Goal: Task Accomplishment & Management: Use online tool/utility

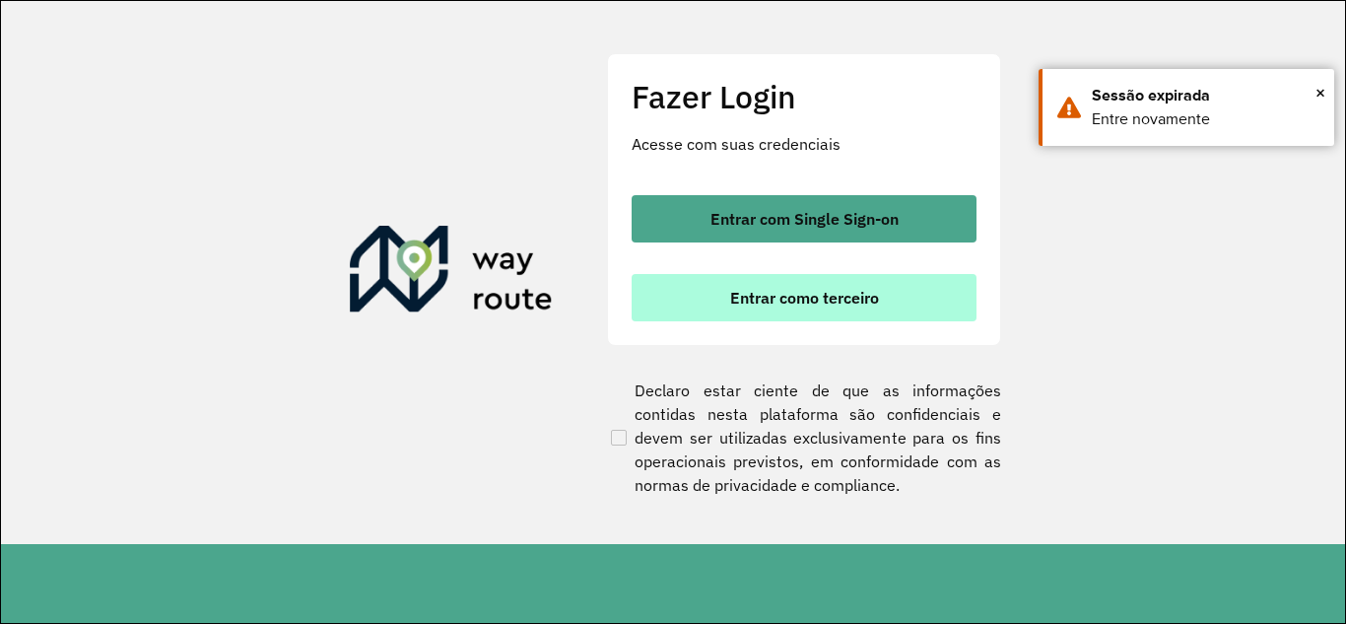
click at [758, 293] on span "Entrar como terceiro" at bounding box center [804, 298] width 149 height 16
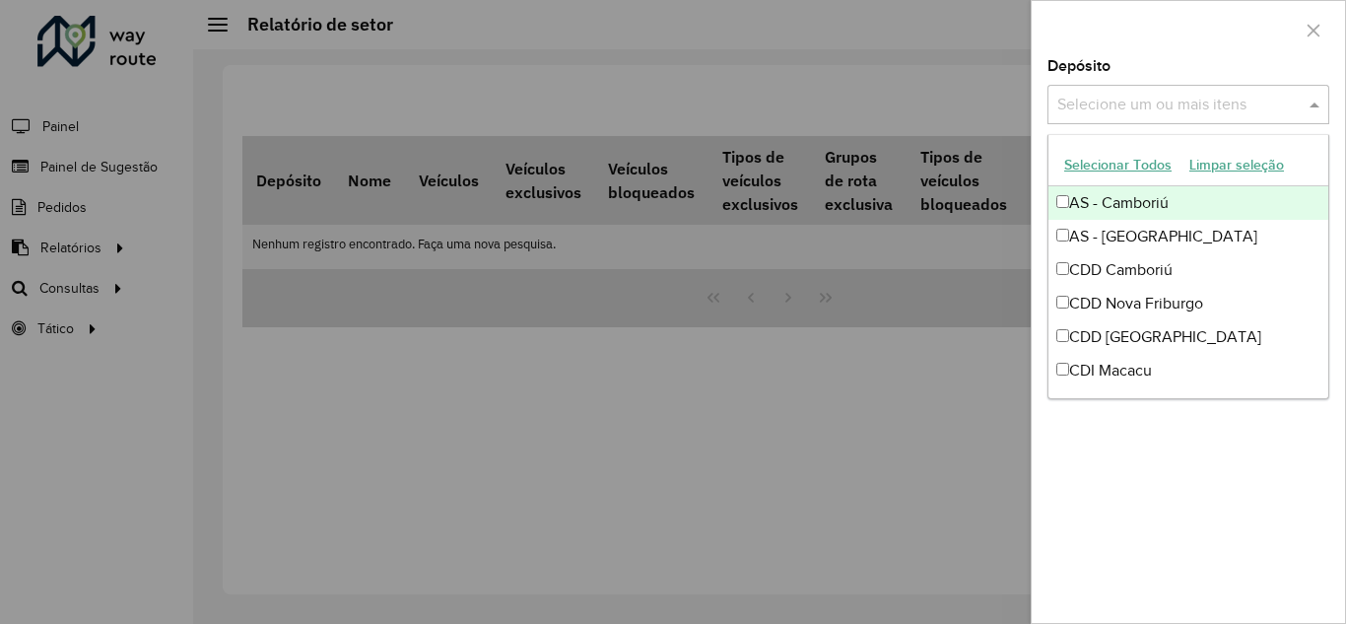
click at [1316, 101] on span at bounding box center [1316, 105] width 25 height 24
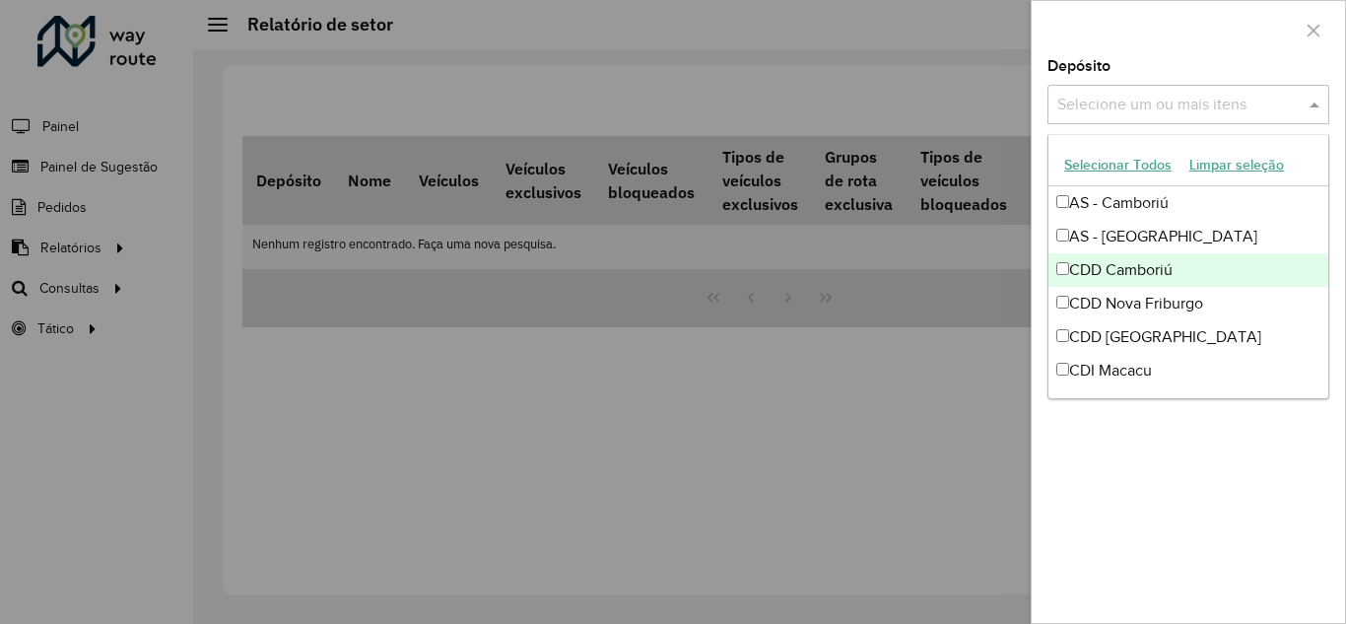
click at [87, 252] on div at bounding box center [673, 312] width 1346 height 624
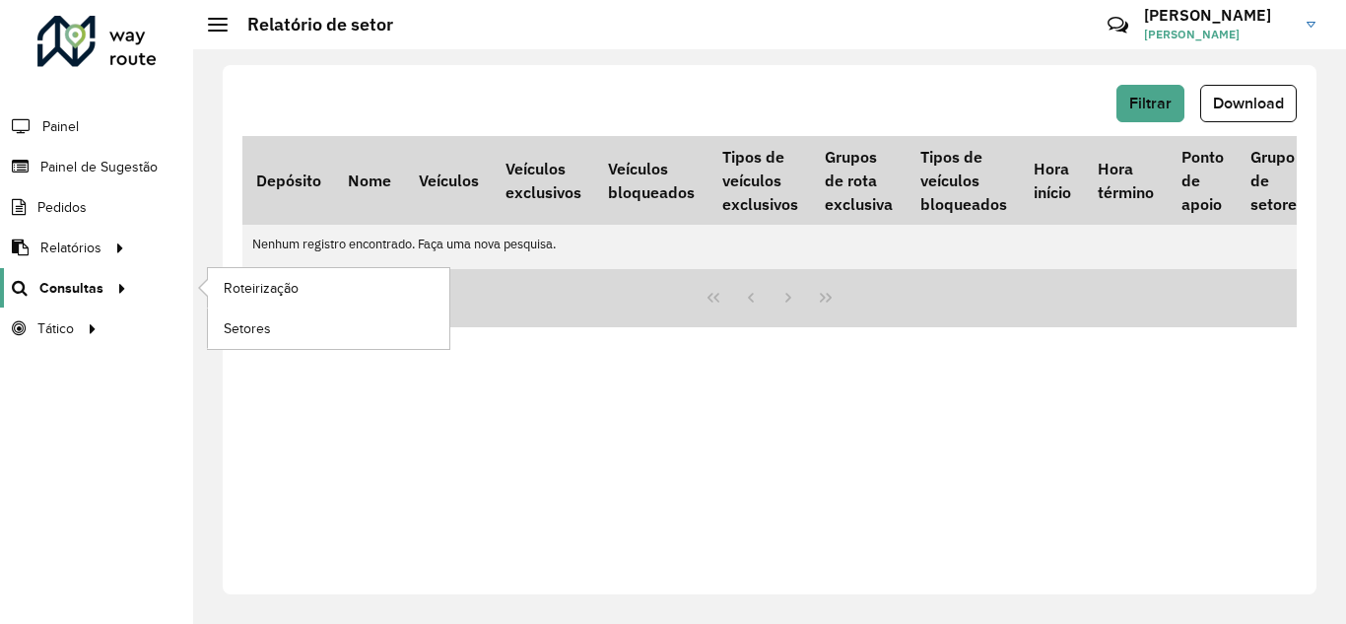
click at [47, 288] on span "Consultas" at bounding box center [71, 288] width 64 height 21
click at [315, 294] on link "Roteirização" at bounding box center [328, 287] width 241 height 39
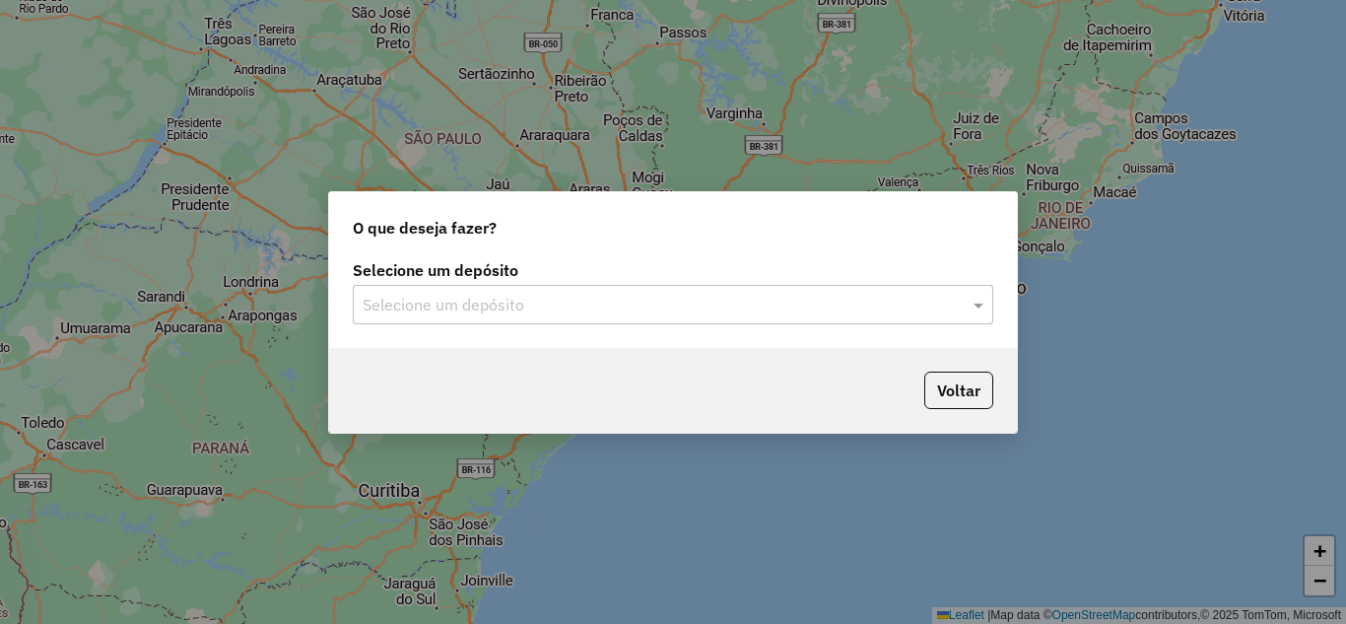
click at [611, 289] on div "Selecione um depósito" at bounding box center [673, 304] width 640 height 39
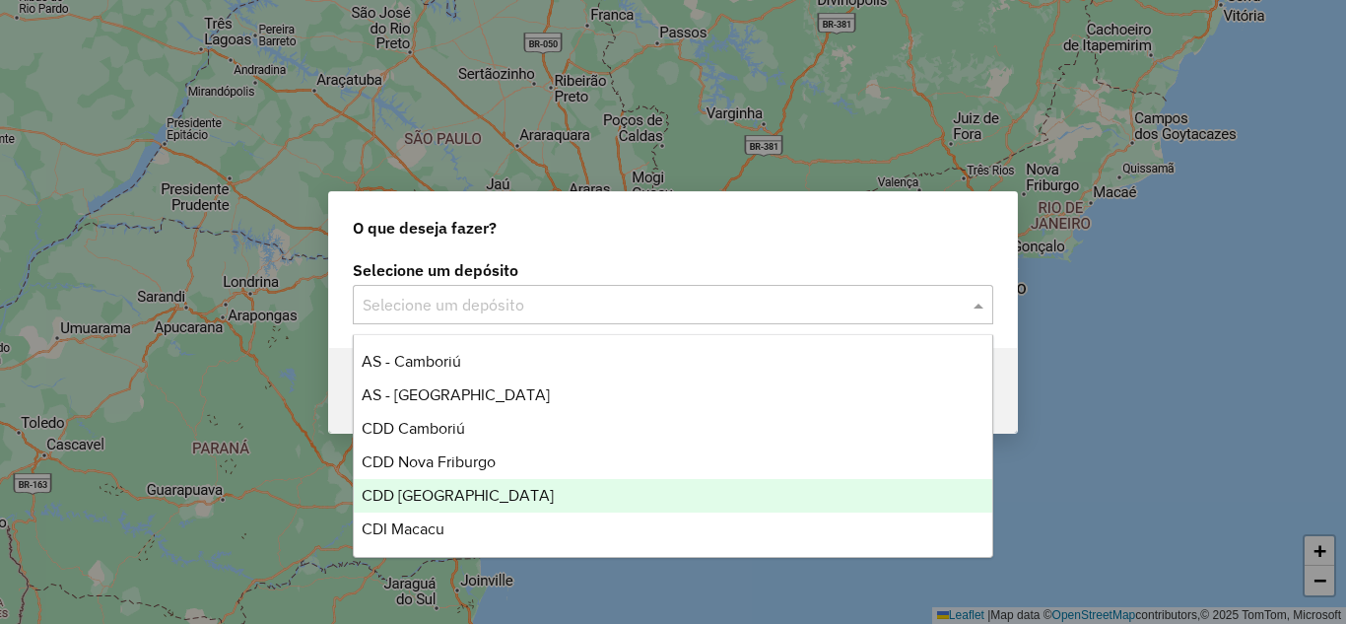
click at [434, 490] on span "CDD [GEOGRAPHIC_DATA]" at bounding box center [458, 495] width 192 height 17
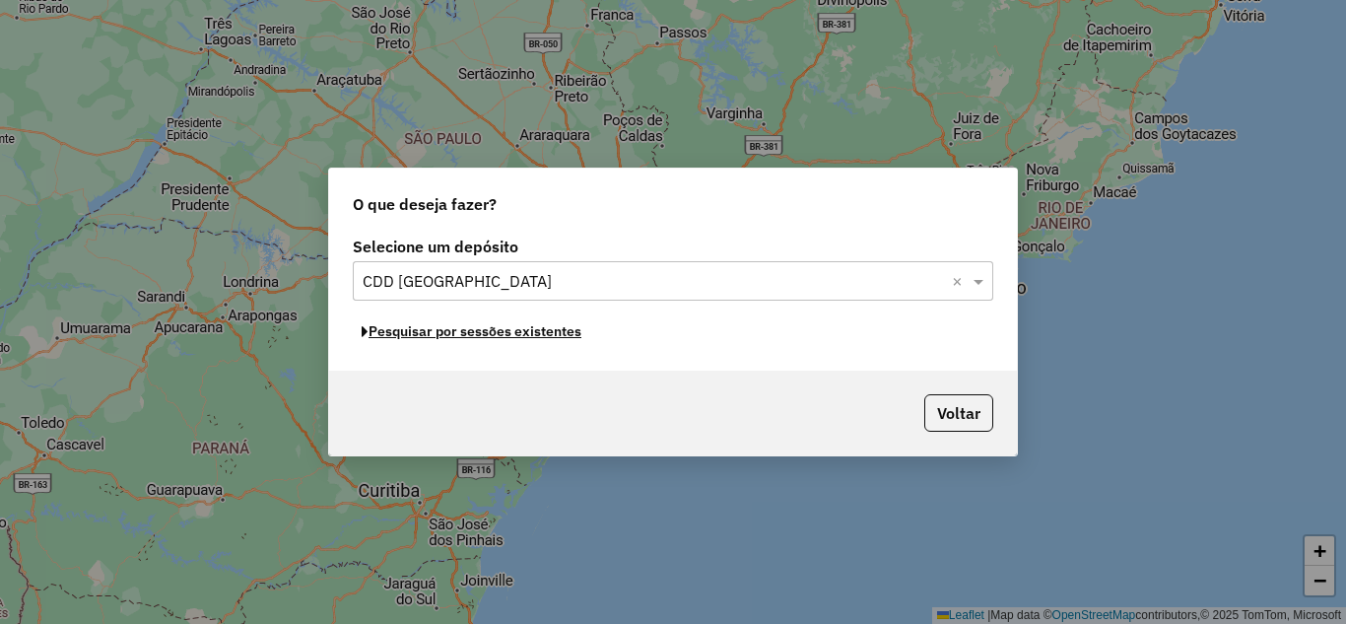
click at [484, 330] on button "Pesquisar por sessões existentes" at bounding box center [471, 331] width 237 height 31
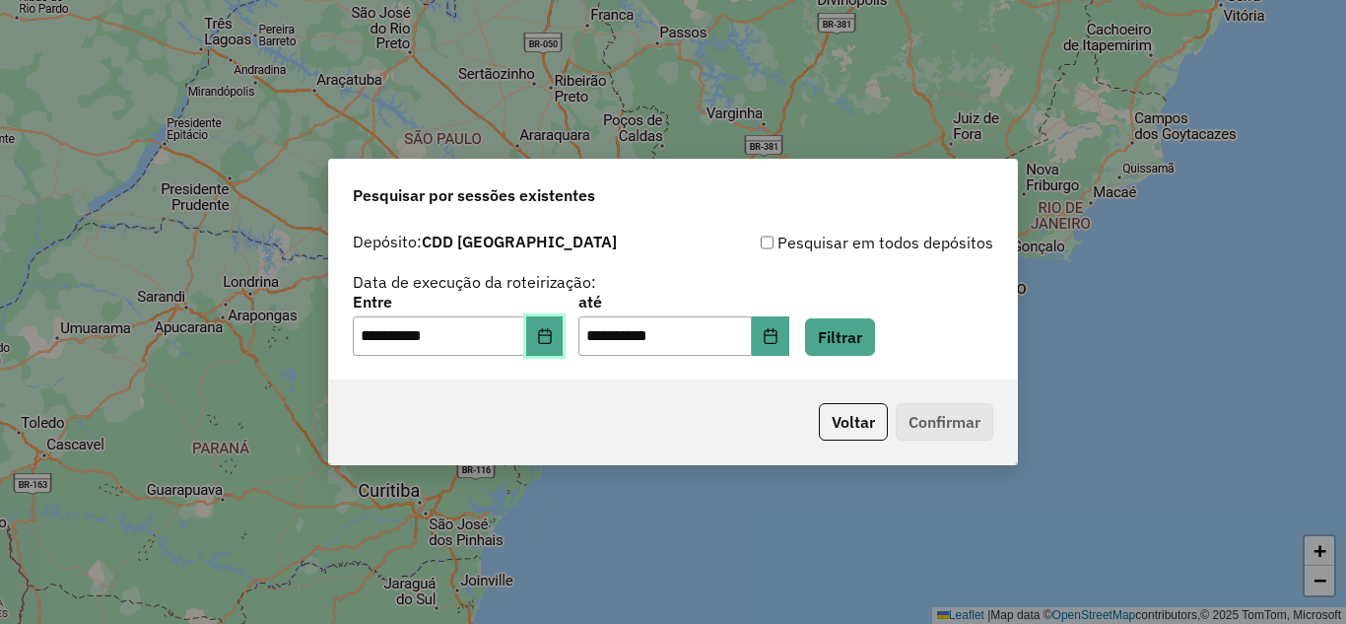
click at [553, 333] on icon "Choose Date" at bounding box center [545, 336] width 16 height 16
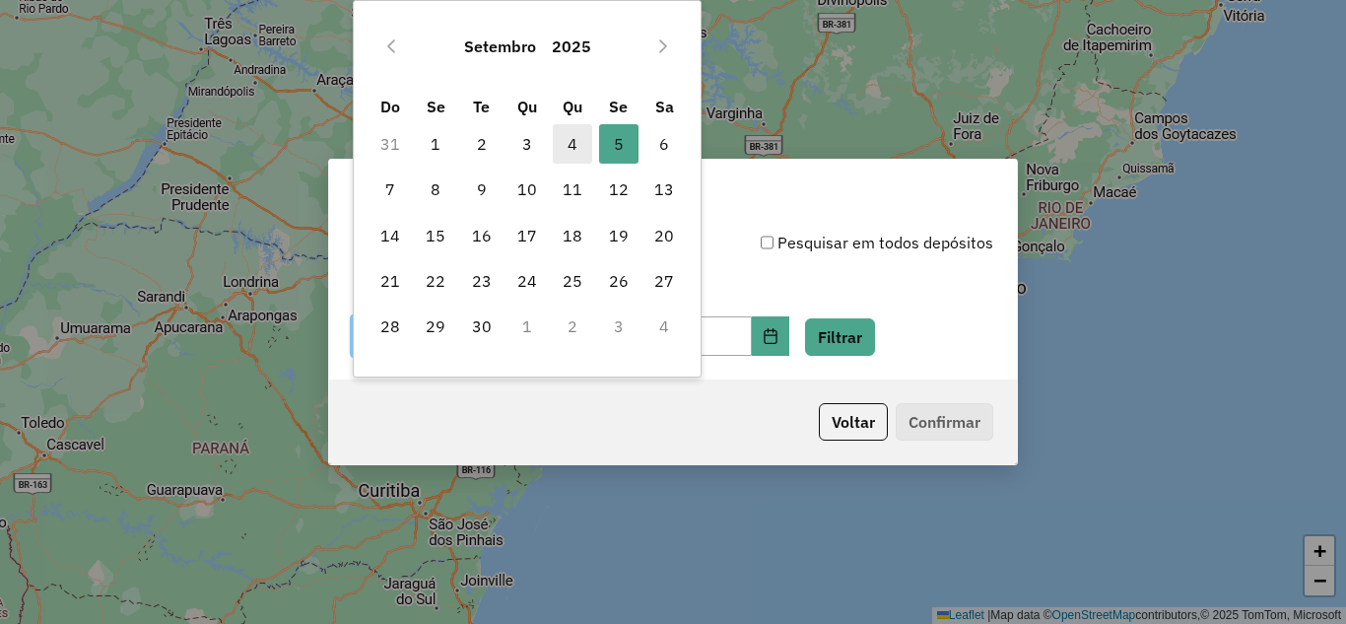
click at [577, 147] on span "4" at bounding box center [572, 143] width 39 height 39
type input "**********"
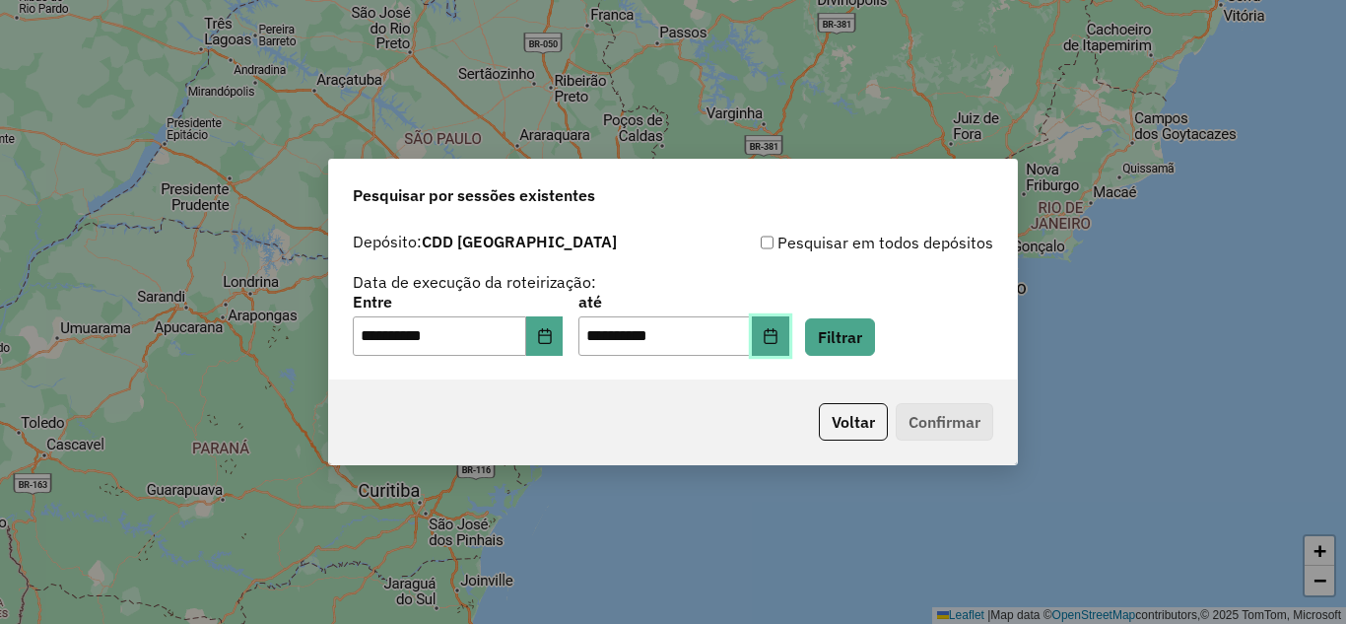
click at [782, 335] on button "Choose Date" at bounding box center [770, 335] width 37 height 39
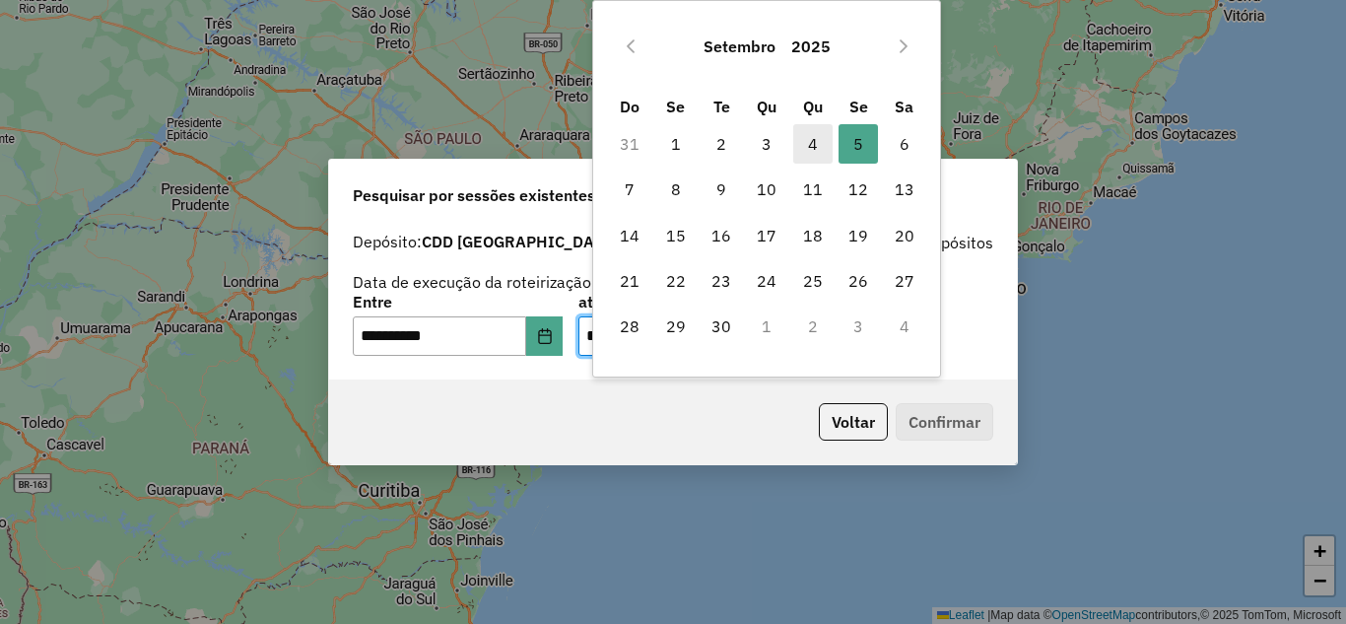
click at [805, 147] on span "4" at bounding box center [812, 143] width 39 height 39
type input "**********"
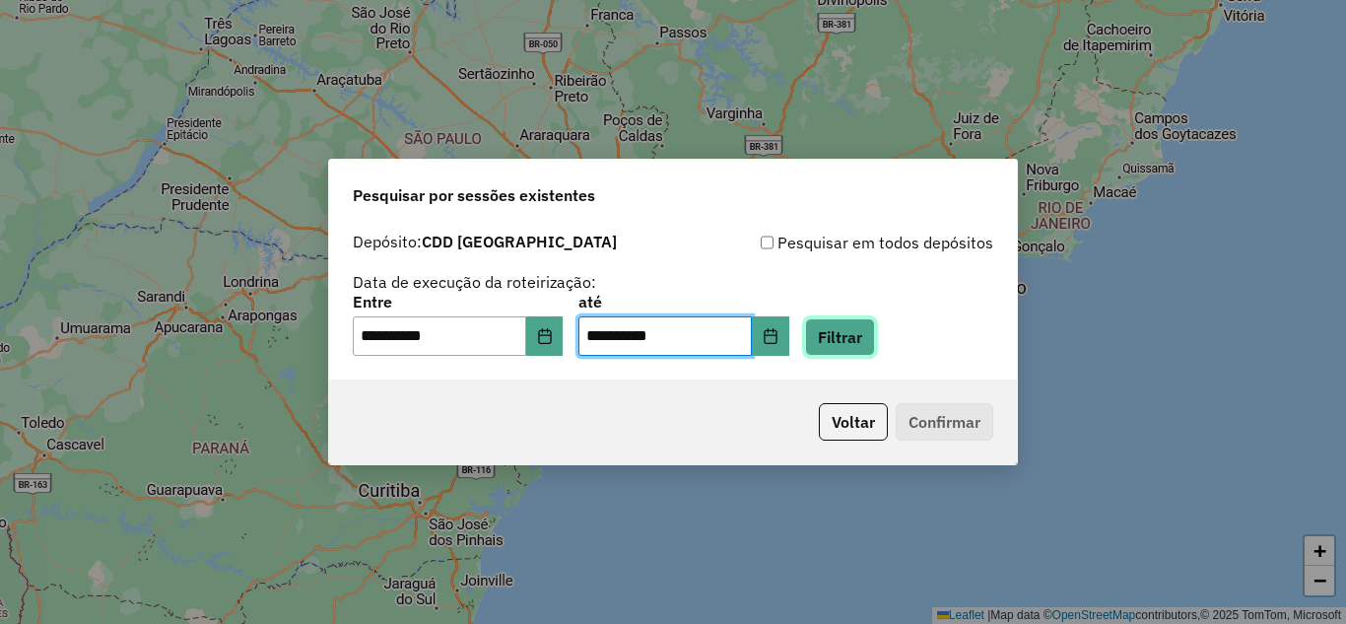
click at [853, 335] on button "Filtrar" at bounding box center [840, 336] width 70 height 37
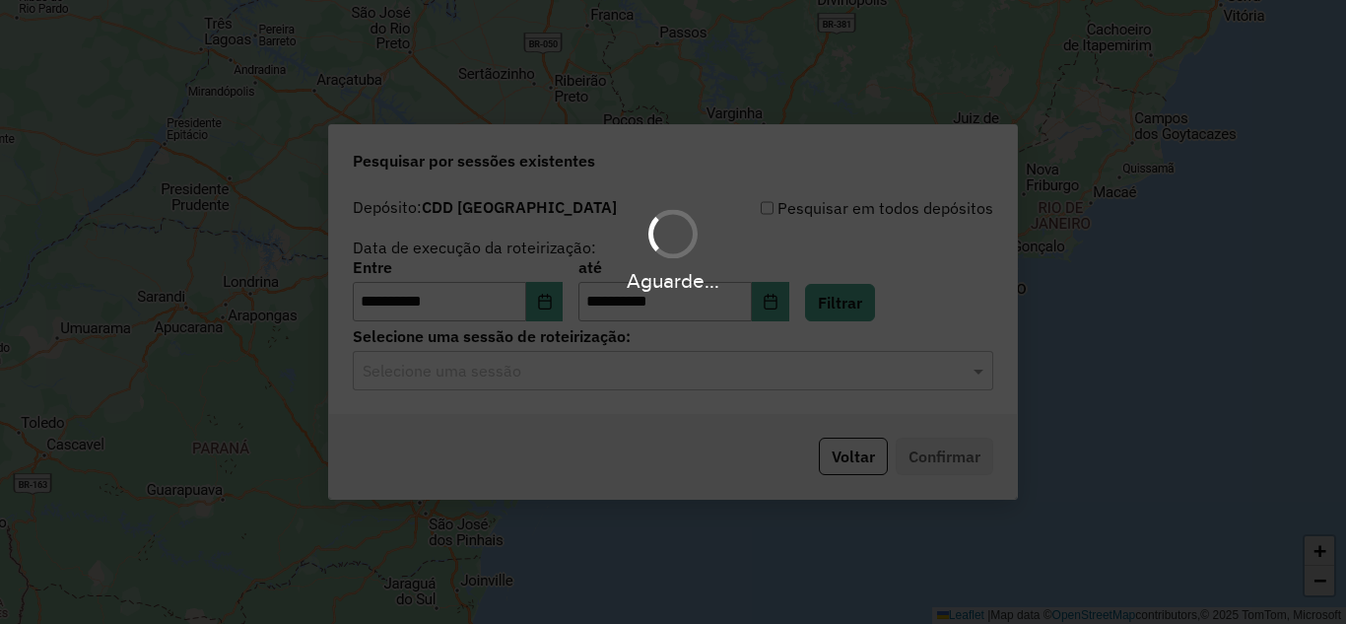
click at [497, 380] on hb-app "**********" at bounding box center [673, 312] width 1346 height 624
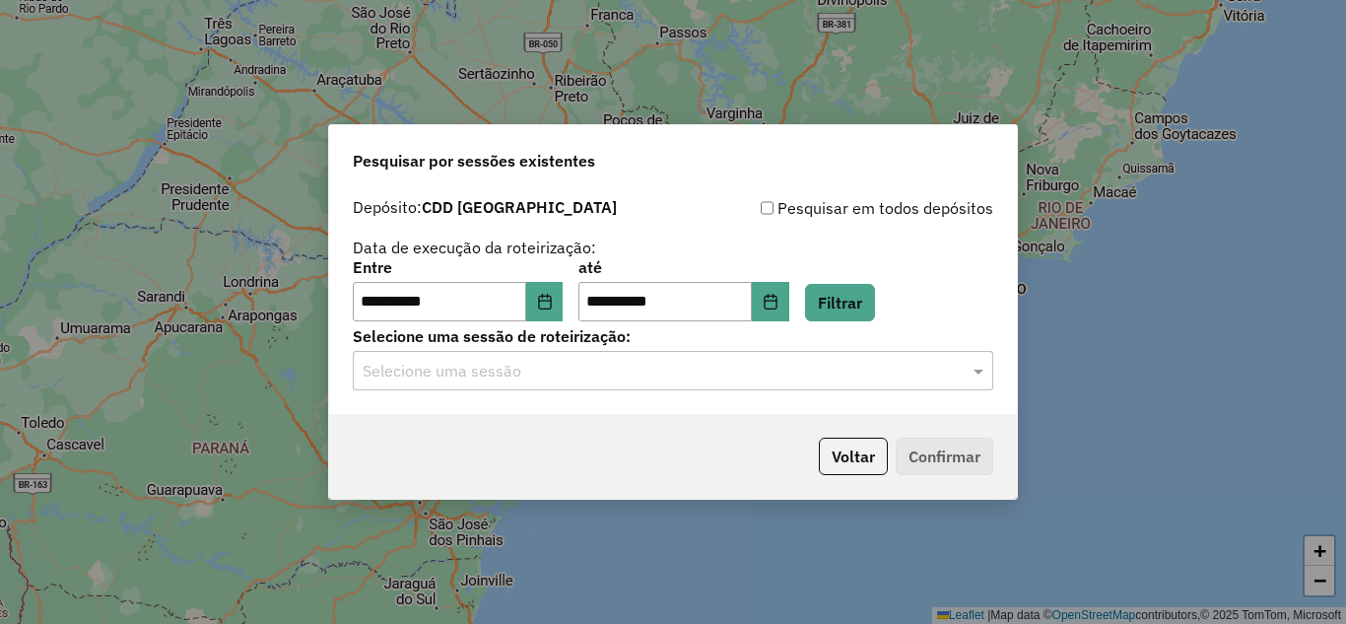
click at [497, 380] on input "text" at bounding box center [653, 372] width 581 height 24
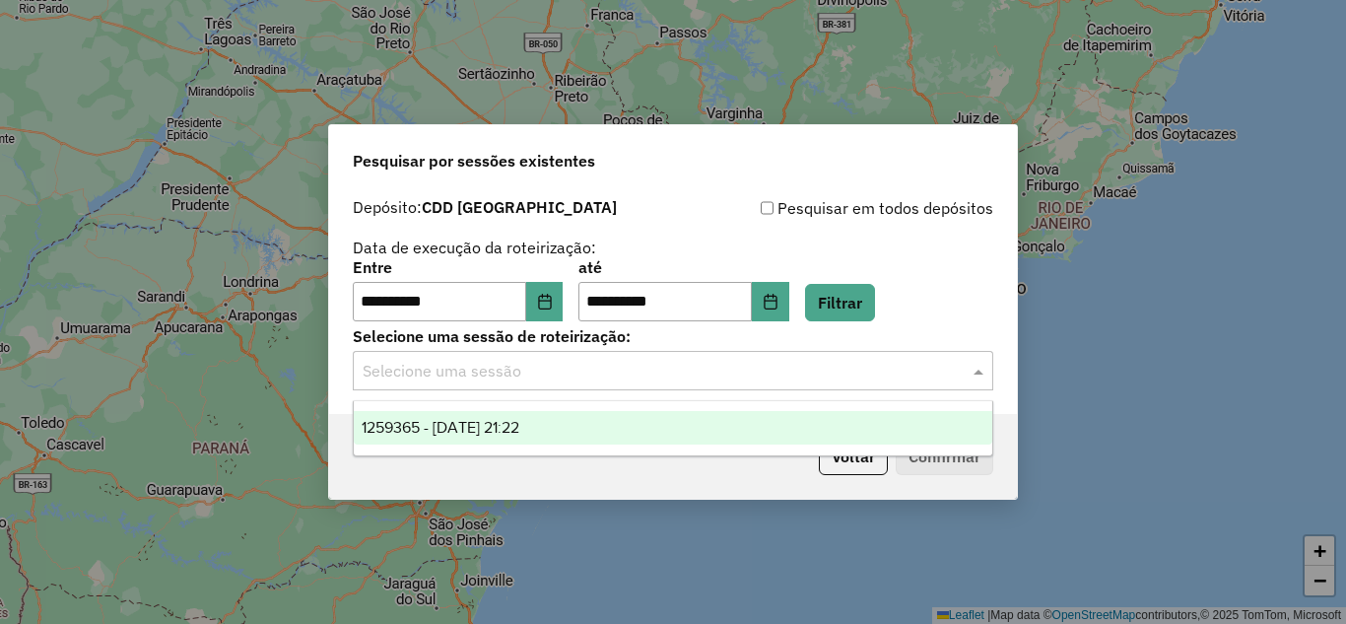
click at [489, 424] on span "1259365 - 04/09/2025 21:22" at bounding box center [441, 427] width 158 height 17
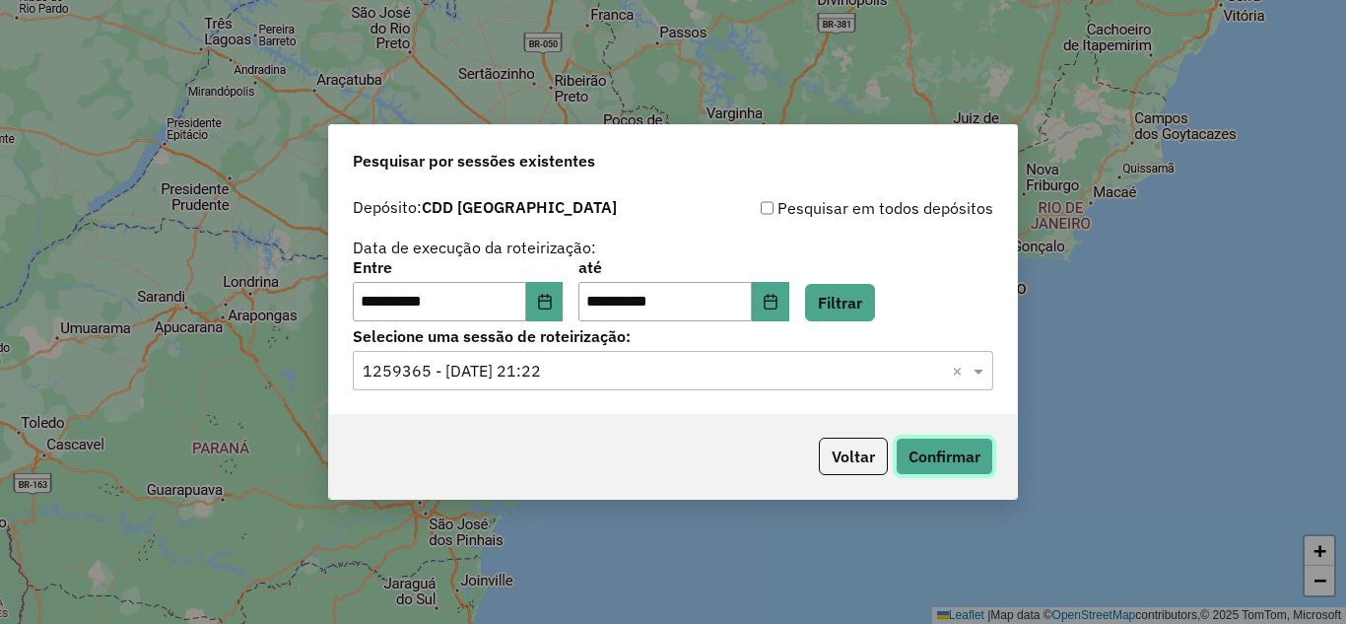
click at [942, 452] on button "Confirmar" at bounding box center [945, 455] width 98 height 37
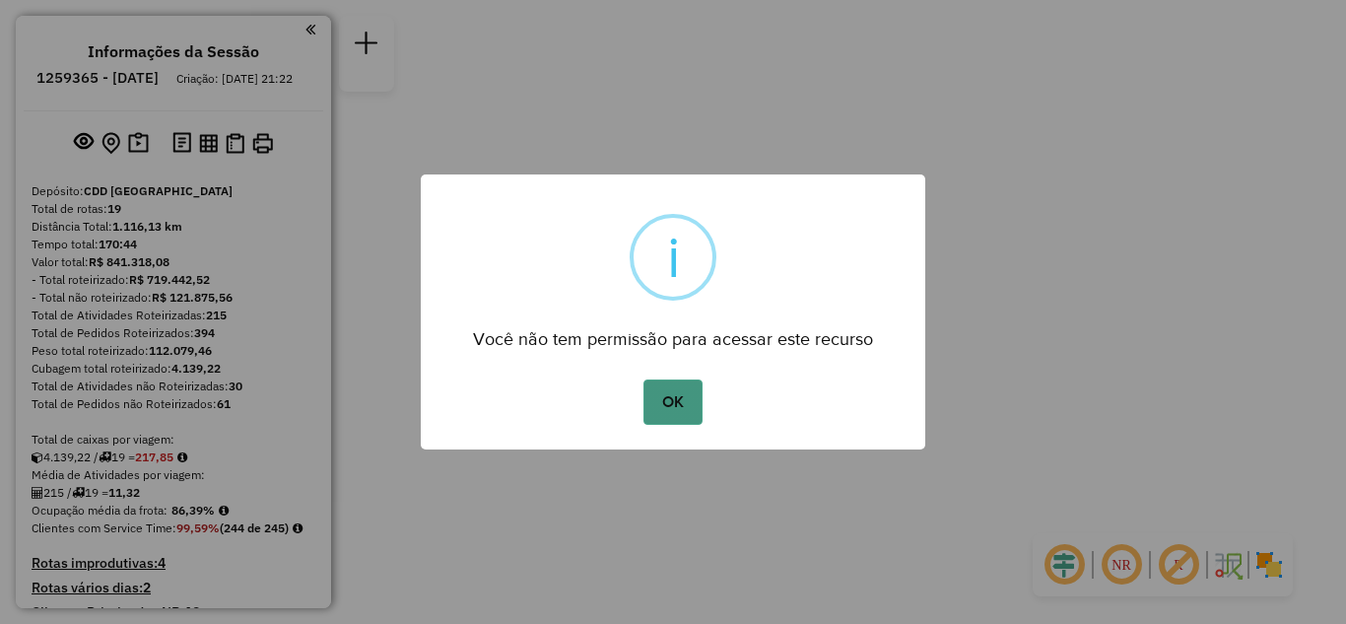
click at [652, 399] on button "OK" at bounding box center [672, 401] width 58 height 45
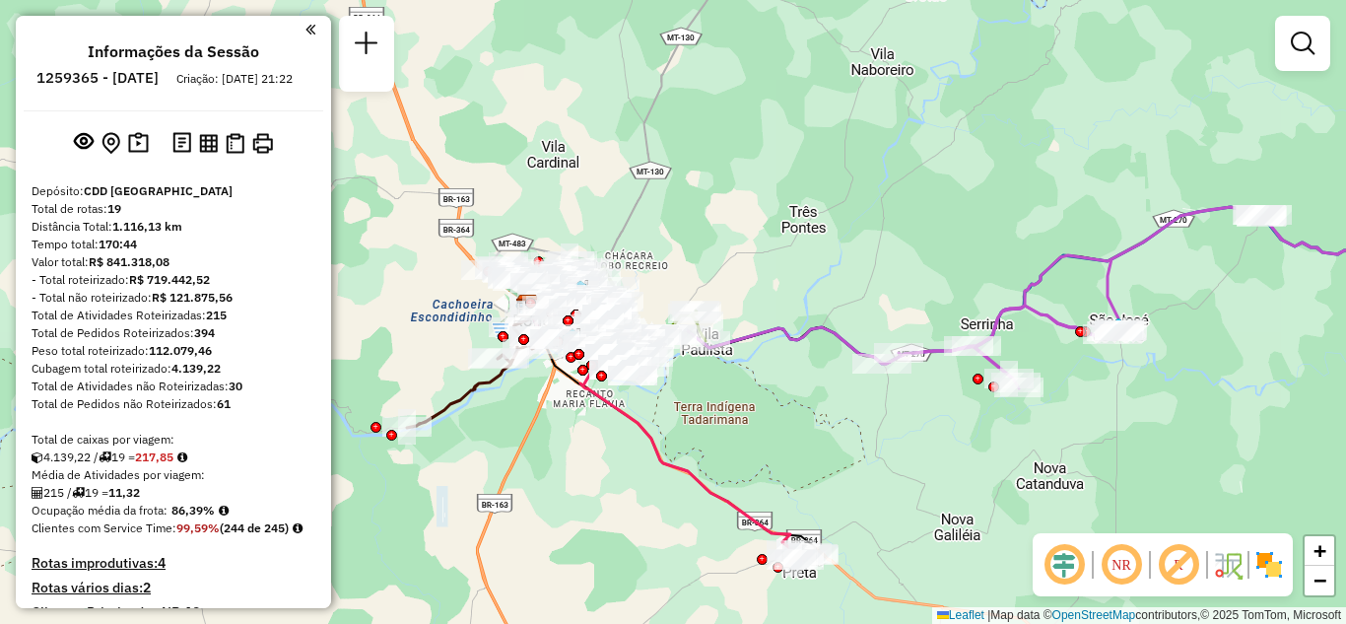
drag, startPoint x: 722, startPoint y: 248, endPoint x: 760, endPoint y: 262, distance: 39.9
click at [760, 262] on div "Janela de atendimento Grade de atendimento Capacidade Transportadoras Veículos …" at bounding box center [673, 312] width 1346 height 624
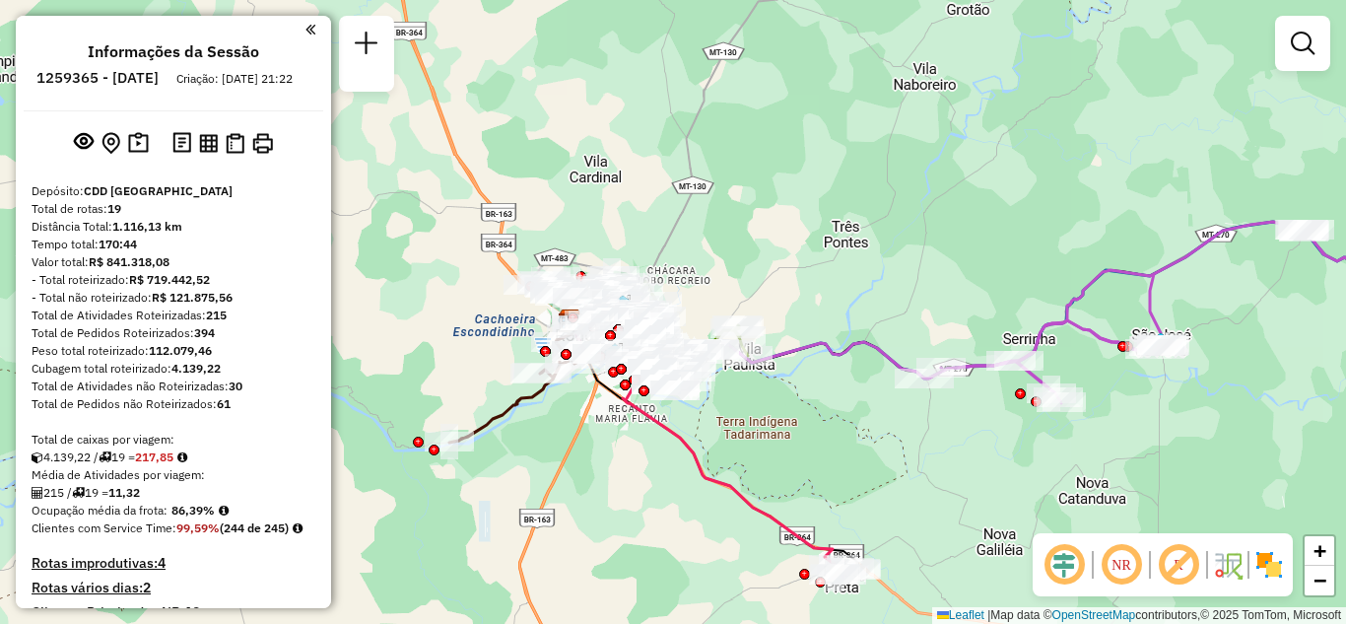
scroll to position [506, 0]
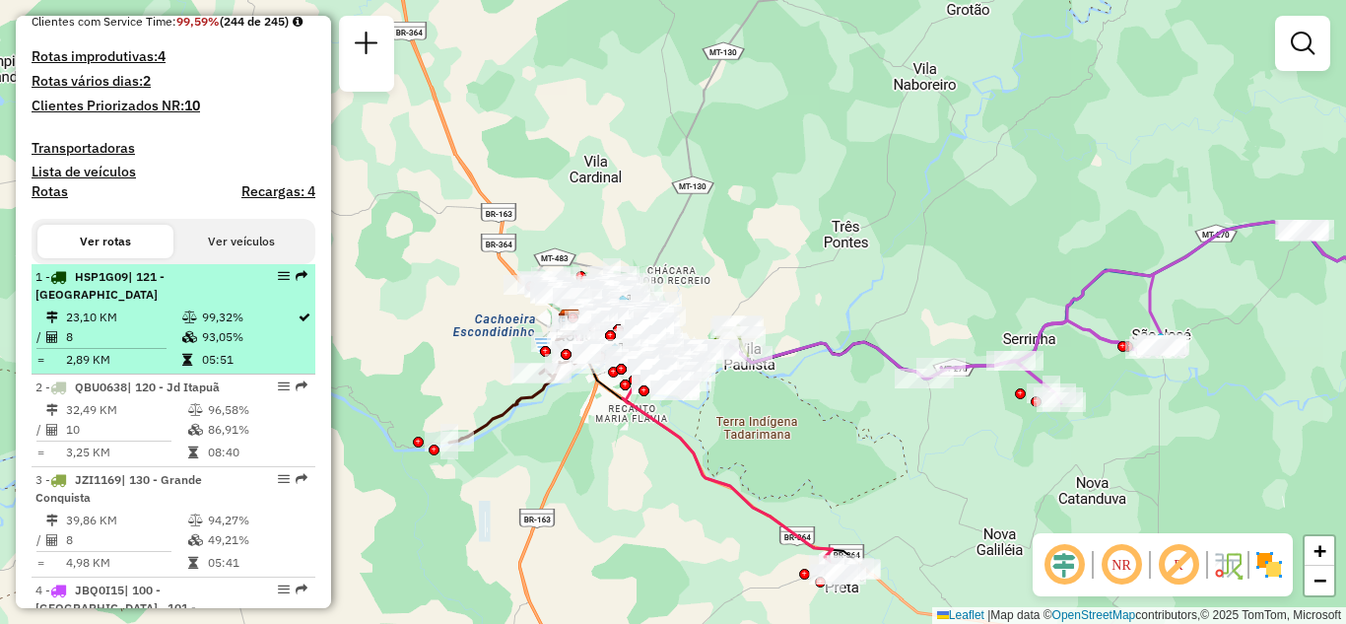
click at [278, 282] on em at bounding box center [284, 276] width 12 height 12
select select "**********"
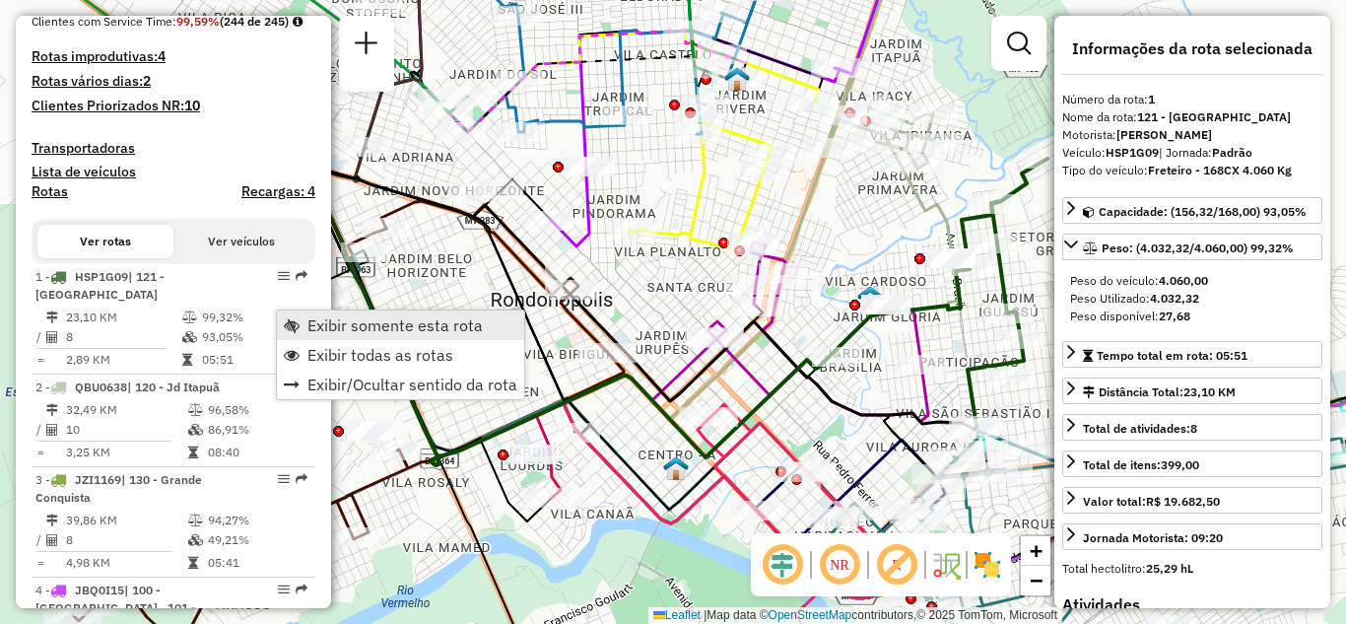
click at [316, 330] on span "Exibir somente esta rota" at bounding box center [394, 325] width 175 height 16
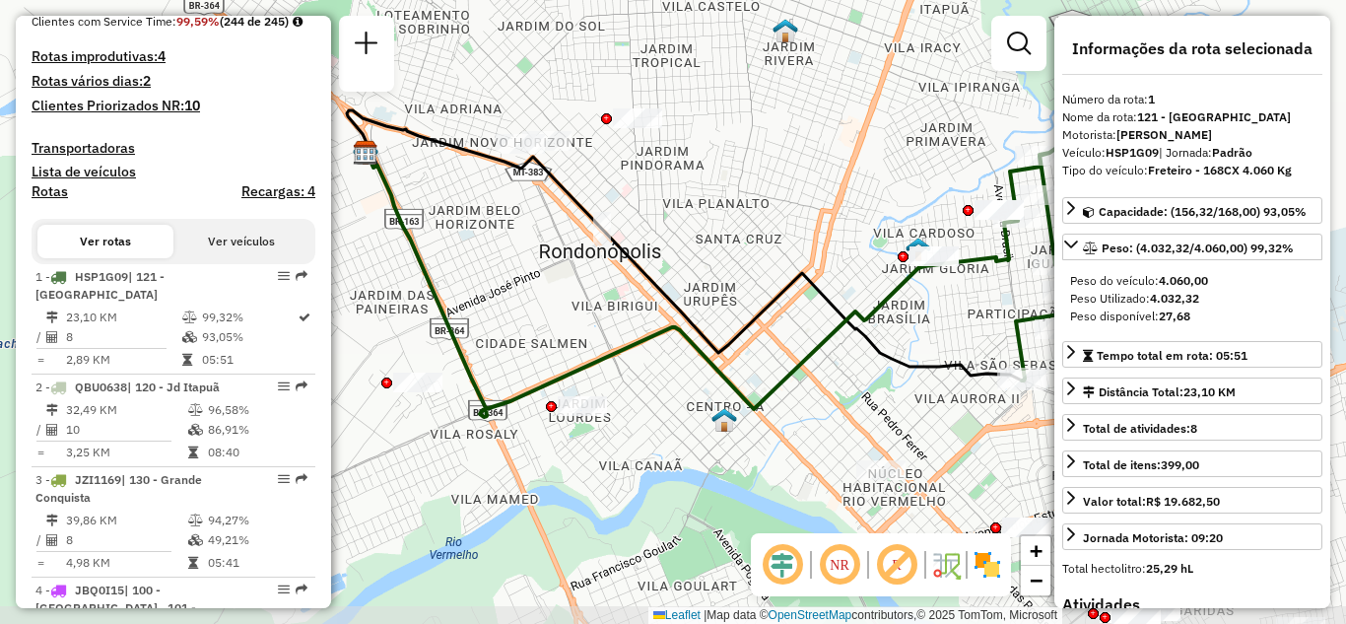
drag, startPoint x: 737, startPoint y: 273, endPoint x: 766, endPoint y: 230, distance: 51.9
click at [766, 230] on div "Janela de atendimento Grade de atendimento Capacidade Transportadoras Veículos …" at bounding box center [673, 312] width 1346 height 624
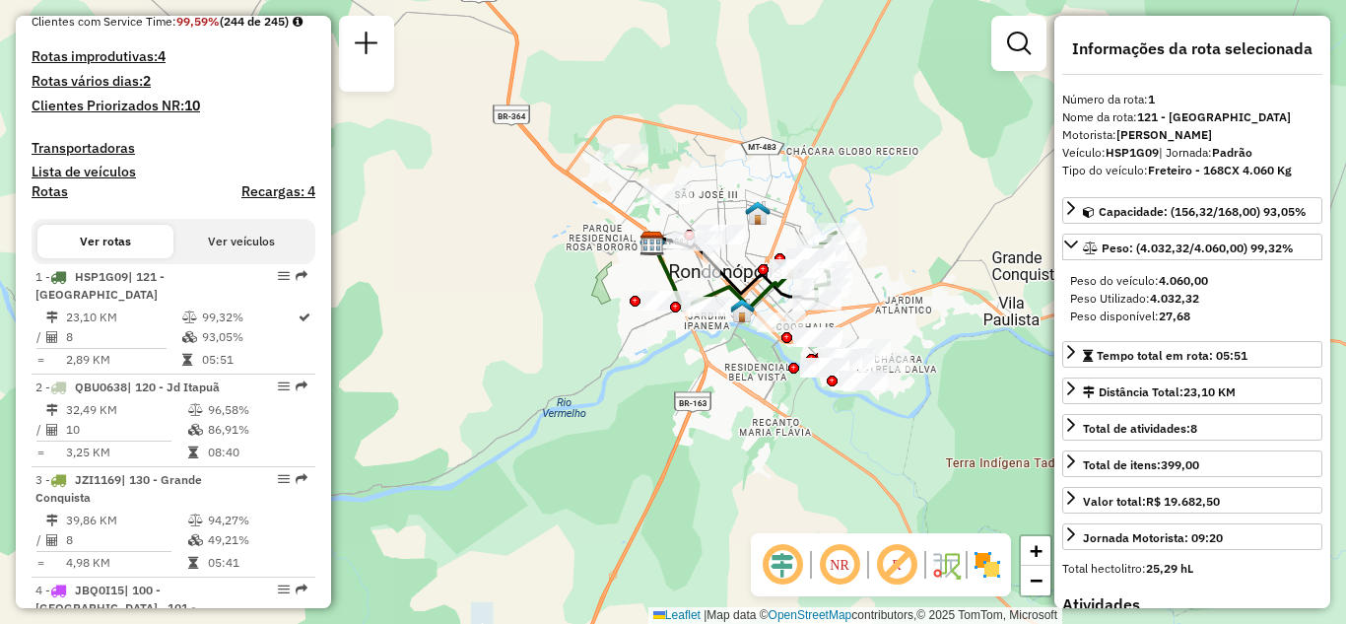
drag, startPoint x: 722, startPoint y: 430, endPoint x: 668, endPoint y: 433, distance: 54.3
click at [670, 433] on div "Janela de atendimento Grade de atendimento Capacidade Transportadoras Veículos …" at bounding box center [673, 312] width 1346 height 624
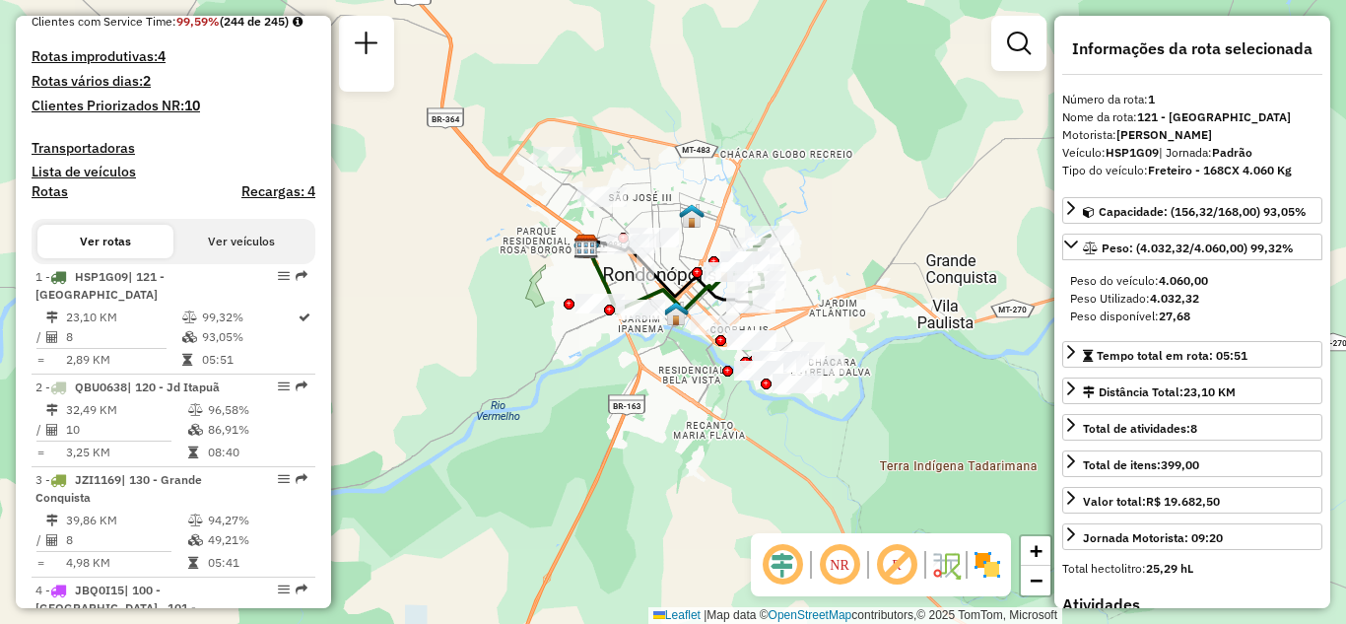
click at [832, 556] on em at bounding box center [839, 564] width 47 height 47
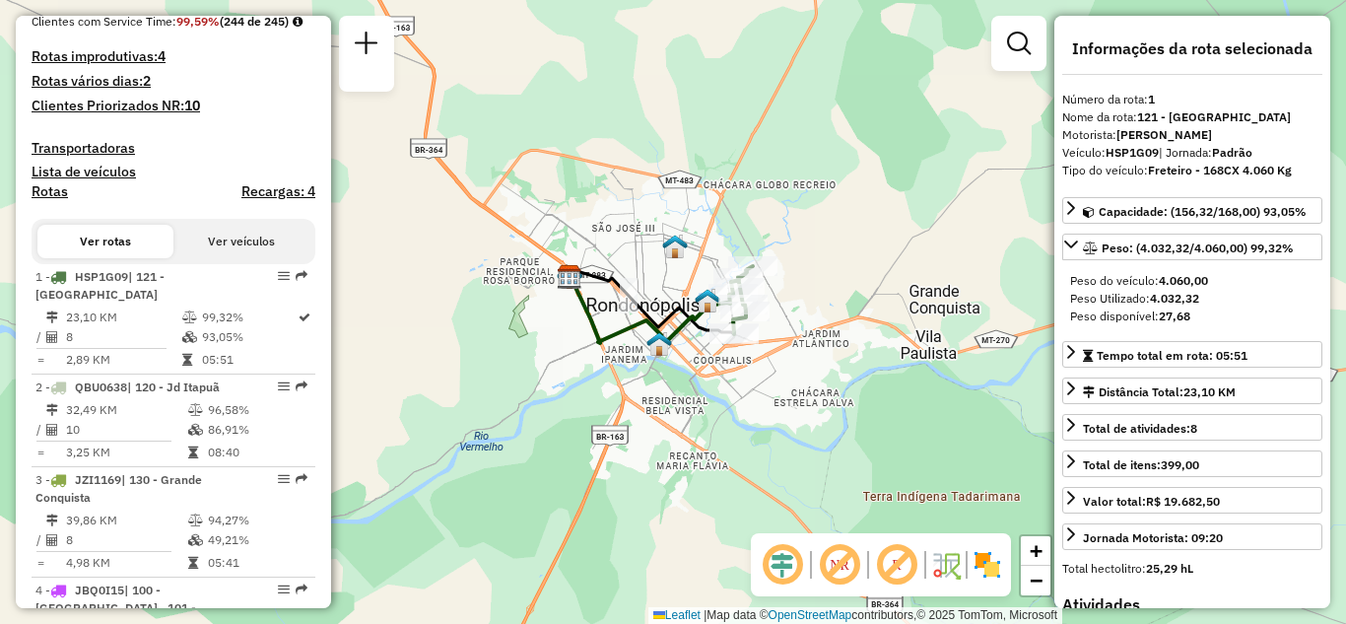
click at [767, 359] on div "Janela de atendimento Grade de atendimento Capacidade Transportadoras Veículos …" at bounding box center [673, 312] width 1346 height 624
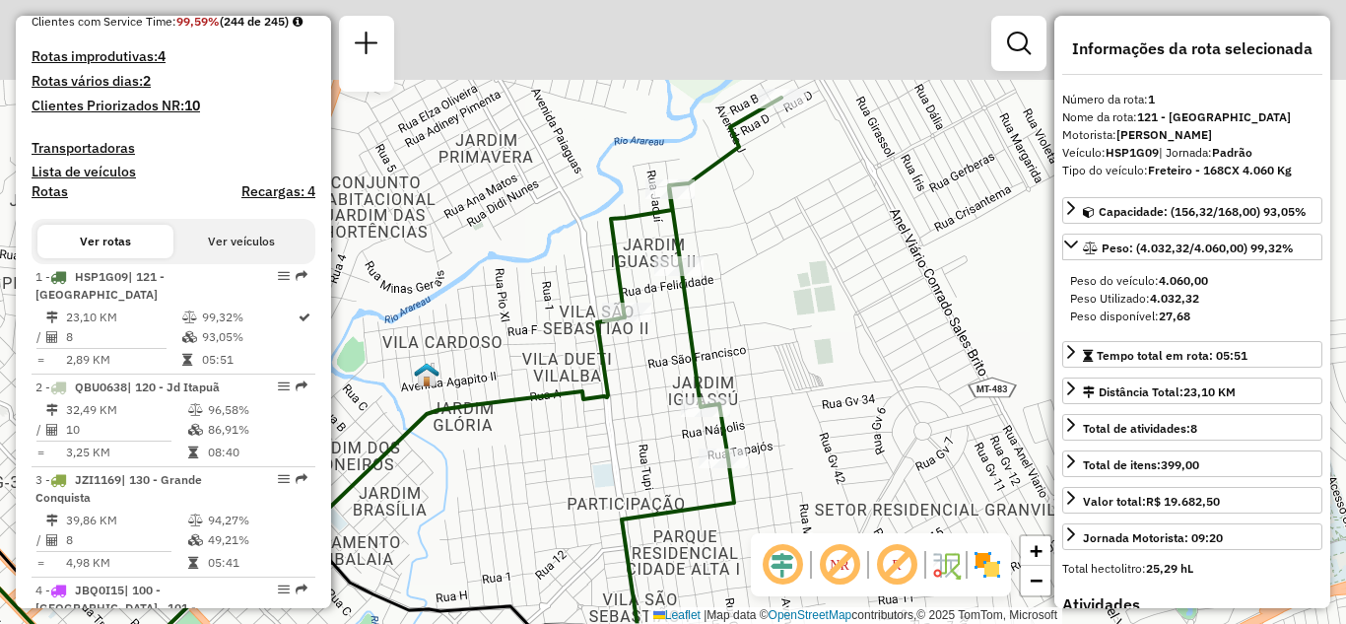
drag, startPoint x: 852, startPoint y: 285, endPoint x: 846, endPoint y: 407, distance: 122.3
click at [848, 416] on div "Janela de atendimento Grade de atendimento Capacidade Transportadoras Veículos …" at bounding box center [673, 312] width 1346 height 624
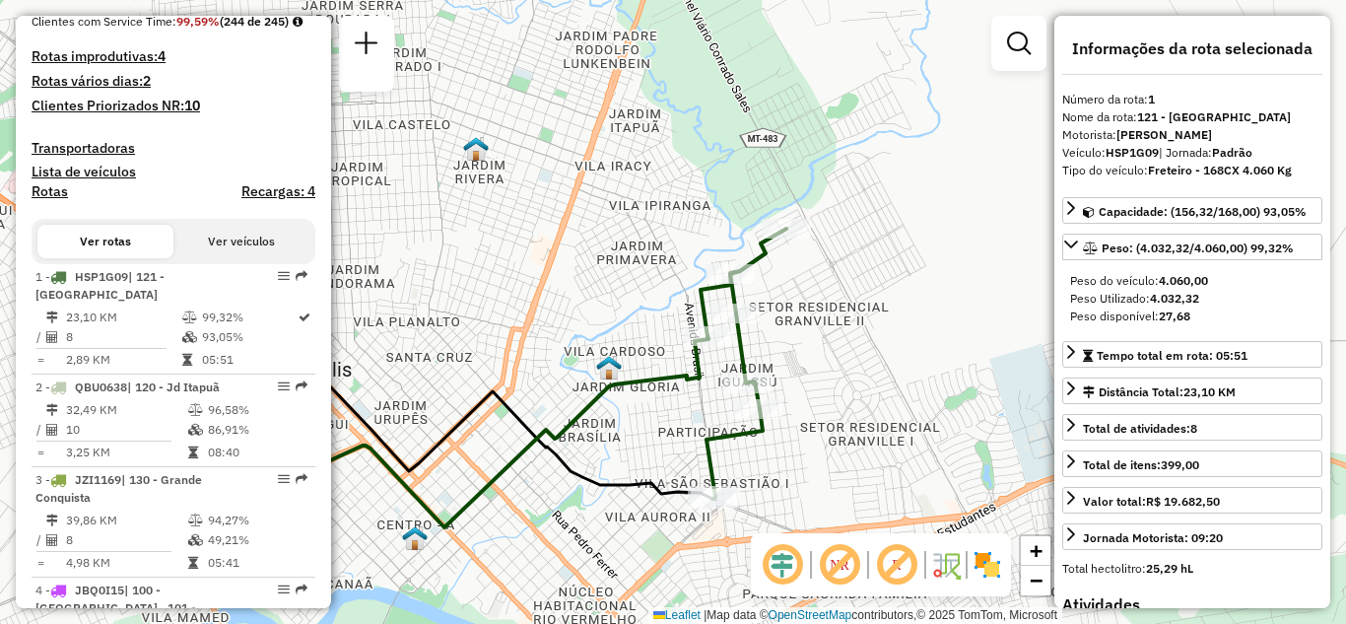
drag, startPoint x: 861, startPoint y: 374, endPoint x: 843, endPoint y: 361, distance: 22.5
click at [843, 361] on div "Janela de atendimento Grade de atendimento Capacidade Transportadoras Veículos …" at bounding box center [673, 312] width 1346 height 624
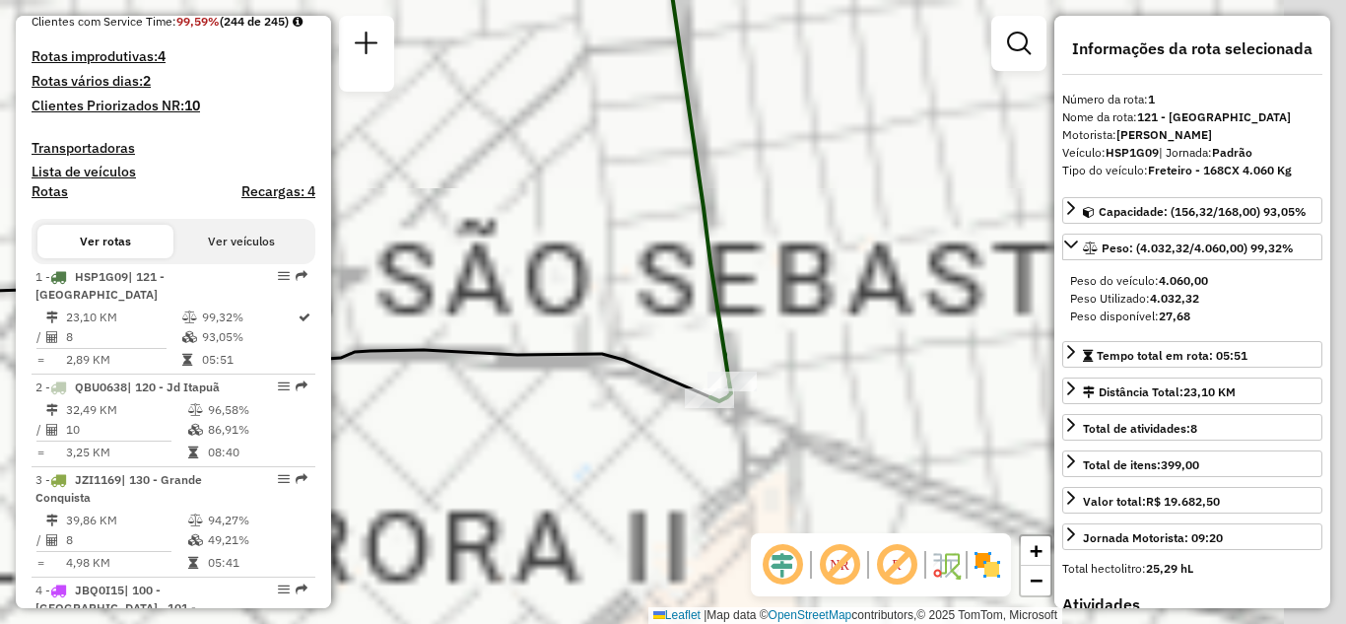
drag, startPoint x: 615, startPoint y: 282, endPoint x: 483, endPoint y: 113, distance: 214.0
click at [491, 105] on div "Janela de atendimento Grade de atendimento Capacidade Transportadoras Veículos …" at bounding box center [673, 312] width 1346 height 624
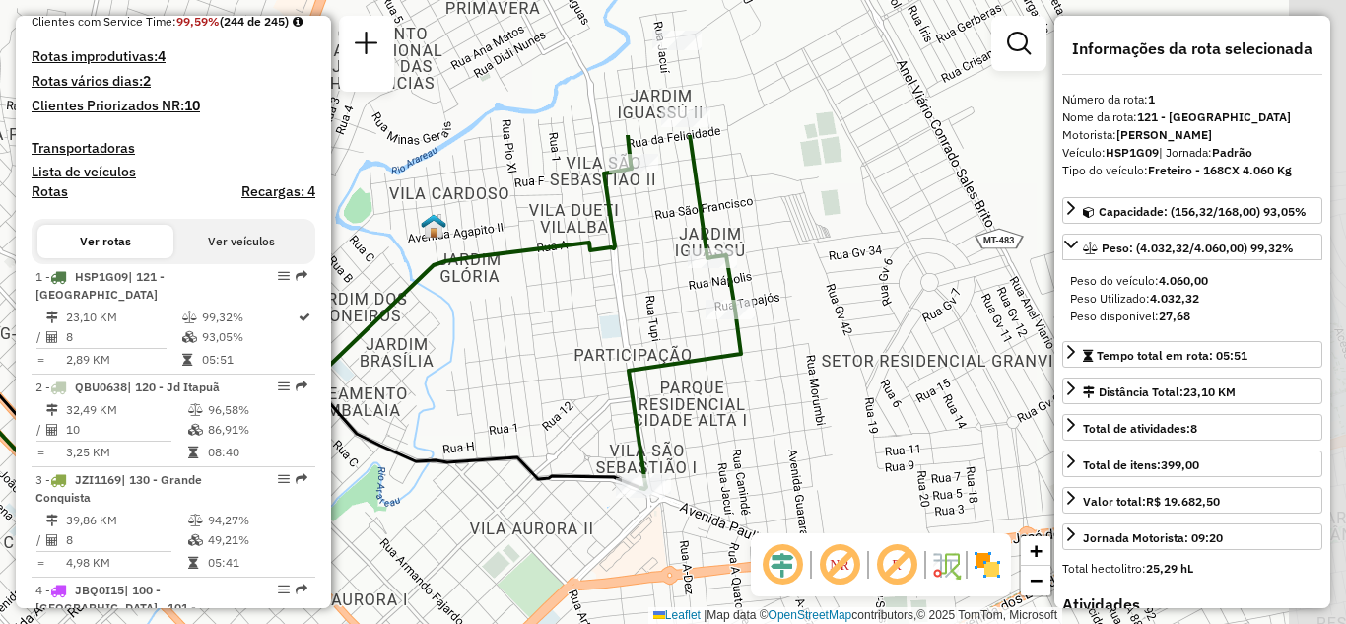
drag, startPoint x: 781, startPoint y: 286, endPoint x: 713, endPoint y: 462, distance: 189.0
click at [713, 462] on div "Janela de atendimento Grade de atendimento Capacidade Transportadoras Veículos …" at bounding box center [673, 312] width 1346 height 624
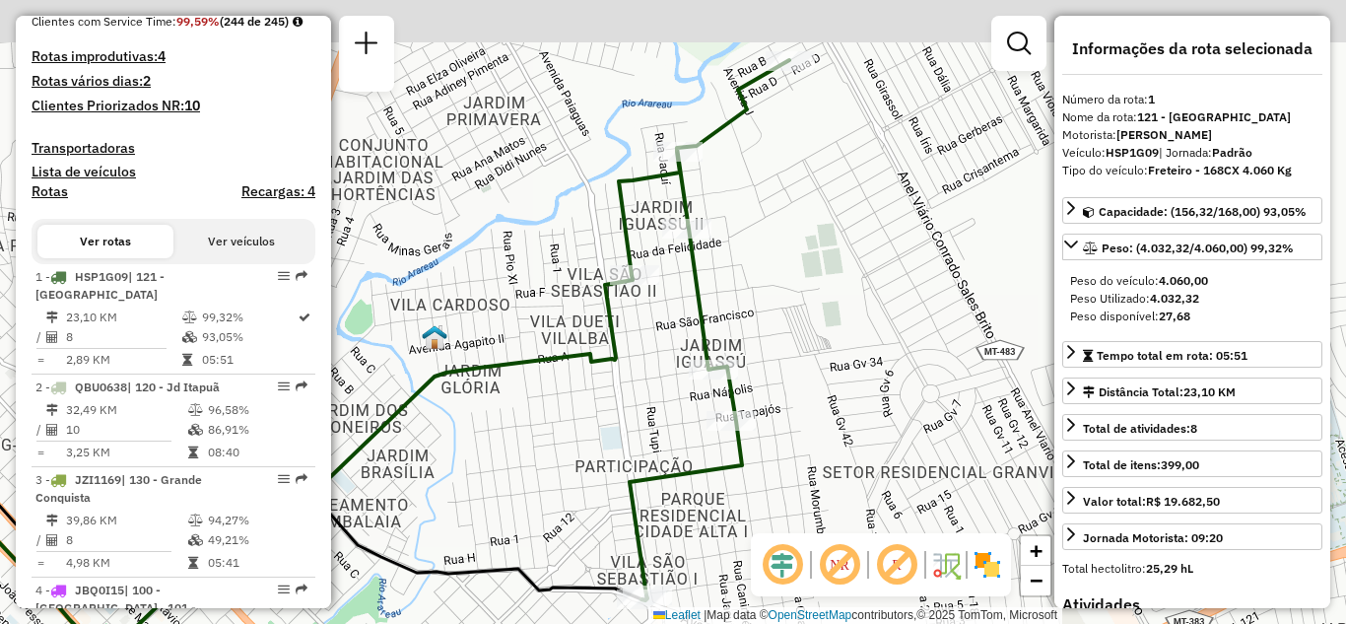
drag, startPoint x: 579, startPoint y: 354, endPoint x: 580, endPoint y: 415, distance: 61.1
click at [580, 415] on div "Janela de atendimento Grade de atendimento Capacidade Transportadoras Veículos …" at bounding box center [673, 312] width 1346 height 624
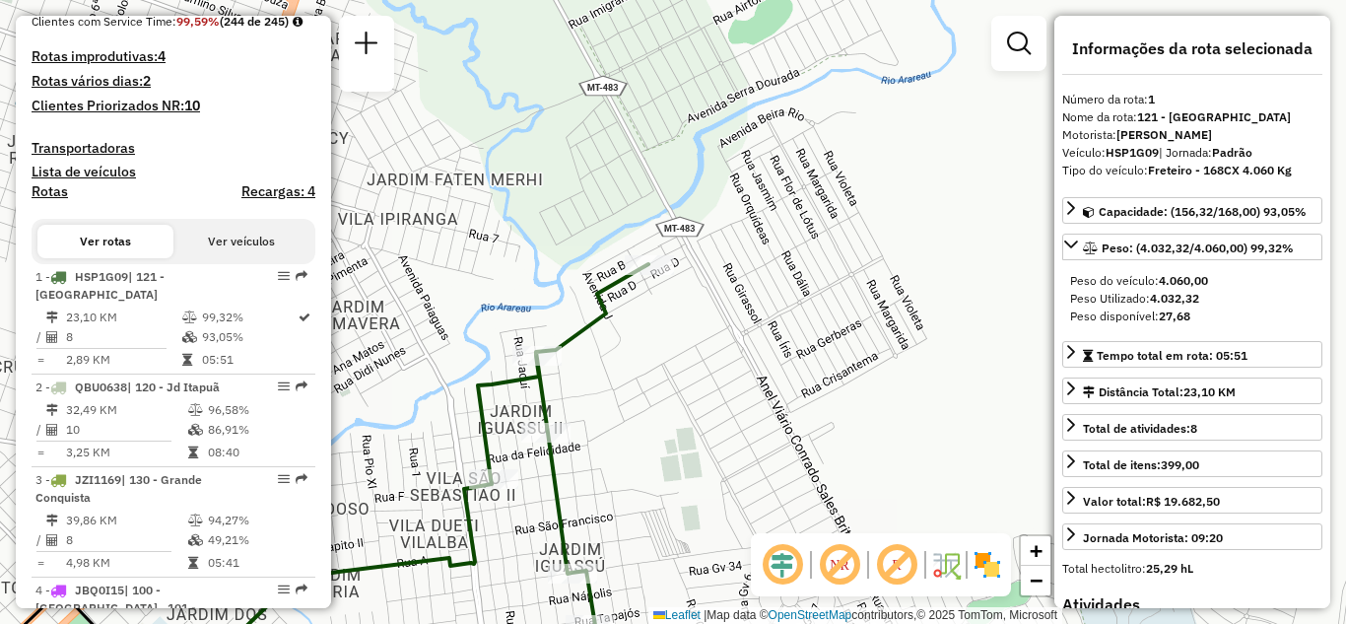
drag, startPoint x: 560, startPoint y: 522, endPoint x: 548, endPoint y: 535, distance: 17.4
click at [550, 539] on icon at bounding box center [563, 534] width 170 height 540
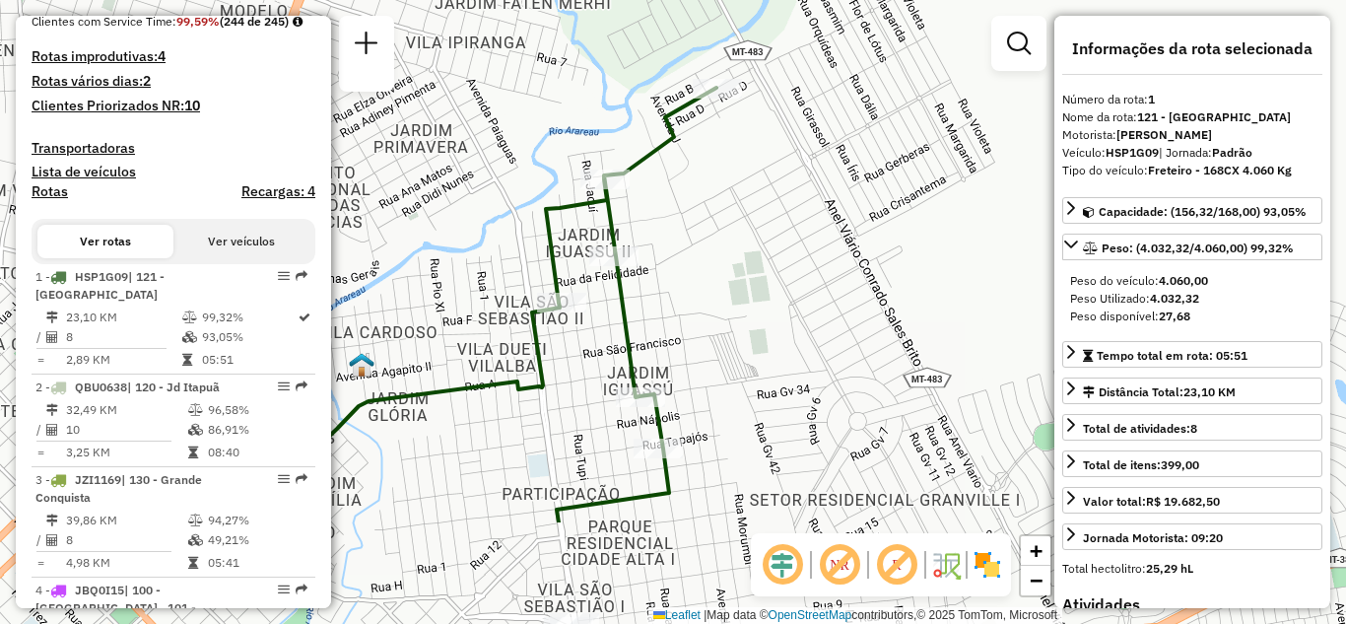
drag, startPoint x: 683, startPoint y: 421, endPoint x: 767, endPoint y: 256, distance: 185.1
click at [767, 256] on div "Janela de atendimento Grade de atendimento Capacidade Transportadoras Veículos …" at bounding box center [673, 312] width 1346 height 624
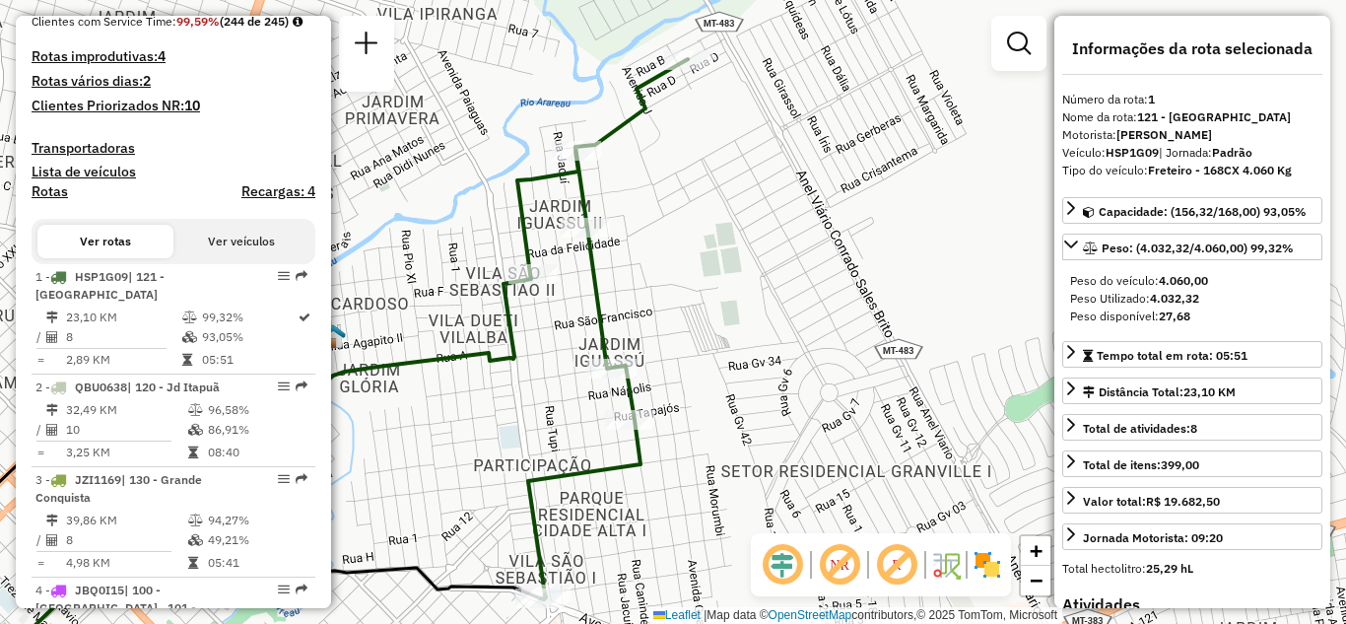
drag, startPoint x: 779, startPoint y: 333, endPoint x: 750, endPoint y: 304, distance: 41.1
click at [750, 304] on div "Janela de atendimento Grade de atendimento Capacidade Transportadoras Veículos …" at bounding box center [673, 312] width 1346 height 624
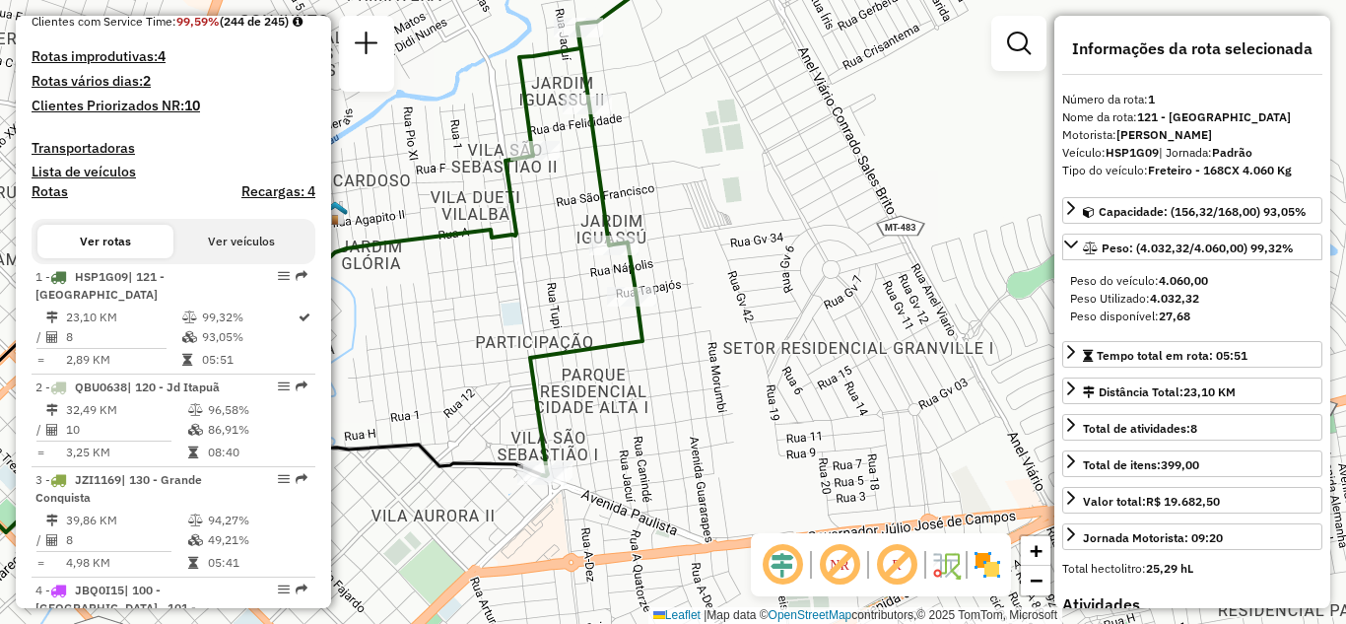
drag, startPoint x: 541, startPoint y: 345, endPoint x: 522, endPoint y: 395, distance: 53.6
click at [545, 290] on div "Janela de atendimento Grade de atendimento Capacidade Transportadoras Veículos …" at bounding box center [673, 312] width 1346 height 624
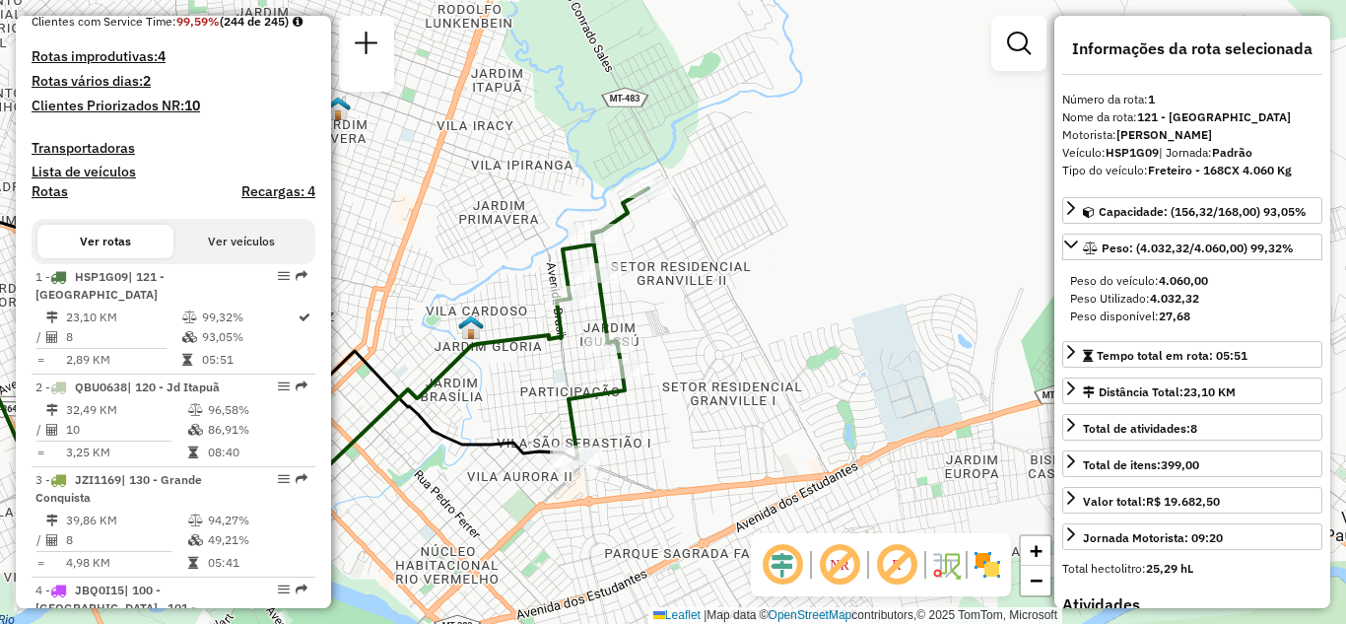
drag, startPoint x: 730, startPoint y: 403, endPoint x: 694, endPoint y: 497, distance: 100.4
click at [694, 497] on div "Janela de atendimento Grade de atendimento Capacidade Transportadoras Veículos …" at bounding box center [673, 312] width 1346 height 624
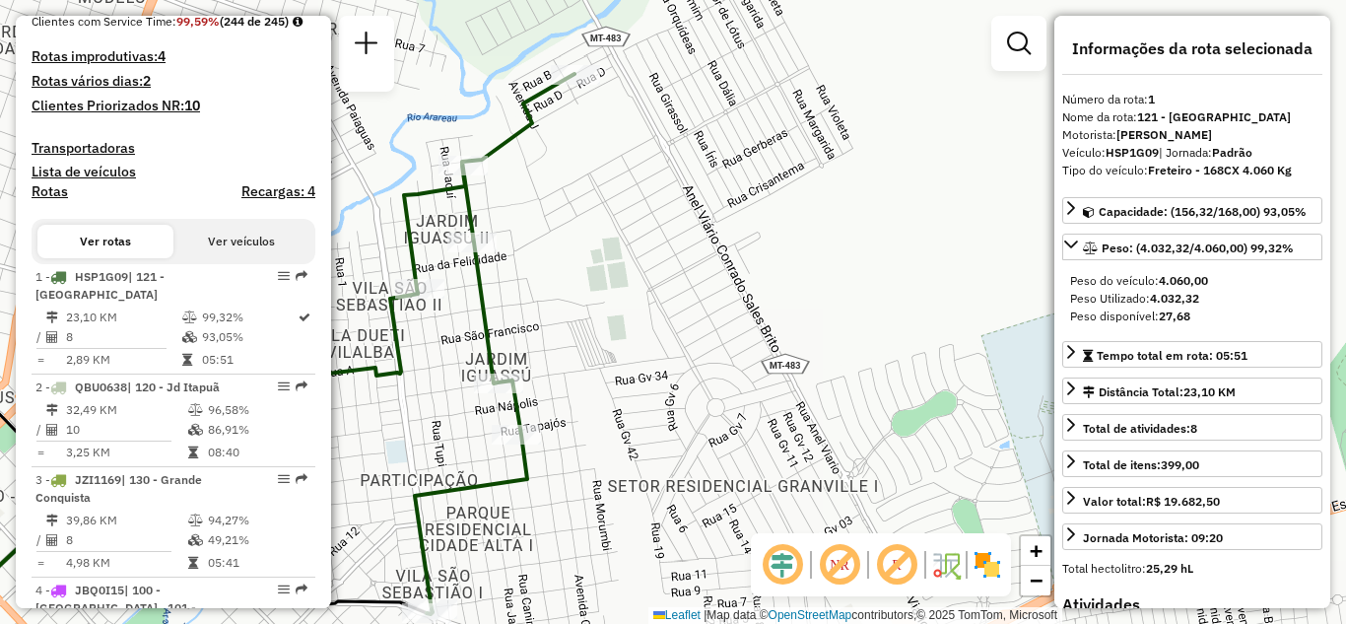
drag, startPoint x: 638, startPoint y: 353, endPoint x: 690, endPoint y: 357, distance: 51.4
click at [688, 357] on div "Janela de atendimento Grade de atendimento Capacidade Transportadoras Veículos …" at bounding box center [673, 312] width 1346 height 624
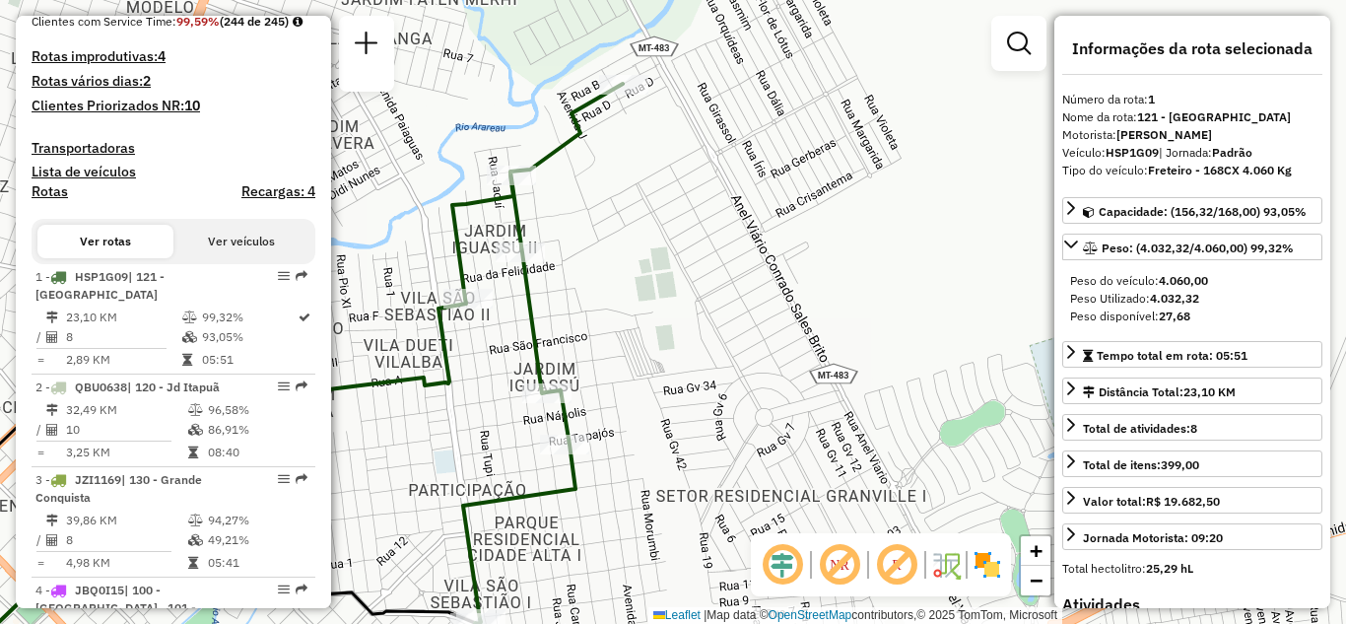
drag, startPoint x: 732, startPoint y: 394, endPoint x: 790, endPoint y: 380, distance: 59.7
click at [784, 386] on div "Janela de atendimento Grade de atendimento Capacidade Transportadoras Veículos …" at bounding box center [673, 312] width 1346 height 624
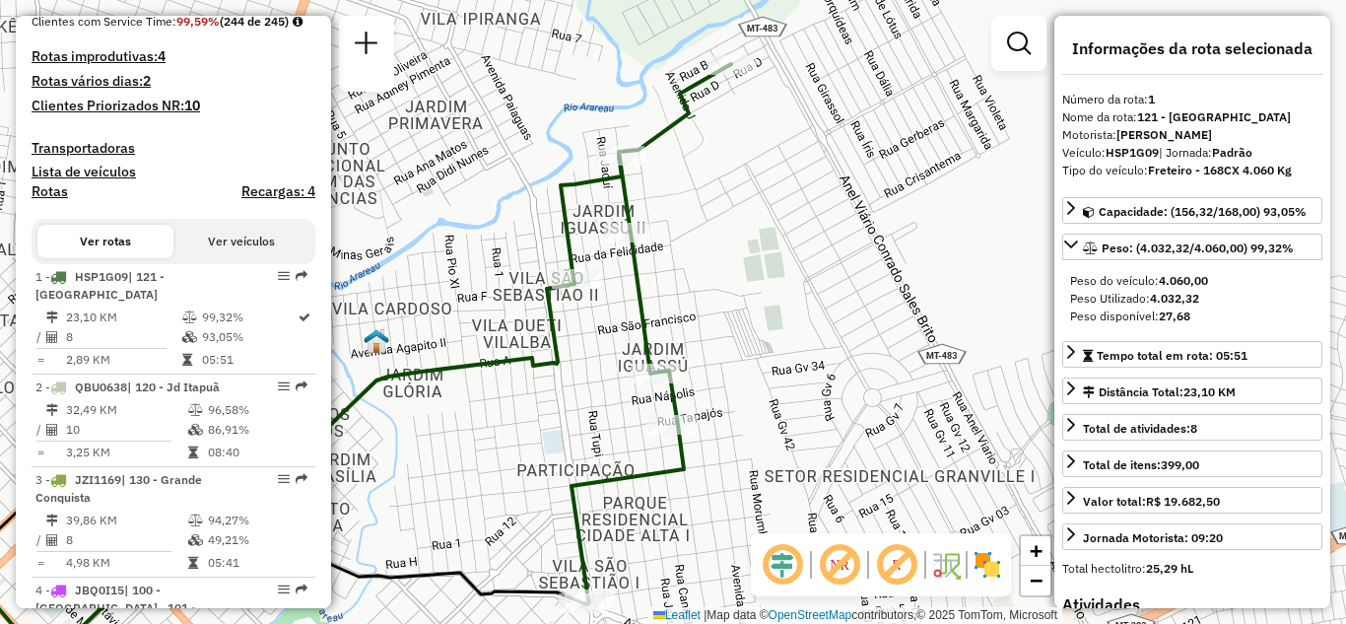
drag, startPoint x: 844, startPoint y: 369, endPoint x: 863, endPoint y: 353, distance: 25.1
click at [861, 366] on div "Janela de atendimento Grade de atendimento Capacidade Transportadoras Veículos …" at bounding box center [673, 312] width 1346 height 624
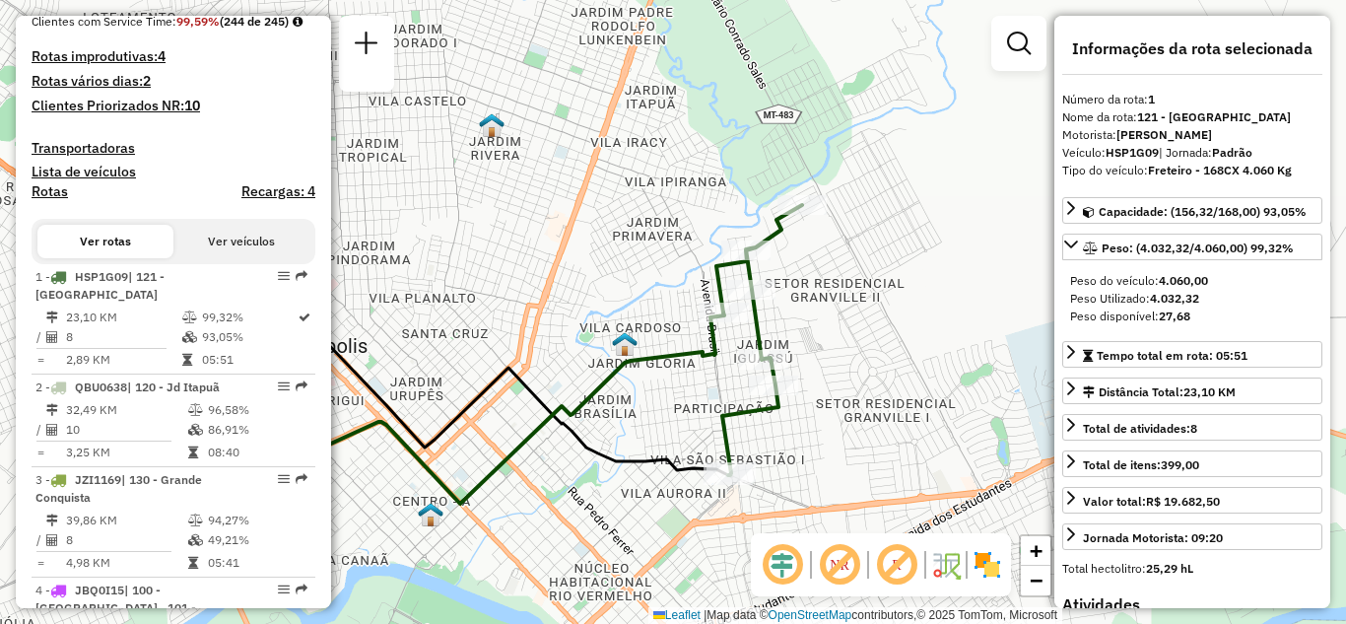
drag, startPoint x: 800, startPoint y: 402, endPoint x: 786, endPoint y: 402, distance: 13.8
click at [786, 402] on div "Janela de atendimento Grade de atendimento Capacidade Transportadoras Veículos …" at bounding box center [673, 312] width 1346 height 624
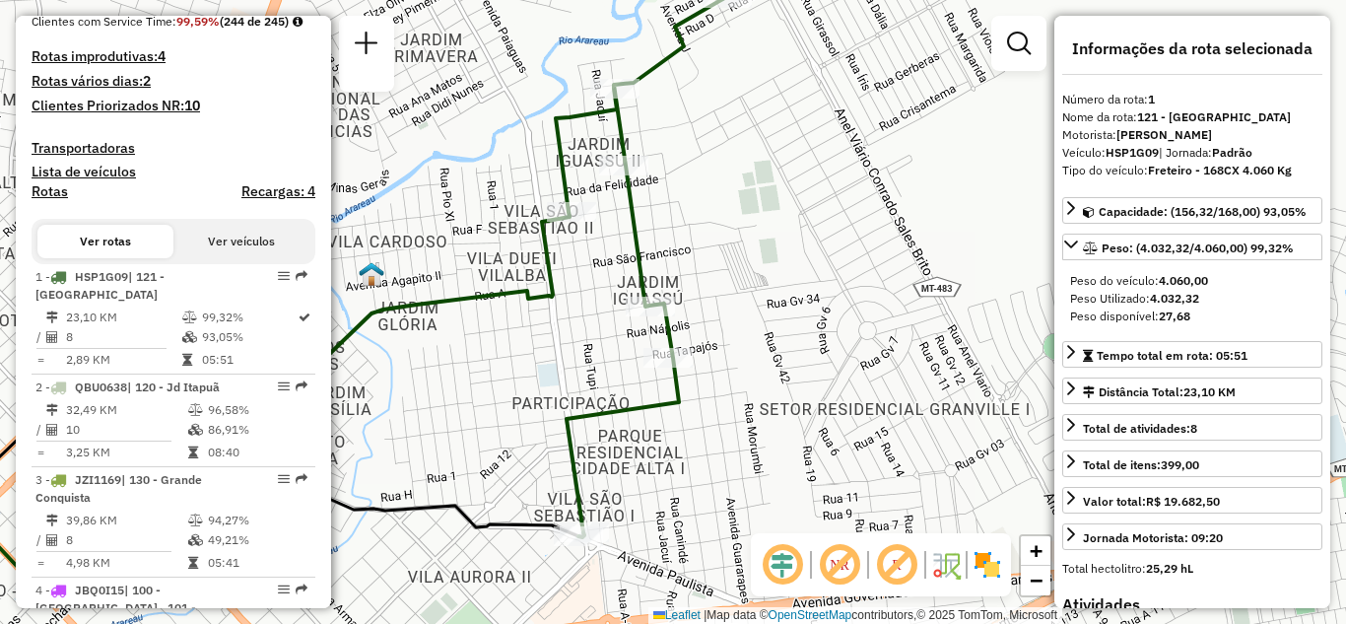
click at [789, 388] on div "Janela de atendimento Grade de atendimento Capacidade Transportadoras Veículos …" at bounding box center [673, 312] width 1346 height 624
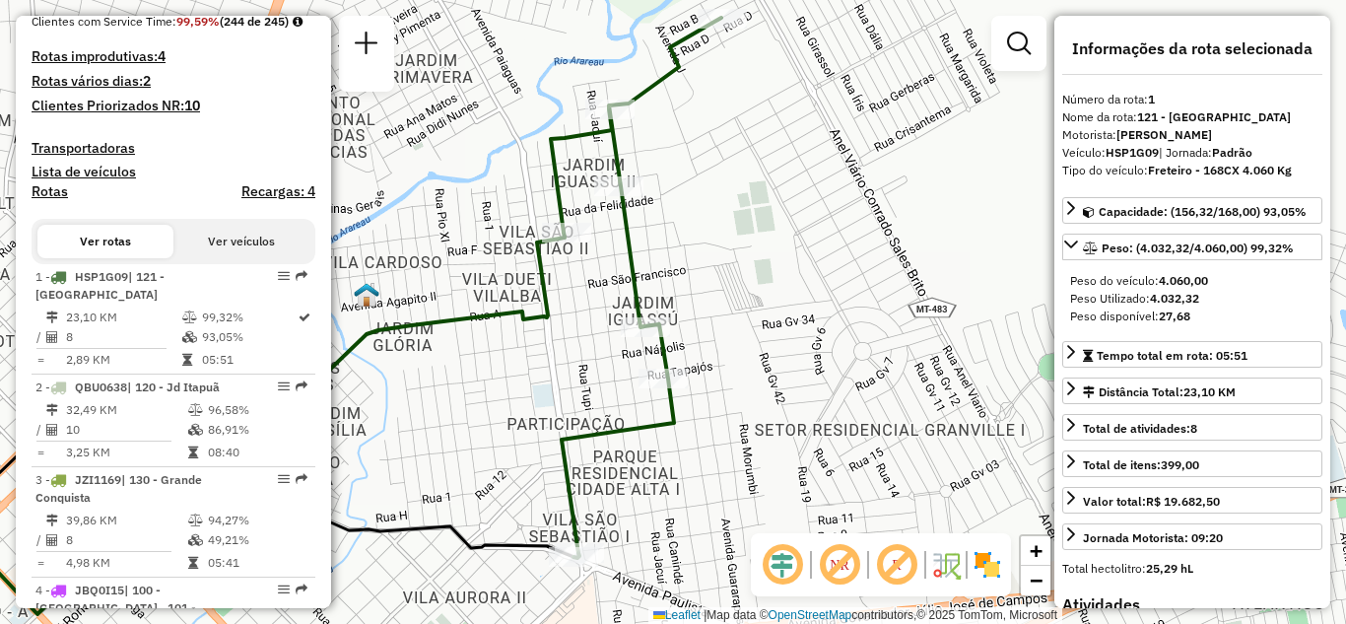
drag, startPoint x: 785, startPoint y: 380, endPoint x: 778, endPoint y: 402, distance: 22.7
click at [778, 402] on div "Janela de atendimento Grade de atendimento Capacidade Transportadoras Veículos …" at bounding box center [673, 312] width 1346 height 624
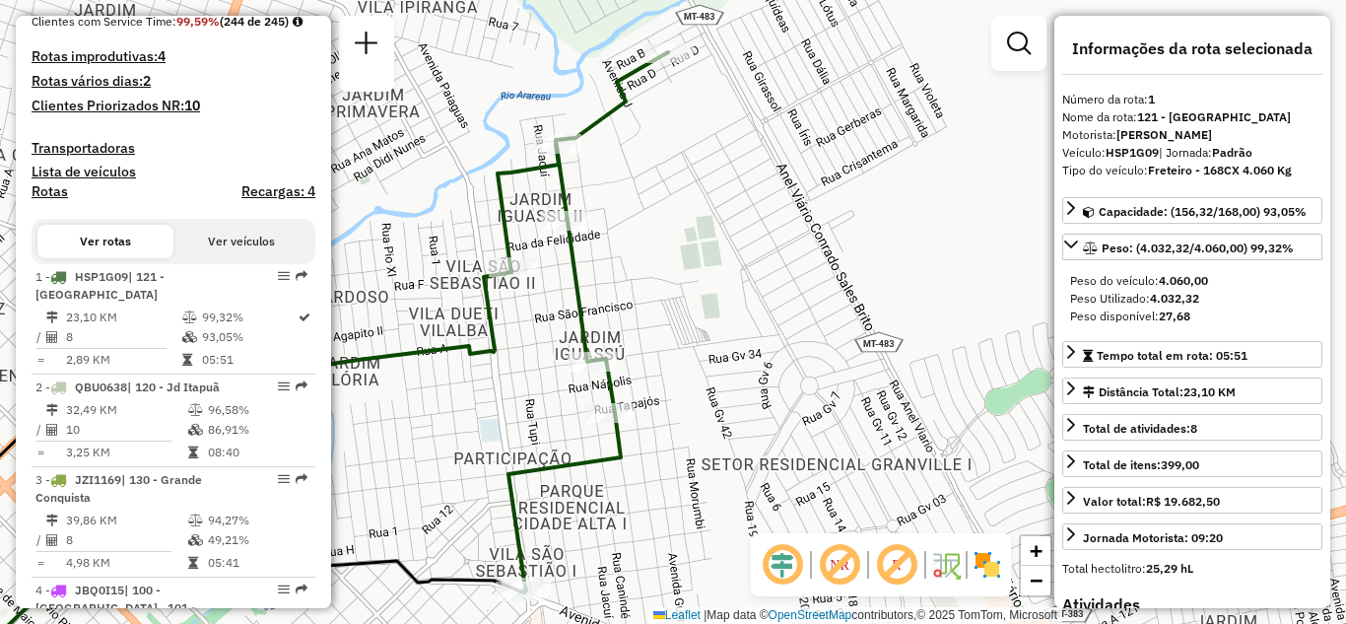
drag, startPoint x: 785, startPoint y: 389, endPoint x: 734, endPoint y: 429, distance: 64.6
click at [734, 429] on div "Janela de atendimento Grade de atendimento Capacidade Transportadoras Veículos …" at bounding box center [673, 312] width 1346 height 624
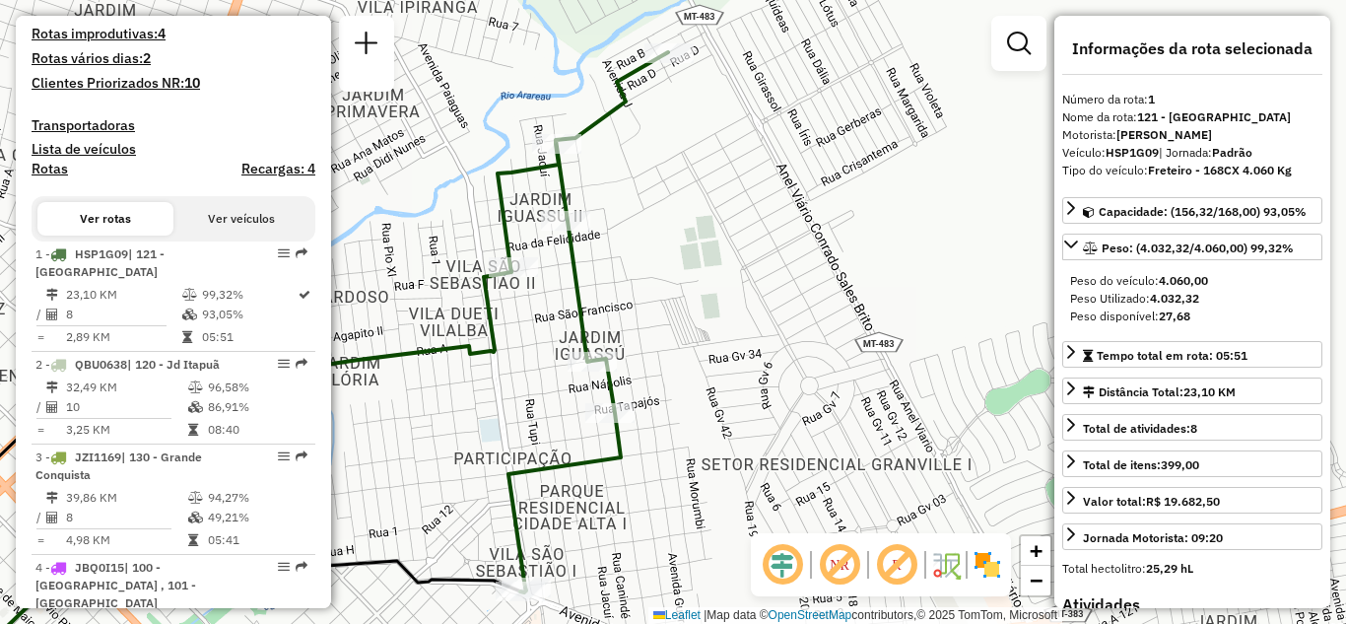
scroll to position [1694, 0]
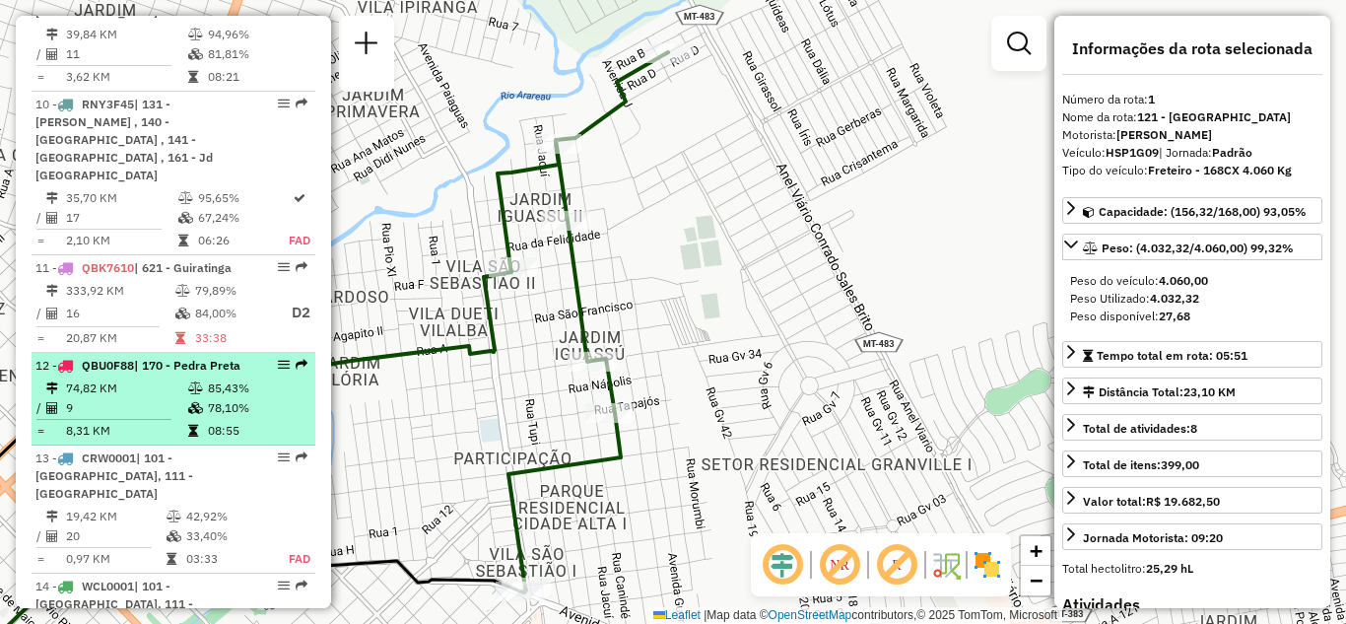
click at [278, 359] on em at bounding box center [284, 365] width 12 height 12
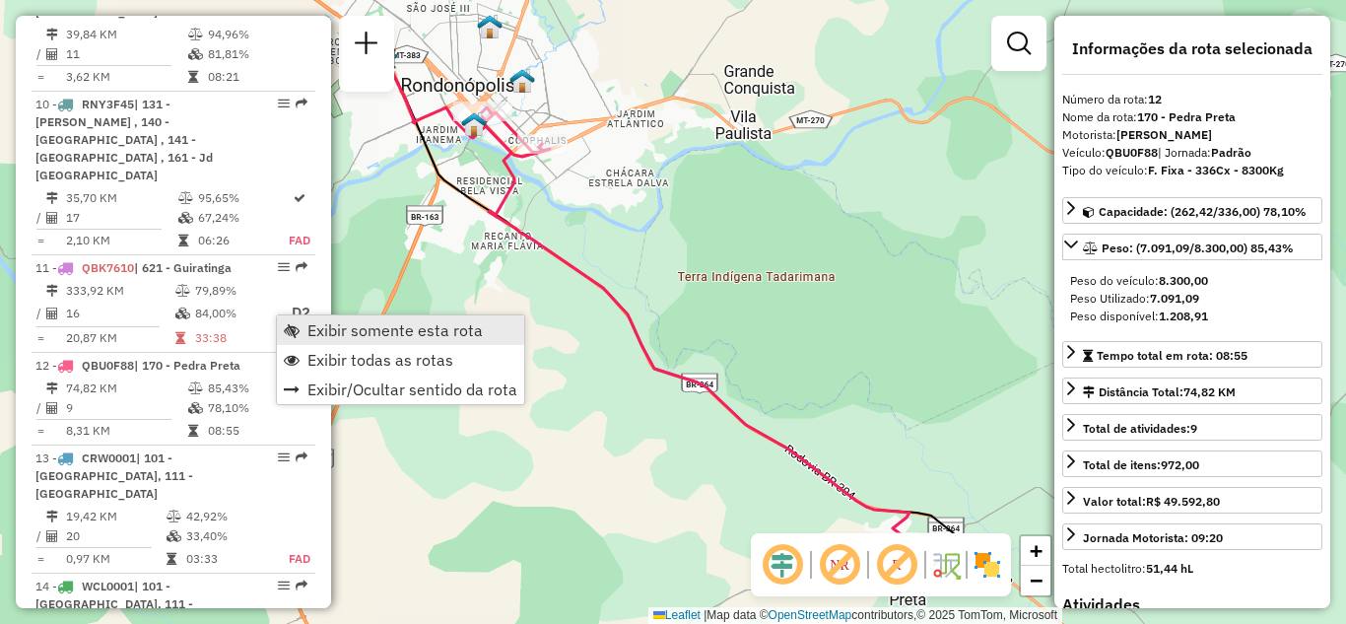
click at [324, 330] on span "Exibir somente esta rota" at bounding box center [394, 330] width 175 height 16
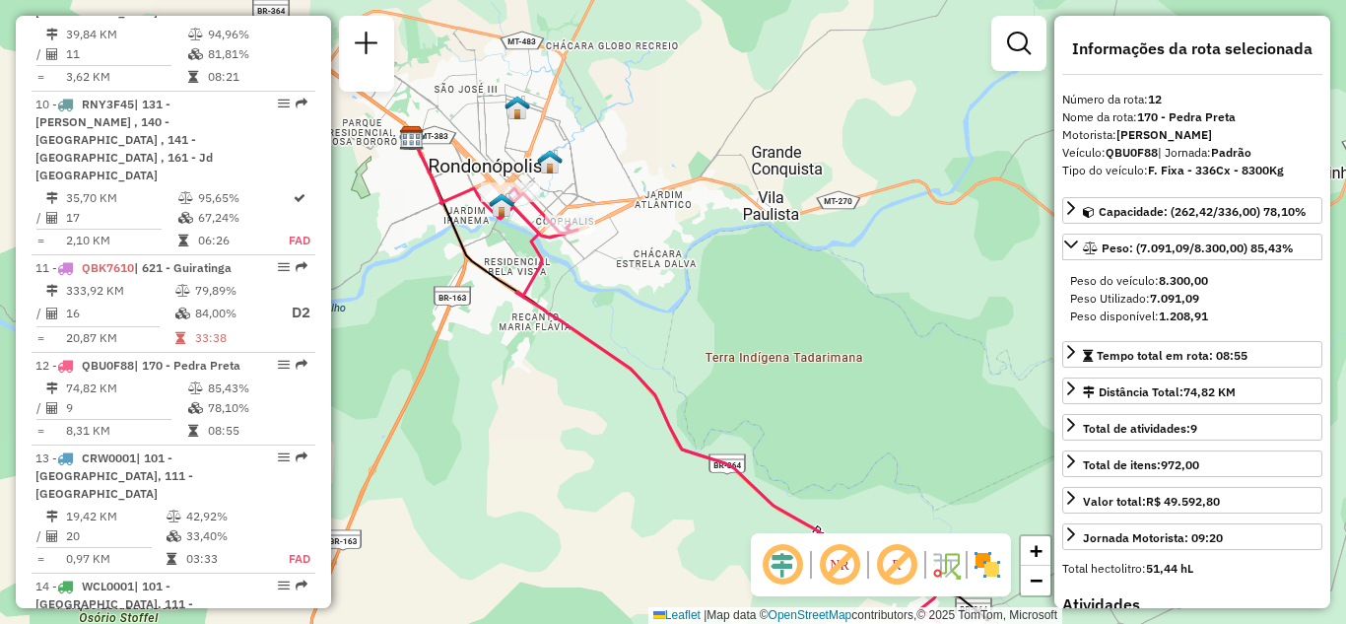
click at [530, 330] on div "Janela de atendimento Grade de atendimento Capacidade Transportadoras Veículos …" at bounding box center [673, 312] width 1346 height 624
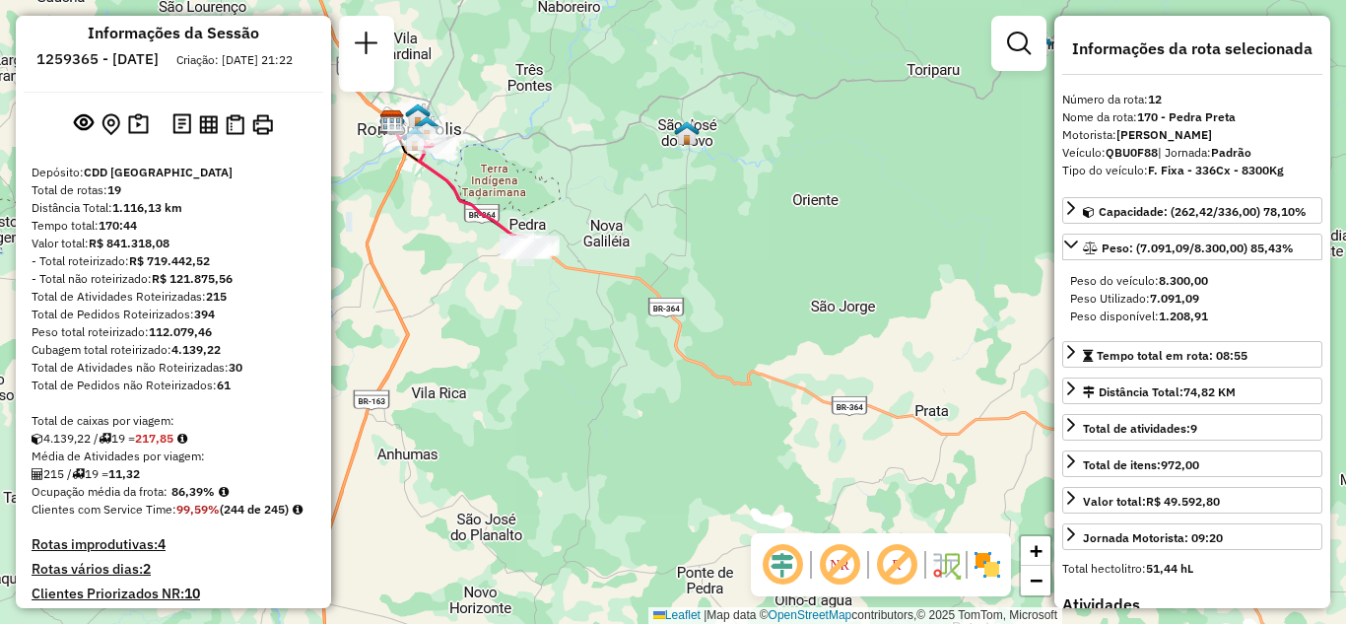
scroll to position [1754, 0]
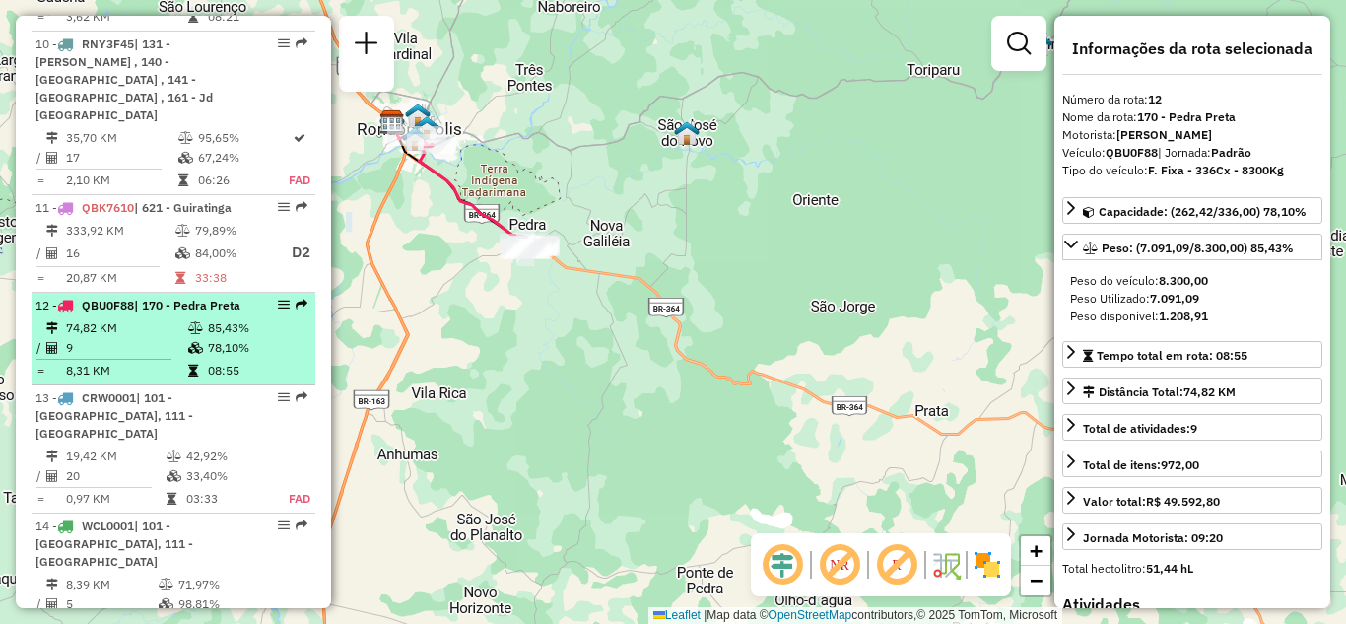
click at [144, 298] on span "| 170 - Pedra Preta" at bounding box center [187, 305] width 106 height 15
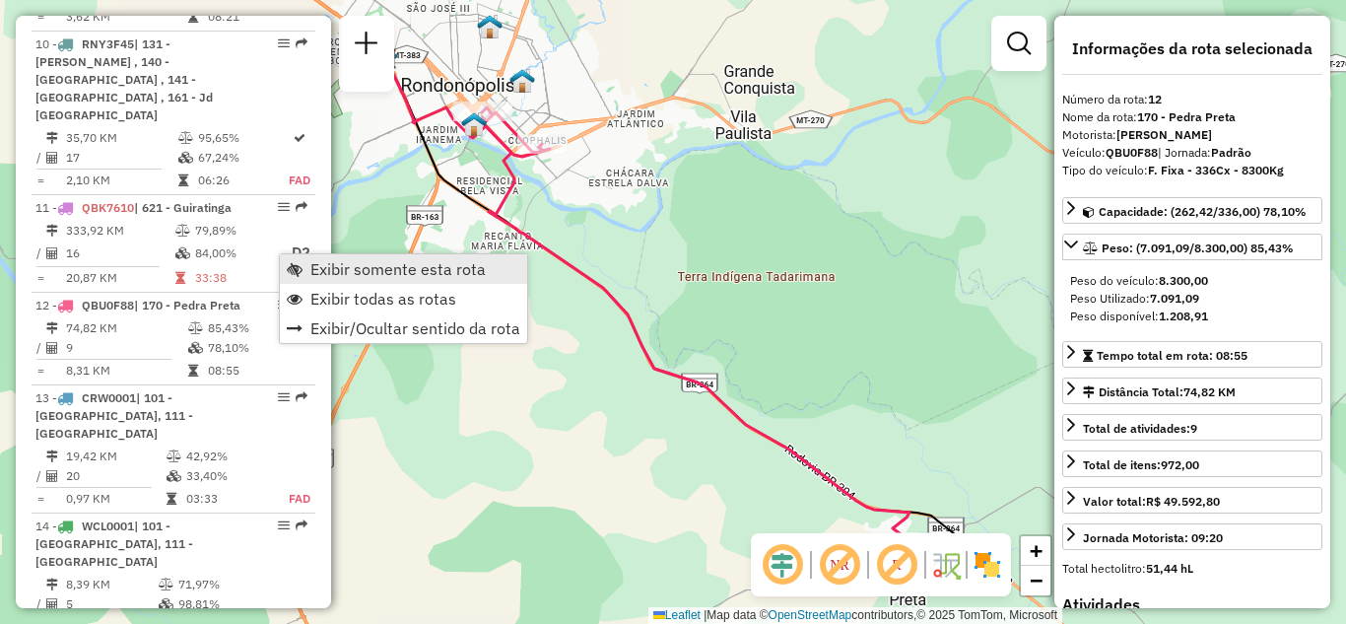
click at [306, 271] on link "Exibir somente esta rota" at bounding box center [403, 269] width 247 height 30
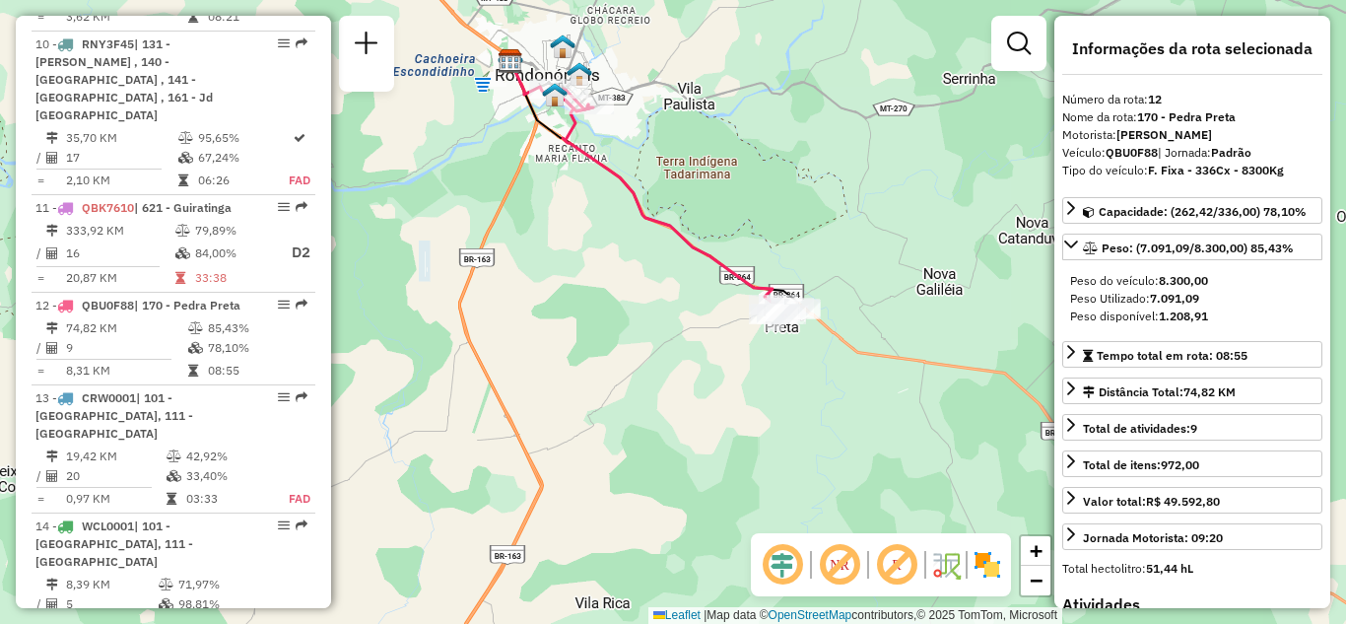
click at [573, 338] on div "Janela de atendimento Grade de atendimento Capacidade Transportadoras Veículos …" at bounding box center [673, 312] width 1346 height 624
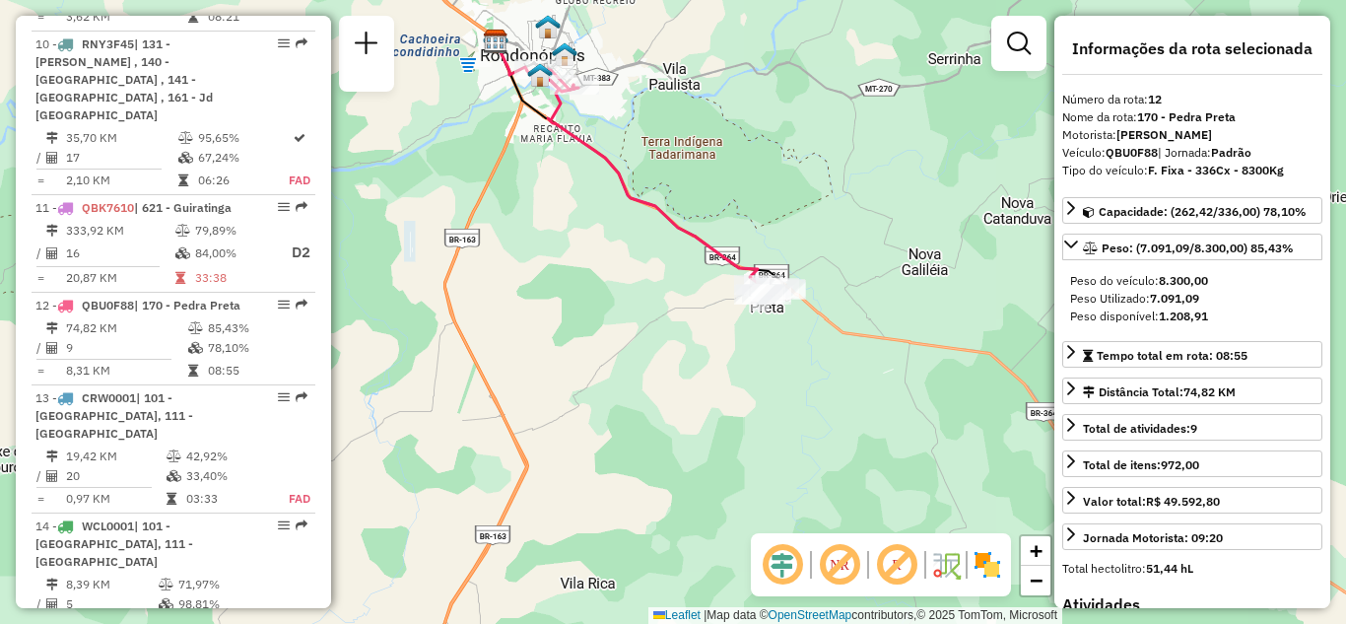
drag, startPoint x: 738, startPoint y: 412, endPoint x: 713, endPoint y: 232, distance: 182.0
click at [711, 230] on icon at bounding box center [662, 182] width 238 height 230
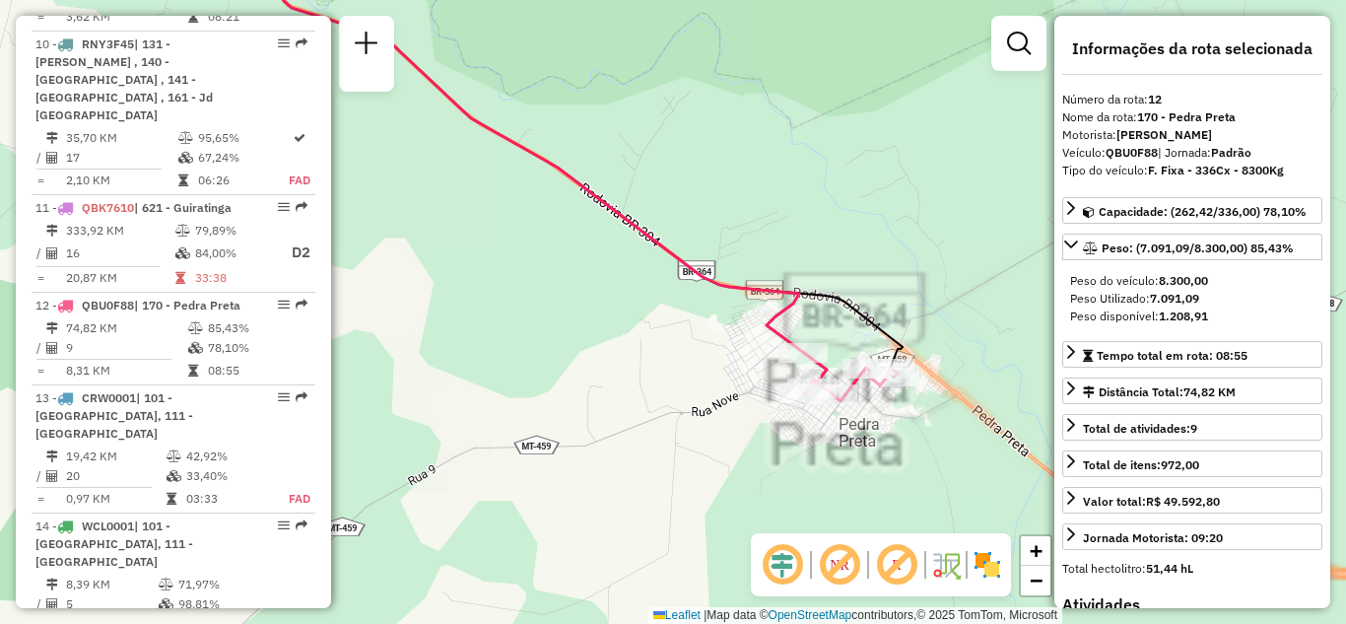
drag, startPoint x: 553, startPoint y: 255, endPoint x: 486, endPoint y: 72, distance: 195.1
click at [480, 74] on div "Janela de atendimento Grade de atendimento Capacidade Transportadoras Veículos …" at bounding box center [673, 312] width 1346 height 624
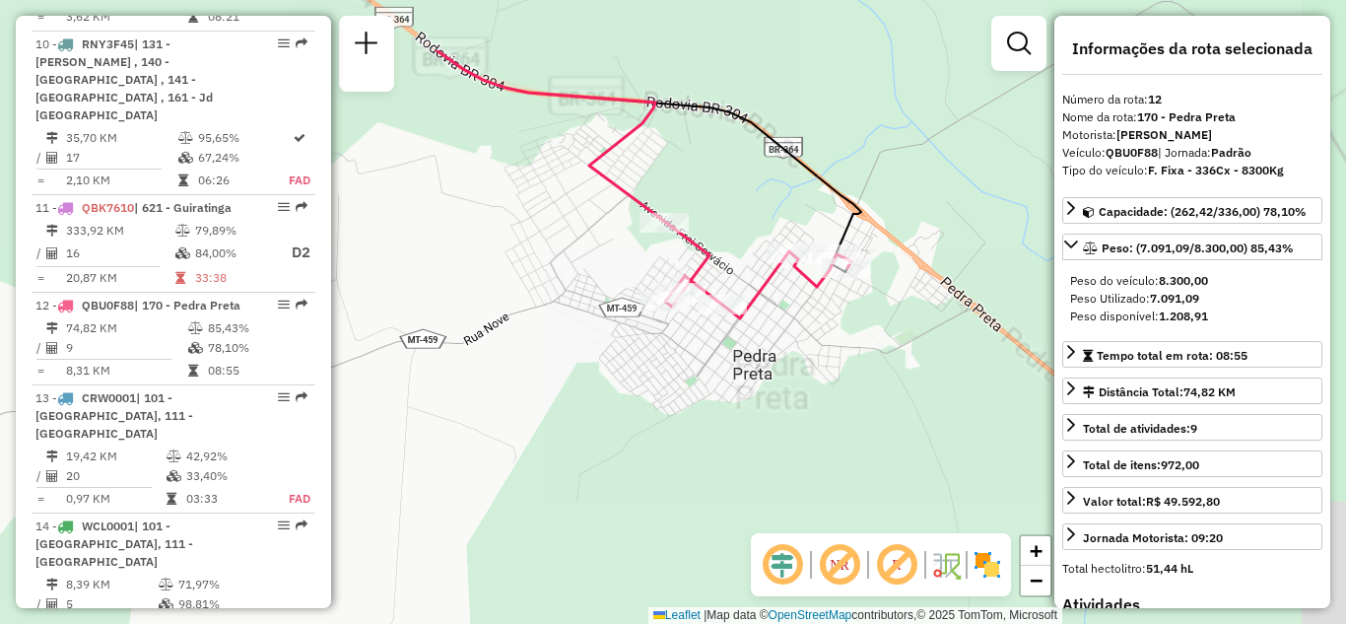
drag, startPoint x: 797, startPoint y: 298, endPoint x: 669, endPoint y: 387, distance: 156.3
click at [672, 420] on div "Janela de atendimento Grade de atendimento Capacidade Transportadoras Veículos …" at bounding box center [673, 312] width 1346 height 624
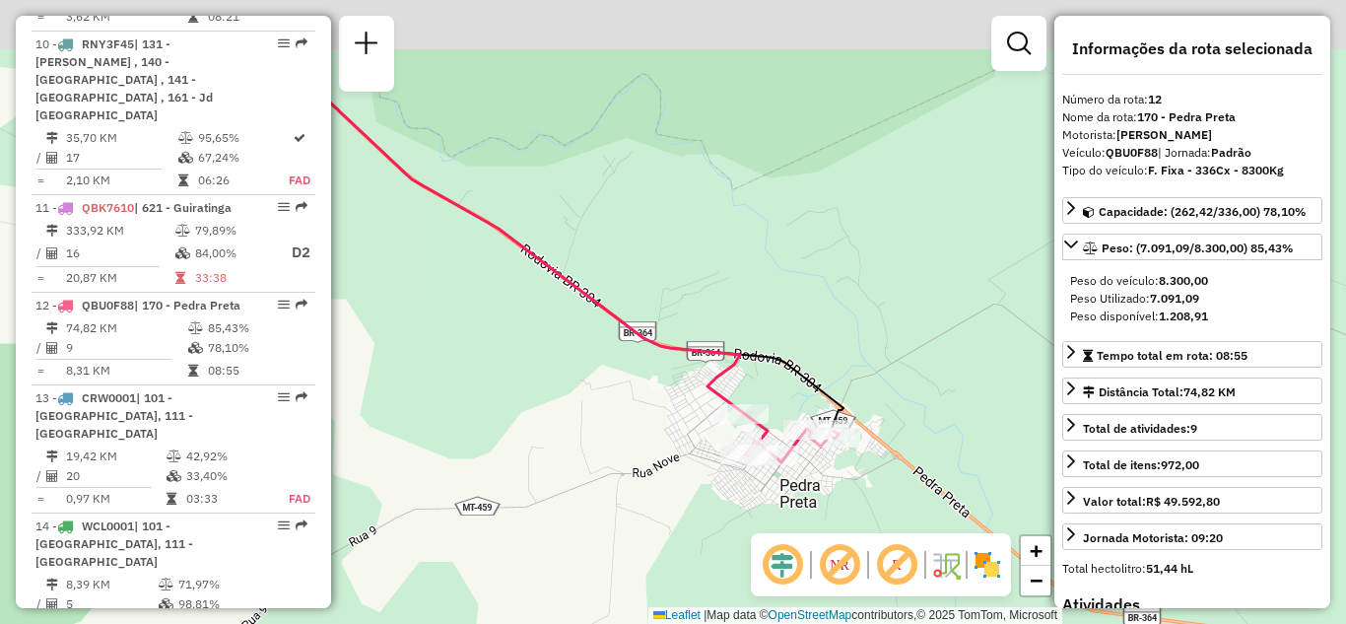
drag, startPoint x: 630, startPoint y: 390, endPoint x: 738, endPoint y: 501, distance: 155.4
click at [740, 512] on div "Janela de atendimento Grade de atendimento Capacidade Transportadoras Veículos …" at bounding box center [673, 312] width 1346 height 624
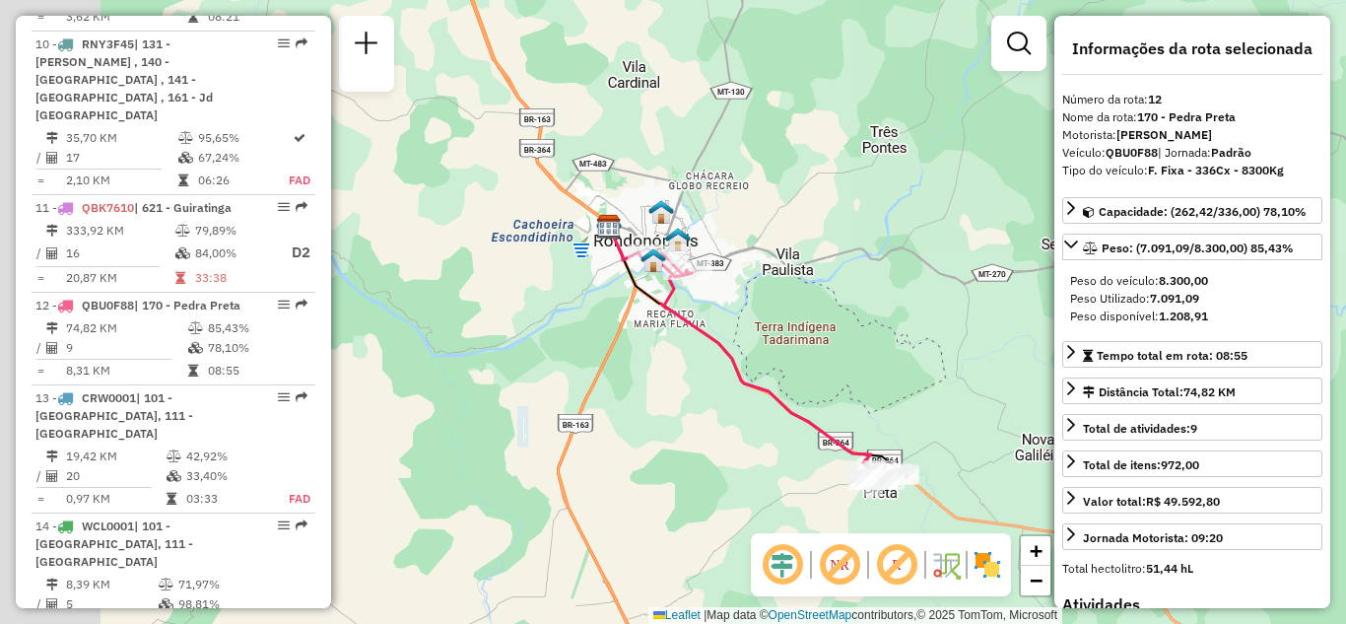
drag, startPoint x: 705, startPoint y: 433, endPoint x: 786, endPoint y: 452, distance: 83.2
click at [786, 452] on div "Janela de atendimento Grade de atendimento Capacidade Transportadoras Veículos …" at bounding box center [673, 312] width 1346 height 624
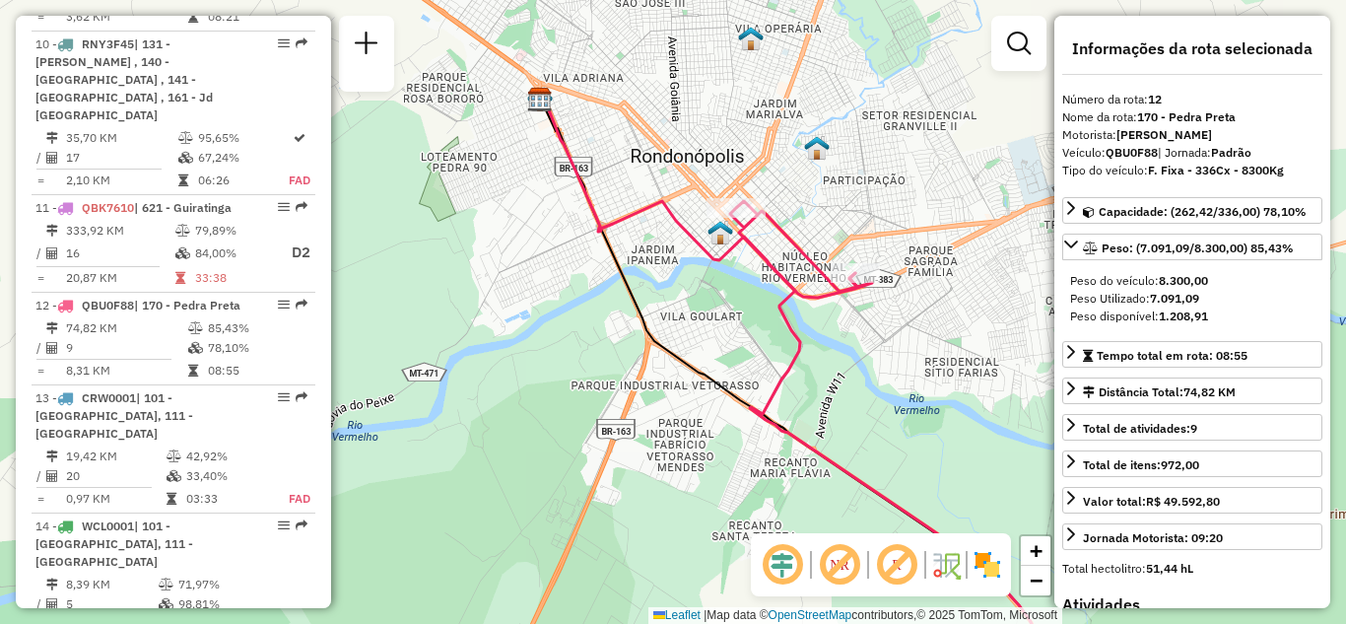
drag, startPoint x: 641, startPoint y: 349, endPoint x: 634, endPoint y: 390, distance: 42.1
click at [634, 390] on div "Janela de atendimento Grade de atendimento Capacidade Transportadoras Veículos …" at bounding box center [673, 312] width 1346 height 624
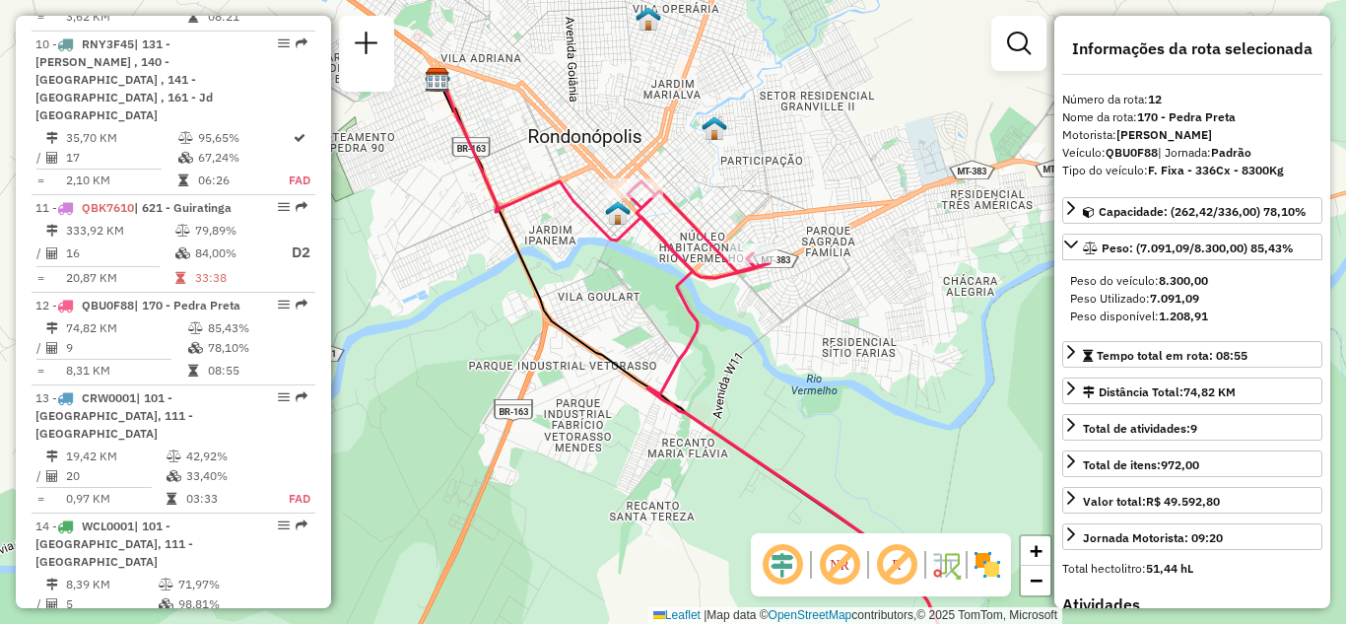
drag, startPoint x: 462, startPoint y: 202, endPoint x: 433, endPoint y: 195, distance: 30.4
click at [433, 195] on div "Janela de atendimento Grade de atendimento Capacidade Transportadoras Veículos …" at bounding box center [673, 312] width 1346 height 624
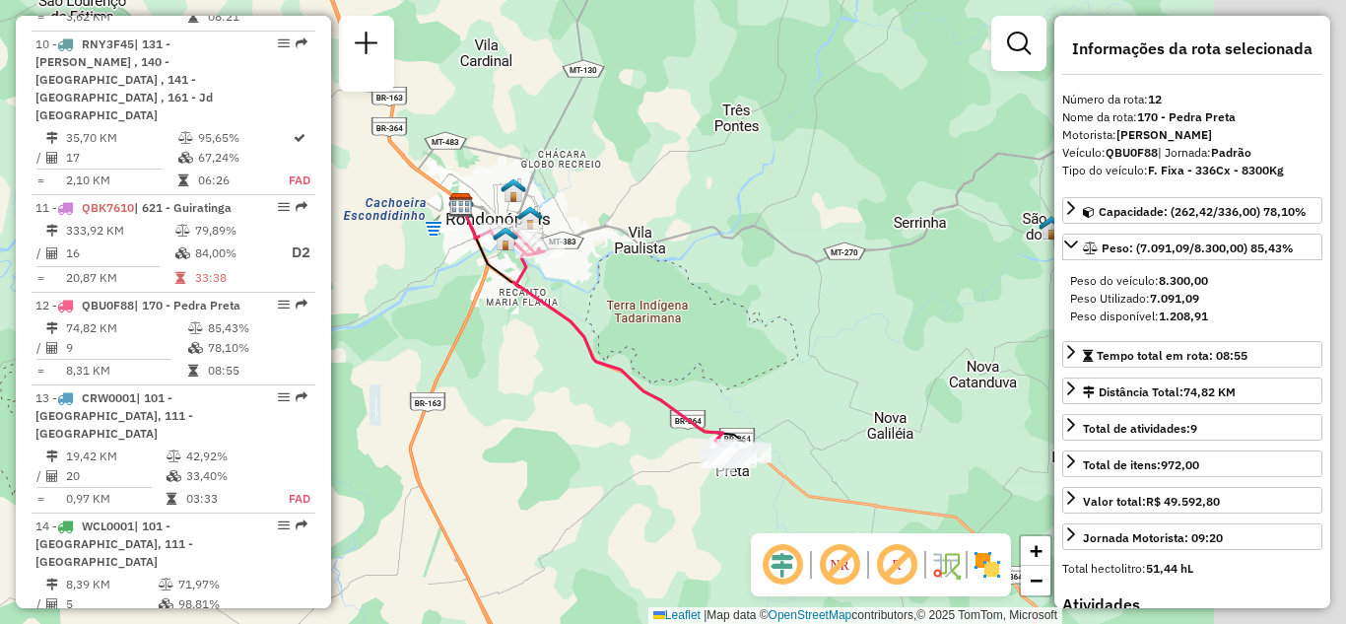
drag, startPoint x: 884, startPoint y: 390, endPoint x: 620, endPoint y: 287, distance: 283.6
click at [620, 289] on div "Janela de atendimento Grade de atendimento Capacidade Transportadoras Veículos …" at bounding box center [673, 312] width 1346 height 624
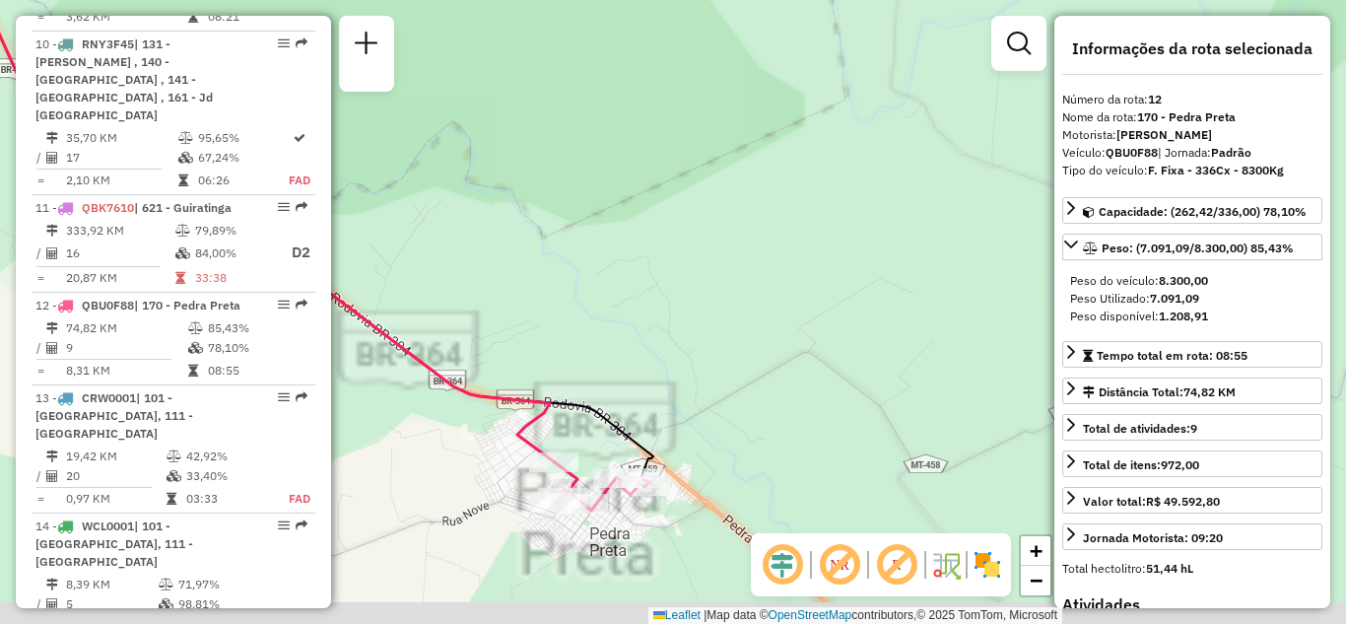
drag, startPoint x: 679, startPoint y: 268, endPoint x: 681, endPoint y: 214, distance: 54.2
click at [679, 212] on div "Janela de atendimento Grade de atendimento Capacidade Transportadoras Veículos …" at bounding box center [673, 312] width 1346 height 624
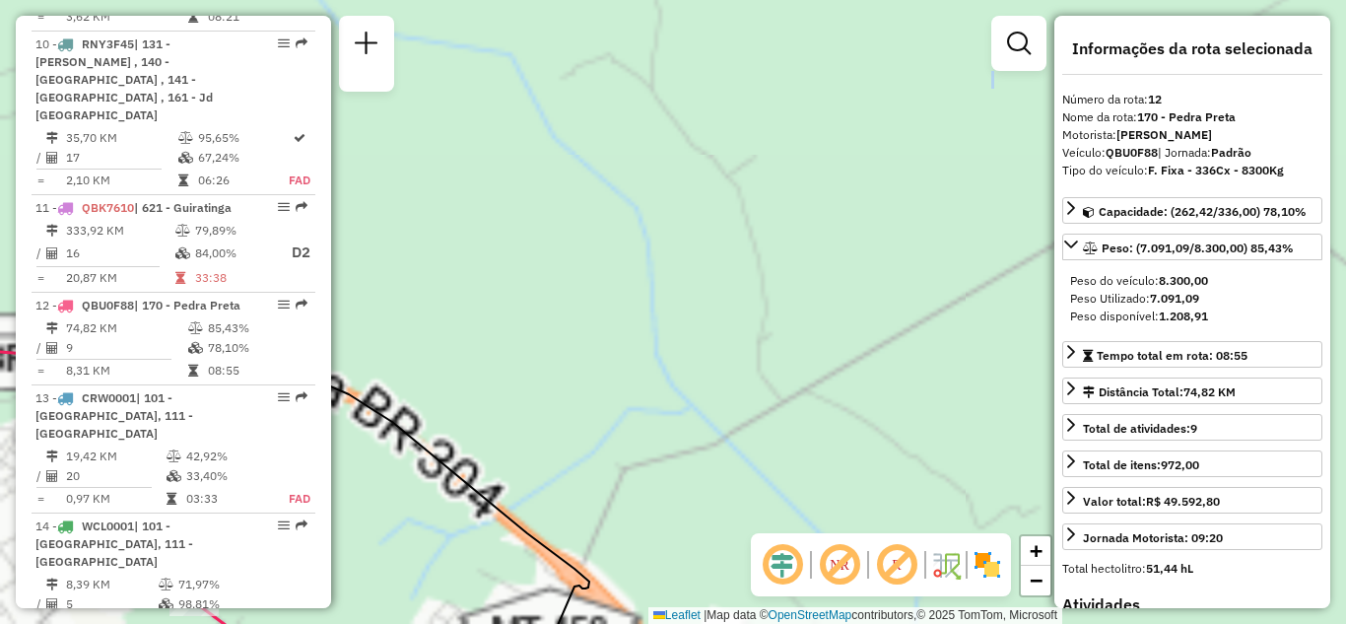
drag, startPoint x: 702, startPoint y: 231, endPoint x: 835, endPoint y: 37, distance: 234.5
click at [835, 37] on div "Janela de atendimento Grade de atendimento Capacidade Transportadoras Veículos …" at bounding box center [673, 312] width 1346 height 624
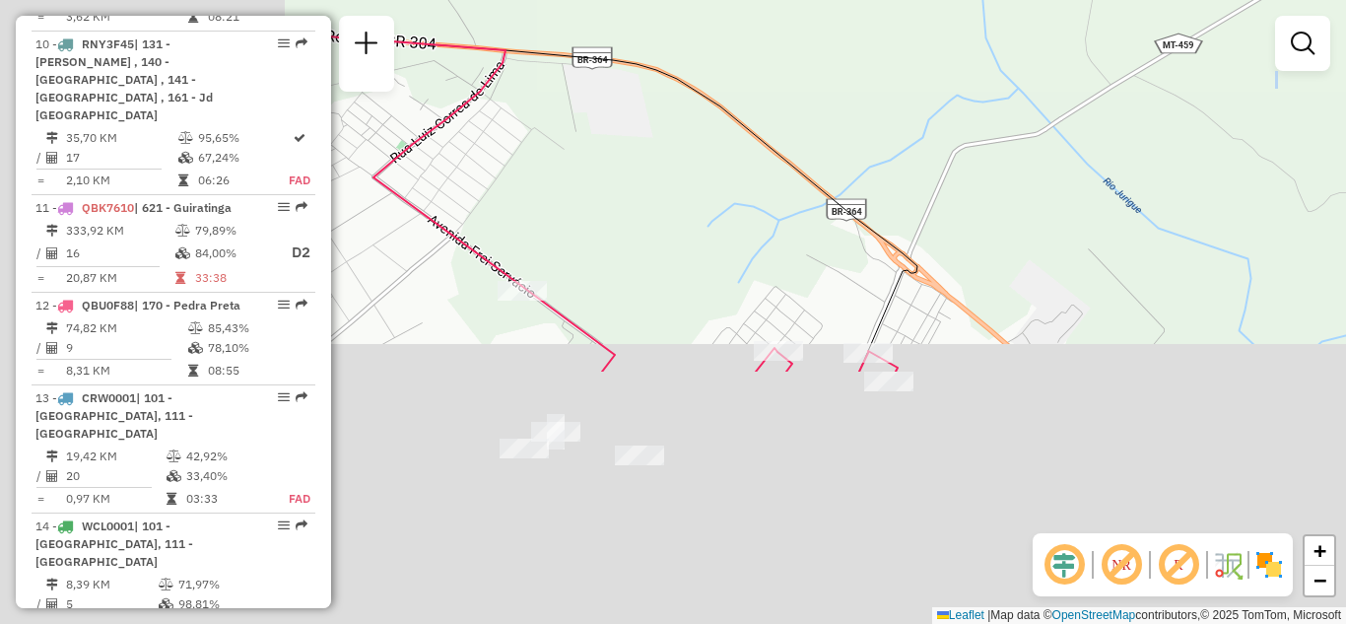
drag, startPoint x: 640, startPoint y: 318, endPoint x: 974, endPoint y: 75, distance: 413.2
click at [999, 0] on html "Aguarde... Pop-up bloqueado! Seu navegador bloqueou automáticamente a abertura …" at bounding box center [673, 312] width 1346 height 624
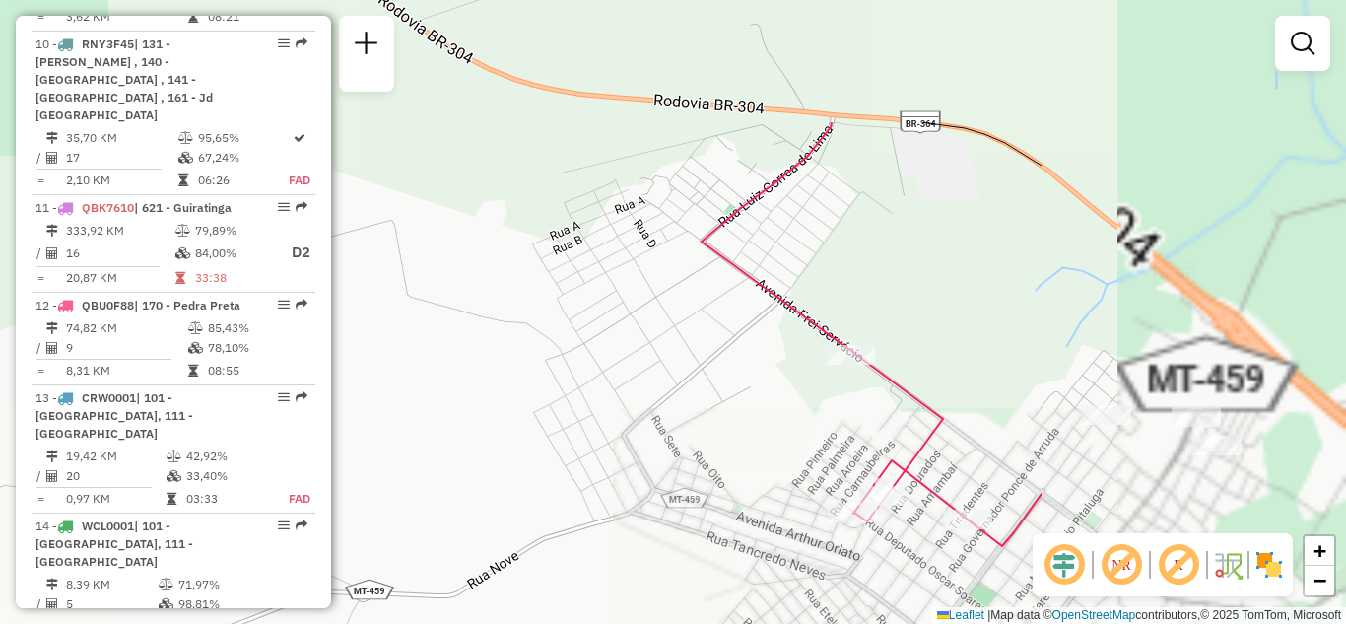
drag, startPoint x: 953, startPoint y: 240, endPoint x: 526, endPoint y: 408, distance: 458.3
click at [526, 408] on div "Janela de atendimento Grade de atendimento Capacidade Transportadoras Veículos …" at bounding box center [673, 312] width 1346 height 624
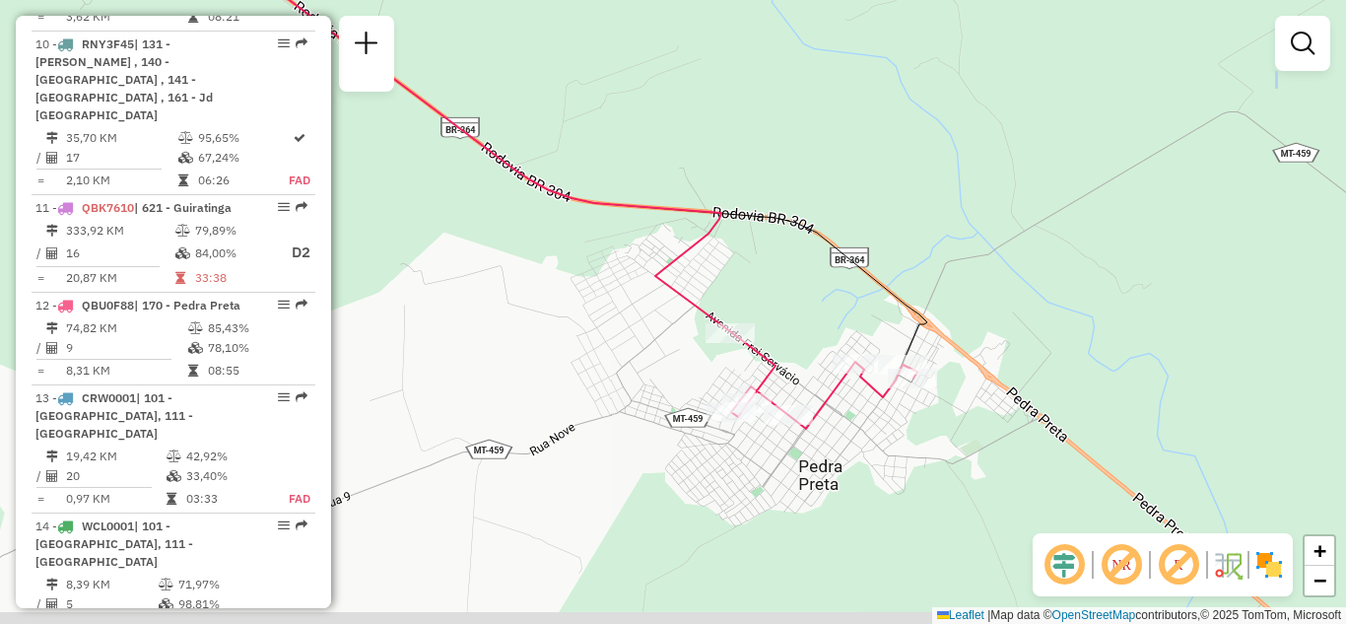
drag, startPoint x: 757, startPoint y: 449, endPoint x: 825, endPoint y: 379, distance: 97.5
click at [664, 381] on div "Janela de atendimento Grade de atendimento Capacidade Transportadoras Veículos …" at bounding box center [673, 312] width 1346 height 624
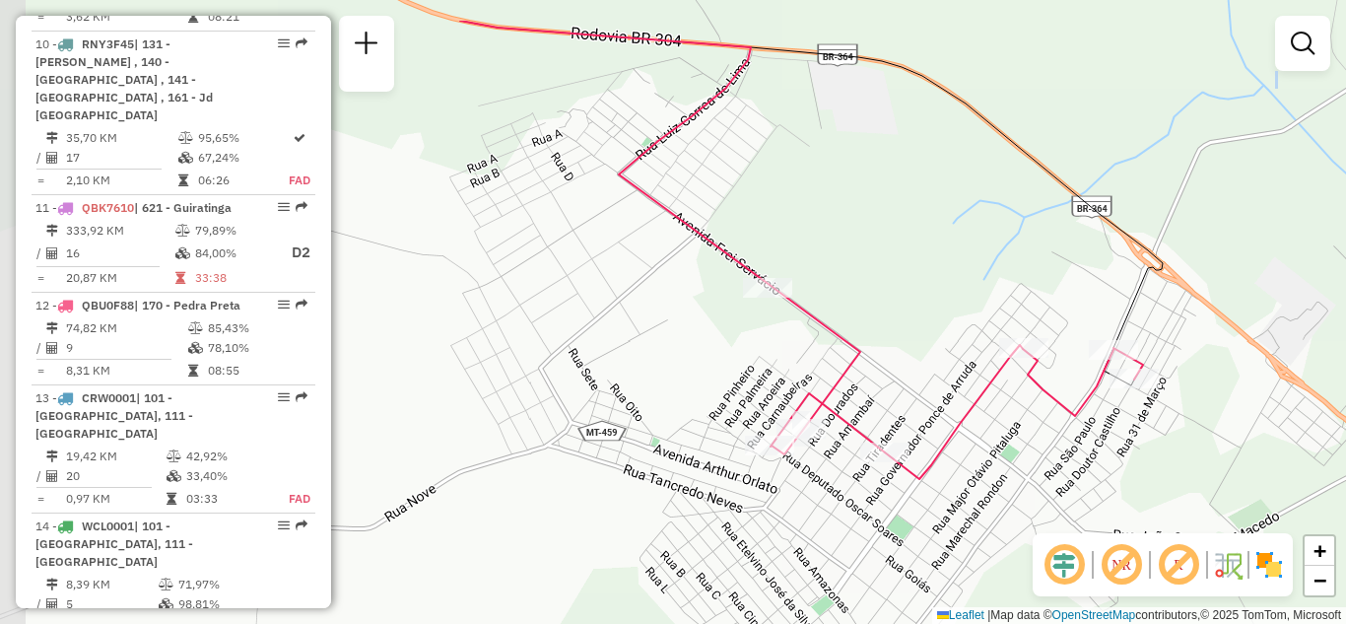
drag, startPoint x: 838, startPoint y: 403, endPoint x: 1089, endPoint y: 486, distance: 263.6
click at [1089, 486] on div "Janela de atendimento Grade de atendimento Capacidade Transportadoras Veículos …" at bounding box center [673, 312] width 1346 height 624
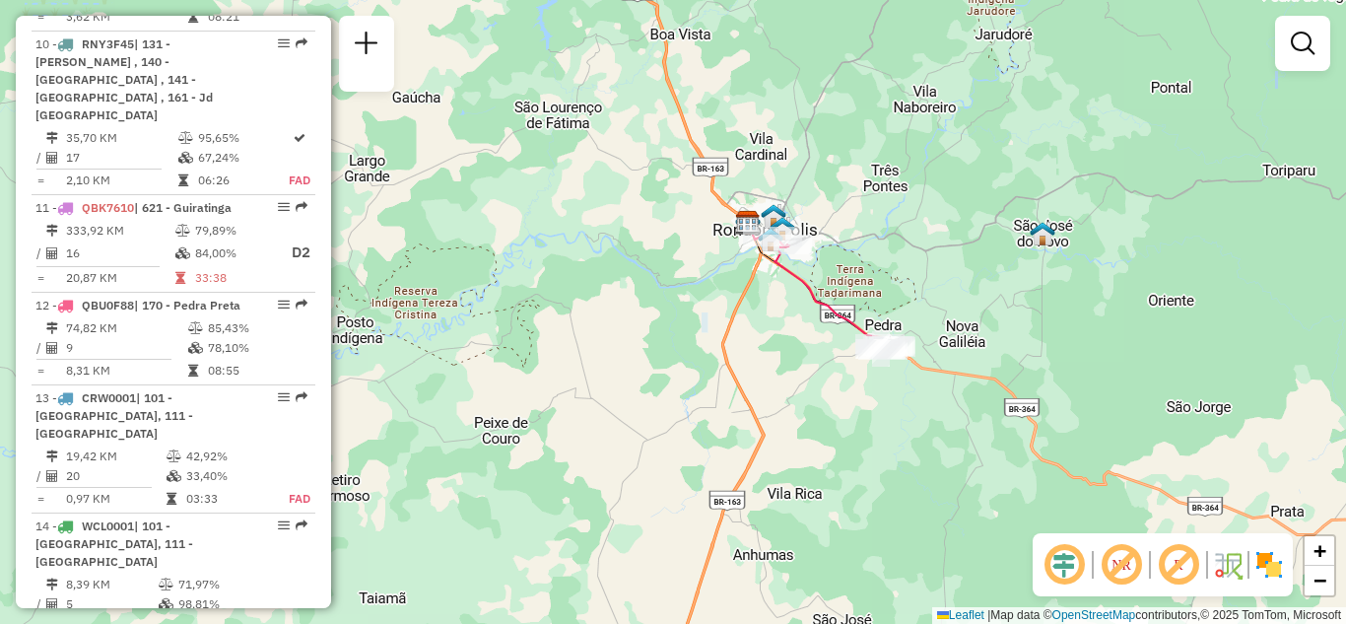
drag, startPoint x: 762, startPoint y: 333, endPoint x: 822, endPoint y: 356, distance: 64.2
click at [822, 356] on div "Janela de atendimento Grade de atendimento Capacidade Transportadoras Veículos …" at bounding box center [673, 312] width 1346 height 624
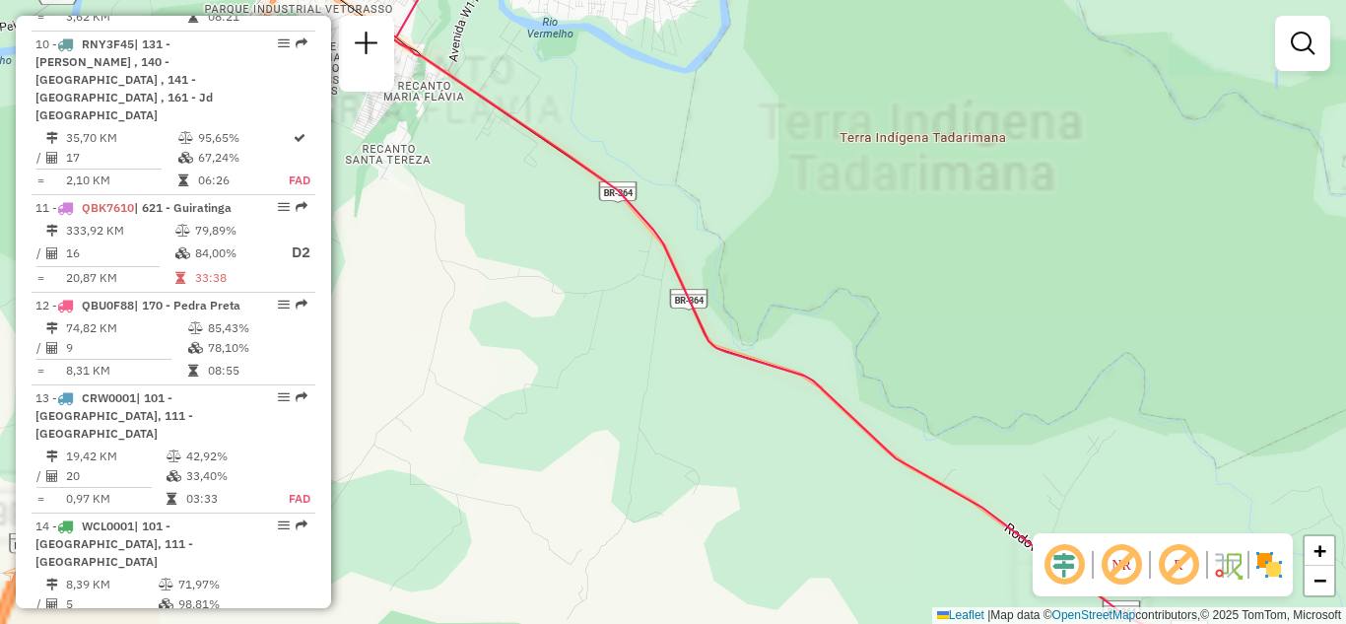
drag, startPoint x: 968, startPoint y: 335, endPoint x: 760, endPoint y: 18, distance: 379.3
click at [760, 18] on div "Janela de atendimento Grade de atendimento Capacidade Transportadoras Veículos …" at bounding box center [673, 312] width 1346 height 624
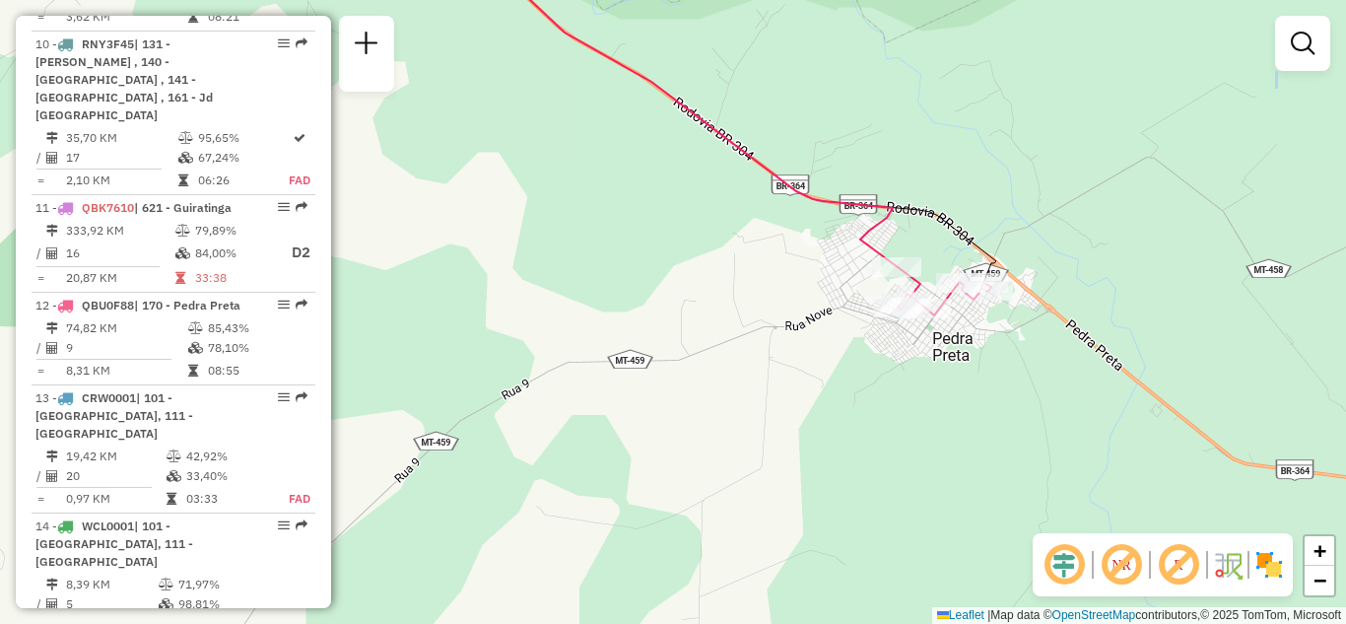
click at [897, 254] on icon at bounding box center [713, 126] width 558 height 377
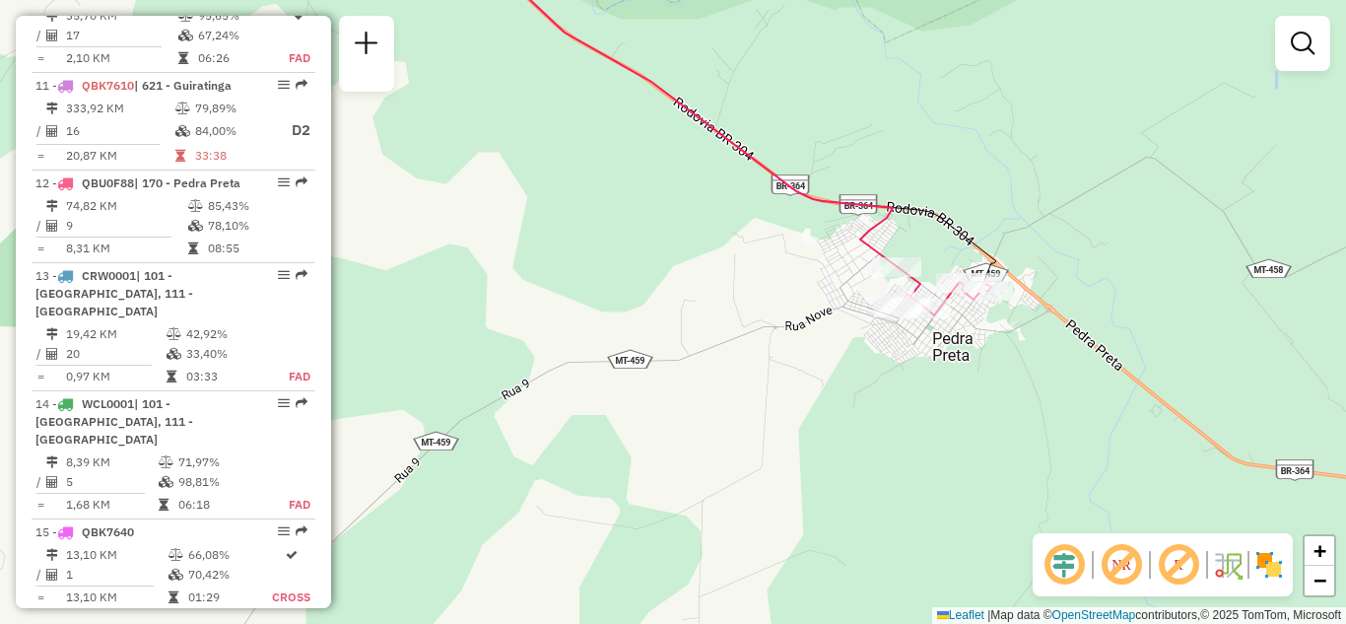
select select "**********"
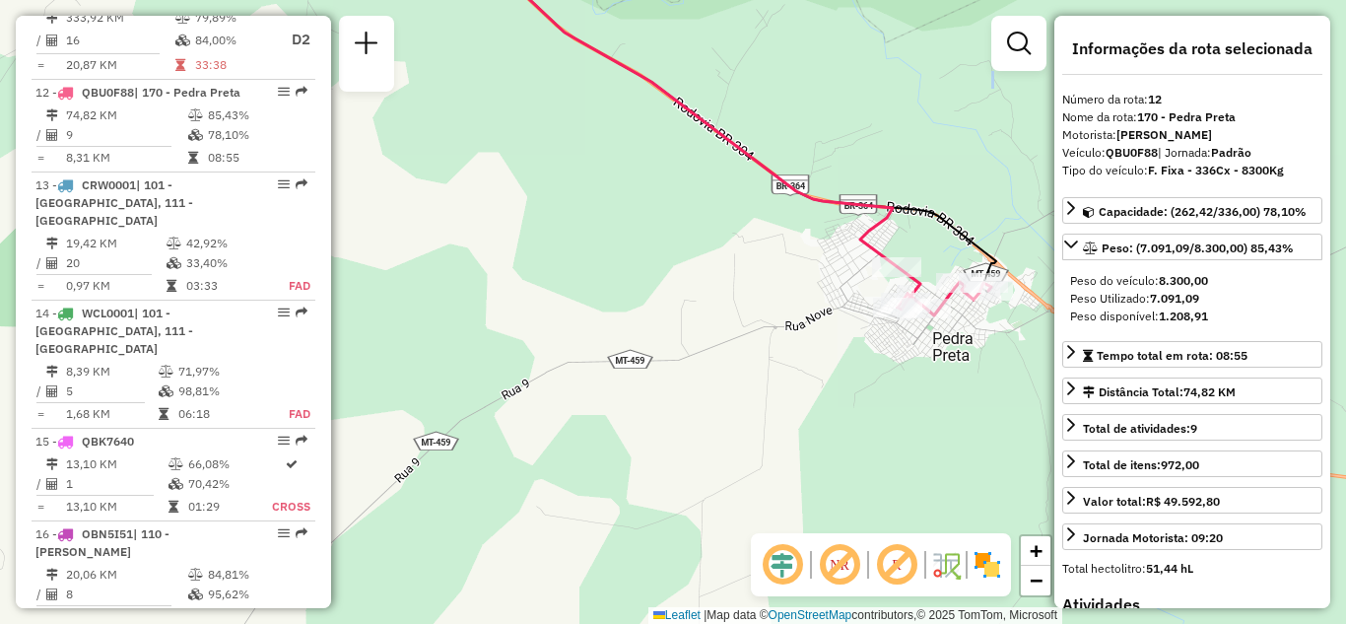
scroll to position [1977, 0]
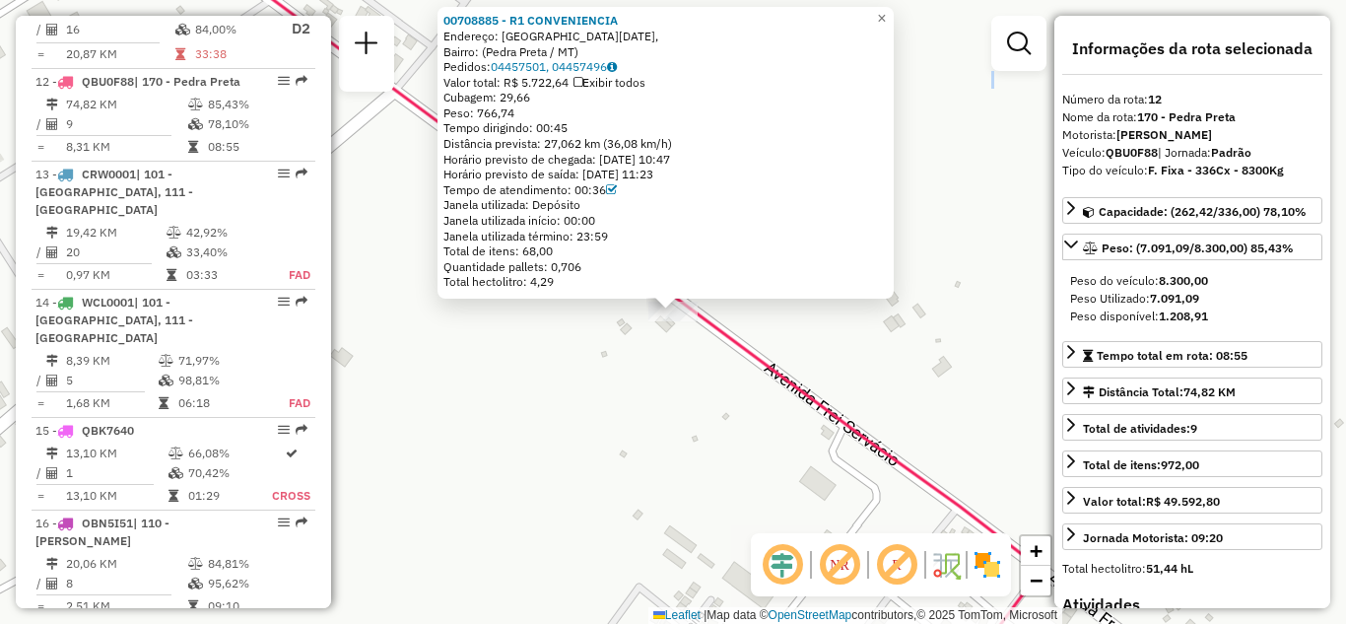
drag, startPoint x: 582, startPoint y: 128, endPoint x: 546, endPoint y: 123, distance: 36.8
click at [546, 123] on div "Tempo dirigindo: 00:45" at bounding box center [665, 128] width 444 height 16
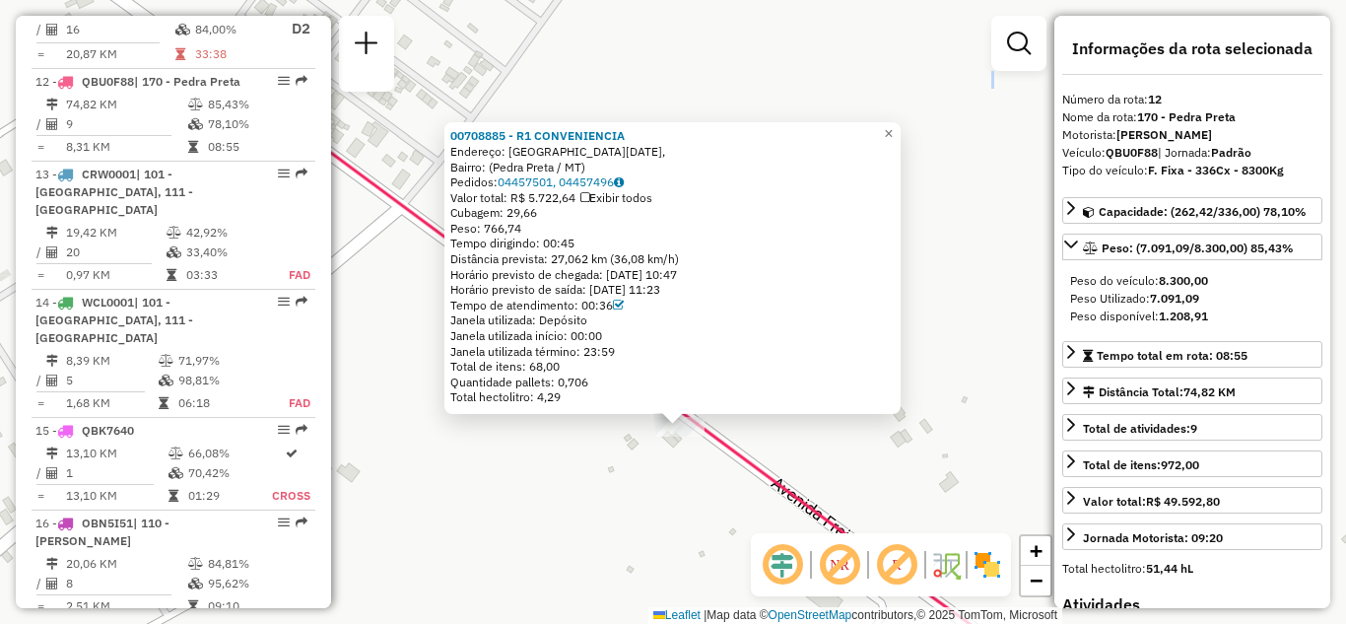
drag, startPoint x: 943, startPoint y: 269, endPoint x: 912, endPoint y: 310, distance: 51.4
click at [940, 349] on div "00708885 - R1 CONVENIENCIA Endereço: Rua 14 de Julho, Bairro: (Pedra Preta / MT…" at bounding box center [673, 312] width 1346 height 624
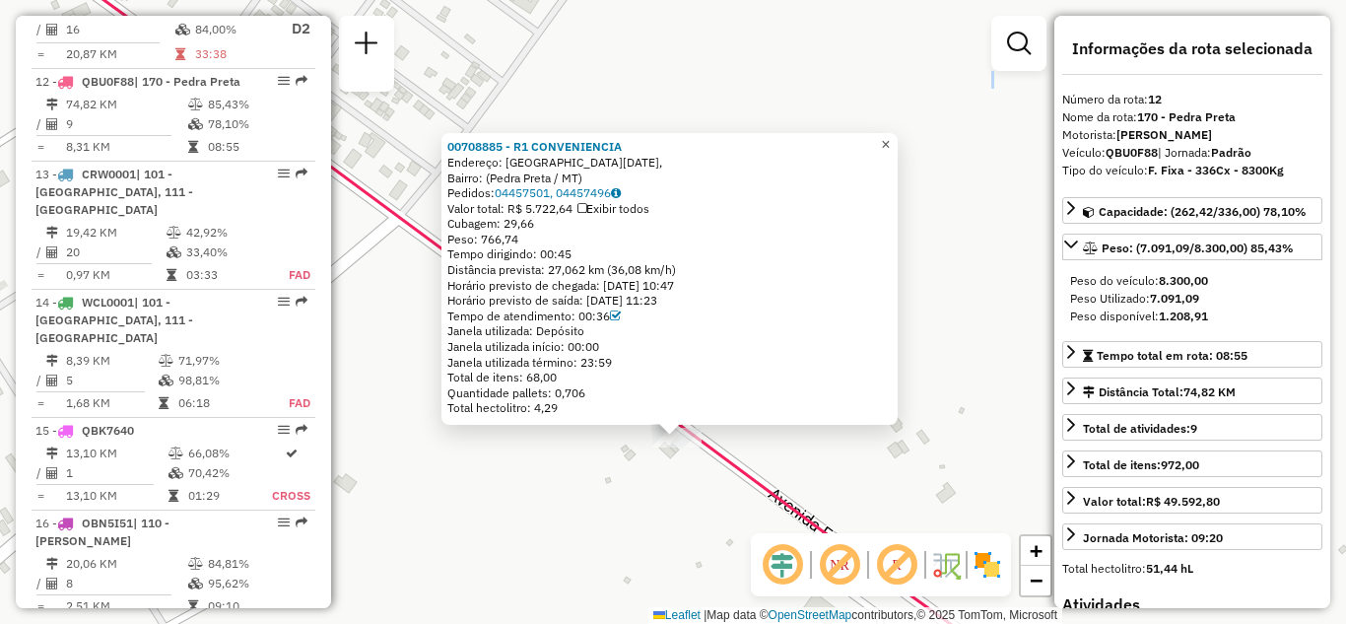
click at [890, 141] on span "×" at bounding box center [885, 144] width 9 height 17
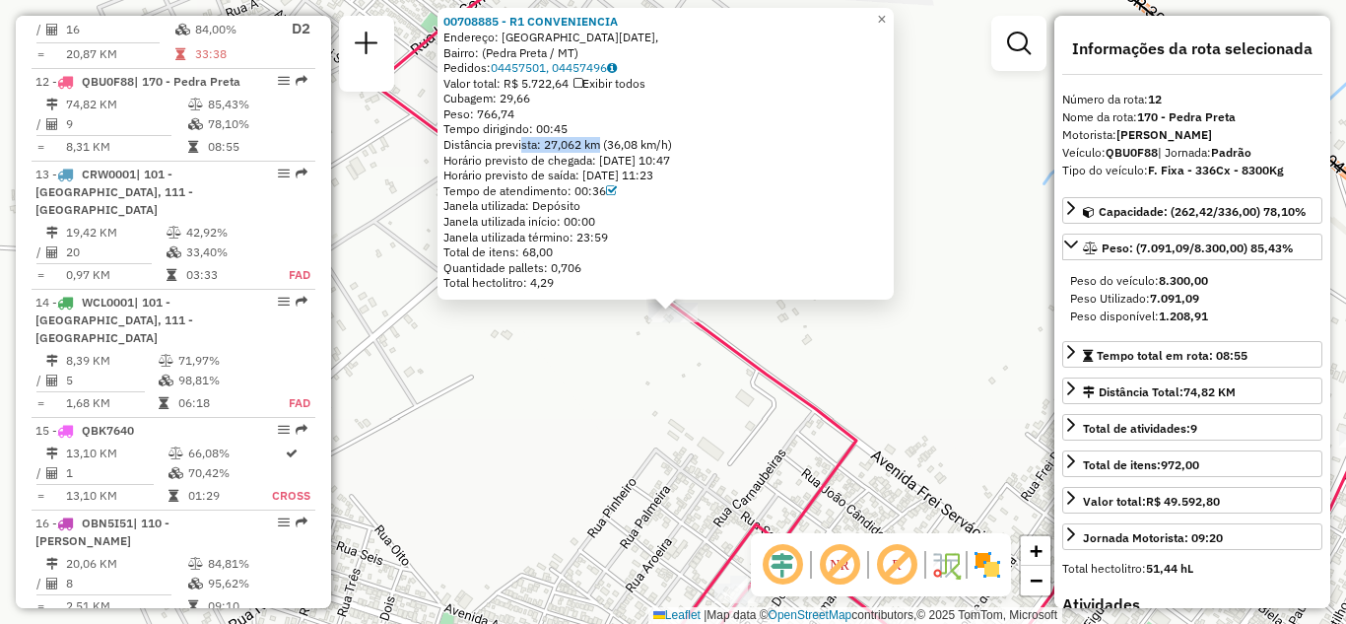
drag, startPoint x: 524, startPoint y: 142, endPoint x: 602, endPoint y: 144, distance: 77.9
click at [602, 144] on div "Distância prevista: 27,062 km (36,08 km/h)" at bounding box center [665, 145] width 444 height 16
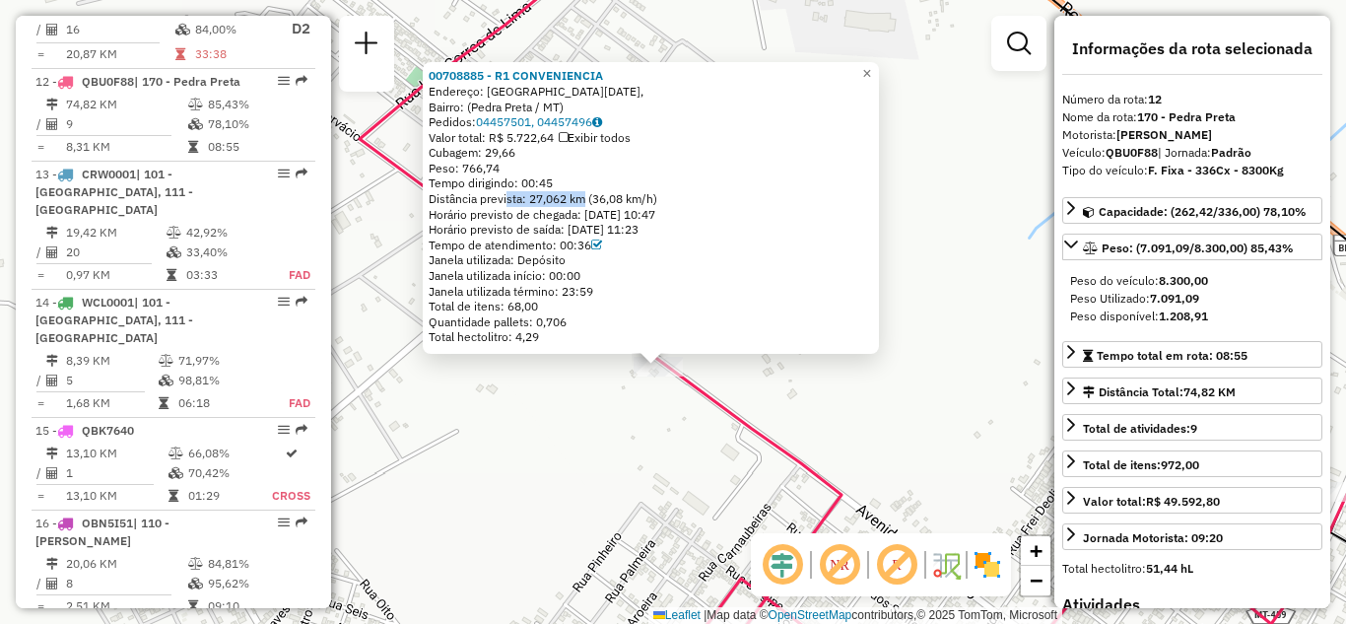
click at [937, 252] on div "00708885 - R1 CONVENIENCIA Endereço: Rua 14 de Julho, Bairro: (Pedra Preta / MT…" at bounding box center [673, 312] width 1346 height 624
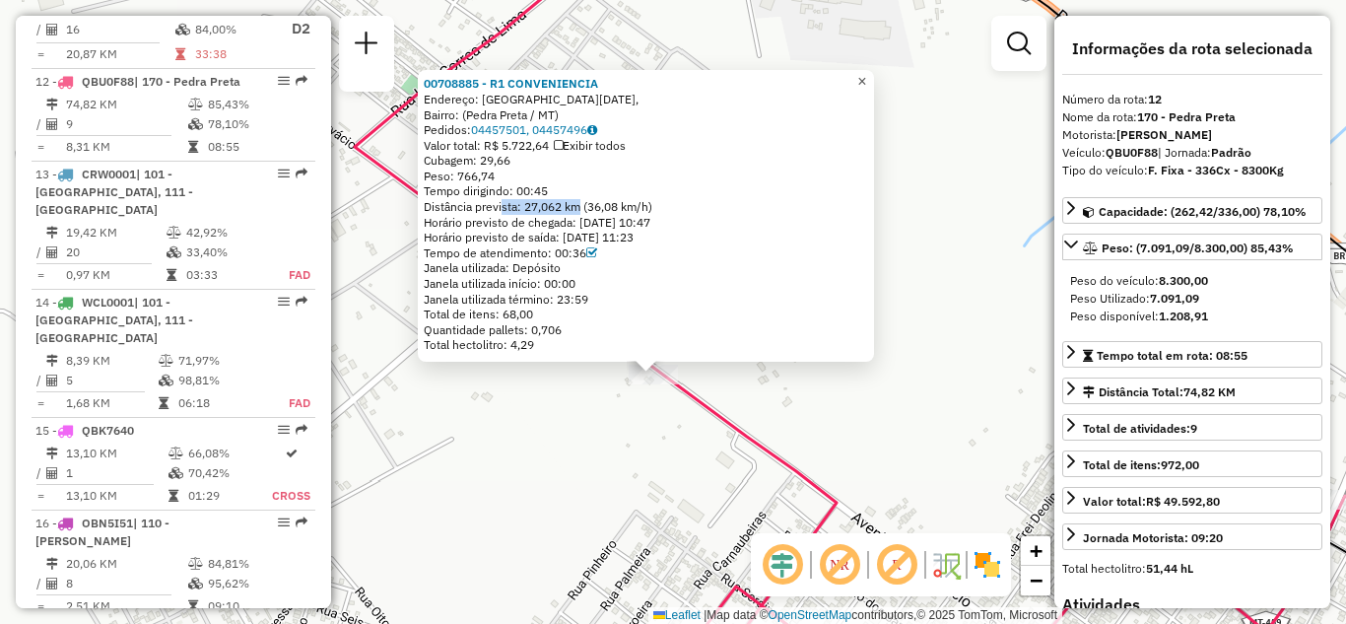
click at [866, 74] on span "×" at bounding box center [861, 81] width 9 height 17
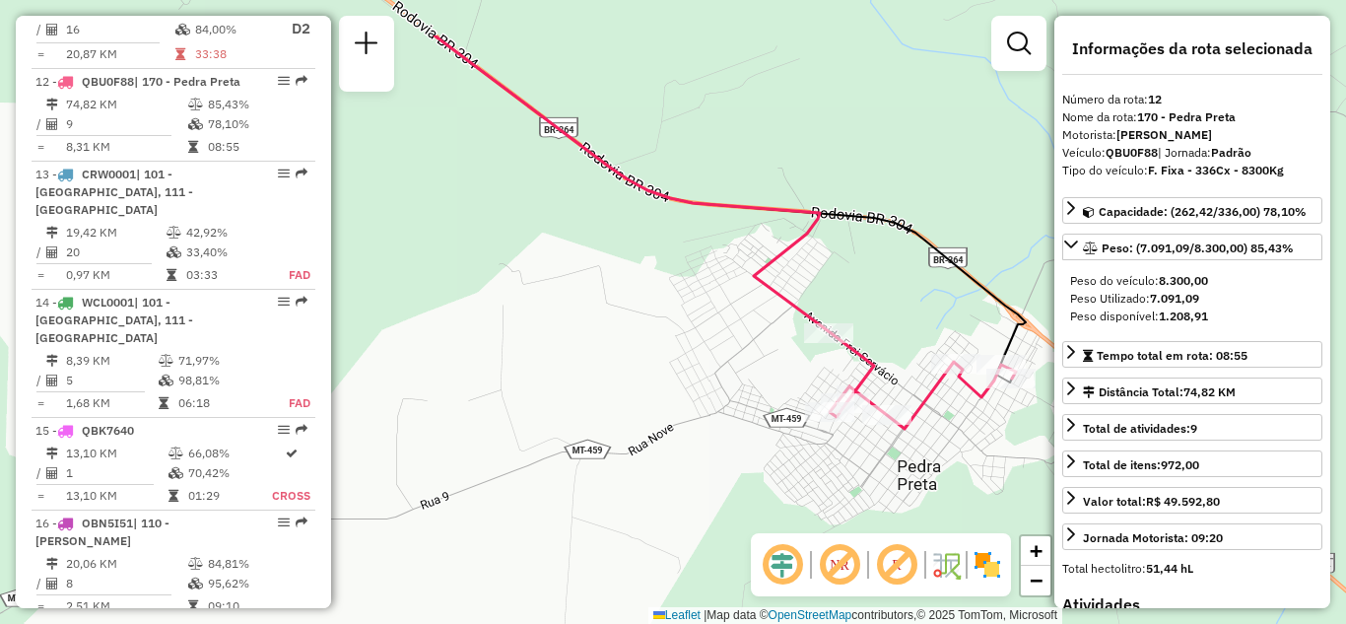
drag, startPoint x: 610, startPoint y: 222, endPoint x: 660, endPoint y: 306, distance: 98.5
click at [660, 312] on div "Janela de atendimento Grade de atendimento Capacidade Transportadoras Veículos …" at bounding box center [673, 312] width 1346 height 624
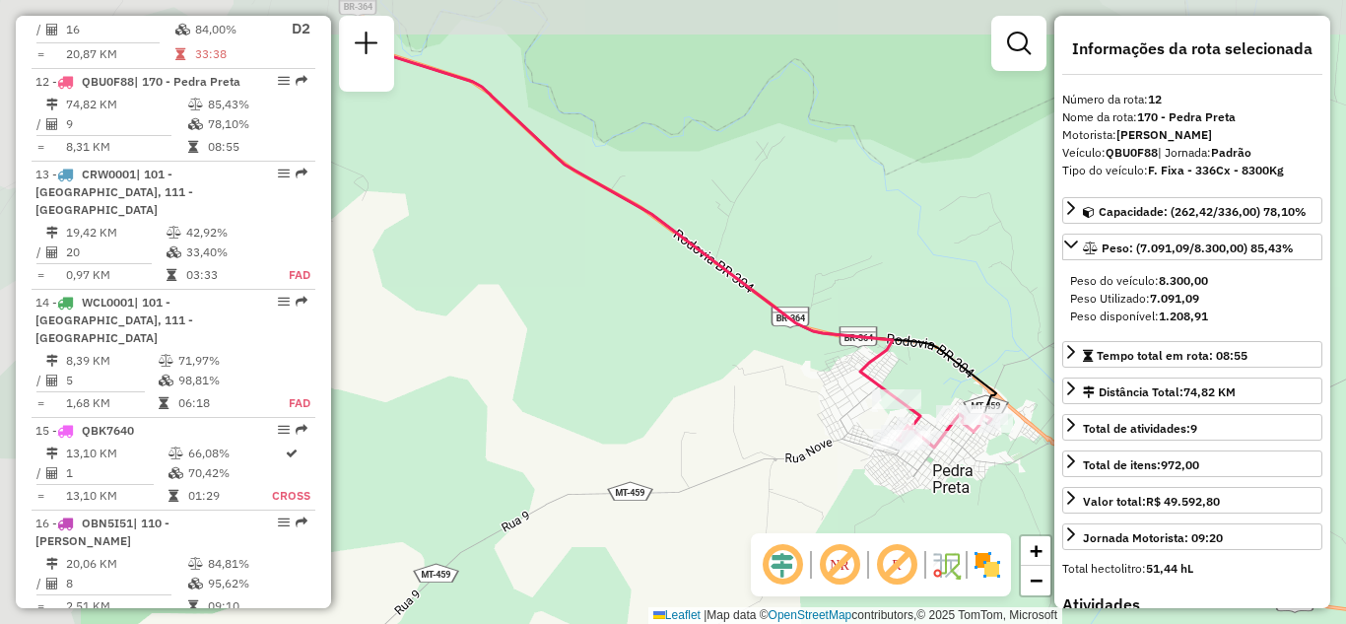
drag, startPoint x: 621, startPoint y: 283, endPoint x: 687, endPoint y: 296, distance: 67.2
click at [778, 369] on div "Janela de atendimento Grade de atendimento Capacidade Transportadoras Veículos …" at bounding box center [673, 312] width 1346 height 624
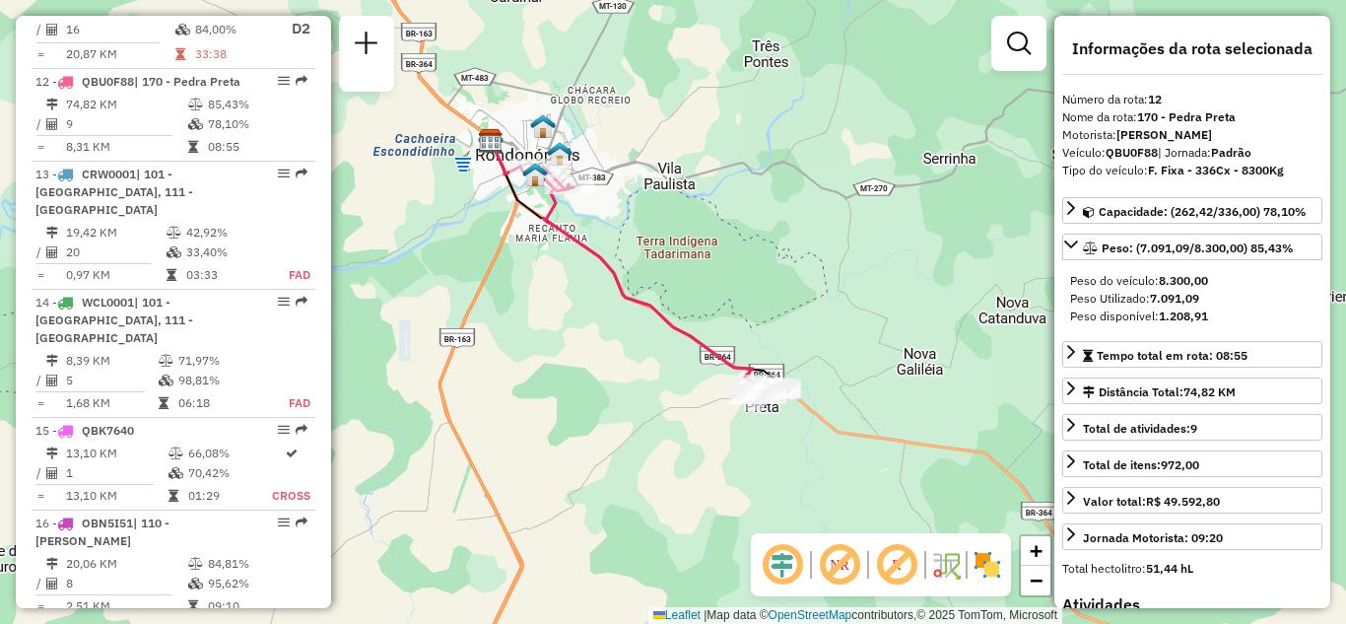
drag, startPoint x: 559, startPoint y: 283, endPoint x: 631, endPoint y: 380, distance: 121.2
click at [630, 380] on div "Janela de atendimento Grade de atendimento Capacidade Transportadoras Veículos …" at bounding box center [673, 312] width 1346 height 624
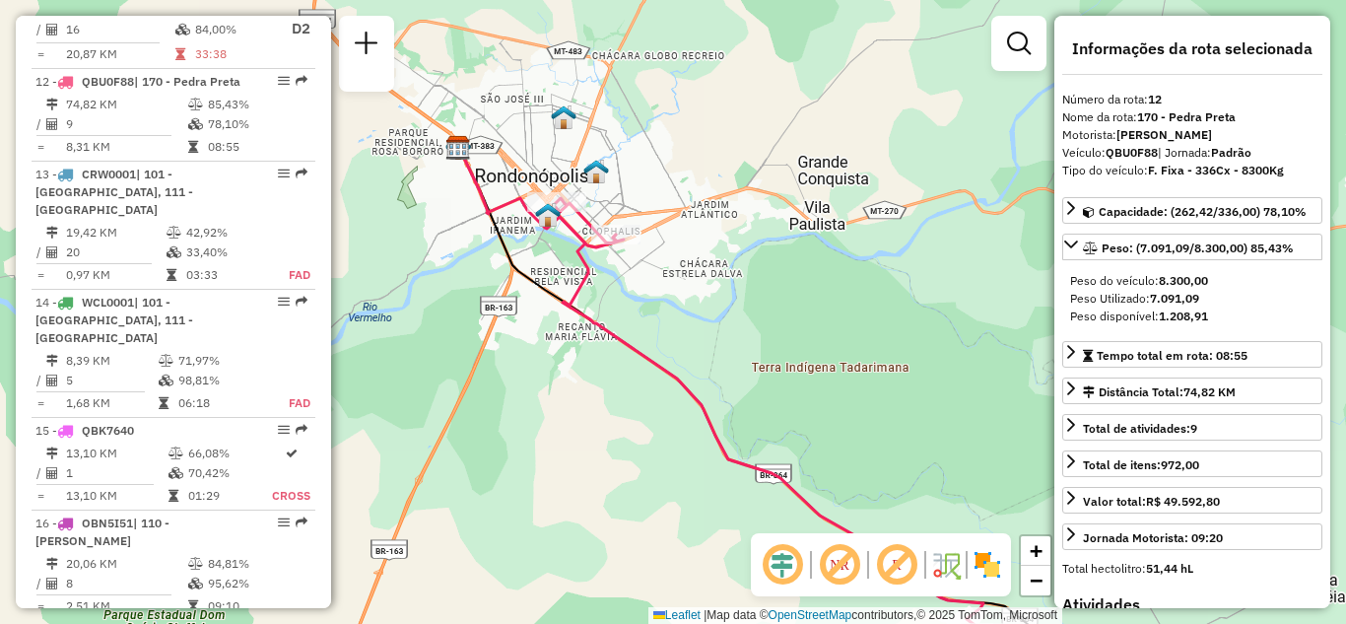
drag, startPoint x: 569, startPoint y: 249, endPoint x: 585, endPoint y: 333, distance: 85.2
click at [585, 333] on div "Janela de atendimento Grade de atendimento Capacidade Transportadoras Veículos …" at bounding box center [673, 312] width 1346 height 624
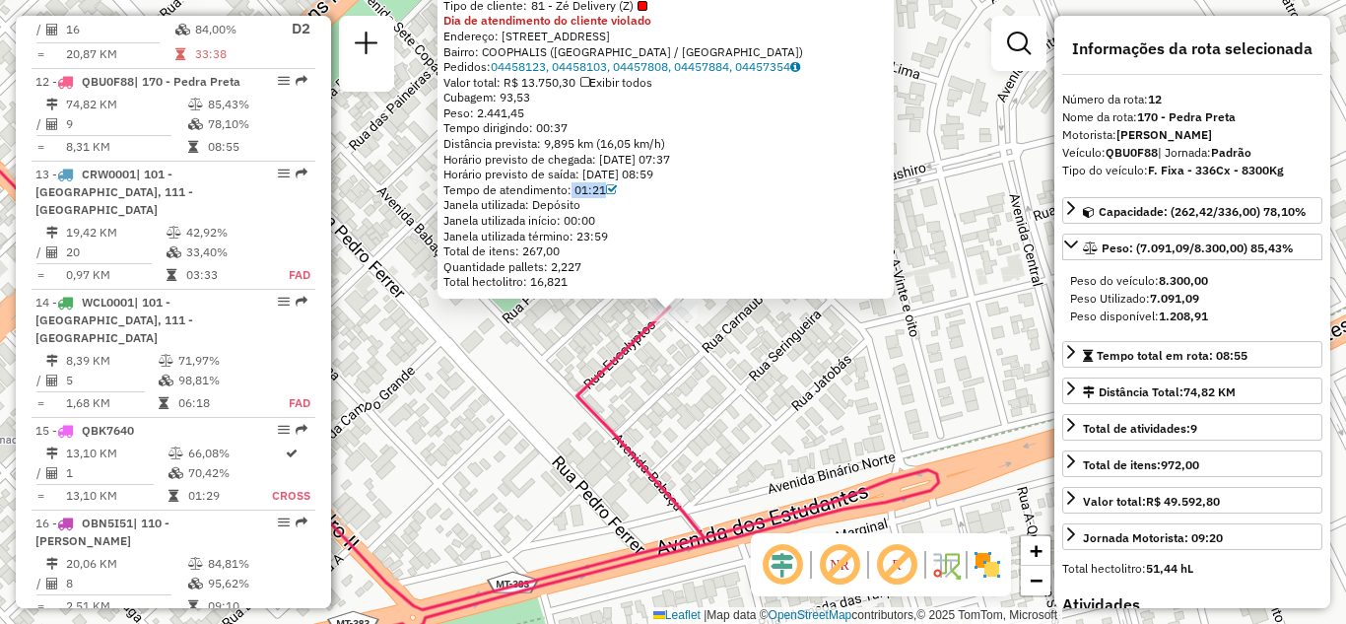
drag, startPoint x: 635, startPoint y: 192, endPoint x: 574, endPoint y: 189, distance: 61.2
click at [574, 189] on div "Tempo de atendimento: 01:21" at bounding box center [665, 190] width 444 height 16
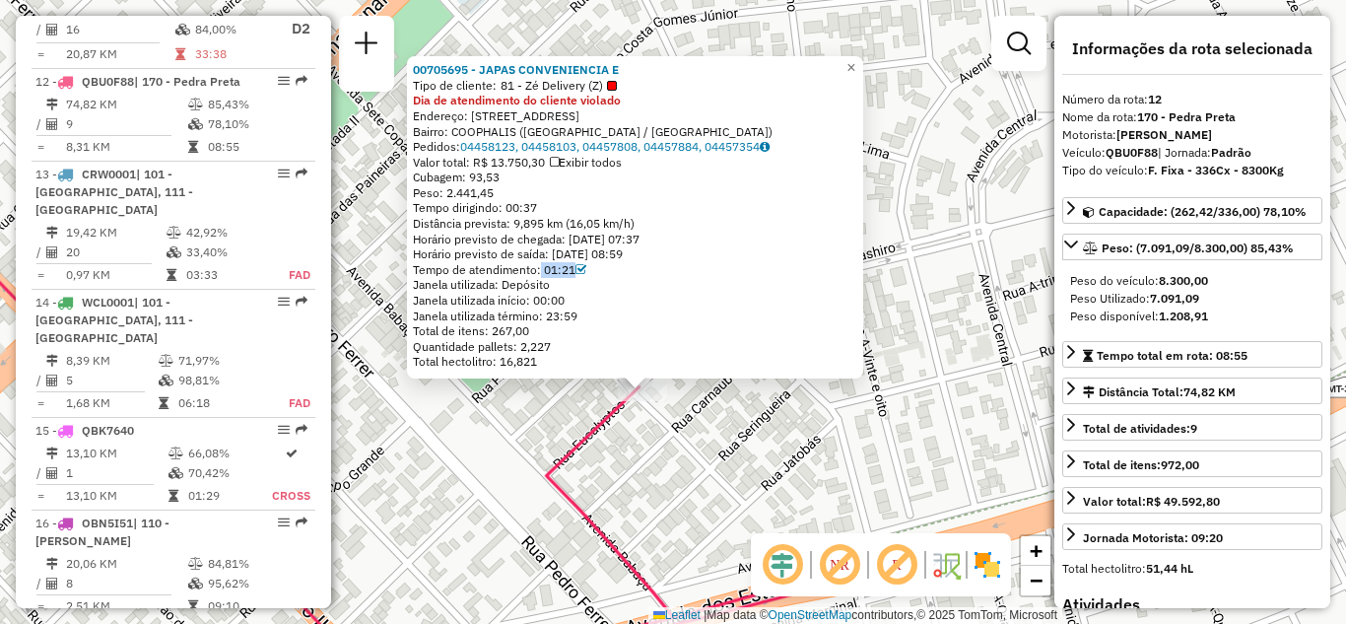
drag, startPoint x: 928, startPoint y: 278, endPoint x: 904, endPoint y: 335, distance: 61.8
click at [904, 335] on div "00705695 - JAPAS CONVENIENCIA E Tipo de cliente: 81 - Zé Delivery (Z) Dia de at…" at bounding box center [673, 312] width 1346 height 624
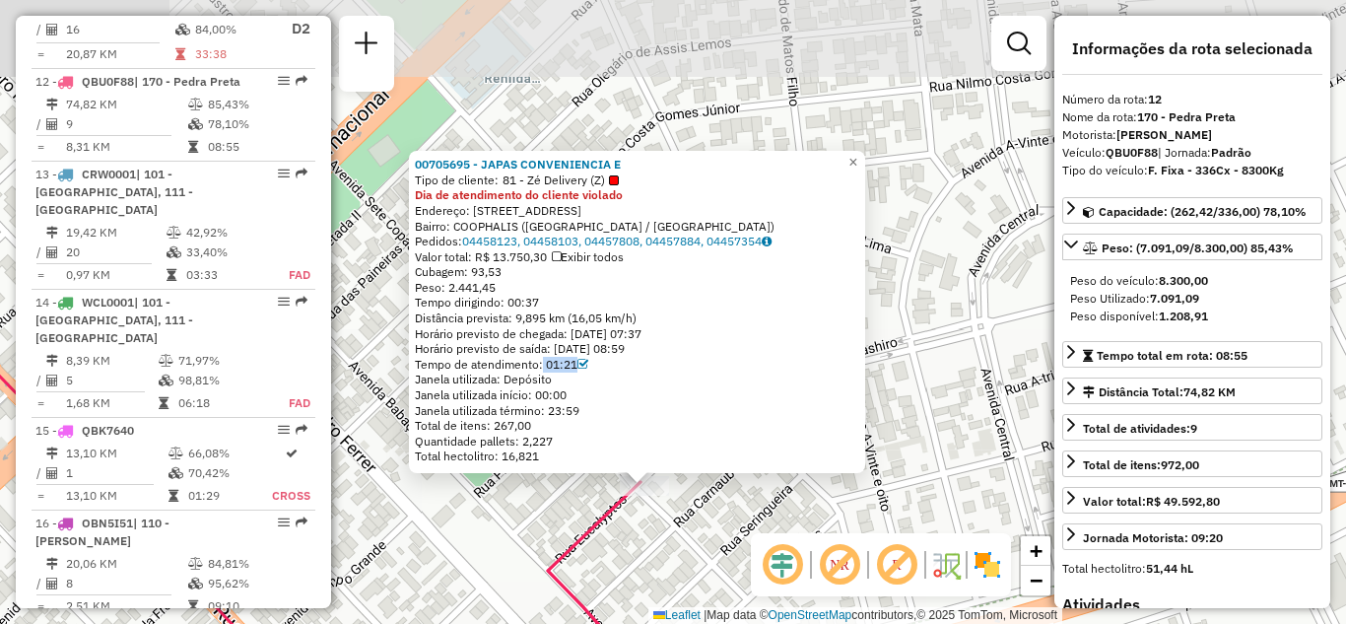
drag, startPoint x: 945, startPoint y: 209, endPoint x: 901, endPoint y: 257, distance: 64.9
click at [936, 292] on div "00705695 - JAPAS CONVENIENCIA E Tipo de cliente: 81 - Zé Delivery (Z) Dia de at…" at bounding box center [673, 312] width 1346 height 624
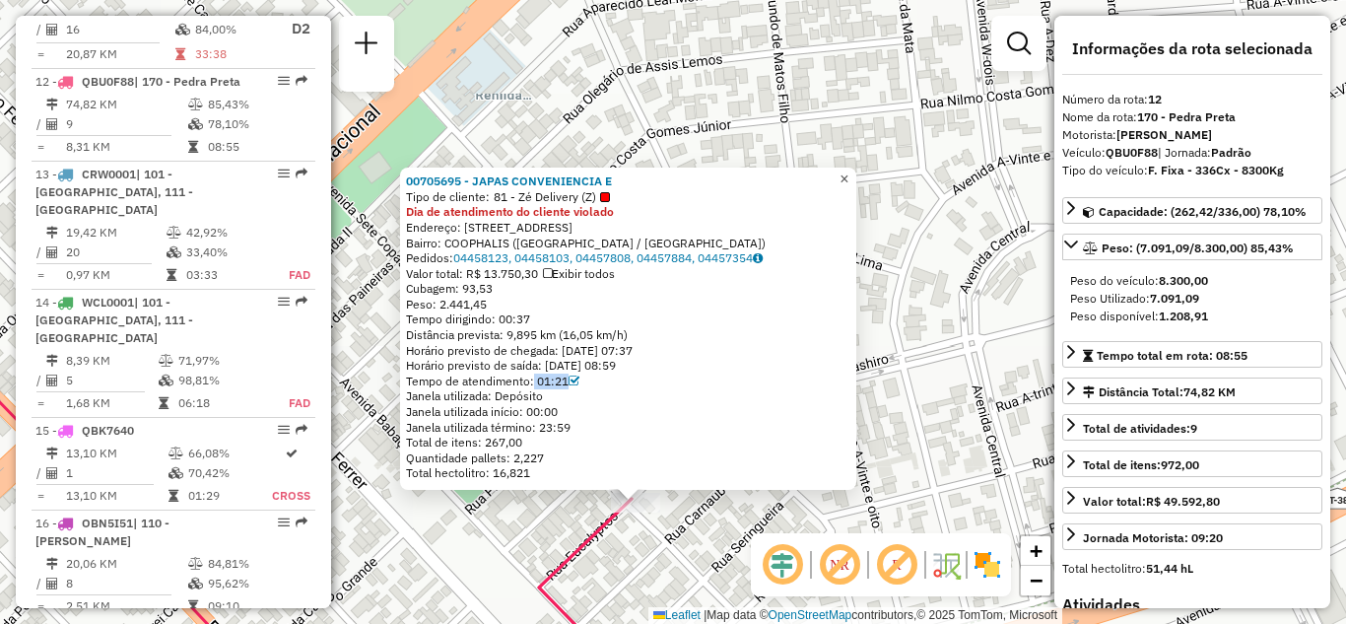
click at [848, 170] on span "×" at bounding box center [843, 178] width 9 height 17
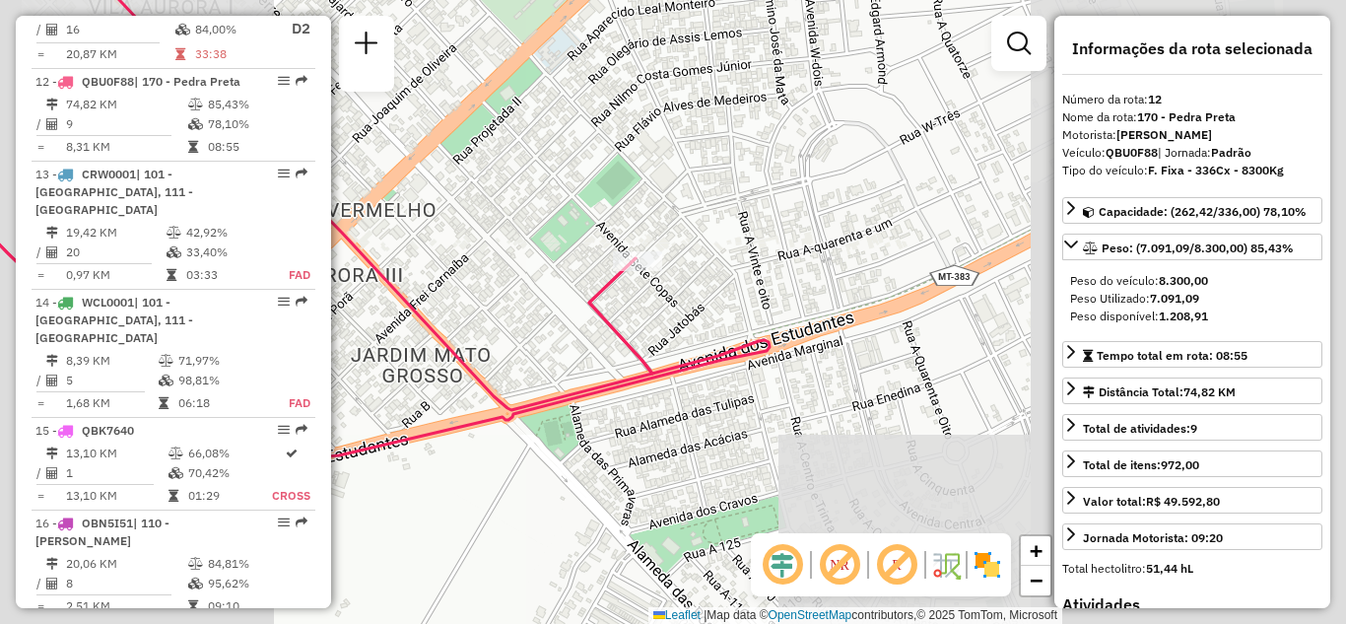
drag, startPoint x: 701, startPoint y: 146, endPoint x: 698, endPoint y: 129, distance: 17.2
click at [698, 129] on div "Janela de atendimento Grade de atendimento Capacidade Transportadoras Veículos …" at bounding box center [673, 312] width 1346 height 624
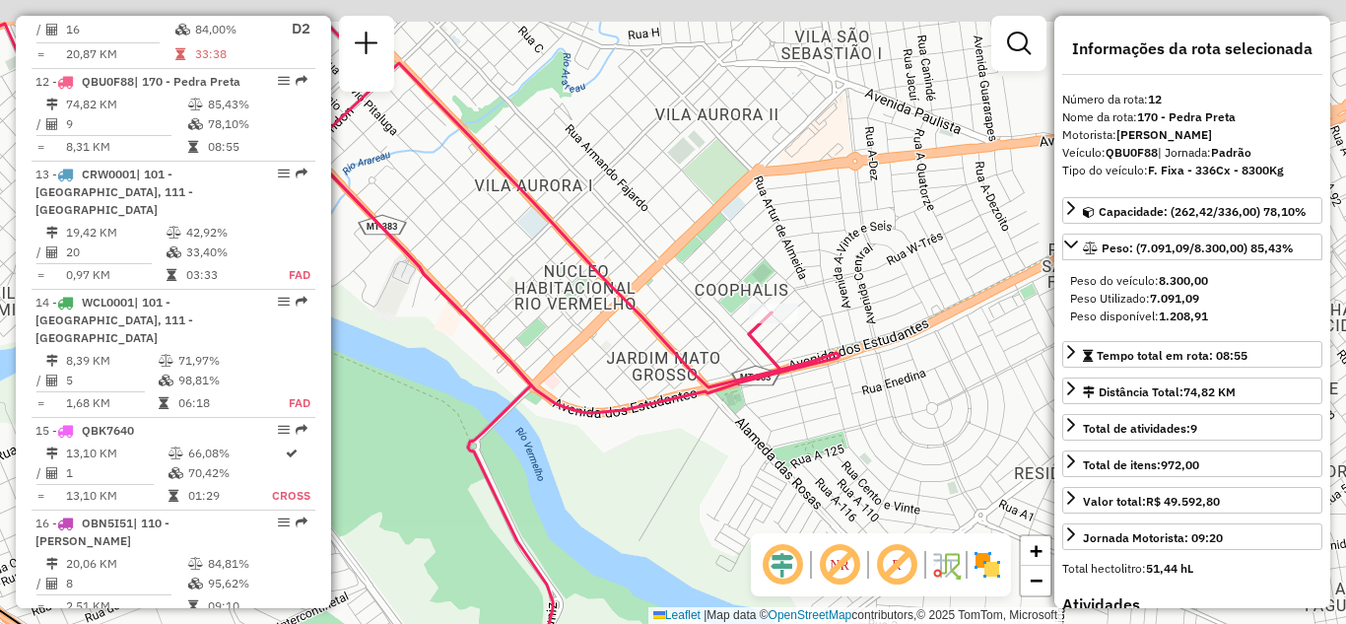
drag, startPoint x: 701, startPoint y: 357, endPoint x: 868, endPoint y: 412, distance: 175.4
click at [868, 412] on div "Janela de atendimento Grade de atendimento Capacidade Transportadoras Veículos …" at bounding box center [673, 312] width 1346 height 624
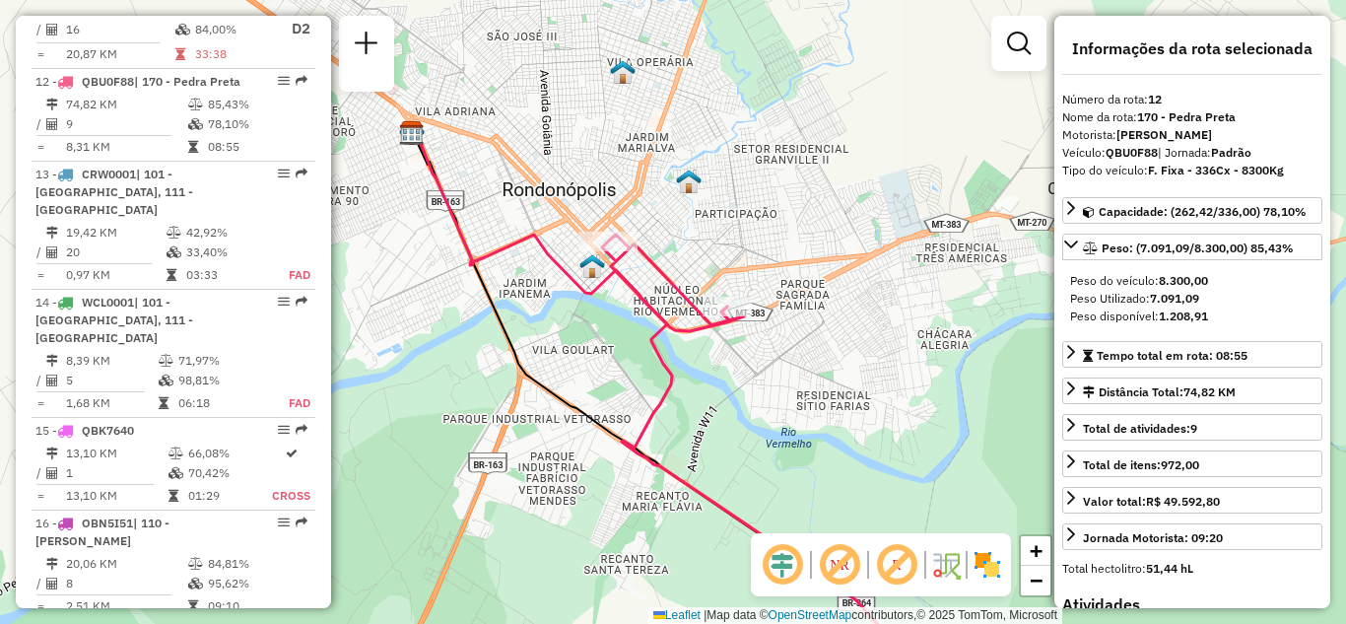
drag, startPoint x: 664, startPoint y: 300, endPoint x: 677, endPoint y: 288, distance: 18.1
click at [677, 288] on div "Janela de atendimento Grade de atendimento Capacidade Transportadoras Veículos …" at bounding box center [673, 312] width 1346 height 624
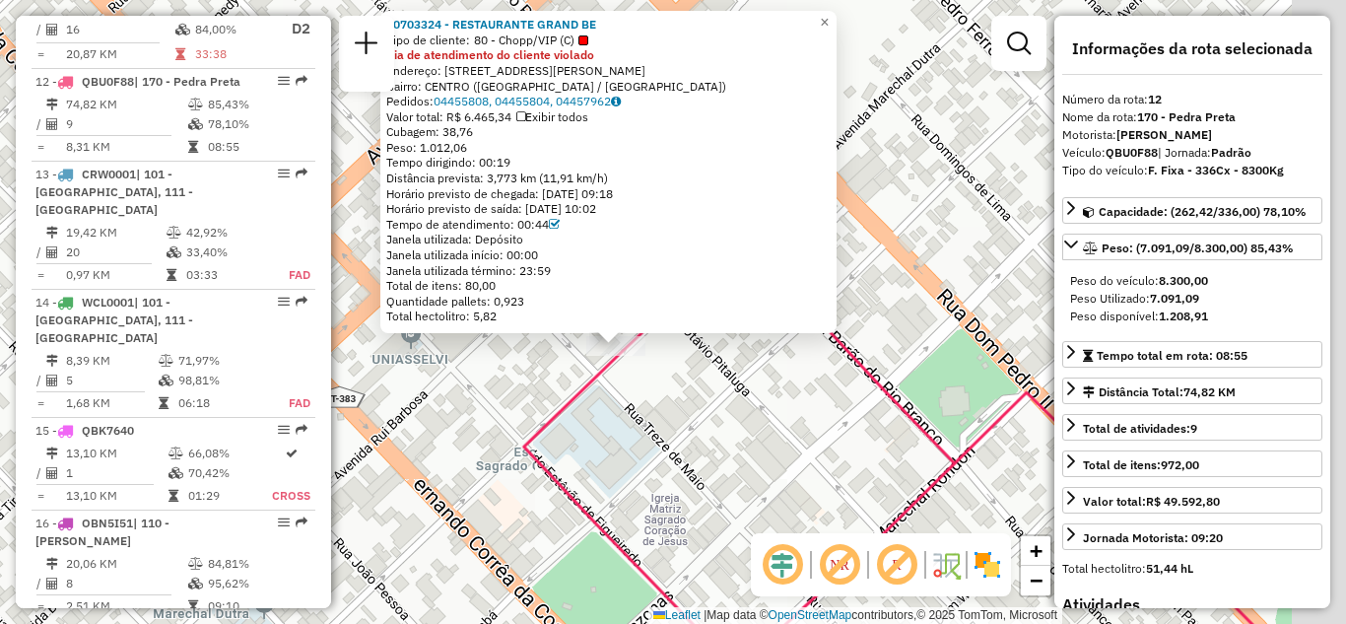
drag, startPoint x: 767, startPoint y: 422, endPoint x: 754, endPoint y: 430, distance: 15.0
click at [756, 430] on div "00703324 - RESTAURANTE GRAND BE Tipo de cliente: 80 - Chopp/VIP (C) Dia de aten…" at bounding box center [673, 312] width 1346 height 624
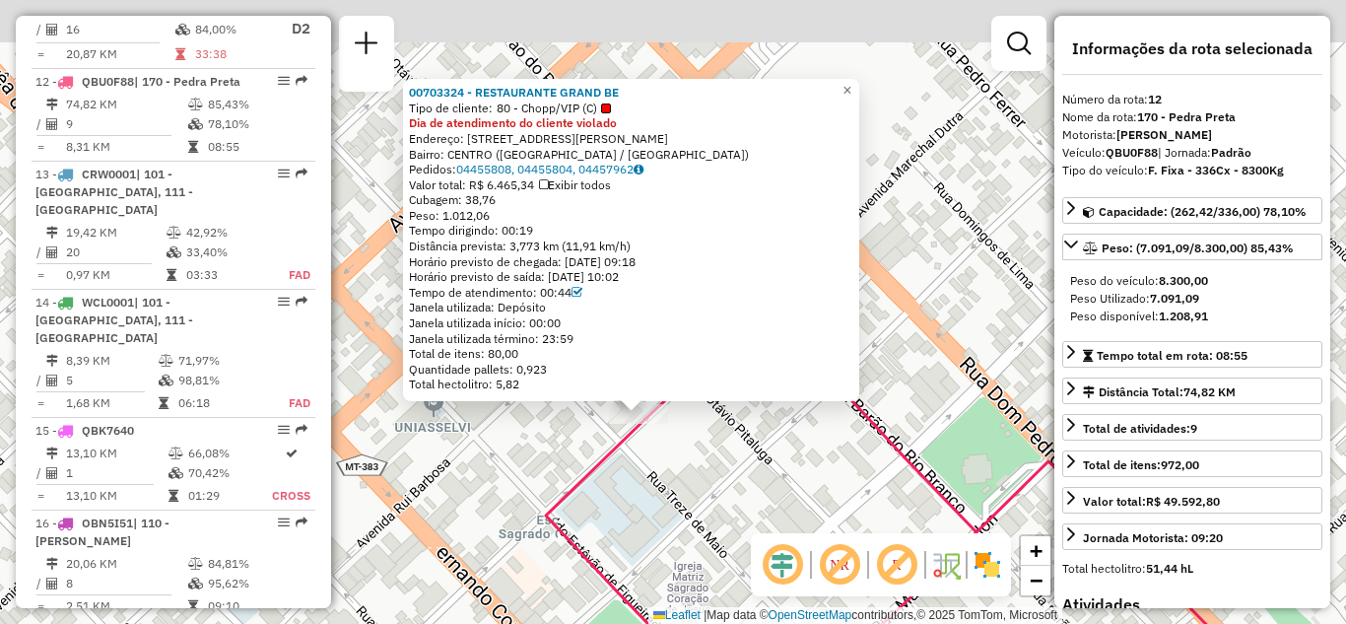
drag, startPoint x: 724, startPoint y: 392, endPoint x: 755, endPoint y: 440, distance: 57.1
click at [755, 440] on div "00703324 - RESTAURANTE GRAND BE Tipo de cliente: 80 - Chopp/VIP (C) Dia de aten…" at bounding box center [673, 312] width 1346 height 624
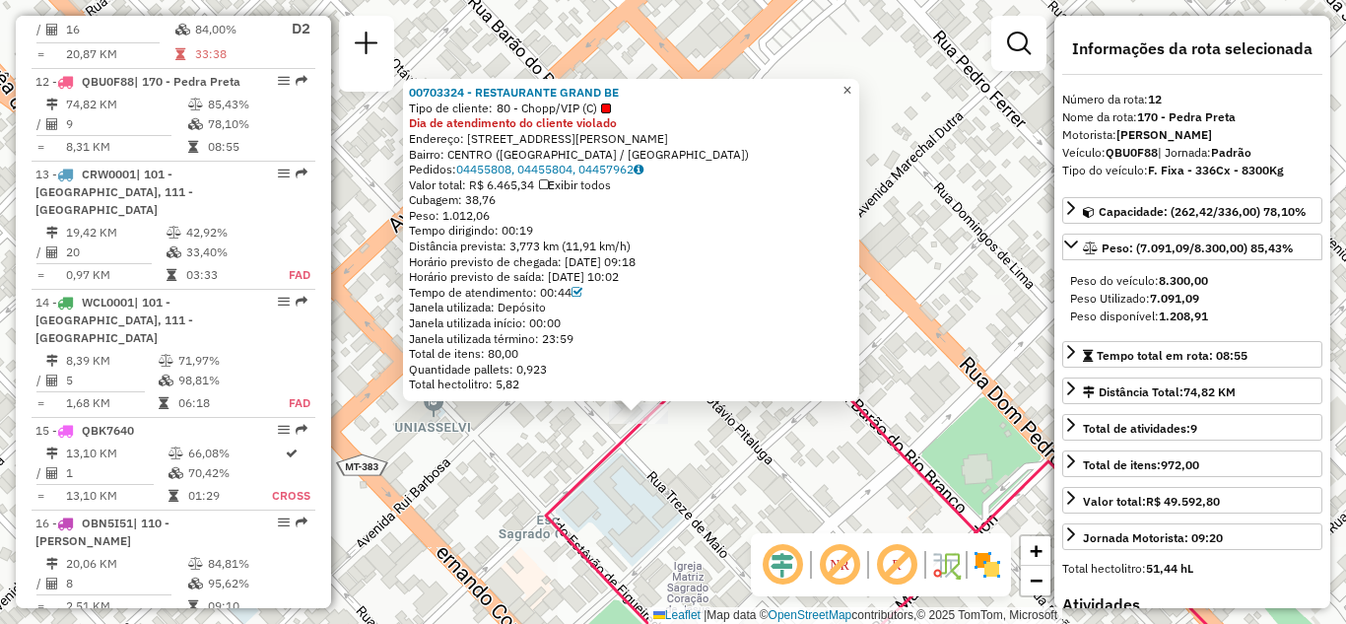
click at [851, 82] on span "×" at bounding box center [846, 90] width 9 height 17
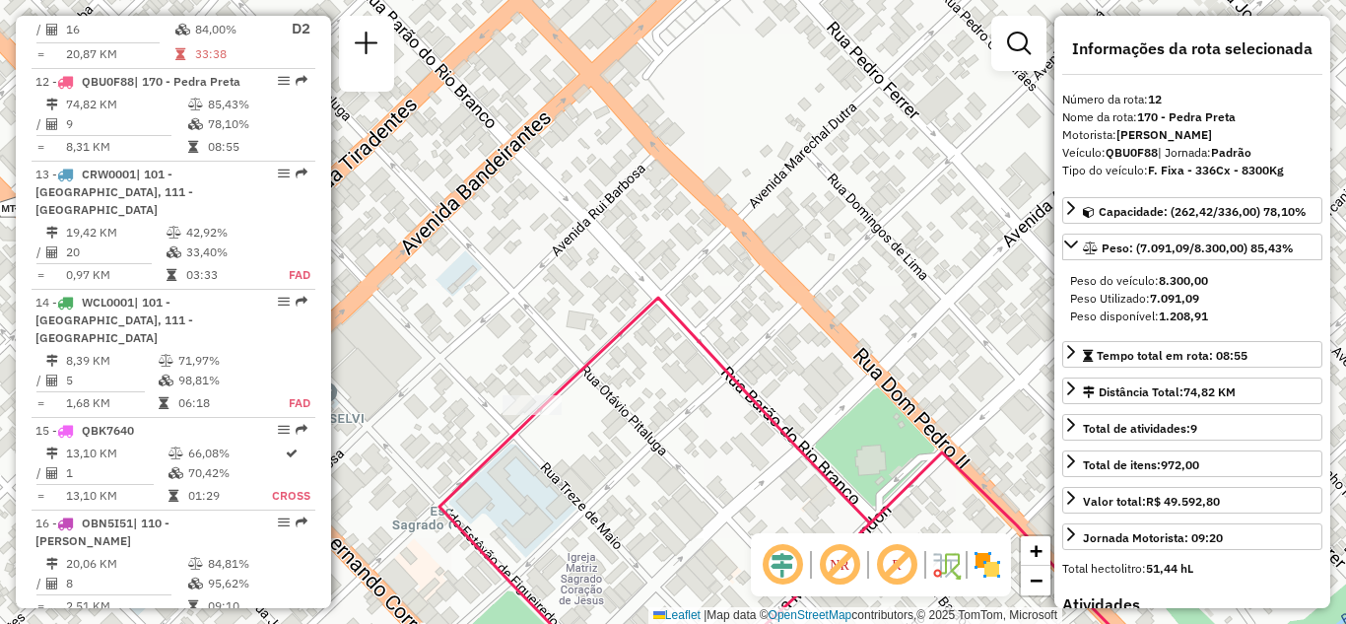
drag, startPoint x: 1033, startPoint y: 309, endPoint x: 823, endPoint y: 258, distance: 216.0
click at [814, 268] on div "Janela de atendimento Grade de atendimento Capacidade Transportadoras Veículos …" at bounding box center [673, 312] width 1346 height 624
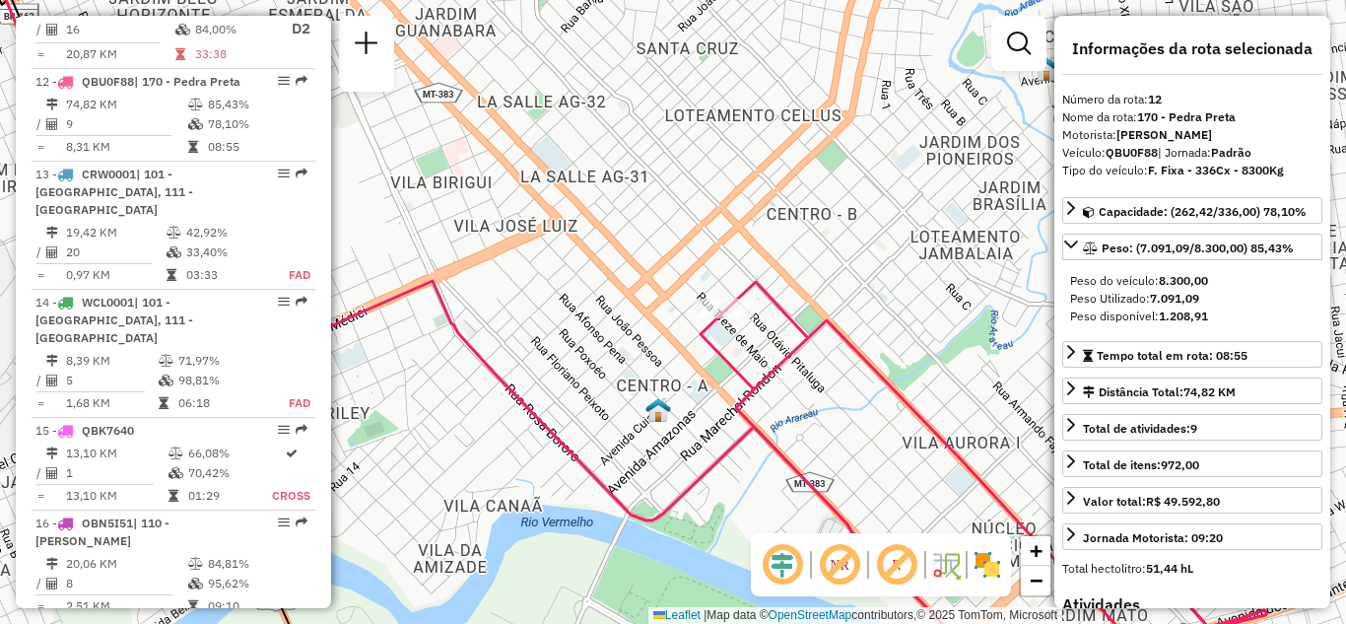
drag, startPoint x: 872, startPoint y: 357, endPoint x: 642, endPoint y: 189, distance: 284.2
click at [701, 282] on icon at bounding box center [954, 483] width 507 height 403
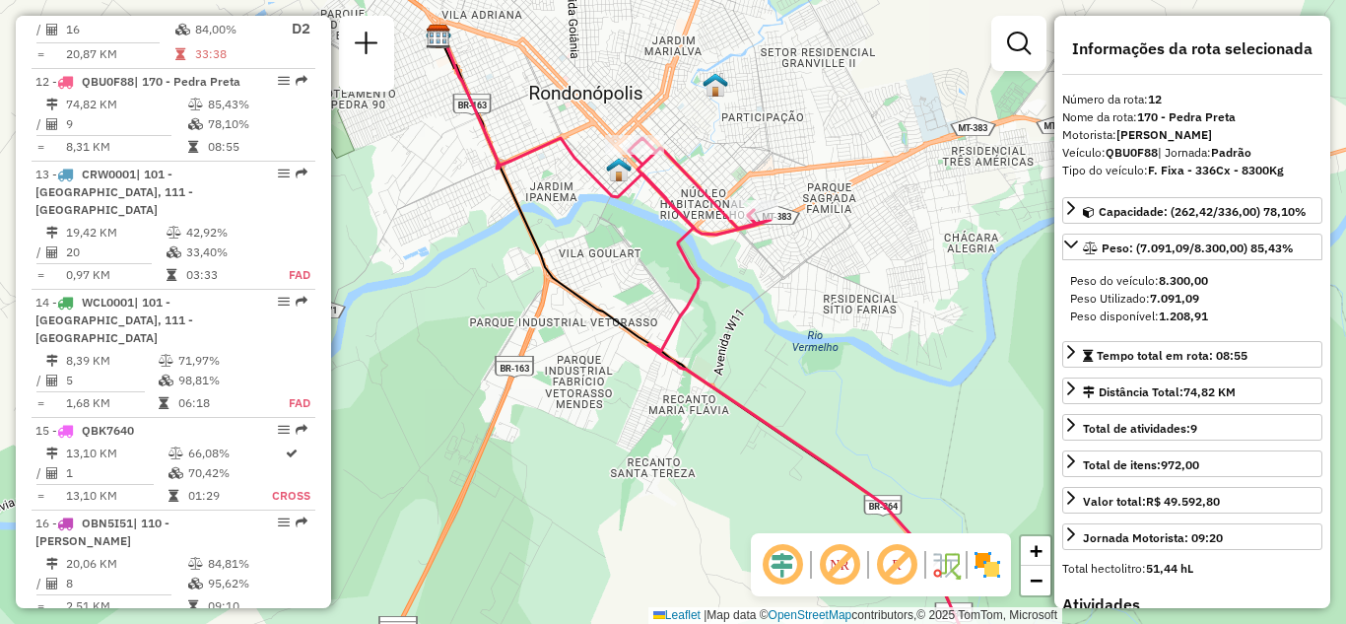
drag, startPoint x: 822, startPoint y: 295, endPoint x: 757, endPoint y: 235, distance: 87.9
click at [757, 235] on div "Janela de atendimento Grade de atendimento Capacidade Transportadoras Veículos …" at bounding box center [673, 312] width 1346 height 624
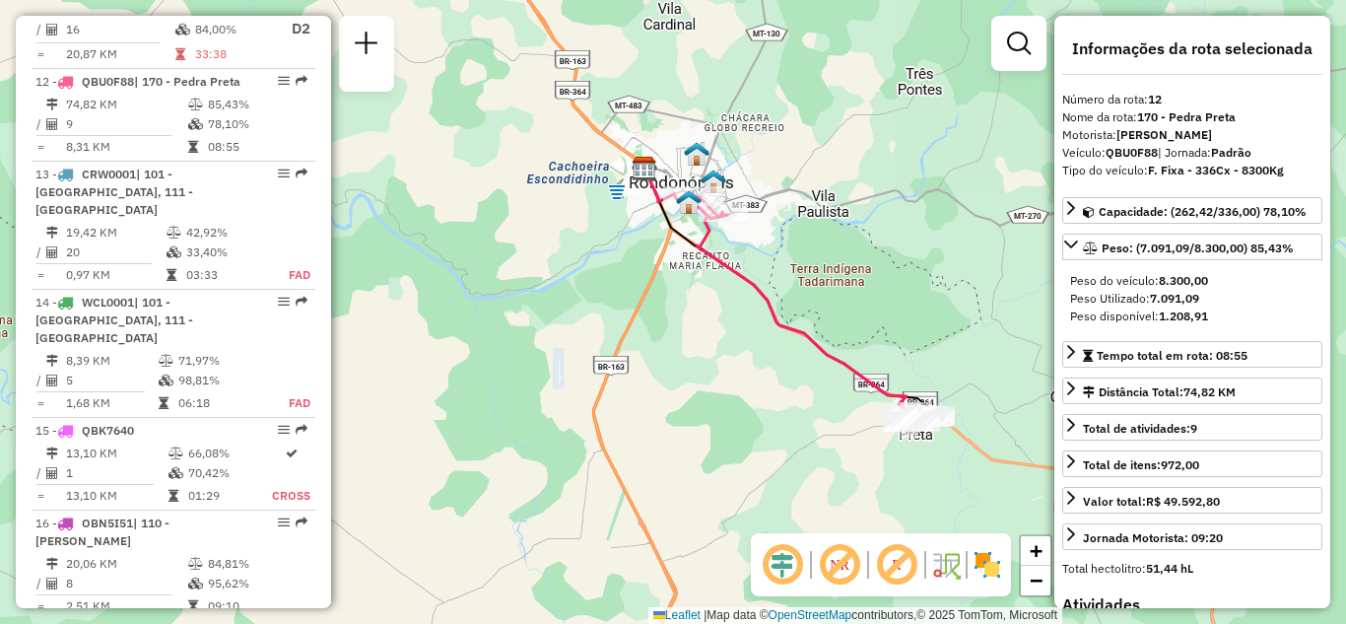
drag, startPoint x: 847, startPoint y: 292, endPoint x: 746, endPoint y: 244, distance: 112.0
click at [744, 244] on div "Janela de atendimento Grade de atendimento Capacidade Transportadoras Veículos …" at bounding box center [673, 312] width 1346 height 624
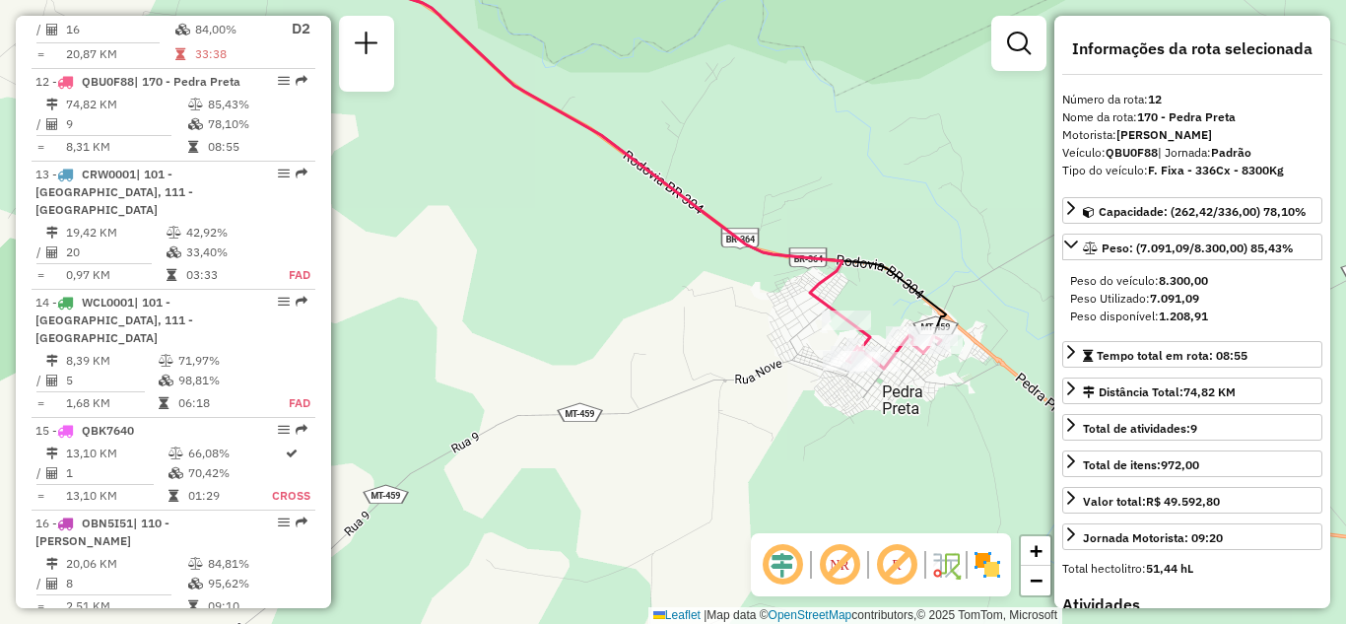
drag, startPoint x: 827, startPoint y: 401, endPoint x: 766, endPoint y: 425, distance: 65.5
click at [766, 425] on div "Janela de atendimento Grade de atendimento Capacidade Transportadoras Veículos …" at bounding box center [673, 312] width 1346 height 624
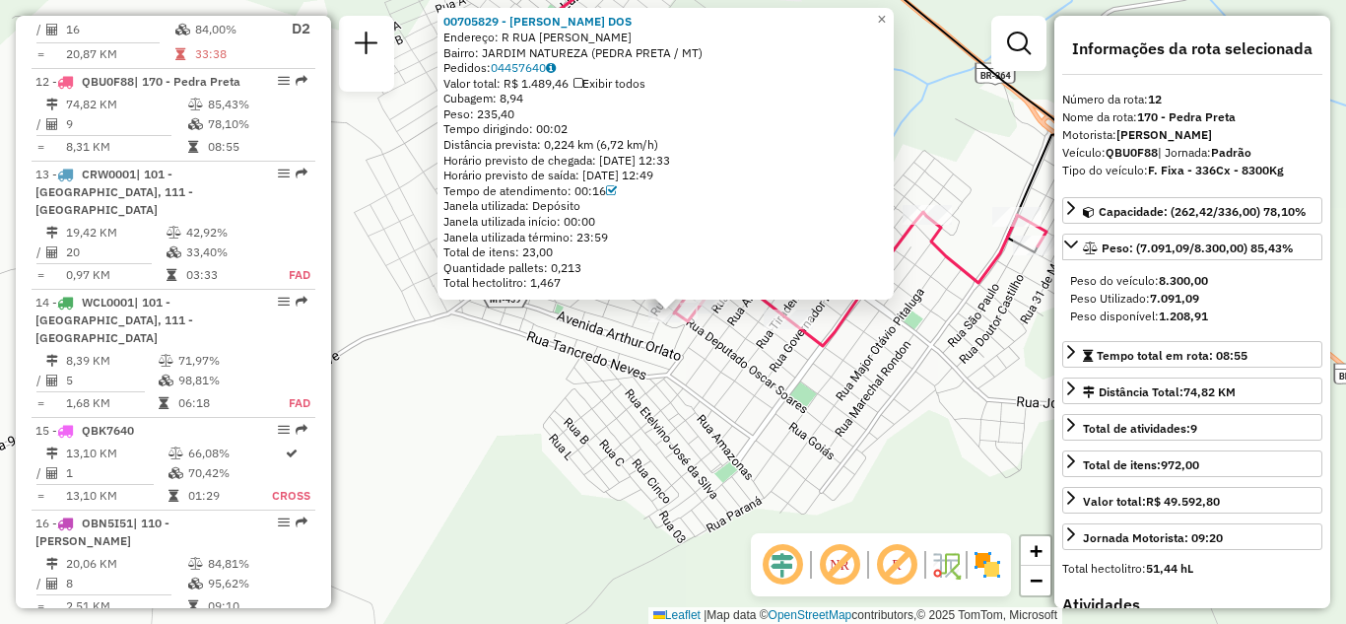
drag, startPoint x: 606, startPoint y: 142, endPoint x: 686, endPoint y: 142, distance: 79.8
click at [686, 142] on div "Distância prevista: 0,224 km (6,72 km/h)" at bounding box center [665, 145] width 444 height 16
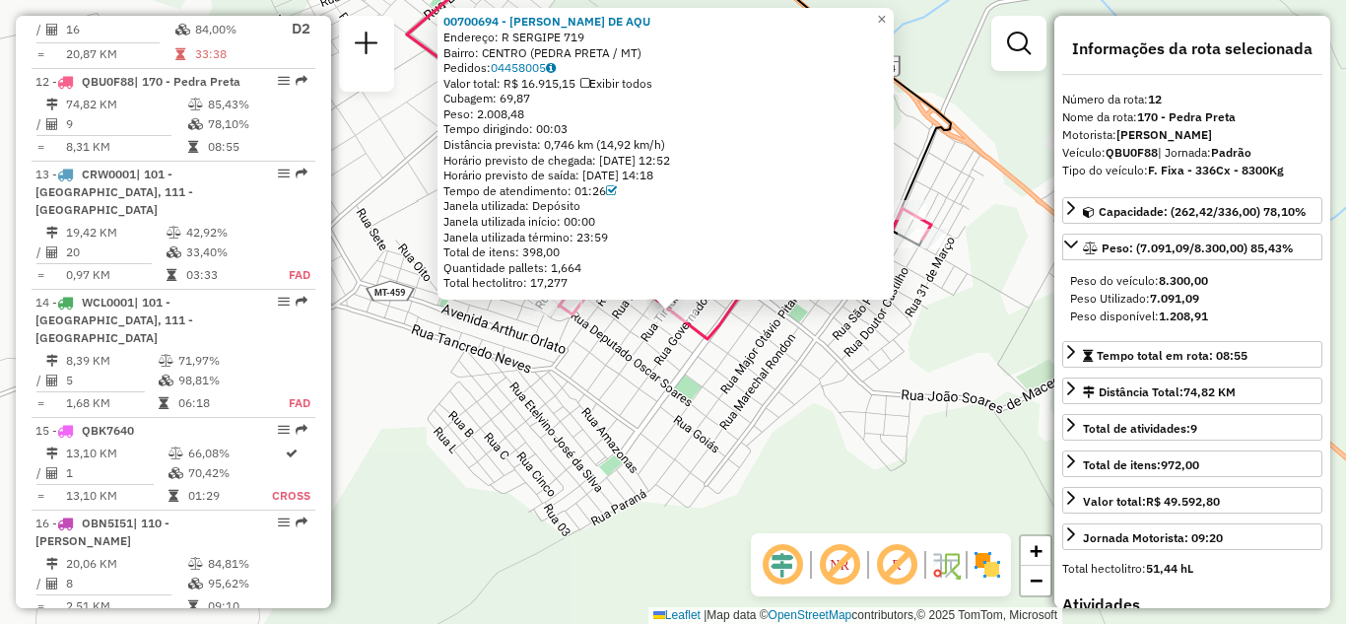
click at [947, 333] on div "00700694 - OTAVIO THOMAZ DE AQU Endereço: R SERGIPE 719 Bairro: CENTRO (PEDRA P…" at bounding box center [673, 312] width 1346 height 624
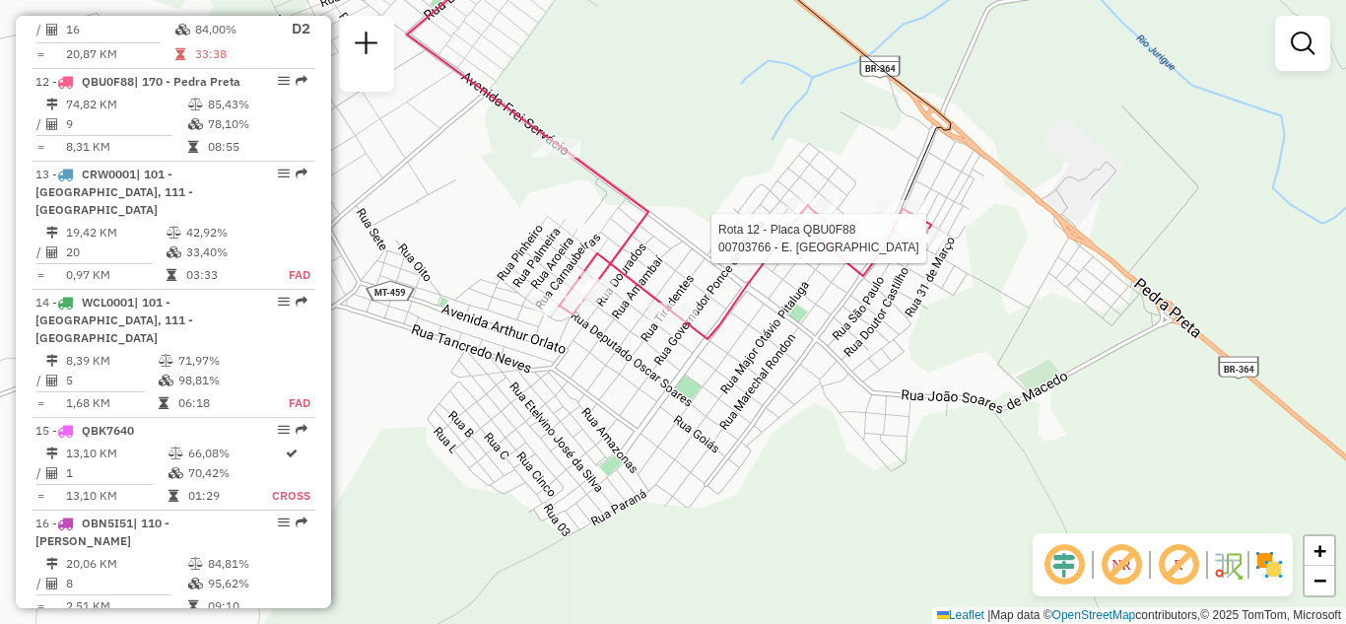
click at [920, 248] on div at bounding box center [922, 239] width 49 height 20
select select "**********"
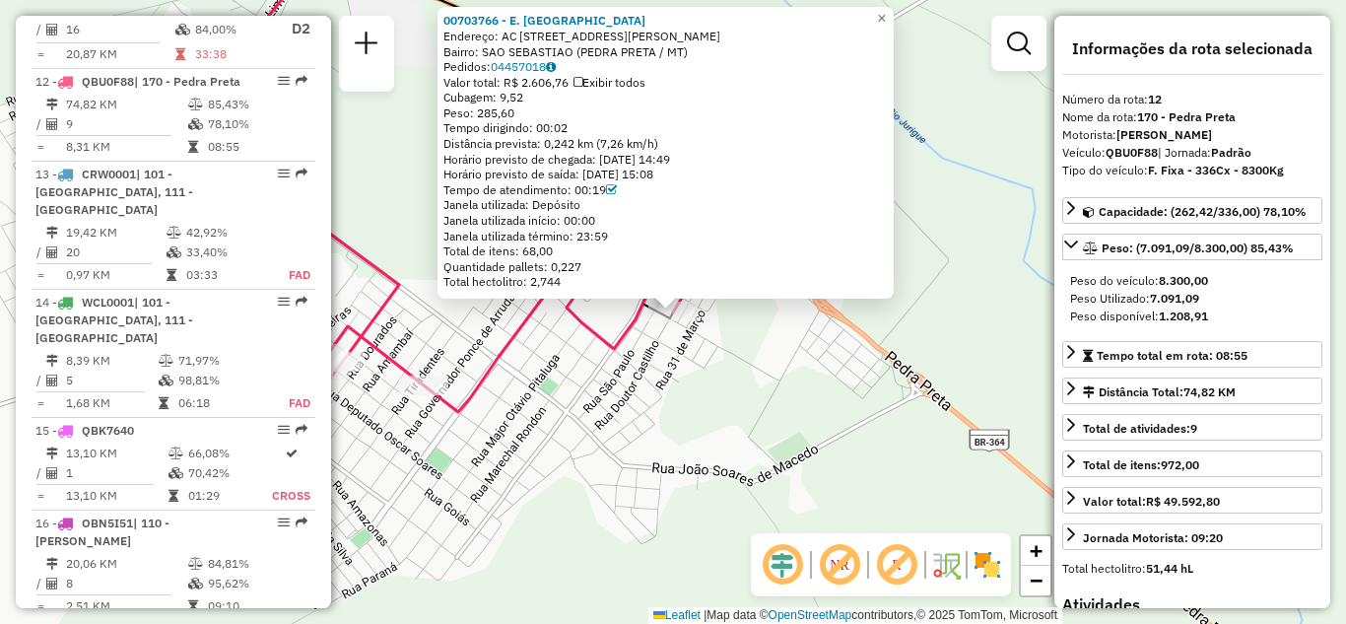
click at [696, 352] on div "00703766 - E. ARAGAO MERCADO Endereço: AC RUA HUMBERTO CASTELO BRANCO 633 Bairr…" at bounding box center [673, 312] width 1346 height 624
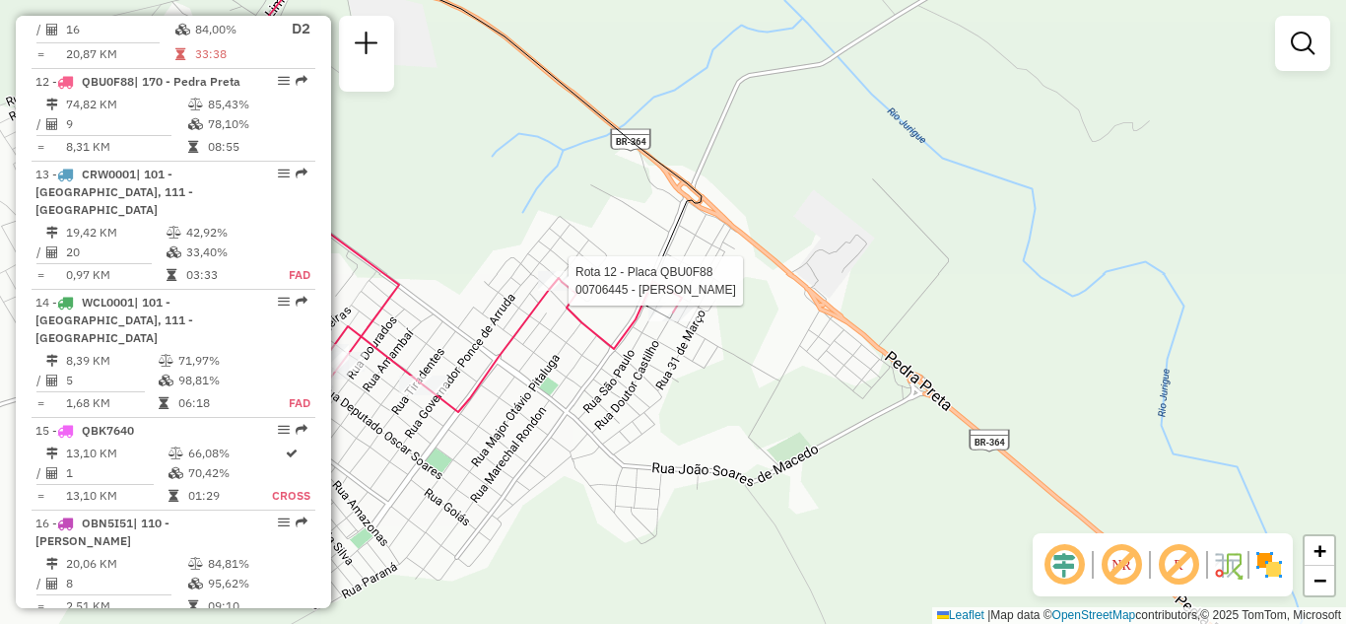
select select "**********"
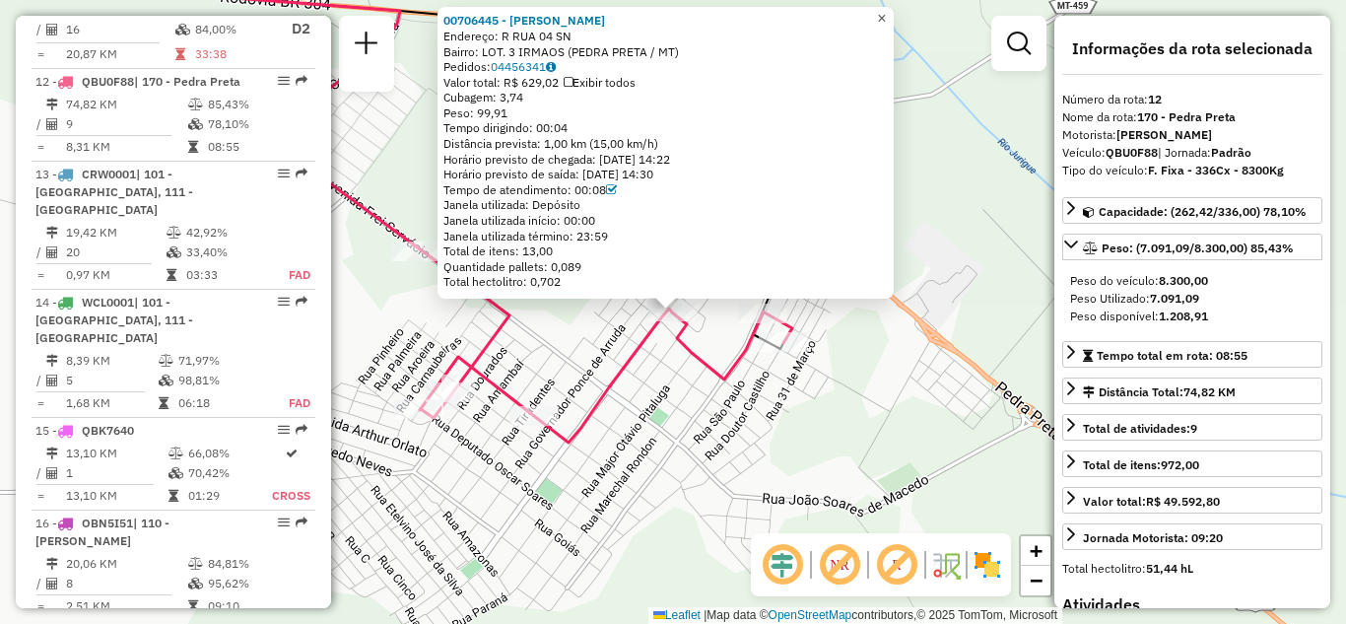
click at [886, 10] on span "×" at bounding box center [881, 18] width 9 height 17
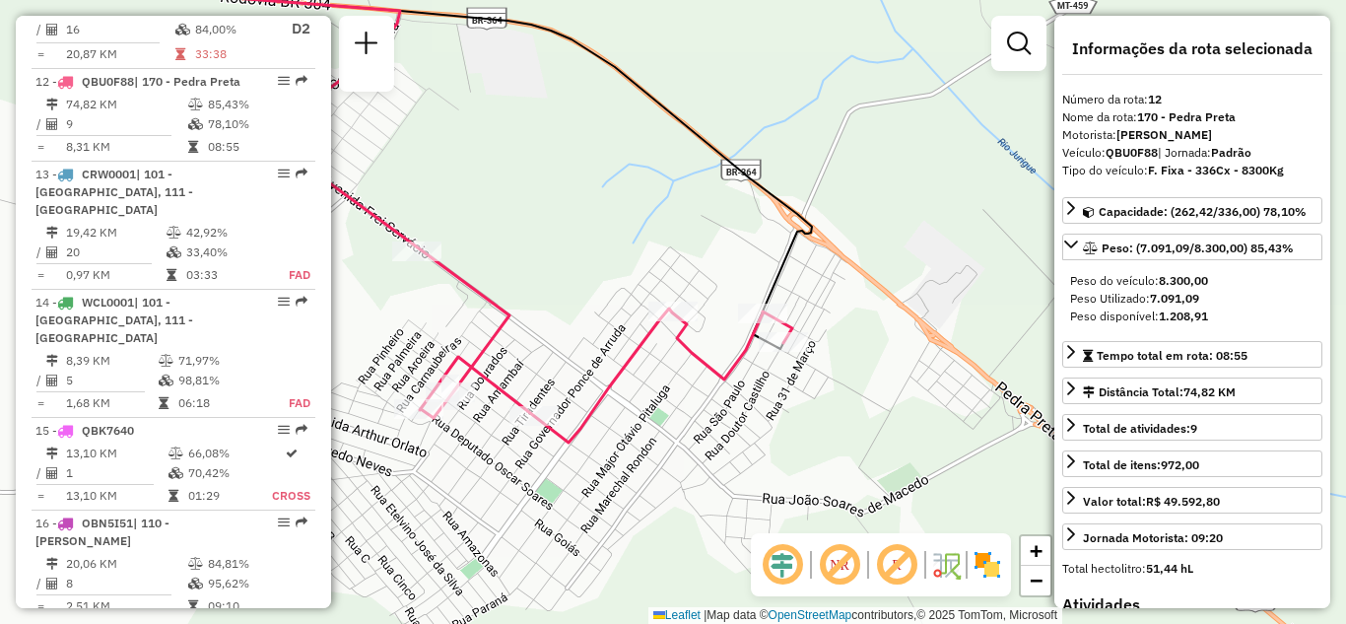
click at [993, 565] on img at bounding box center [987, 565] width 32 height 32
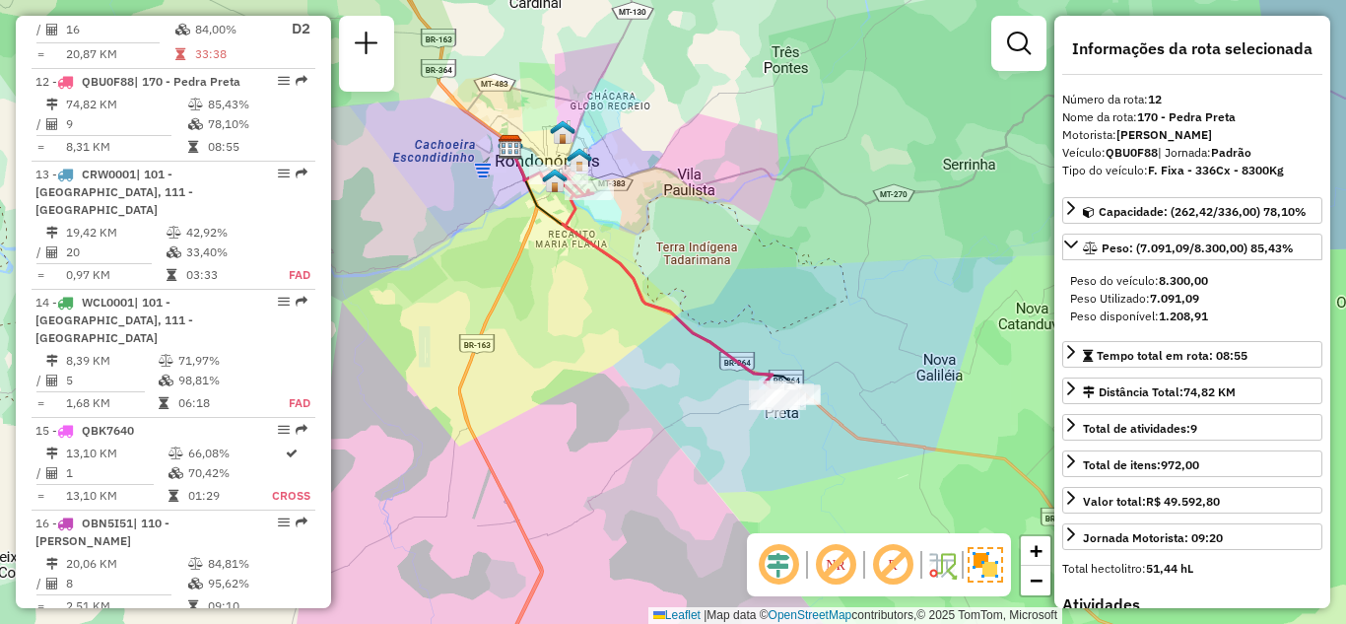
click at [707, 328] on div "Janela de atendimento Grade de atendimento Capacidade Transportadoras Veículos …" at bounding box center [673, 312] width 1346 height 624
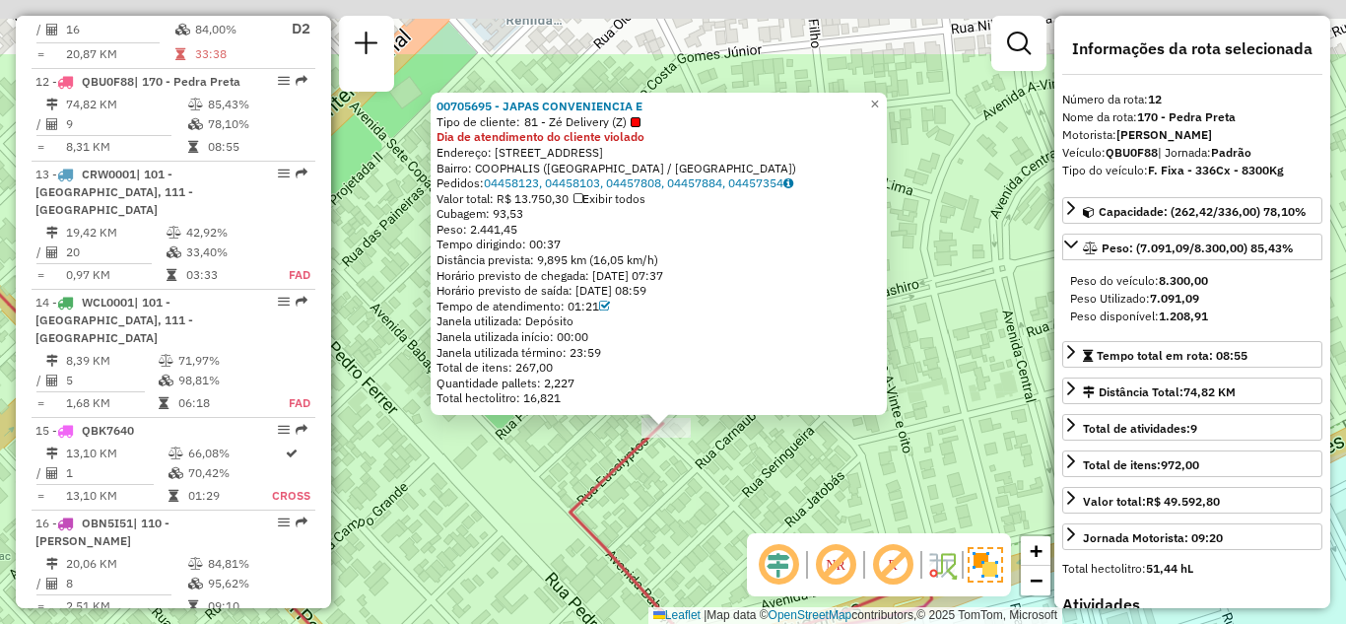
drag, startPoint x: 990, startPoint y: 216, endPoint x: 983, endPoint y: 247, distance: 32.3
click at [983, 247] on div "00705695 - JAPAS CONVENIENCIA E Tipo de cliente: 81 - Zé Delivery (Z) Dia de at…" at bounding box center [673, 312] width 1346 height 624
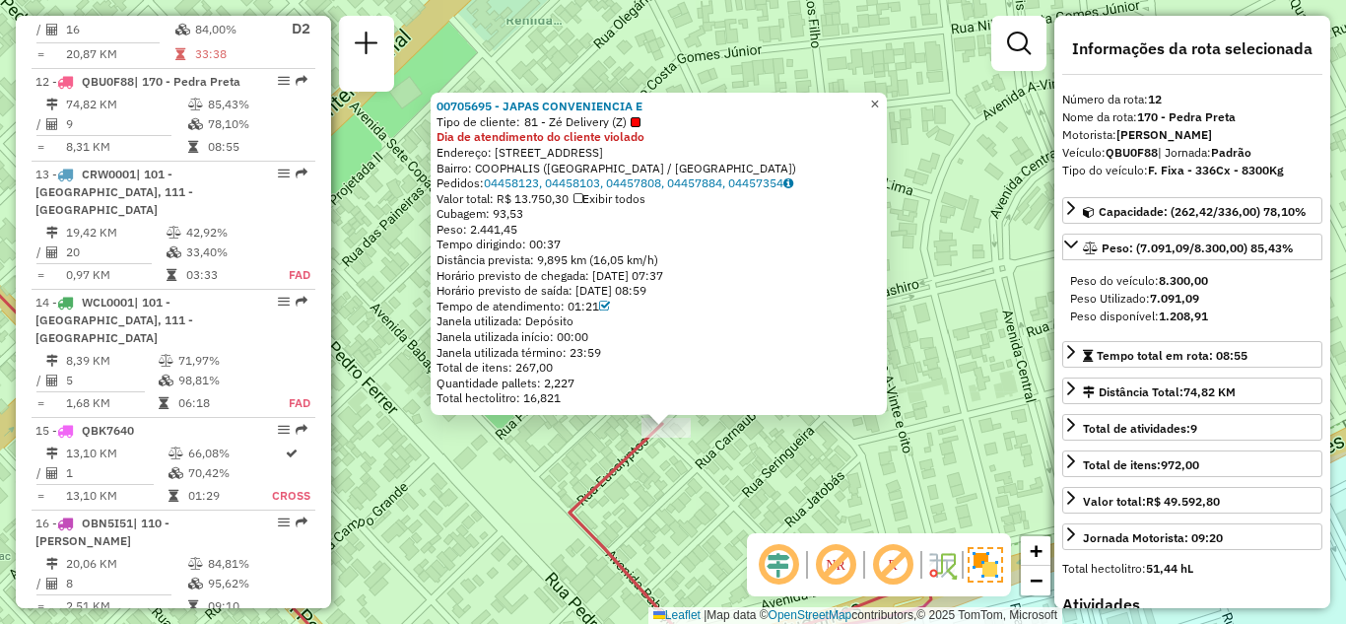
click at [879, 96] on span "×" at bounding box center [874, 104] width 9 height 17
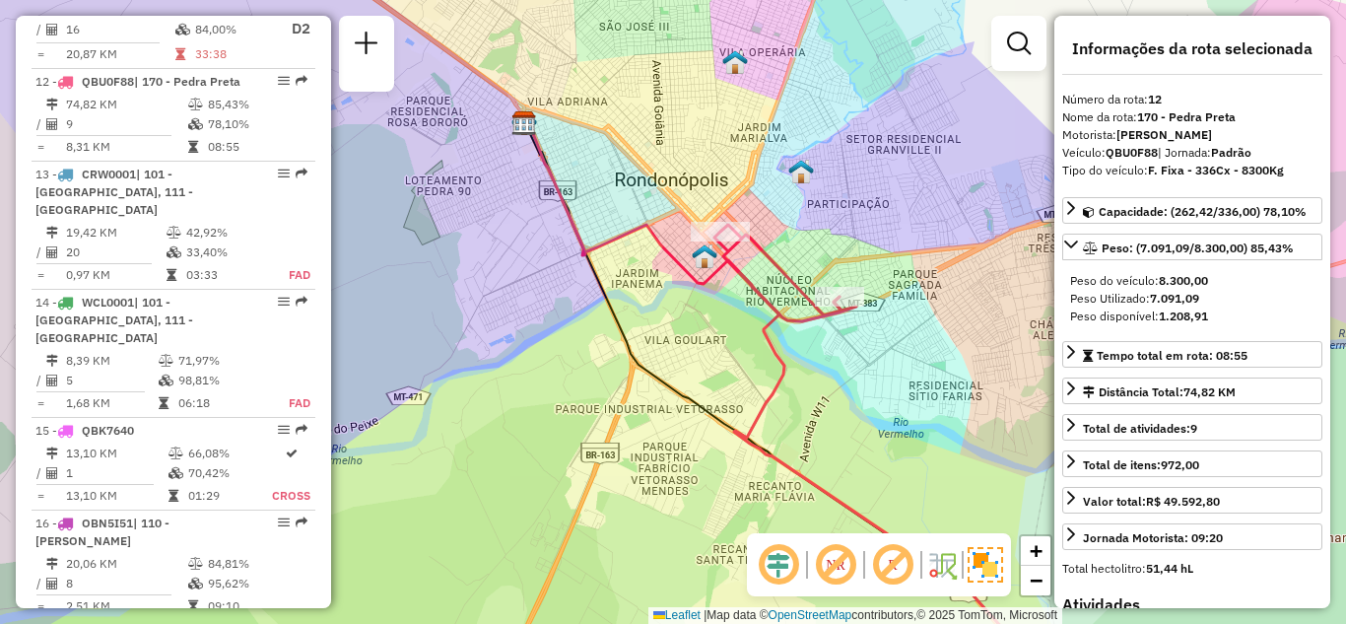
drag, startPoint x: 901, startPoint y: 404, endPoint x: 788, endPoint y: 254, distance: 187.2
click at [788, 254] on div "Janela de atendimento Grade de atendimento Capacidade Transportadoras Veículos …" at bounding box center [673, 312] width 1346 height 624
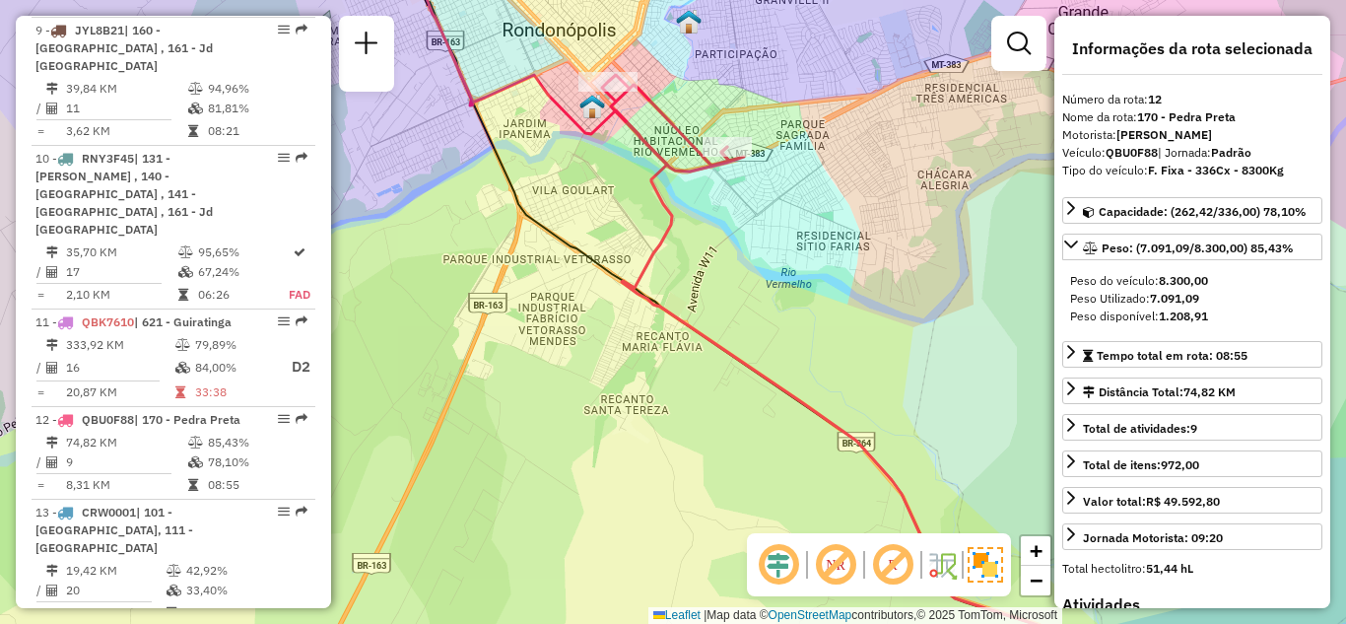
scroll to position [1682, 0]
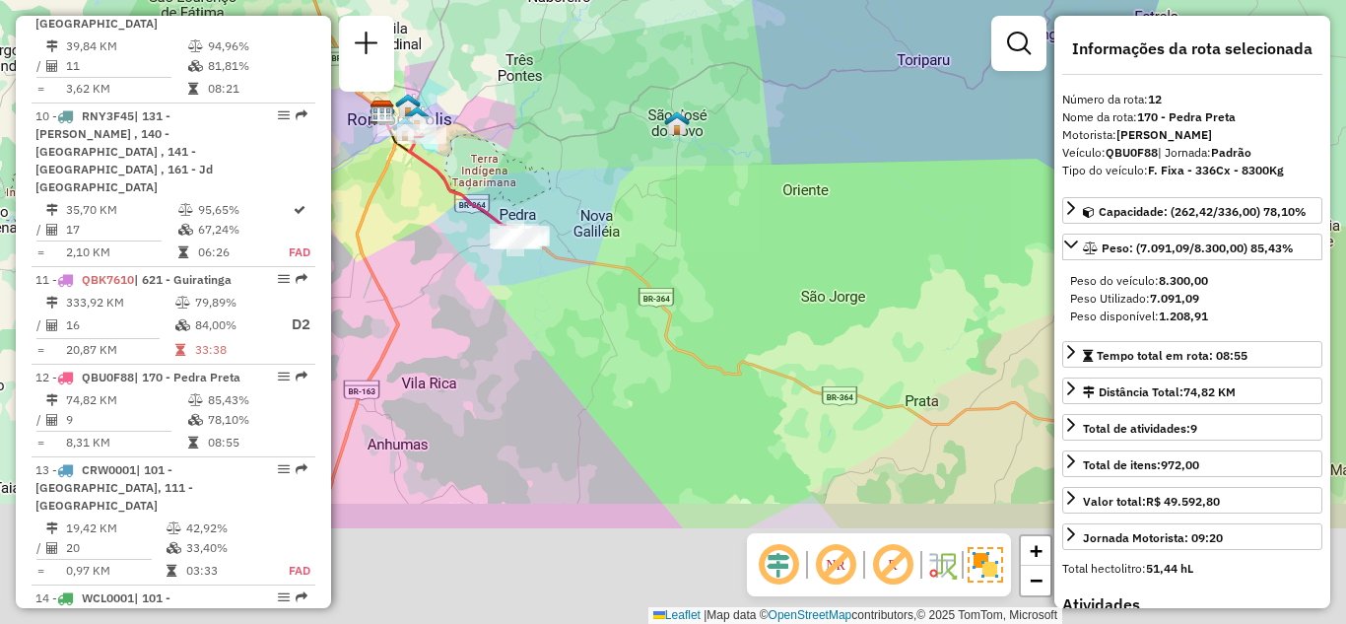
drag, startPoint x: 715, startPoint y: 277, endPoint x: 681, endPoint y: 167, distance: 115.6
click at [683, 167] on div "Janela de atendimento Grade de atendimento Capacidade Transportadoras Veículos …" at bounding box center [673, 312] width 1346 height 624
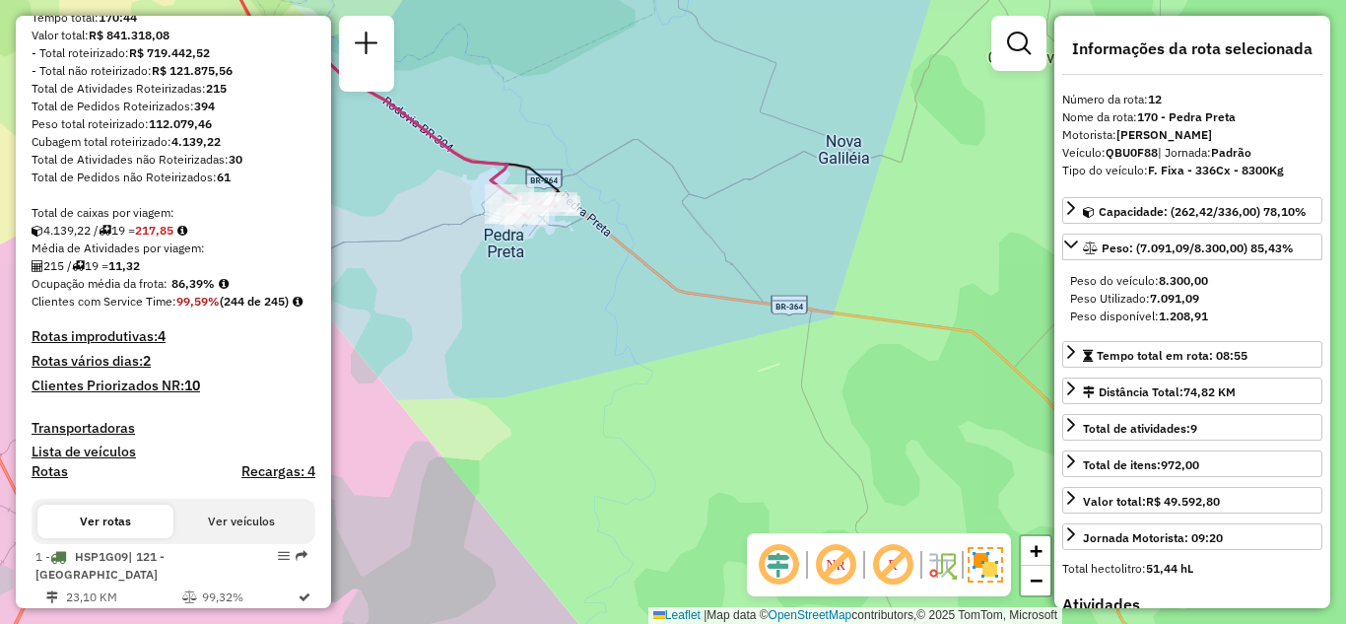
scroll to position [0, 0]
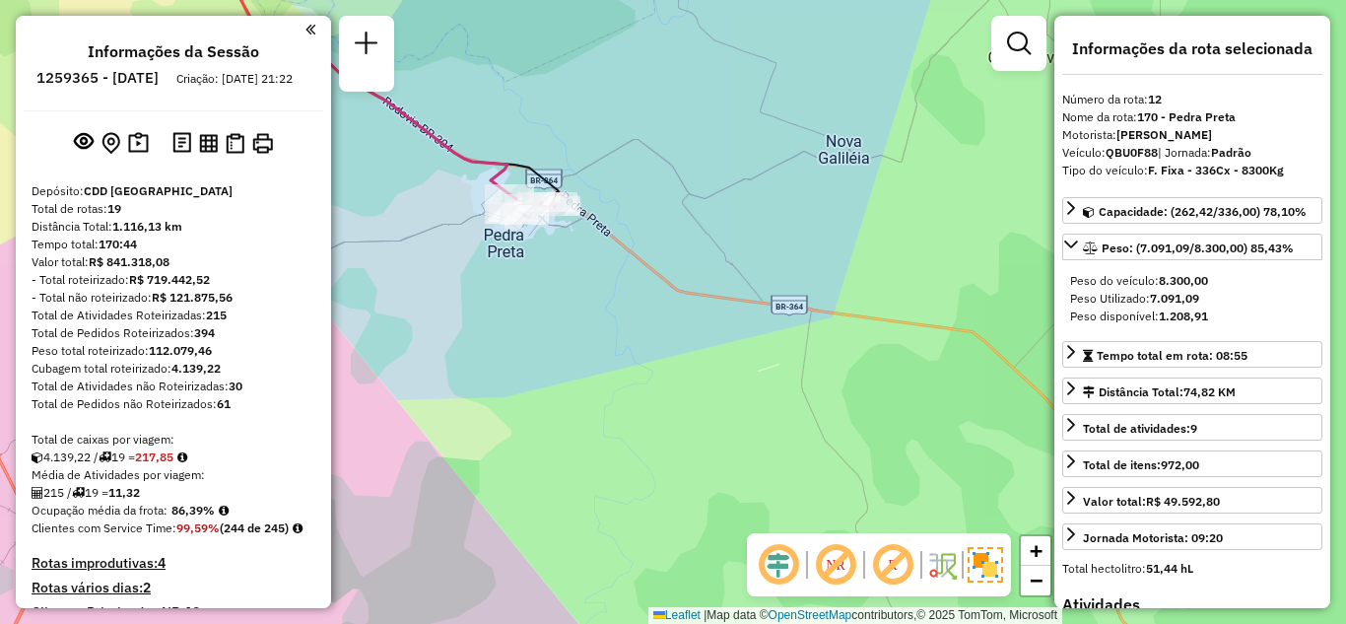
drag, startPoint x: 698, startPoint y: 130, endPoint x: 663, endPoint y: 1, distance: 133.6
click at [700, 130] on div "Janela de atendimento Grade de atendimento Capacidade Transportadoras Veículos …" at bounding box center [673, 312] width 1346 height 624
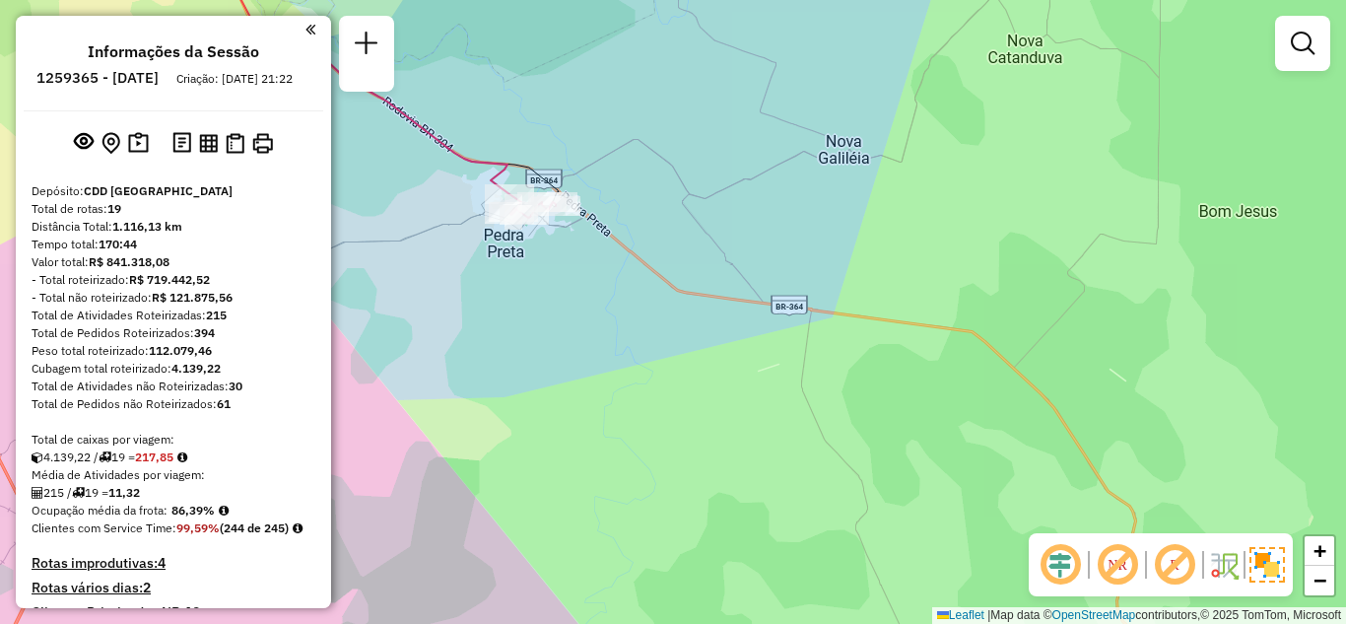
scroll to position [599, 0]
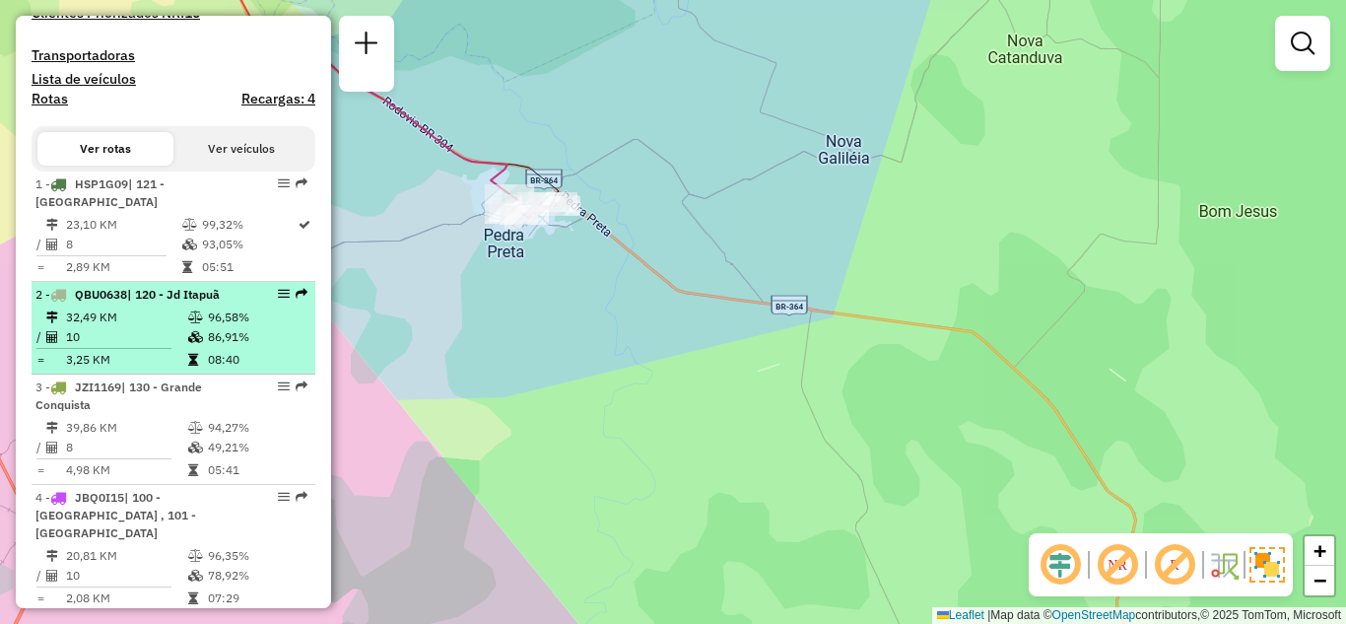
click at [278, 300] on em at bounding box center [284, 294] width 12 height 12
select select "**********"
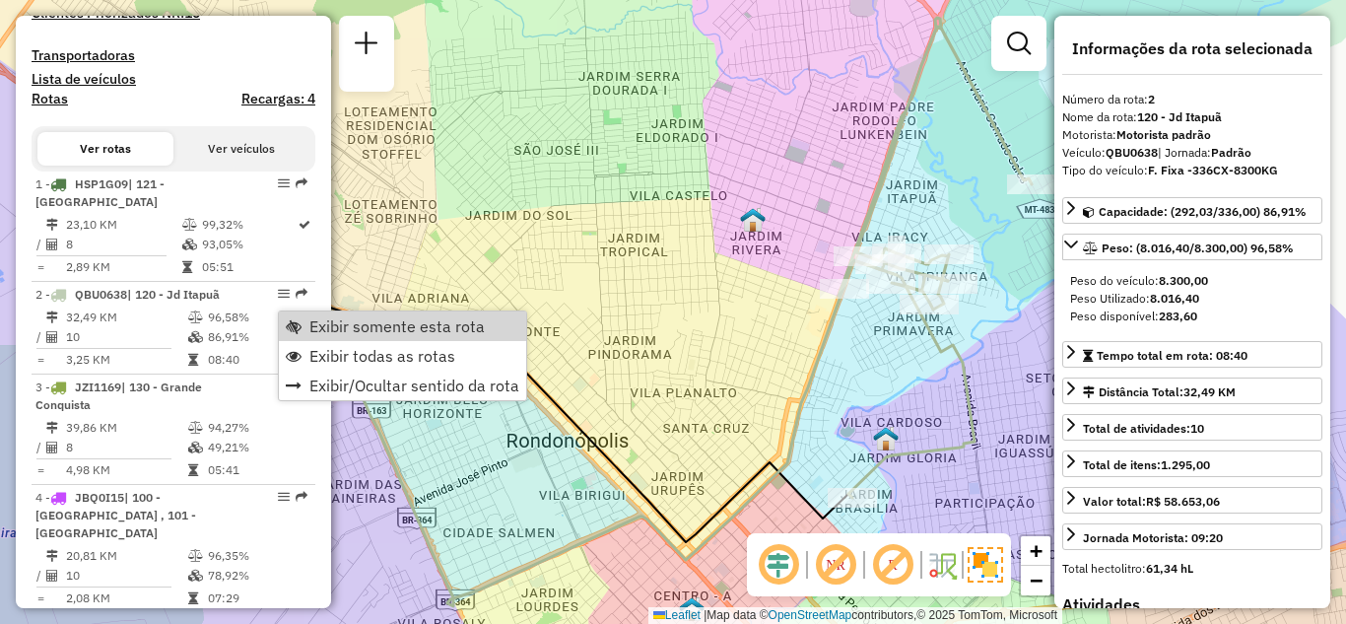
click at [634, 211] on div "Janela de atendimento Grade de atendimento Capacidade Transportadoras Veículos …" at bounding box center [673, 312] width 1346 height 624
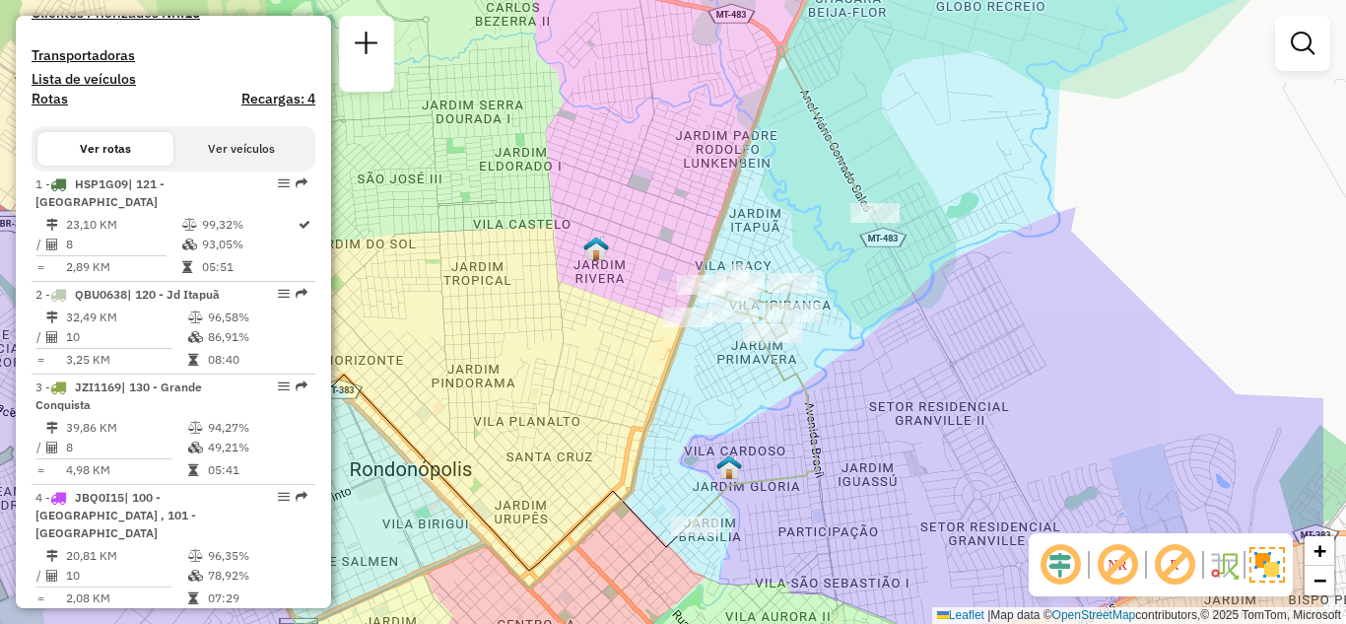
drag, startPoint x: 768, startPoint y: 300, endPoint x: 614, endPoint y: 327, distance: 157.1
click at [614, 327] on div "Janela de atendimento Grade de atendimento Capacidade Transportadoras Veículos …" at bounding box center [673, 312] width 1346 height 624
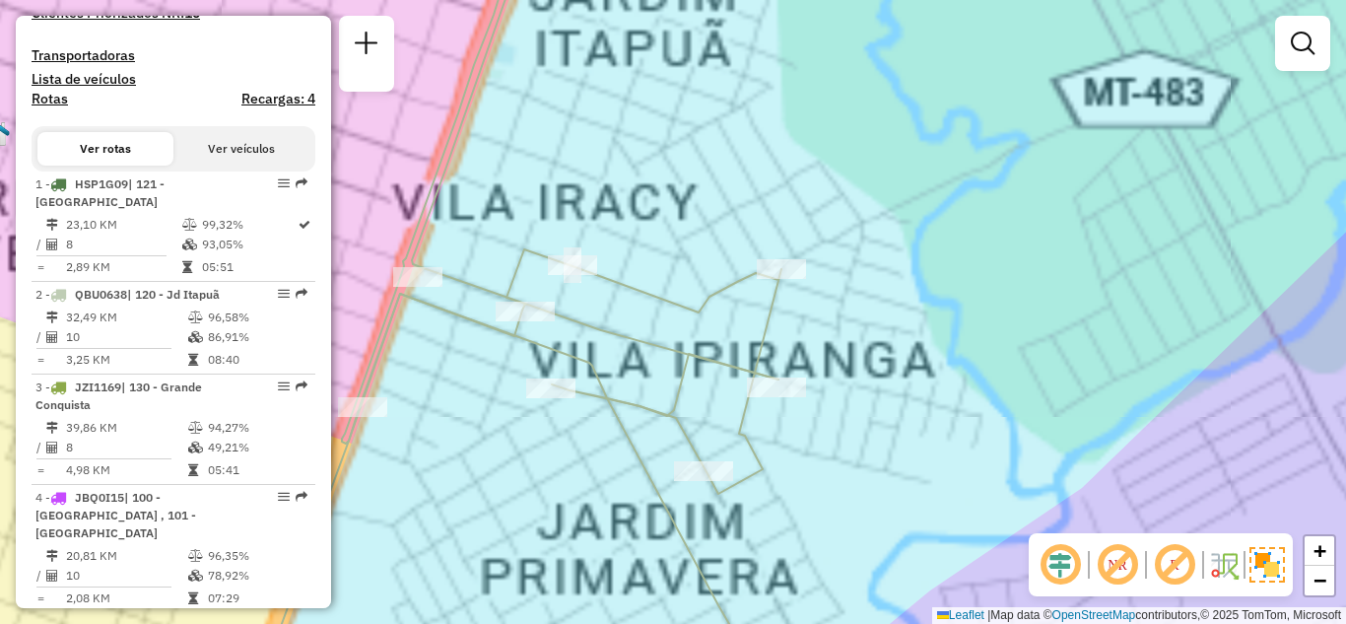
drag, startPoint x: 960, startPoint y: 405, endPoint x: 1057, endPoint y: 317, distance: 131.2
click at [976, 405] on div "Janela de atendimento Grade de atendimento Capacidade Transportadoras Veículos …" at bounding box center [673, 312] width 1346 height 624
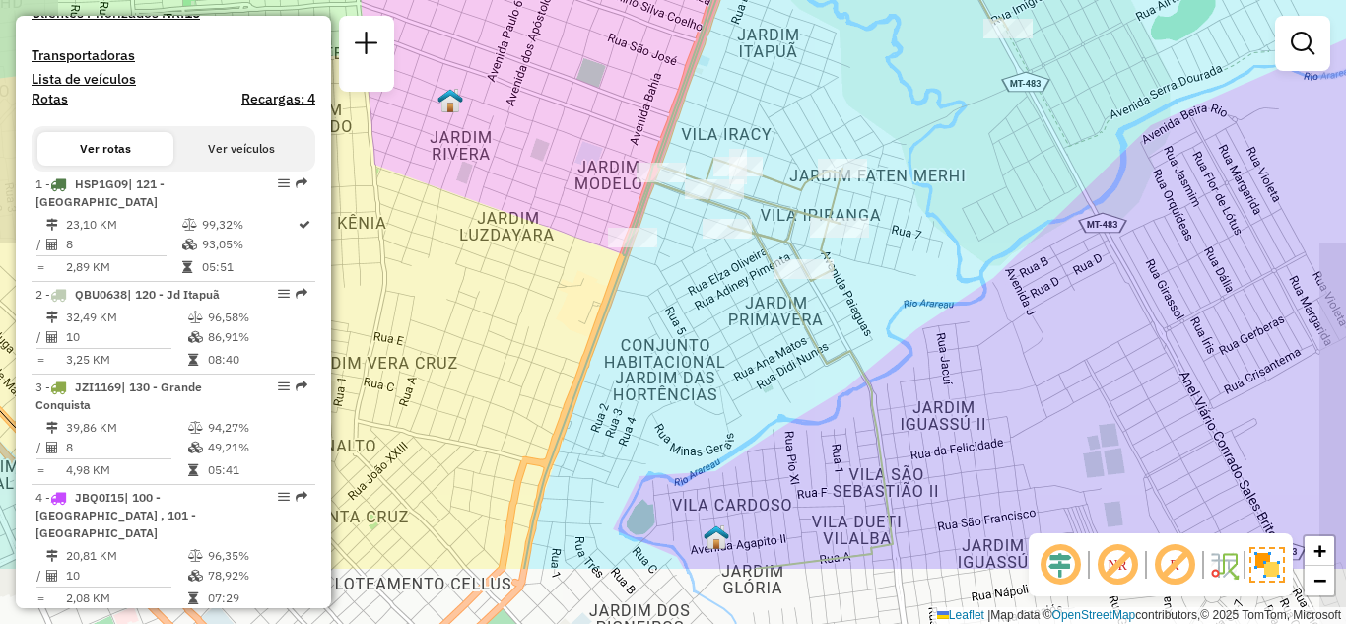
drag, startPoint x: 868, startPoint y: 452, endPoint x: 798, endPoint y: 337, distance: 134.8
click at [798, 337] on icon at bounding box center [815, 194] width 385 height 749
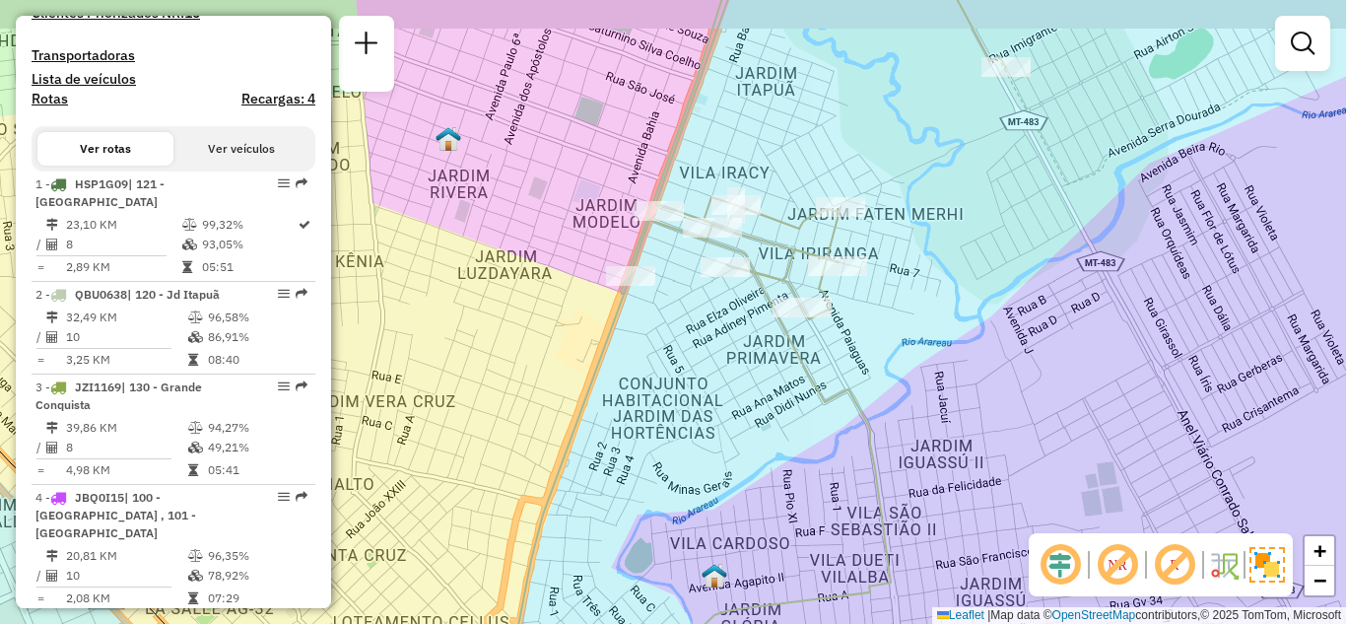
drag, startPoint x: 790, startPoint y: 323, endPoint x: 780, endPoint y: 419, distance: 96.1
click at [780, 419] on div "Janela de atendimento Grade de atendimento Capacidade Transportadoras Veículos …" at bounding box center [673, 312] width 1346 height 624
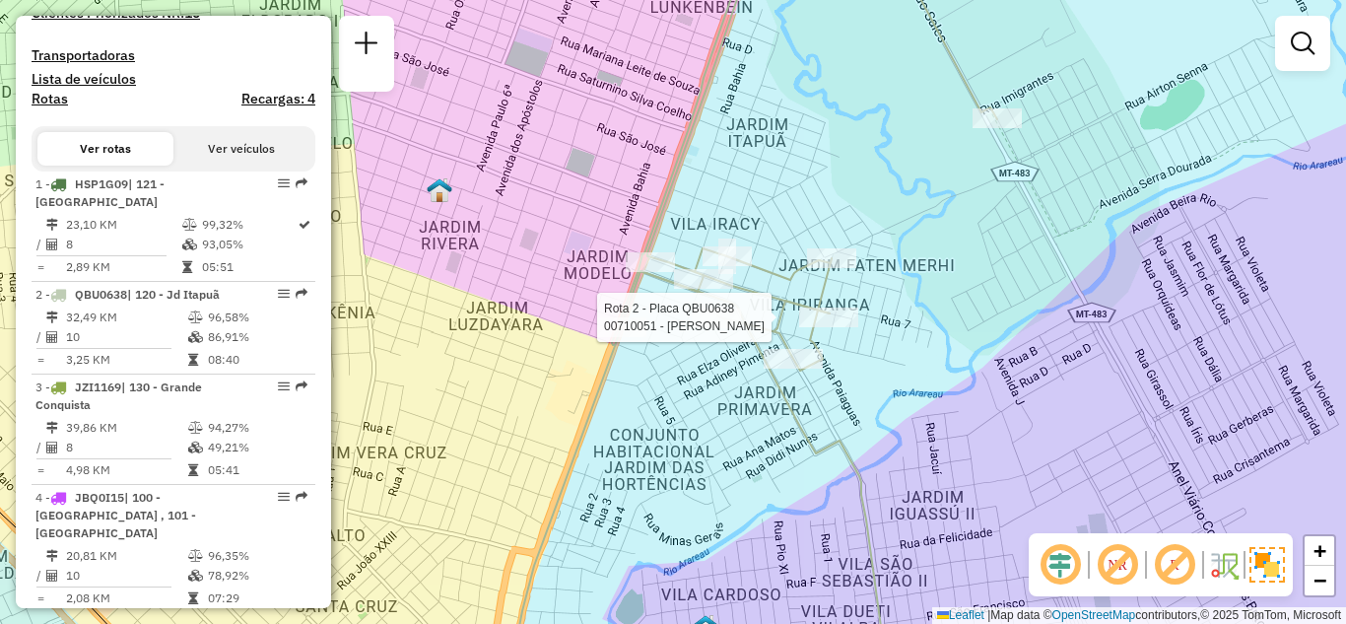
select select "**********"
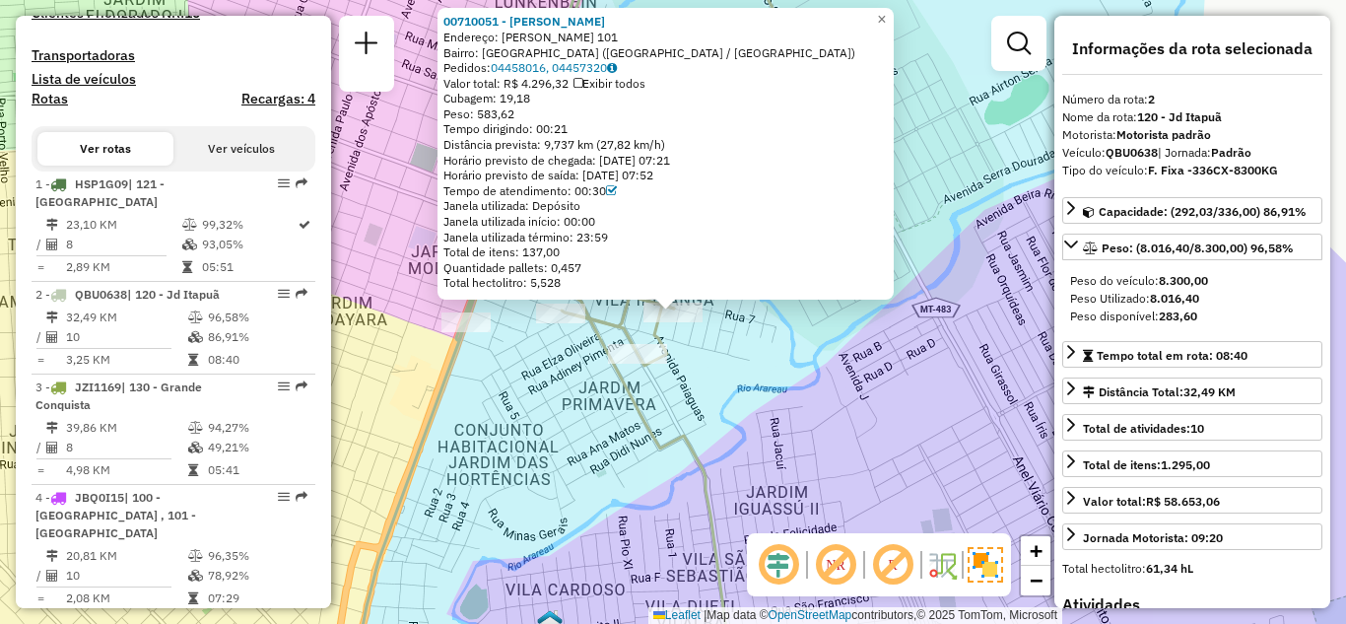
scroll to position [883, 0]
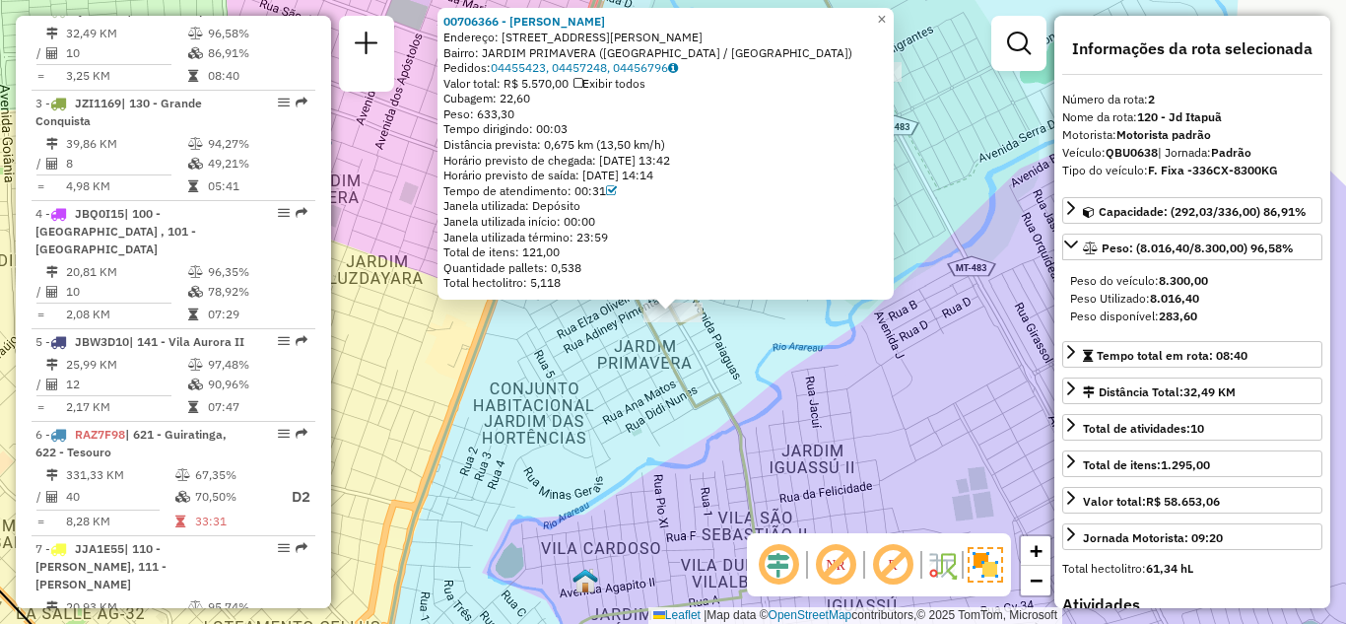
drag, startPoint x: 841, startPoint y: 353, endPoint x: 837, endPoint y: 428, distance: 75.0
click at [837, 428] on div "00706366 - EDMILSON DE SOUZA Endereço: 081 RUA WILLIAN DE MORAES 583 Bairro: JA…" at bounding box center [673, 312] width 1346 height 624
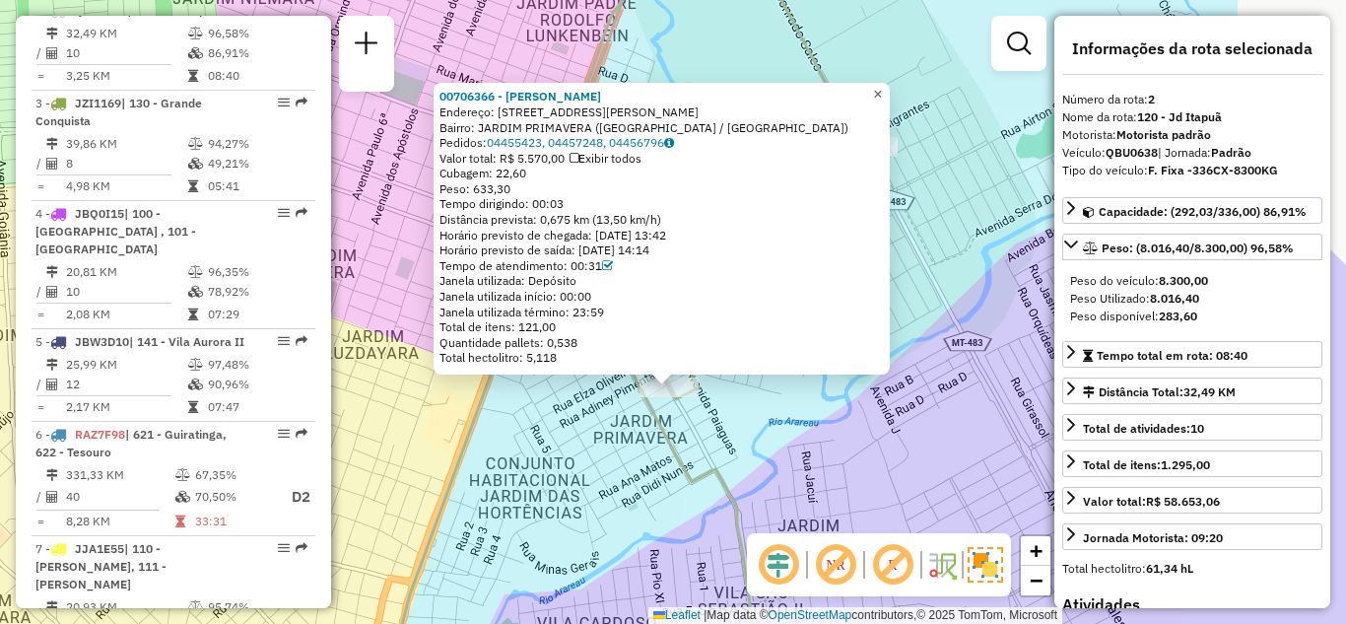
click at [882, 87] on span "×" at bounding box center [877, 94] width 9 height 17
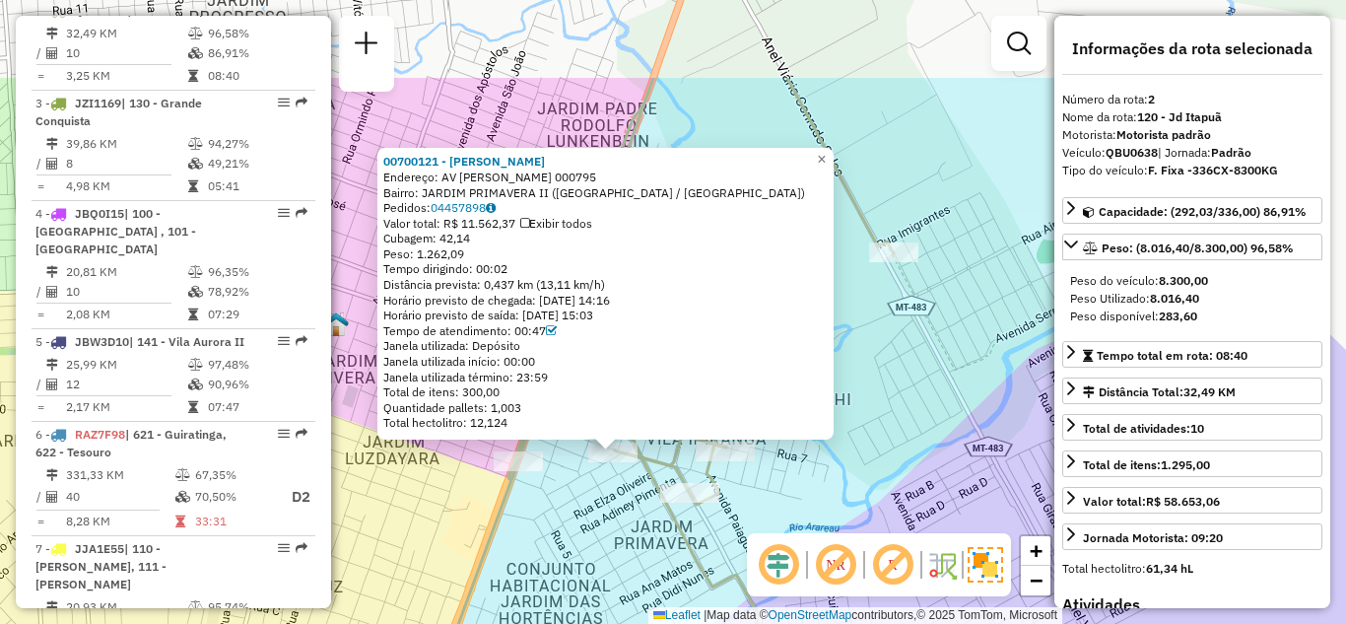
drag, startPoint x: 997, startPoint y: 272, endPoint x: 914, endPoint y: 408, distance: 159.2
click at [917, 410] on div "00700121 - CARLOS SOARES DE SOU Endereço: AV LIDIO MAGALHAES 000795 Bairro: JAR…" at bounding box center [673, 312] width 1346 height 624
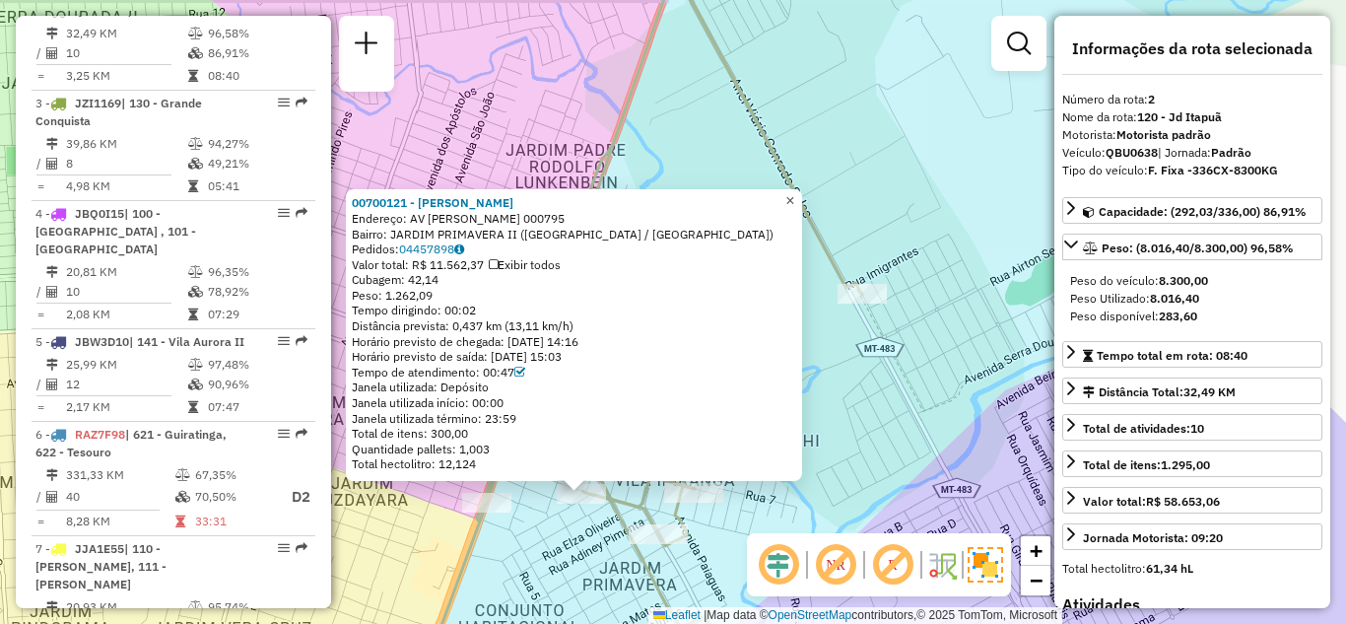
click at [794, 192] on span "×" at bounding box center [789, 200] width 9 height 17
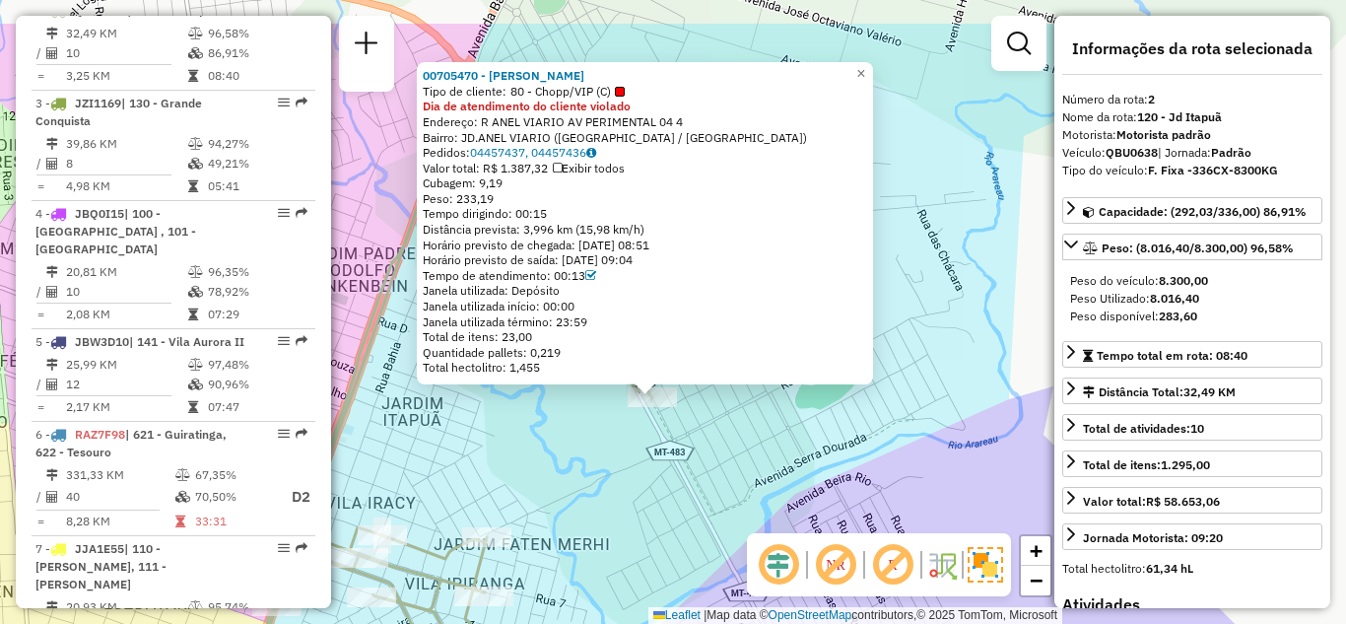
drag, startPoint x: 834, startPoint y: 402, endPoint x: 827, endPoint y: 448, distance: 47.0
click at [827, 448] on div "00705470 - VALMIR REIS Tipo de cliente: 80 - Chopp/VIP (C) Dia de atendimento d…" at bounding box center [673, 312] width 1346 height 624
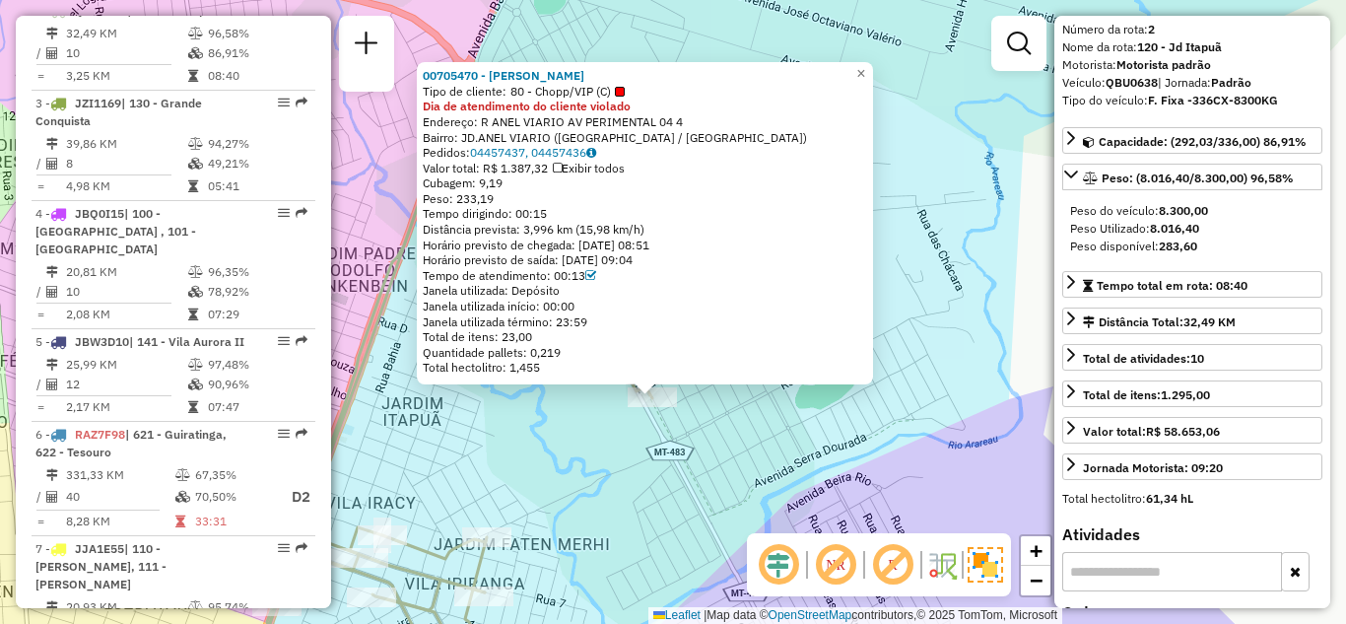
scroll to position [99, 0]
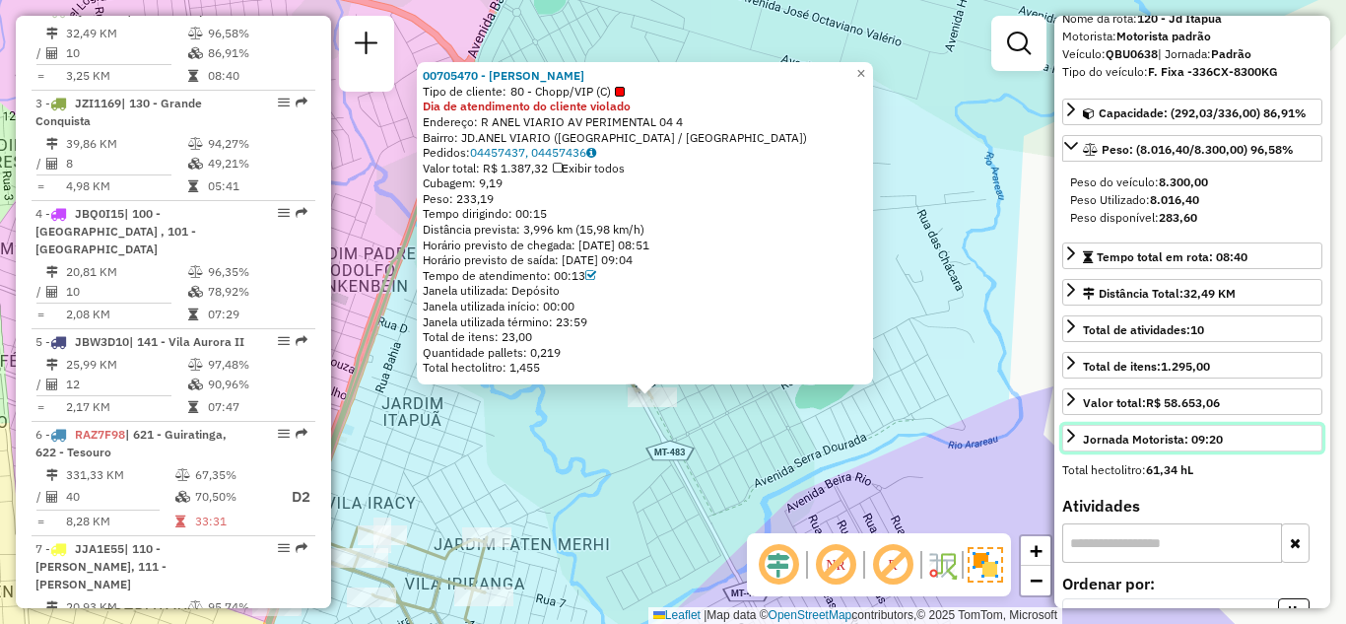
click at [1076, 434] on icon at bounding box center [1071, 436] width 16 height 16
click at [1075, 434] on icon at bounding box center [1071, 436] width 14 height 8
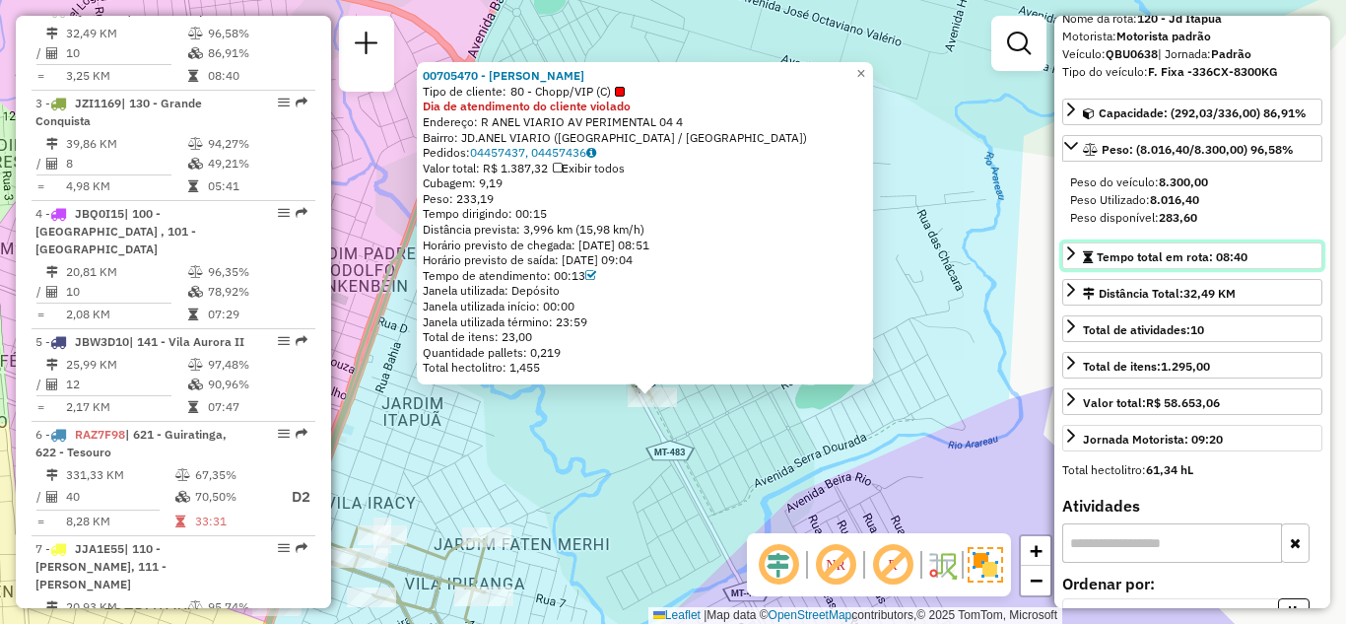
click at [1071, 247] on icon at bounding box center [1071, 253] width 16 height 16
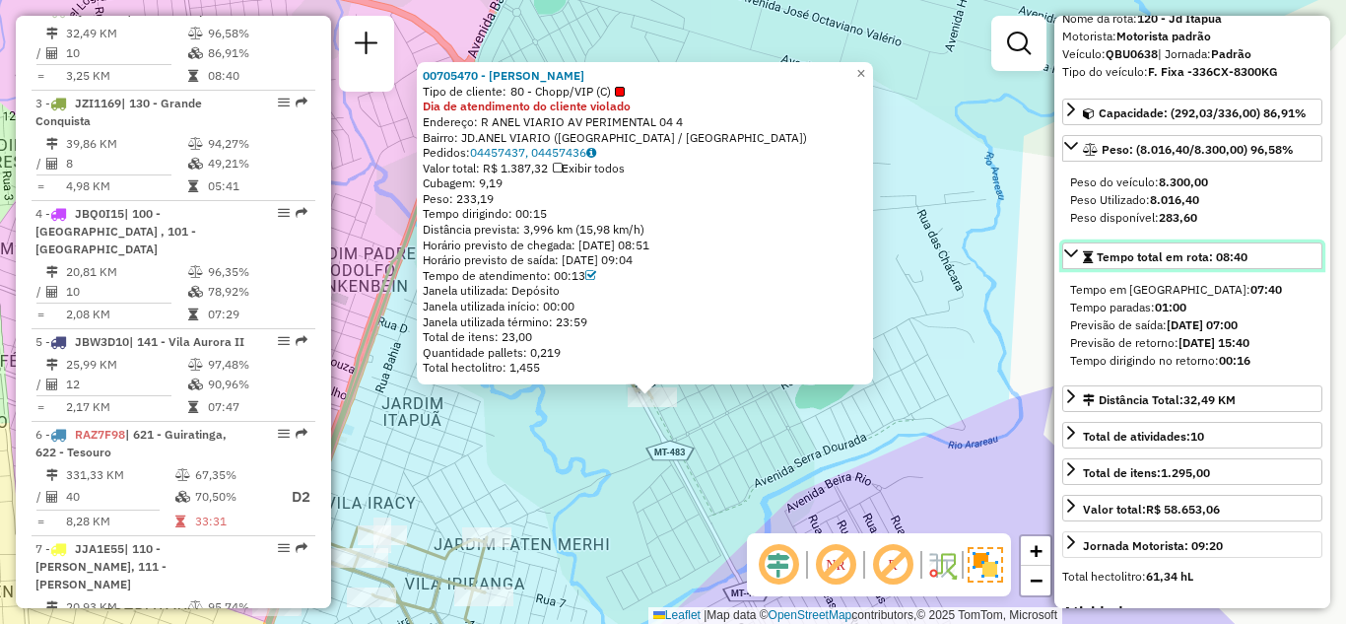
click at [1071, 247] on icon at bounding box center [1071, 253] width 16 height 16
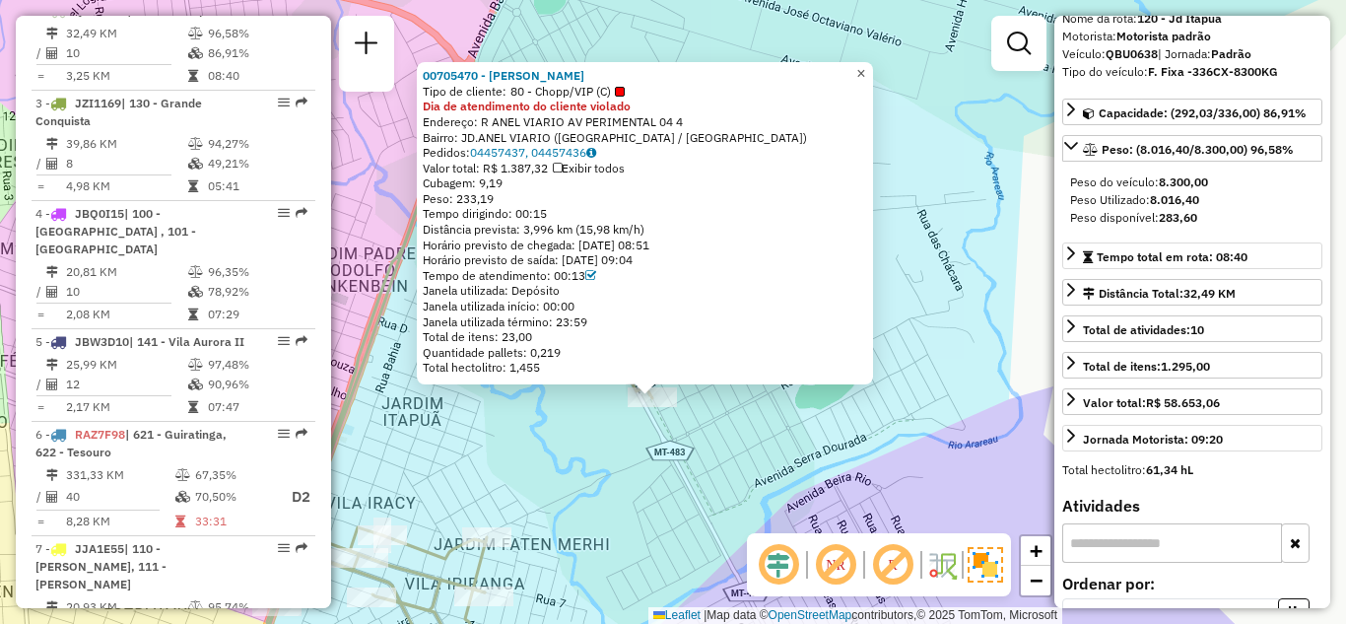
click at [865, 71] on span "×" at bounding box center [860, 73] width 9 height 17
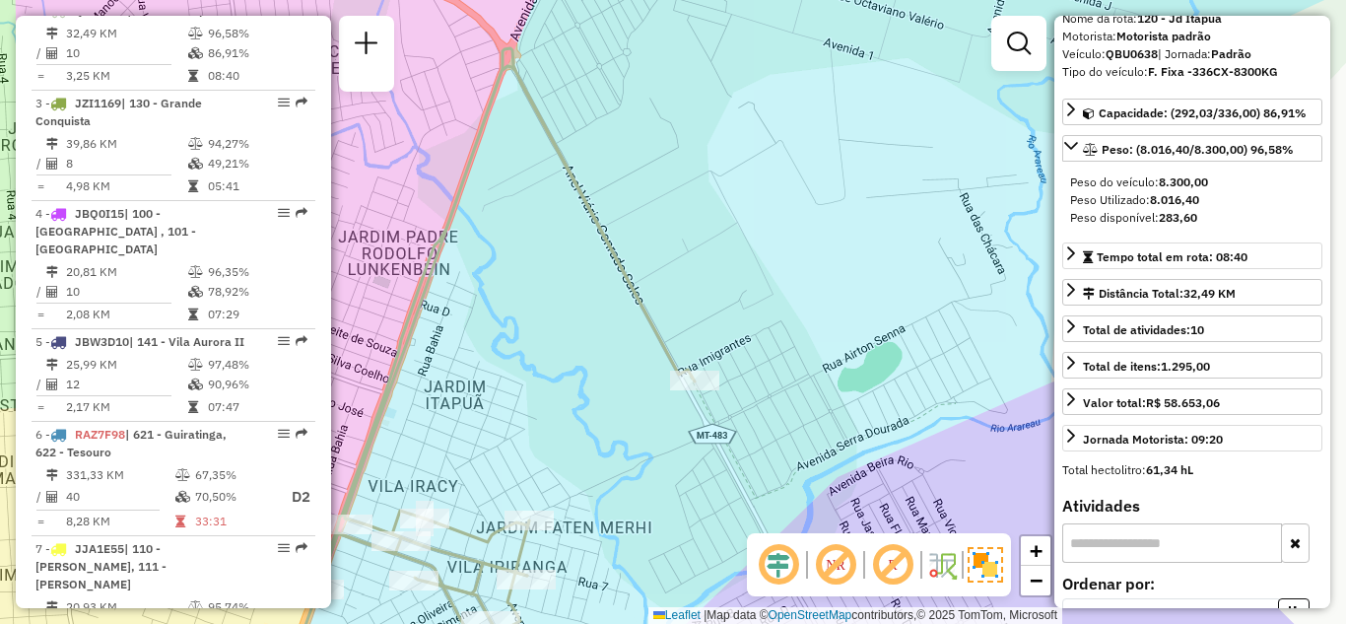
drag, startPoint x: 520, startPoint y: 378, endPoint x: 724, endPoint y: 264, distance: 233.8
click at [724, 265] on div "Janela de atendimento Grade de atendimento Capacidade Transportadoras Veículos …" at bounding box center [673, 312] width 1346 height 624
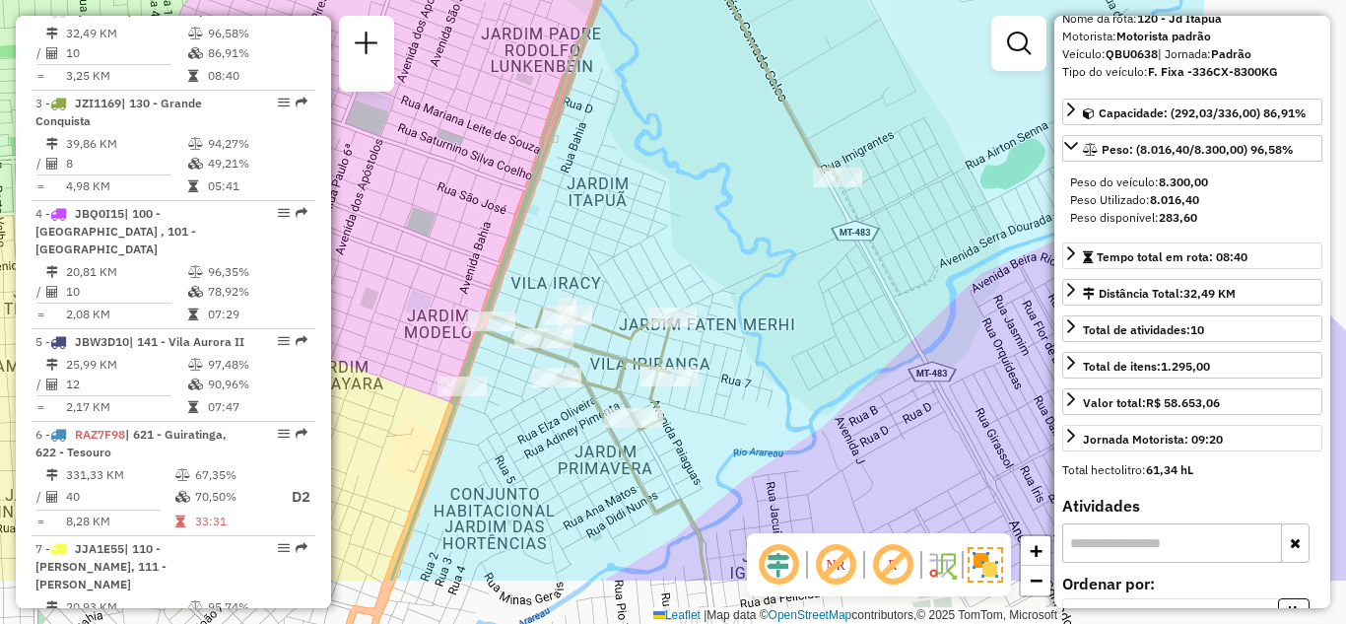
drag, startPoint x: 721, startPoint y: 345, endPoint x: 701, endPoint y: 235, distance: 111.3
click at [701, 235] on div "Janela de atendimento Grade de atendimento Capacidade Transportadoras Veículos …" at bounding box center [673, 312] width 1346 height 624
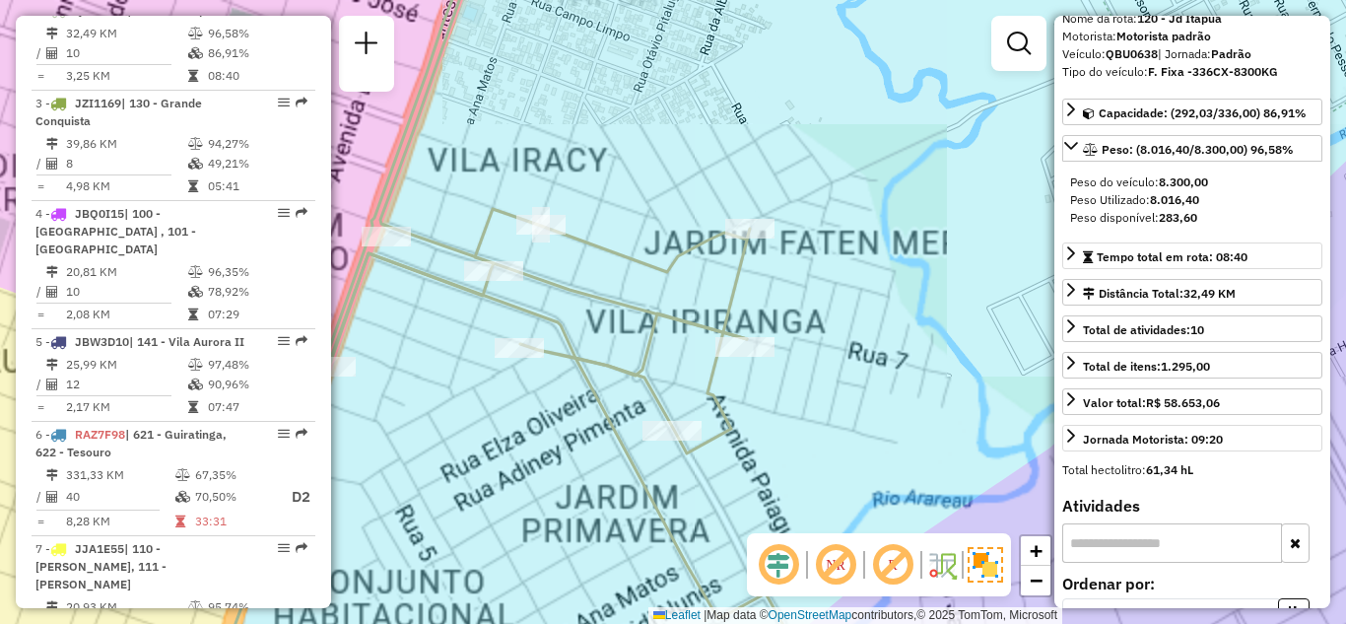
drag, startPoint x: 716, startPoint y: 404, endPoint x: 907, endPoint y: 406, distance: 191.1
click at [909, 405] on div "Janela de atendimento Grade de atendimento Capacidade Transportadoras Veículos …" at bounding box center [673, 312] width 1346 height 624
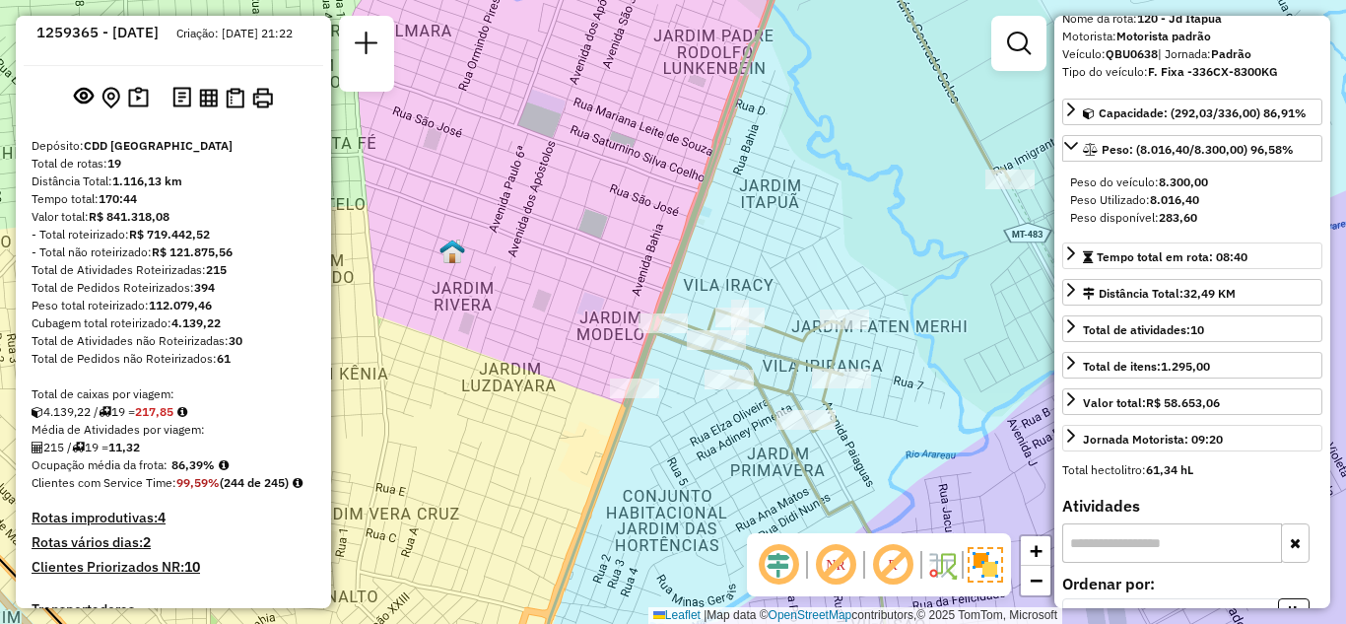
scroll to position [0, 0]
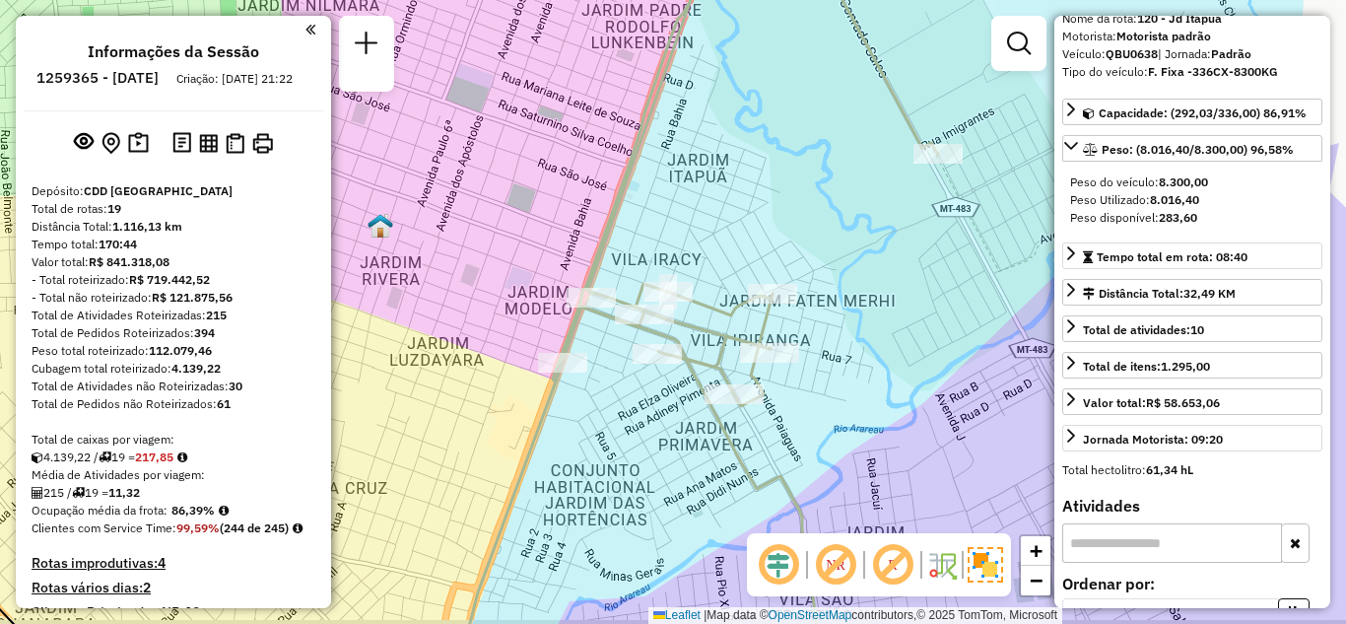
drag, startPoint x: 782, startPoint y: 213, endPoint x: 663, endPoint y: 170, distance: 126.5
click at [663, 170] on div "Janela de atendimento Grade de atendimento Capacidade Transportadoras Veículos …" at bounding box center [673, 312] width 1346 height 624
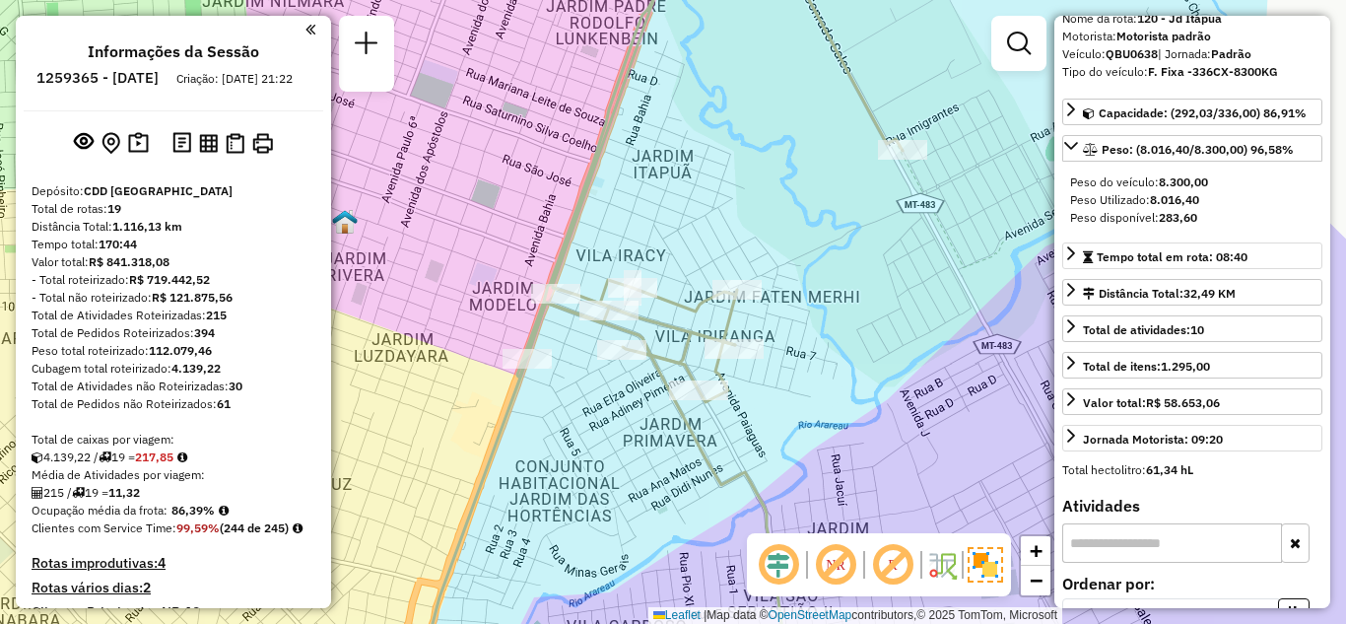
drag, startPoint x: 819, startPoint y: 340, endPoint x: 828, endPoint y: 347, distance: 11.2
click at [828, 347] on div "Janela de atendimento Grade de atendimento Capacidade Transportadoras Veículos …" at bounding box center [673, 312] width 1346 height 624
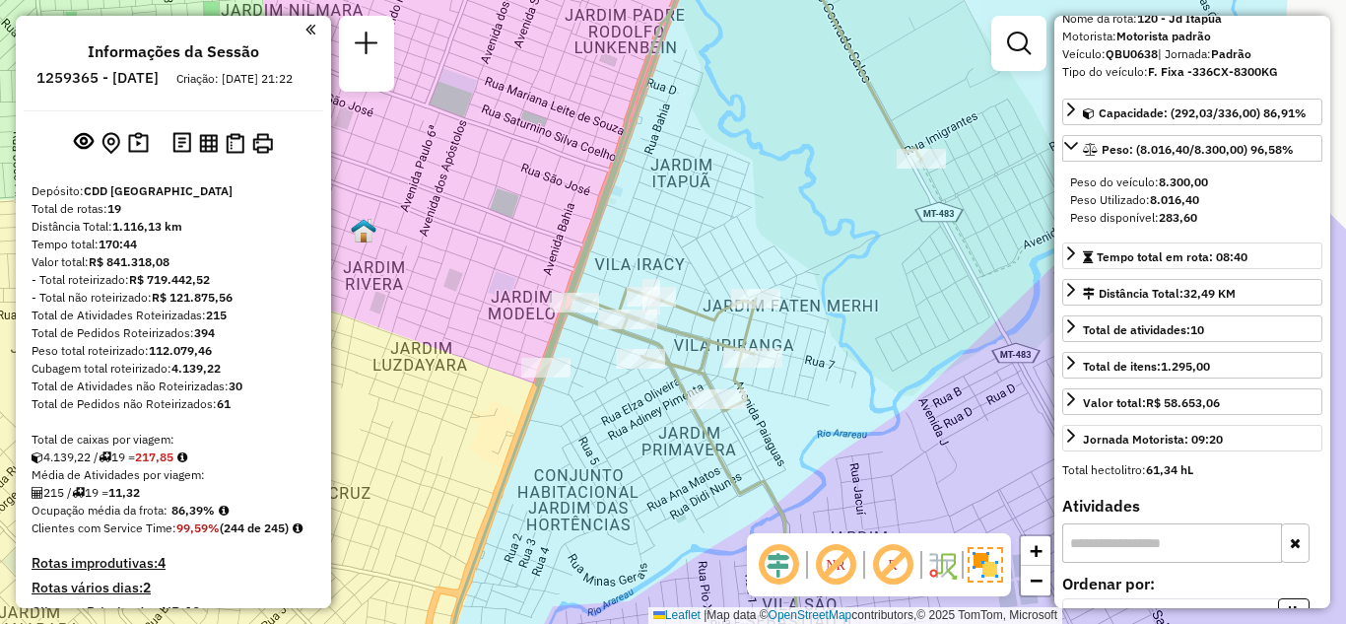
drag, startPoint x: 821, startPoint y: 324, endPoint x: 852, endPoint y: 329, distance: 31.9
click at [851, 329] on div "Janela de atendimento Grade de atendimento Capacidade Transportadoras Veículos …" at bounding box center [673, 312] width 1346 height 624
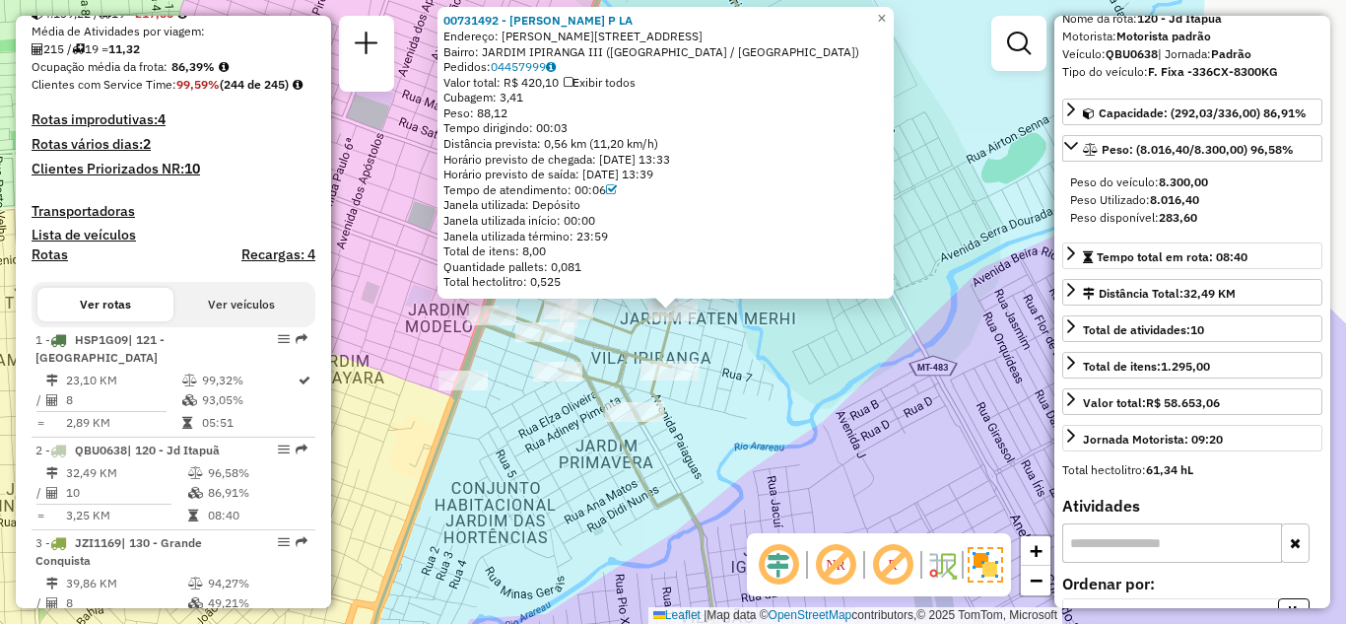
scroll to position [883, 0]
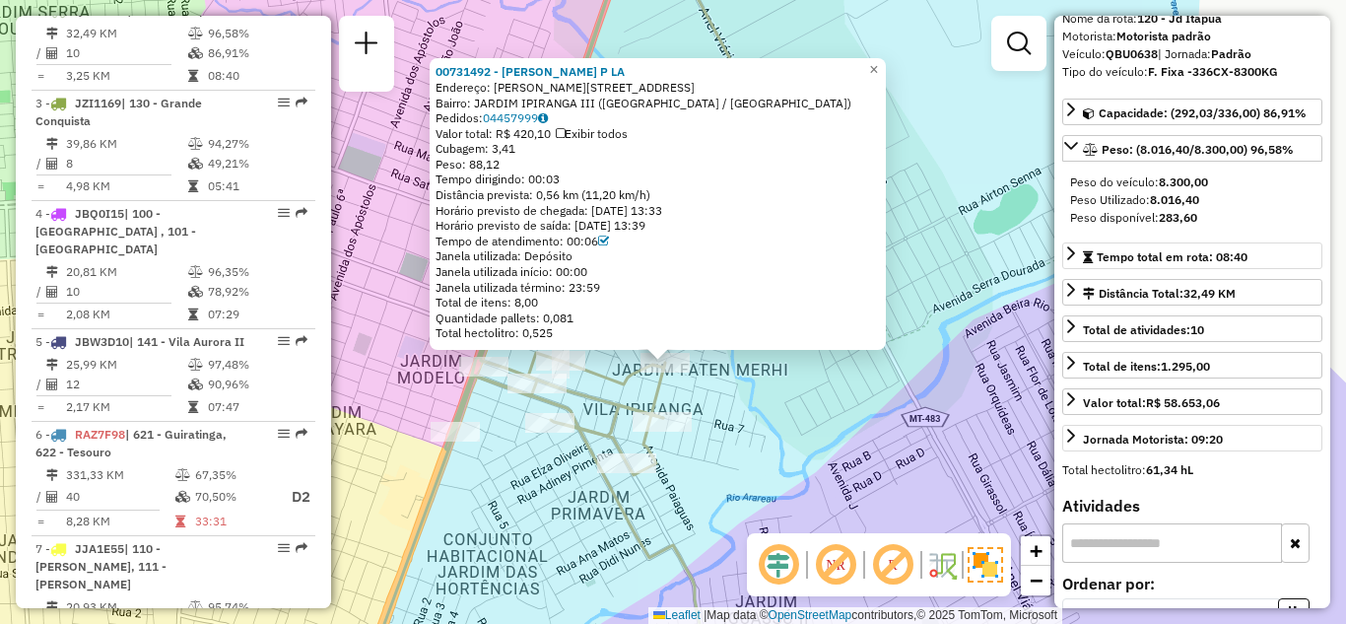
drag, startPoint x: 898, startPoint y: 339, endPoint x: 890, endPoint y: 390, distance: 51.8
click at [890, 390] on div "00731492 - SARA DOS SANTOS P LA Endereço: R GILSON G B CAMPOS 139 Bairro: JARDI…" at bounding box center [673, 312] width 1346 height 624
click at [789, 468] on div "00731492 - SARA DOS SANTOS P LA Endereço: R GILSON G B CAMPOS 139 Bairro: JARDI…" at bounding box center [673, 312] width 1346 height 624
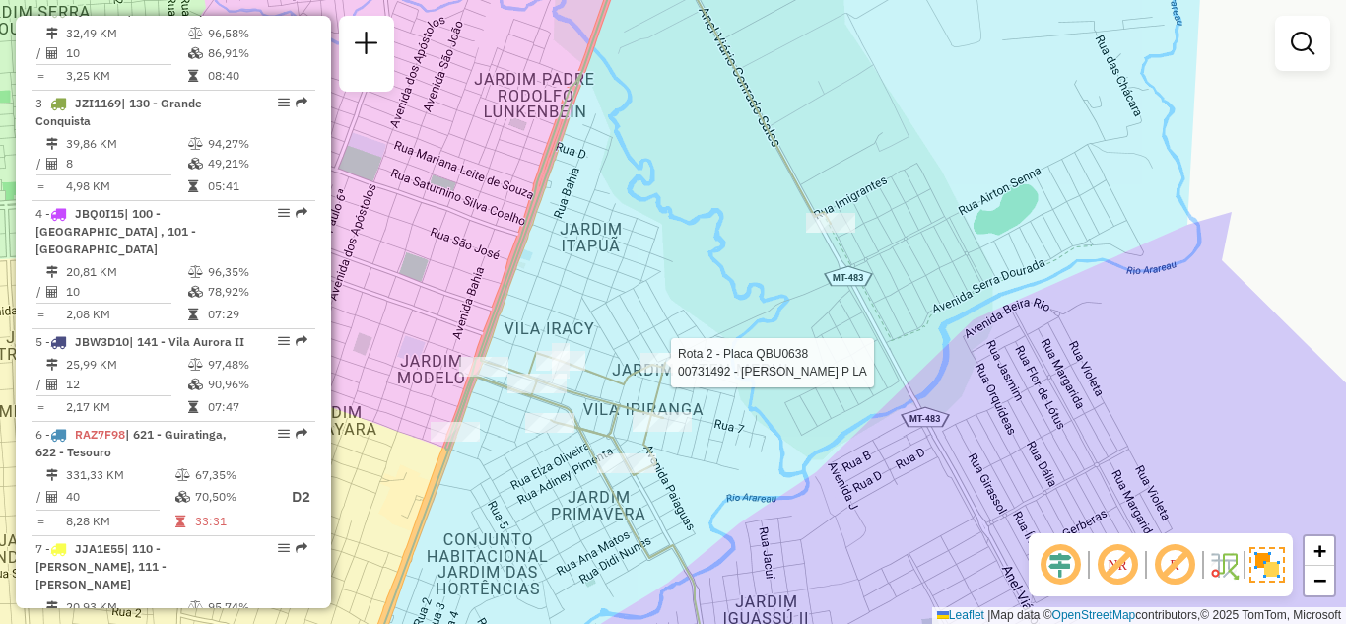
select select "**********"
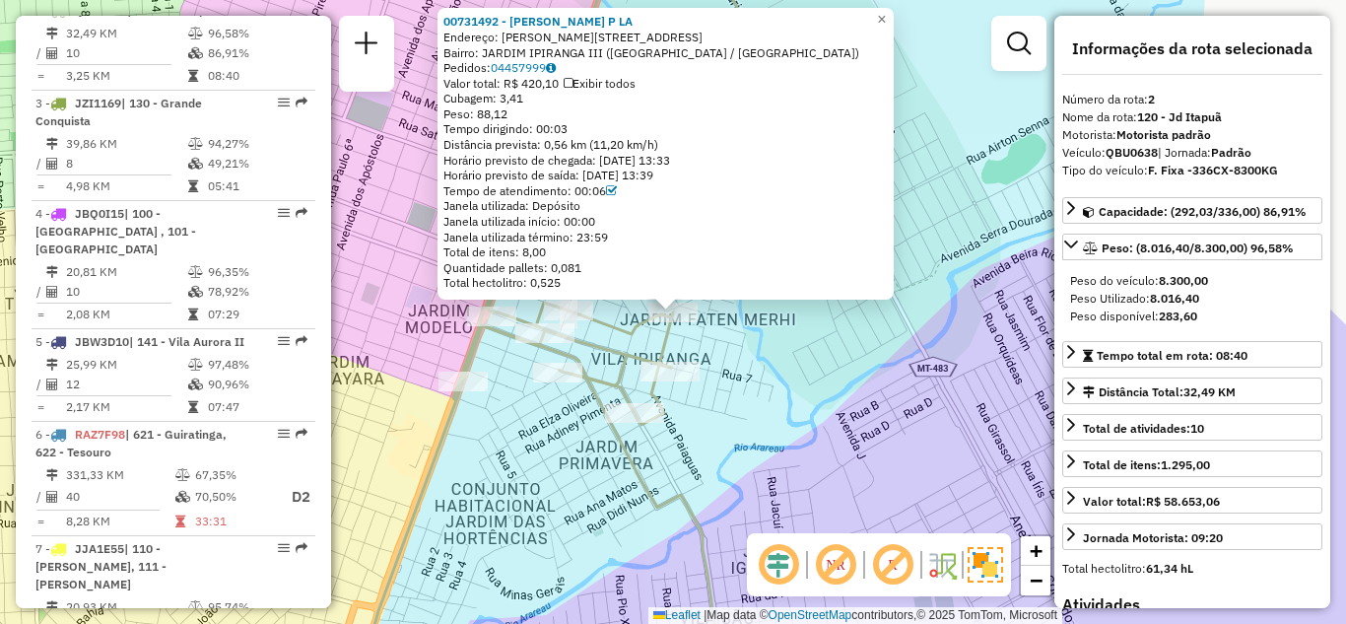
drag, startPoint x: 588, startPoint y: 191, endPoint x: 611, endPoint y: 191, distance: 22.7
click at [611, 191] on div "Tempo de atendimento: 00:06" at bounding box center [665, 191] width 444 height 16
click at [573, 143] on div "Distância prevista: 0,56 km (11,20 km/h)" at bounding box center [665, 145] width 444 height 16
drag, startPoint x: 610, startPoint y: 201, endPoint x: 592, endPoint y: 201, distance: 17.7
click at [592, 201] on div "Janela utilizada: Depósito" at bounding box center [665, 206] width 444 height 16
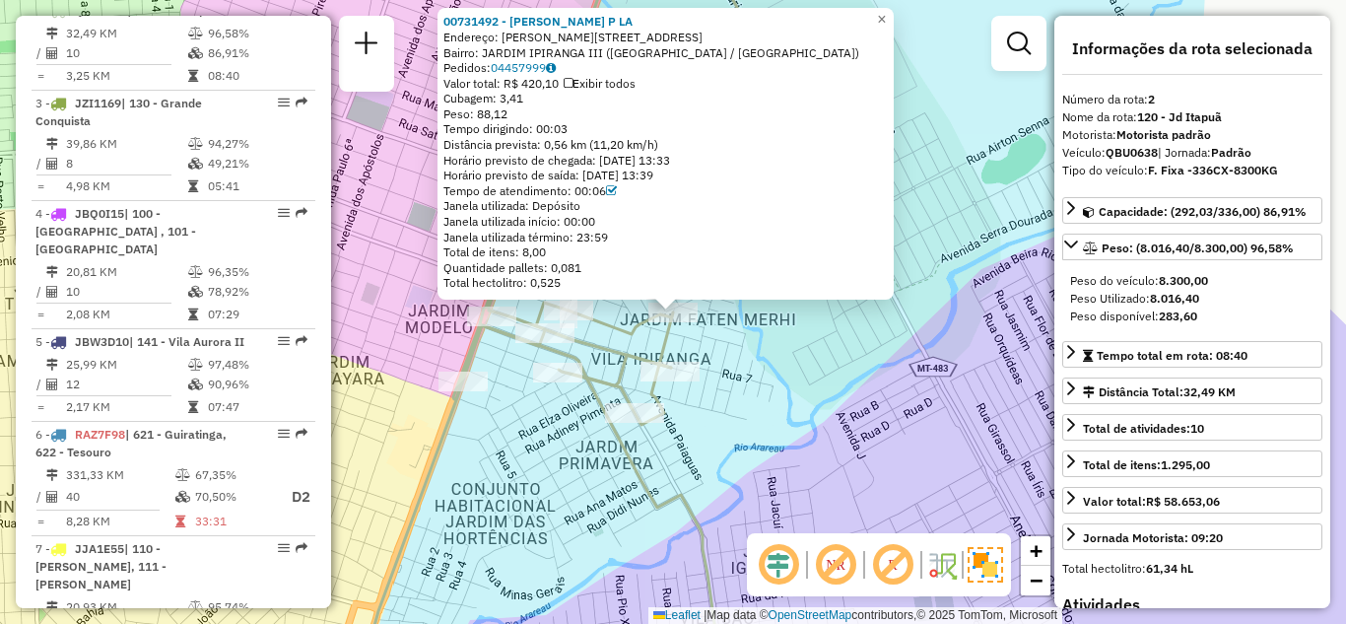
drag, startPoint x: 678, startPoint y: 150, endPoint x: 567, endPoint y: 152, distance: 111.3
click at [567, 152] on div "00731492 - SARA DOS SANTOS P LA Endereço: R GILSON G B CAMPOS 139 Bairro: JARDI…" at bounding box center [665, 152] width 444 height 277
drag, startPoint x: 491, startPoint y: 128, endPoint x: 669, endPoint y: 146, distance: 179.2
click at [669, 146] on div "00731492 - SARA DOS SANTOS P LA Endereço: R GILSON G B CAMPOS 139 Bairro: JARDI…" at bounding box center [665, 152] width 444 height 277
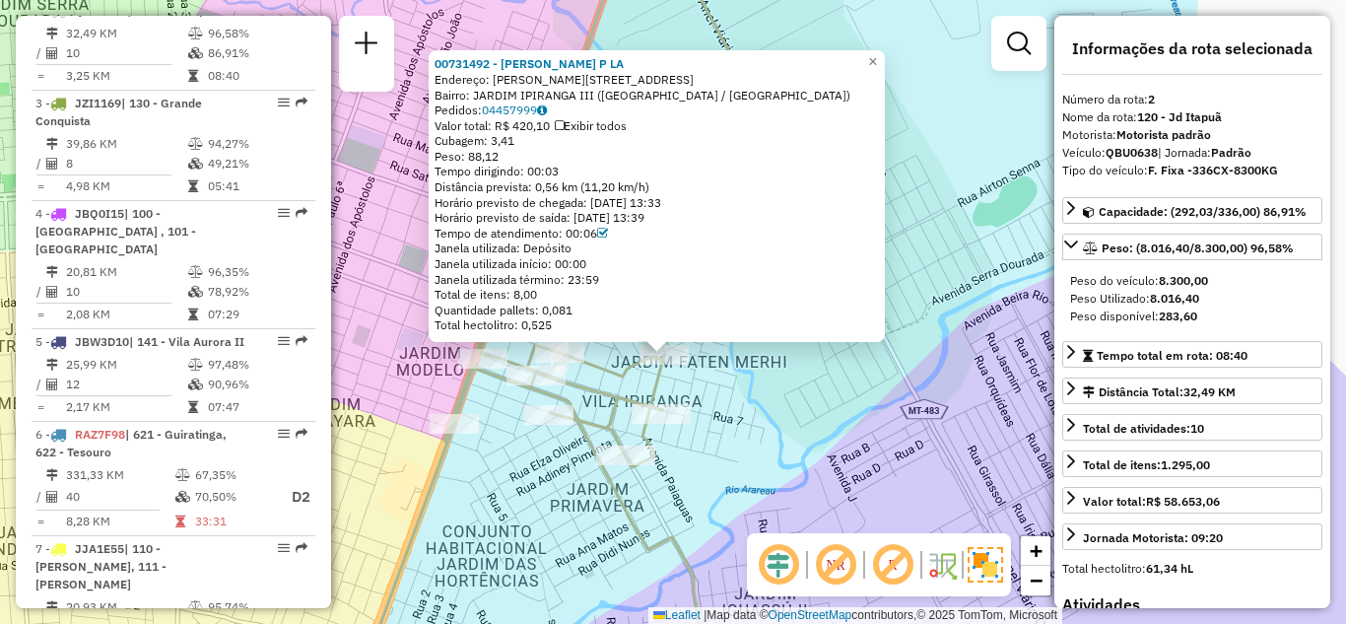
drag, startPoint x: 824, startPoint y: 371, endPoint x: 815, endPoint y: 414, distance: 43.3
click at [815, 414] on div "00731492 - SARA DOS SANTOS P LA Endereço: R GILSON G B CAMPOS 139 Bairro: JARDI…" at bounding box center [673, 312] width 1346 height 624
click at [569, 163] on div "Peso: 88,12" at bounding box center [656, 157] width 444 height 16
drag, startPoint x: 525, startPoint y: 174, endPoint x: 567, endPoint y: 171, distance: 41.5
click at [567, 171] on div "Tempo dirigindo: 00:03" at bounding box center [656, 172] width 444 height 16
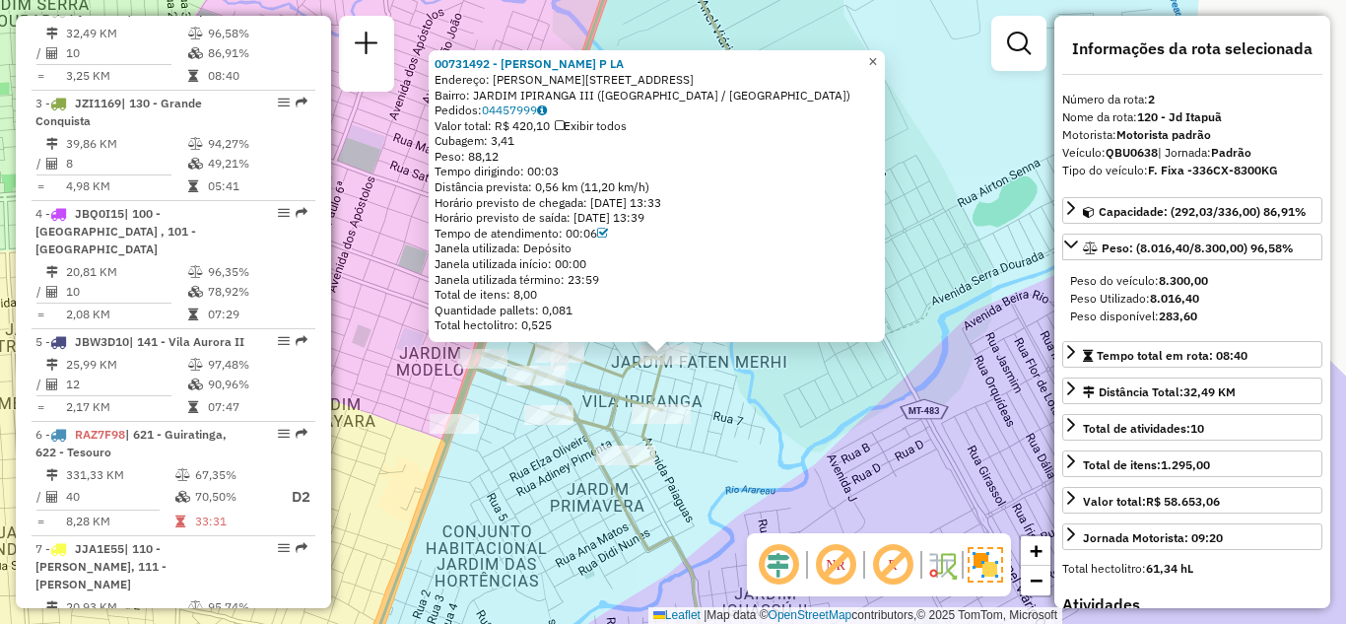
click at [877, 56] on span "×" at bounding box center [872, 61] width 9 height 17
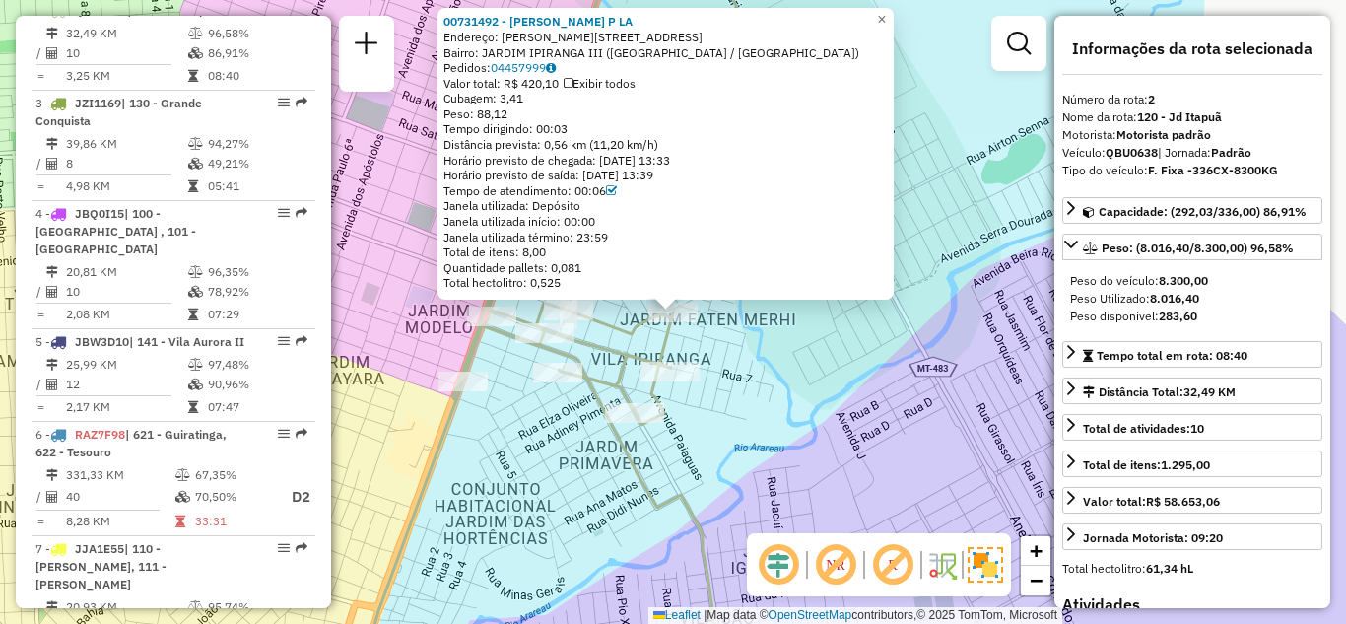
click at [486, 131] on div "Tempo dirigindo: 00:03" at bounding box center [665, 129] width 444 height 16
drag, startPoint x: 486, startPoint y: 131, endPoint x: 576, endPoint y: 126, distance: 90.8
click at [576, 126] on div "Tempo dirigindo: 00:03" at bounding box center [665, 129] width 444 height 16
drag, startPoint x: 498, startPoint y: 144, endPoint x: 592, endPoint y: 145, distance: 94.6
click at [592, 145] on div "Distância prevista: 0,56 km (11,20 km/h)" at bounding box center [665, 145] width 444 height 16
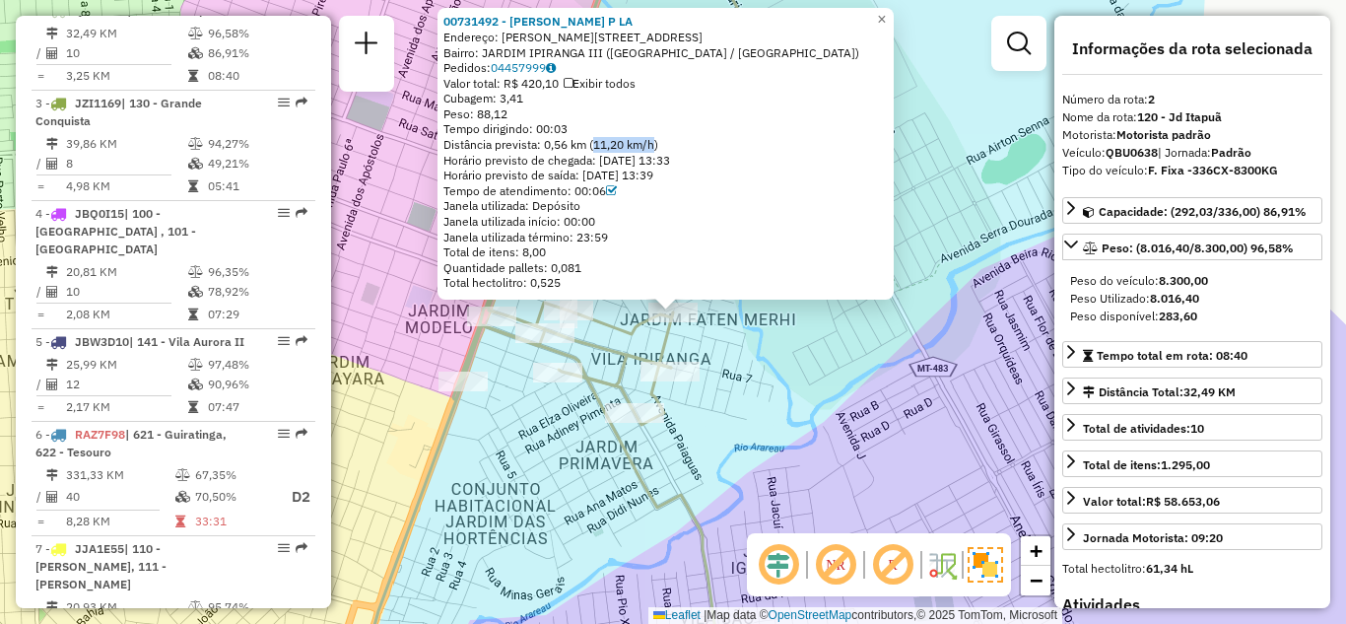
drag, startPoint x: 597, startPoint y: 144, endPoint x: 659, endPoint y: 145, distance: 62.1
click at [659, 145] on div "Distância prevista: 0,56 km (11,20 km/h)" at bounding box center [665, 145] width 444 height 16
drag, startPoint x: 537, startPoint y: 197, endPoint x: 595, endPoint y: 197, distance: 58.1
click at [595, 197] on div "Tempo de atendimento: 00:06" at bounding box center [665, 191] width 444 height 16
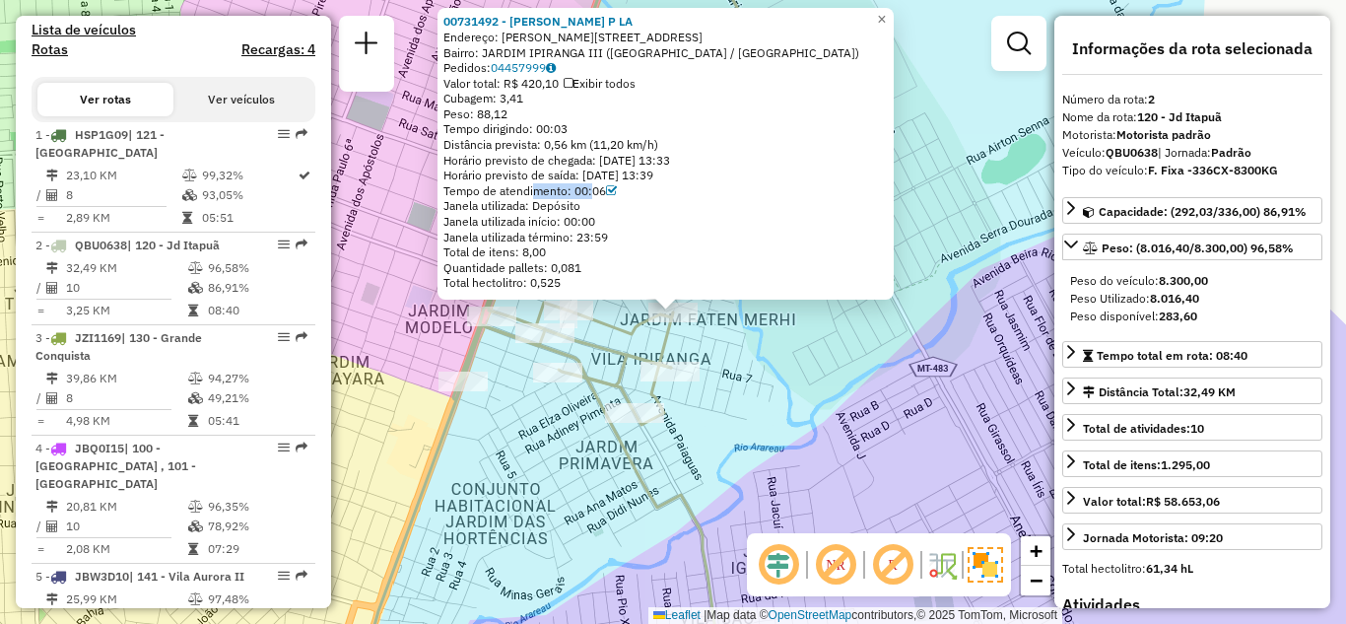
scroll to position [587, 0]
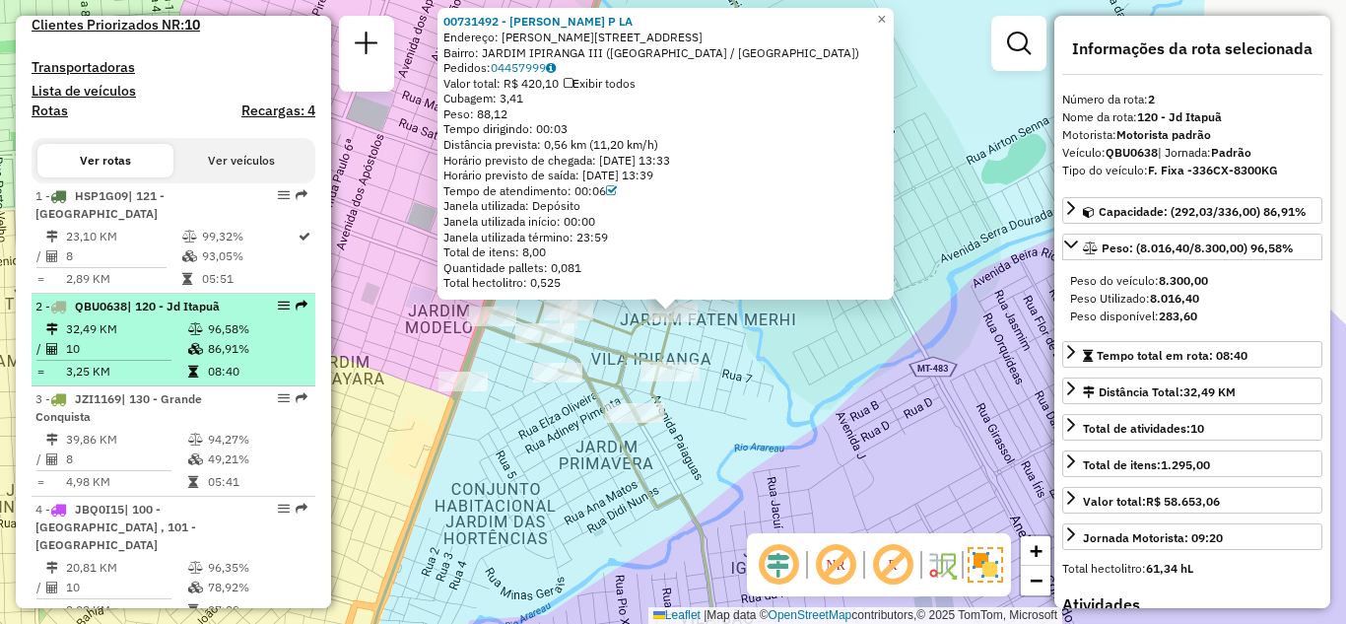
click at [278, 311] on em at bounding box center [284, 306] width 12 height 12
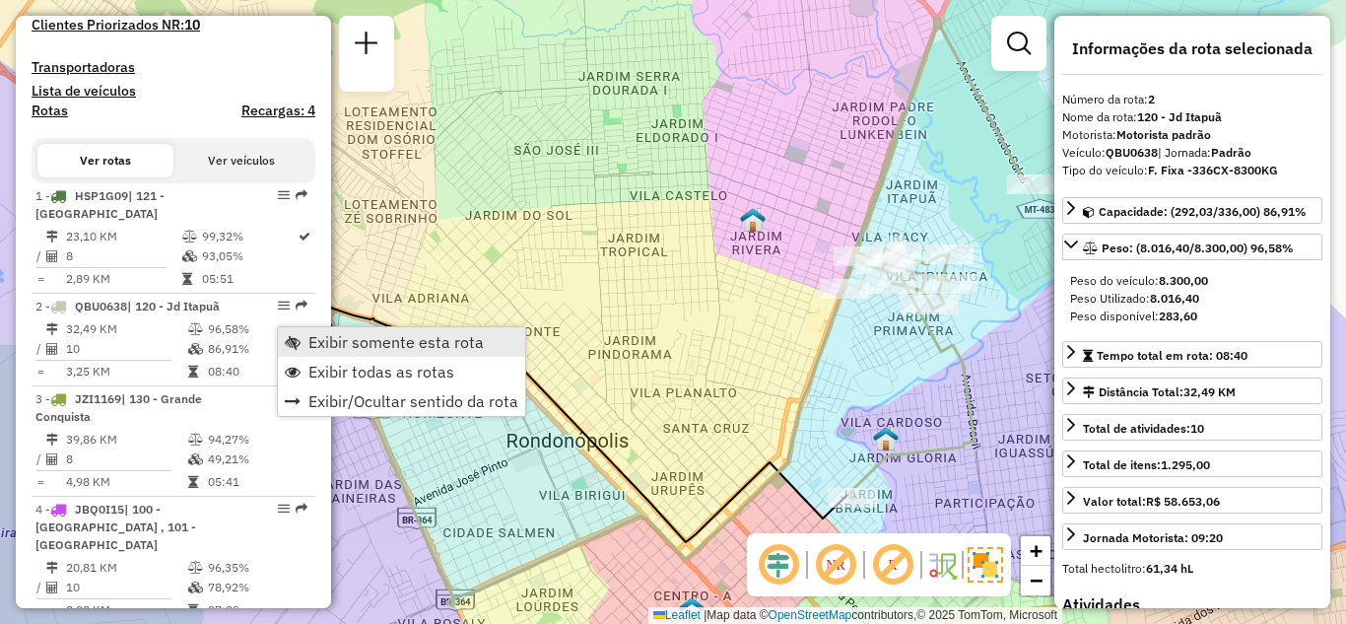
click at [339, 342] on span "Exibir somente esta rota" at bounding box center [395, 342] width 175 height 16
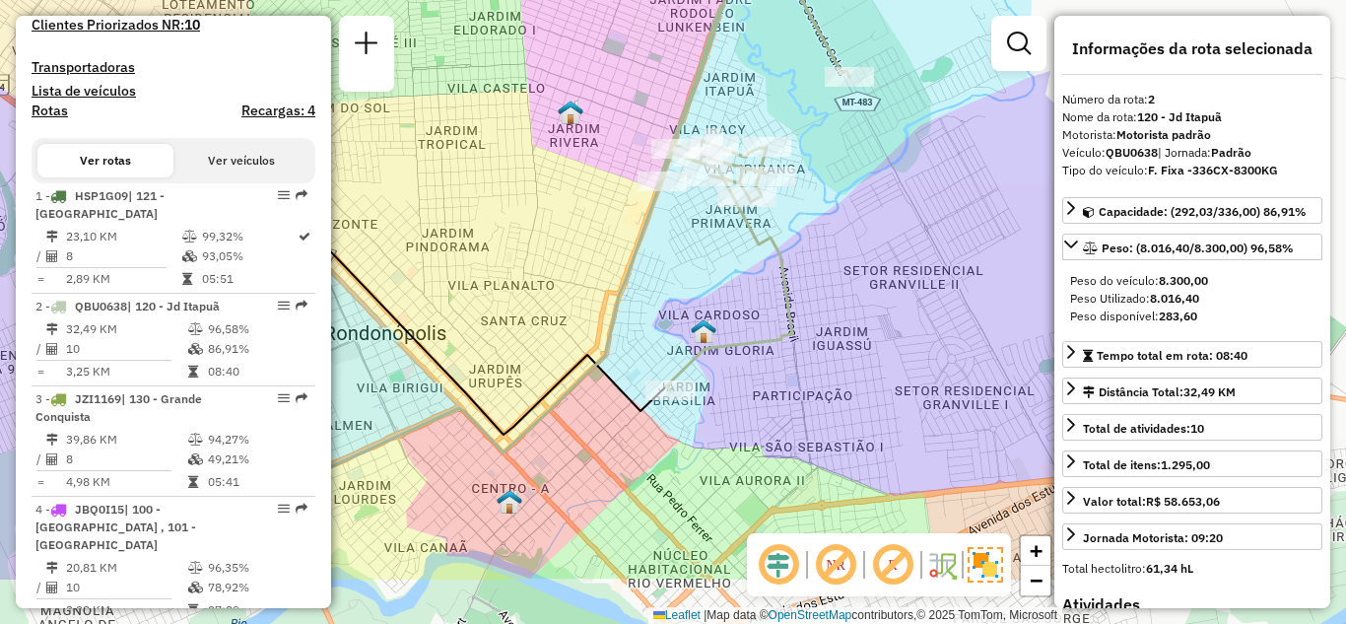
drag, startPoint x: 808, startPoint y: 326, endPoint x: 697, endPoint y: 279, distance: 121.0
click at [699, 279] on div "Janela de atendimento Grade de atendimento Capacidade Transportadoras Veículos …" at bounding box center [673, 312] width 1346 height 624
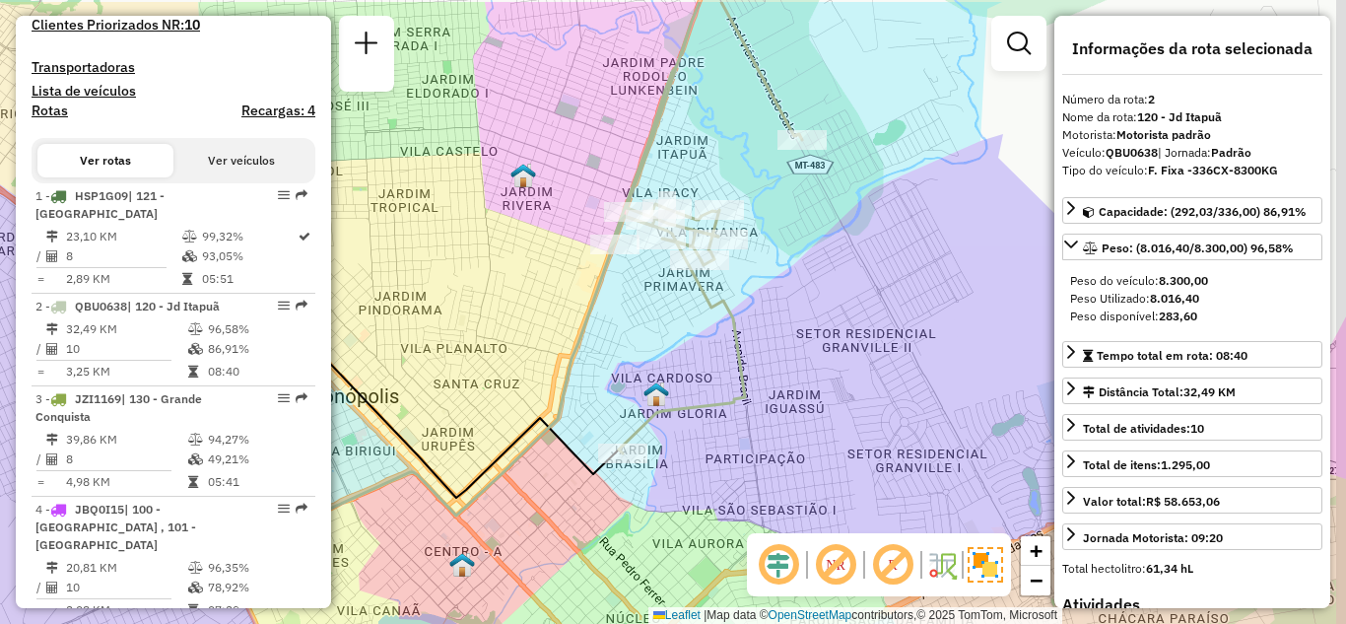
drag, startPoint x: 781, startPoint y: 339, endPoint x: 726, endPoint y: 409, distance: 89.1
click at [731, 423] on div "Janela de atendimento Grade de atendimento Capacidade Transportadoras Veículos …" at bounding box center [673, 312] width 1346 height 624
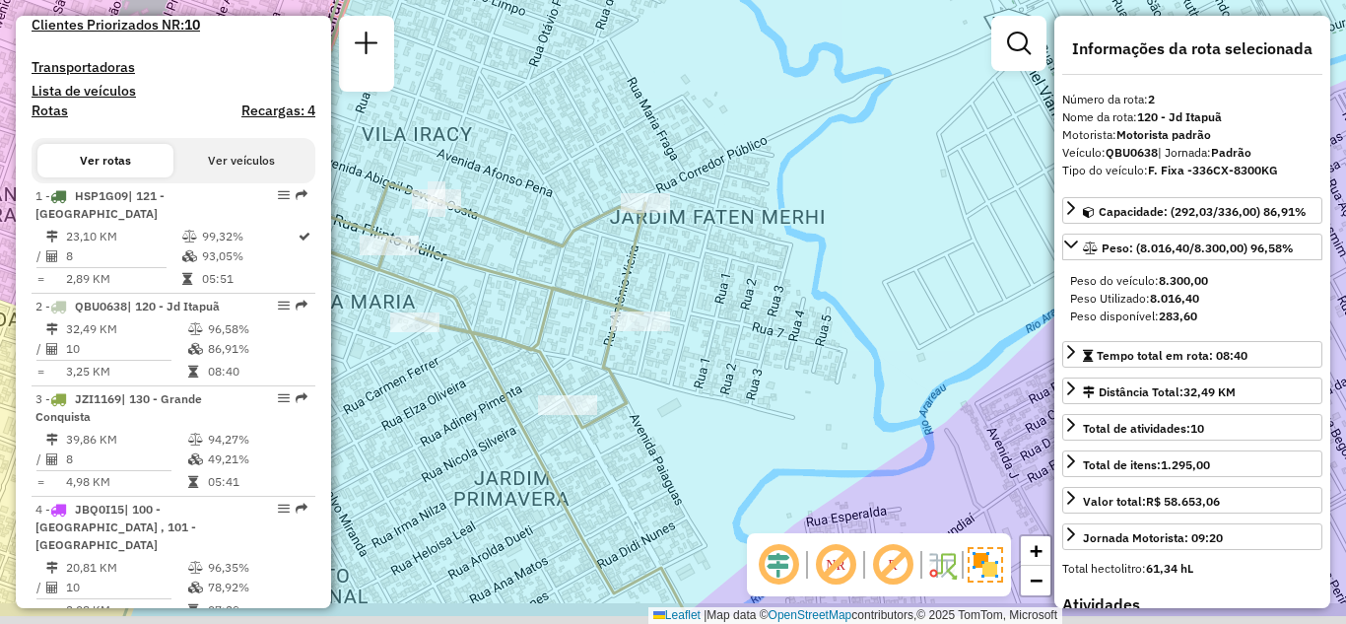
drag, startPoint x: 670, startPoint y: 383, endPoint x: 725, endPoint y: 307, distance: 93.8
click at [725, 307] on div "Janela de atendimento Grade de atendimento Capacidade Transportadoras Veículos …" at bounding box center [673, 312] width 1346 height 624
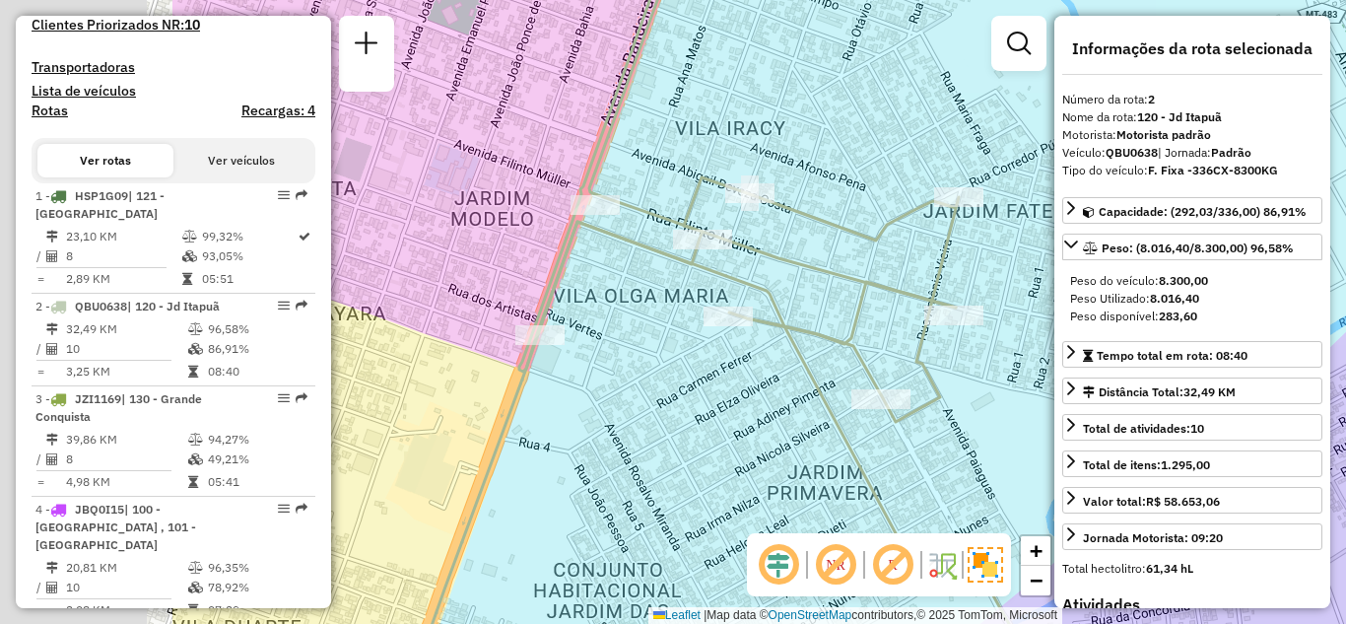
drag, startPoint x: 527, startPoint y: 307, endPoint x: 834, endPoint y: 307, distance: 307.4
click at [834, 307] on div "Janela de atendimento Grade de atendimento Capacidade Transportadoras Veículos …" at bounding box center [673, 312] width 1346 height 624
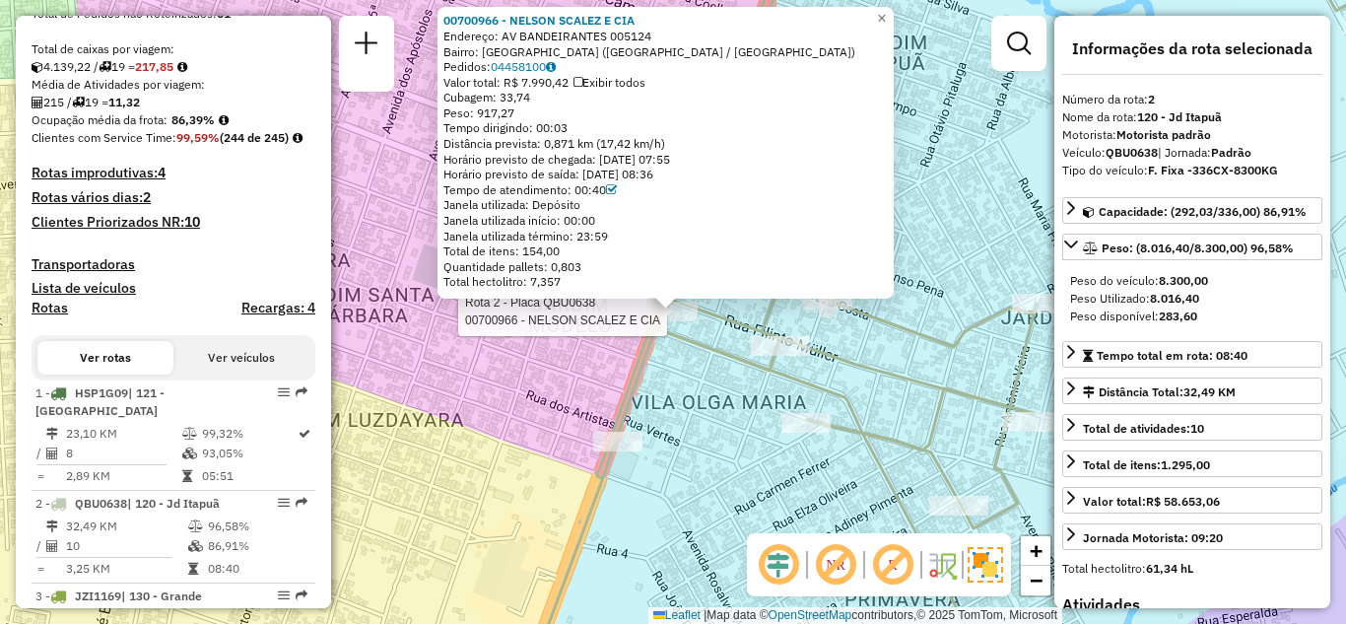
scroll to position [0, 0]
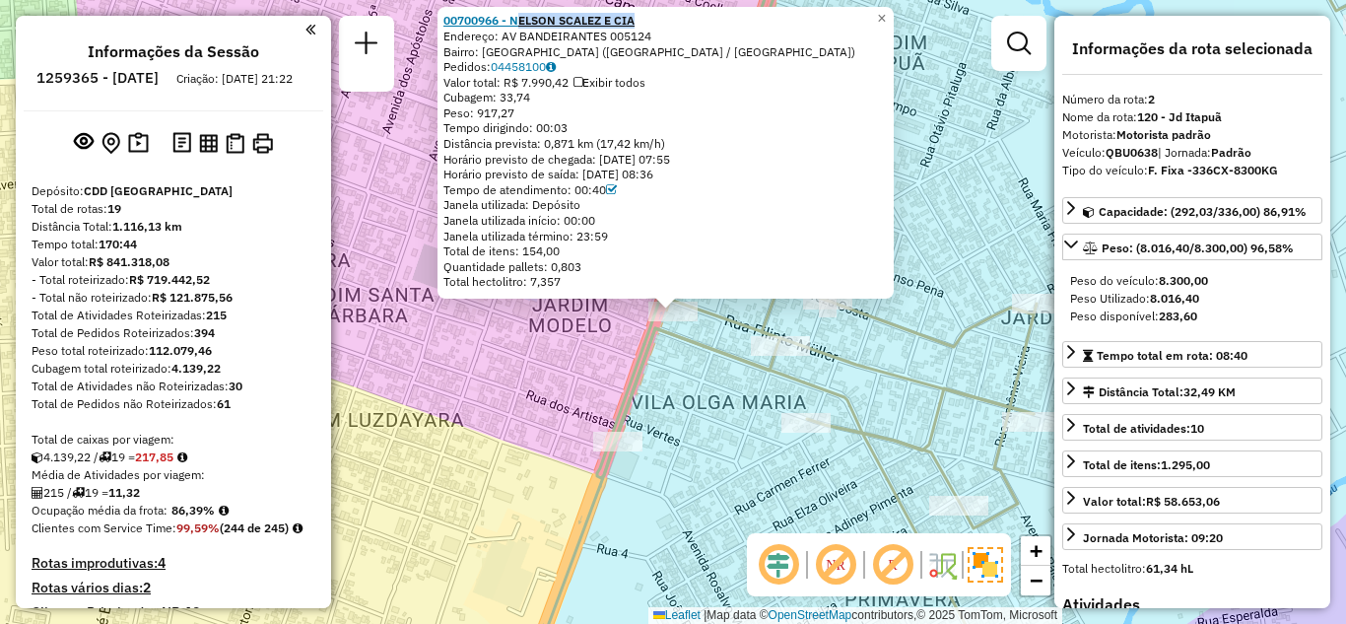
drag, startPoint x: 671, startPoint y: 20, endPoint x: 523, endPoint y: 18, distance: 147.8
click at [523, 18] on div "00700966 - NELSON SCALEZ E CIA" at bounding box center [665, 21] width 444 height 16
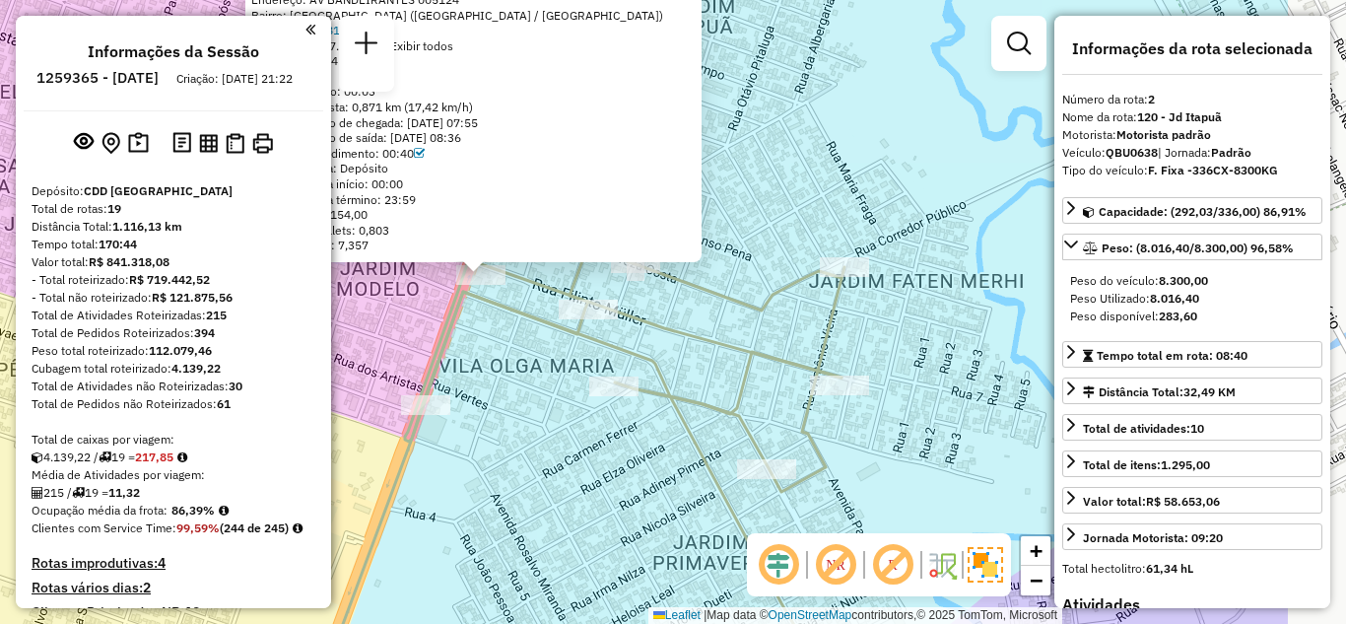
drag, startPoint x: 927, startPoint y: 187, endPoint x: 651, endPoint y: 151, distance: 278.3
click at [653, 151] on div "00700966 - NELSON SCALEZ E CIA Endereço: AV BANDEIRANTES 005124 Bairro: VILA ES…" at bounding box center [673, 312] width 1346 height 624
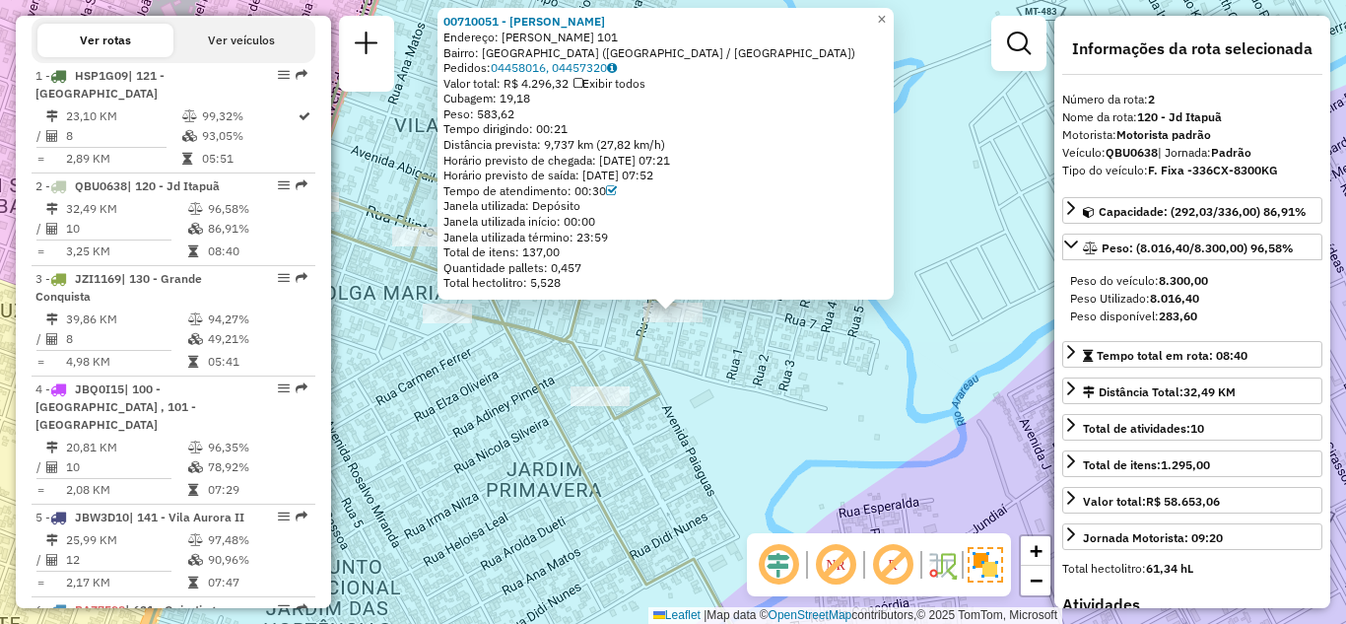
scroll to position [883, 0]
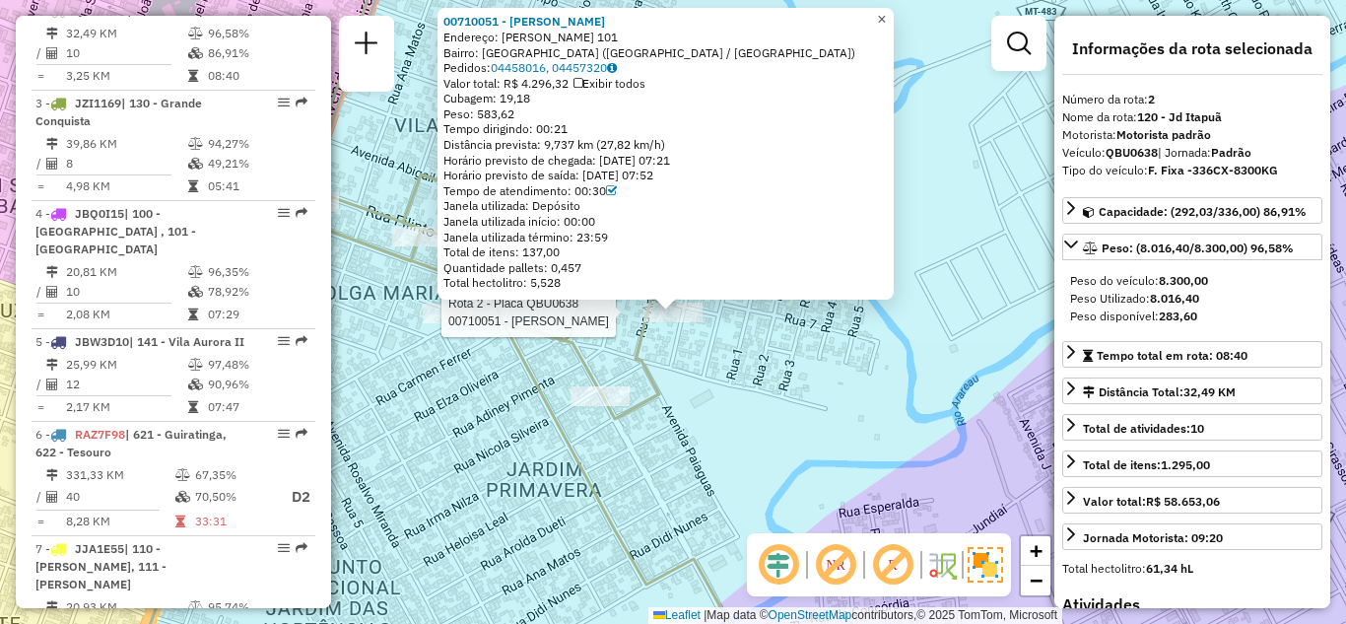
click at [886, 18] on span "×" at bounding box center [881, 19] width 9 height 17
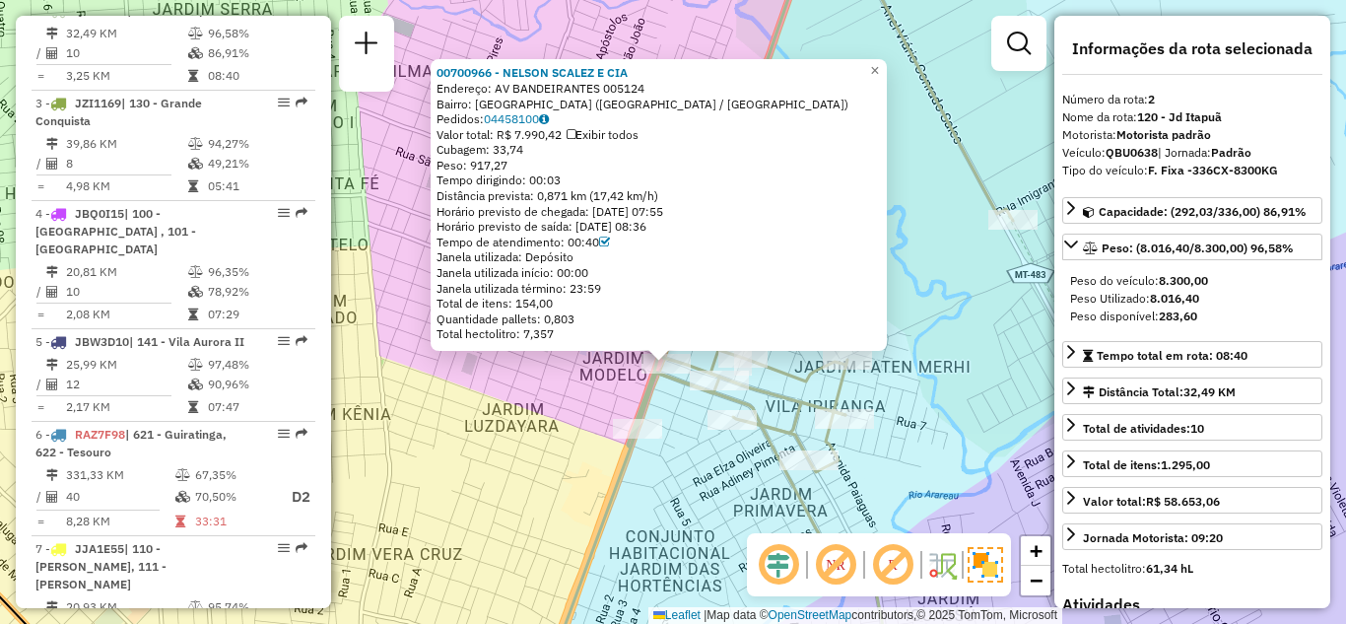
drag, startPoint x: 989, startPoint y: 188, endPoint x: 981, endPoint y: 212, distance: 24.9
click at [981, 212] on div "00700966 - NELSON SCALEZ E CIA Endereço: AV BANDEIRANTES 005124 Bairro: VILA ES…" at bounding box center [673, 312] width 1346 height 624
drag, startPoint x: 510, startPoint y: 198, endPoint x: 691, endPoint y: 198, distance: 180.3
click at [691, 198] on div "Distância prevista: 0,871 km (17,42 km/h)" at bounding box center [658, 196] width 444 height 16
click at [879, 65] on span "×" at bounding box center [874, 70] width 9 height 17
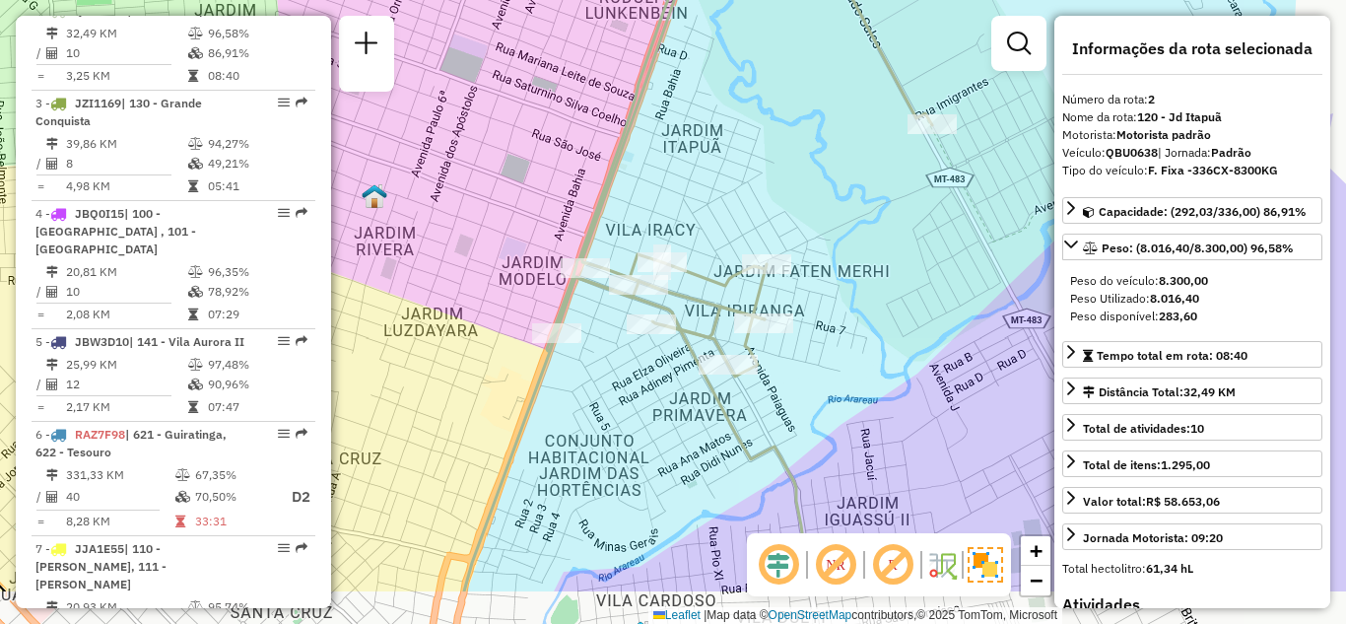
drag, startPoint x: 829, startPoint y: 322, endPoint x: 782, endPoint y: 295, distance: 53.9
click at [782, 295] on div "Janela de atendimento Grade de atendimento Capacidade Transportadoras Veículos …" at bounding box center [673, 312] width 1346 height 624
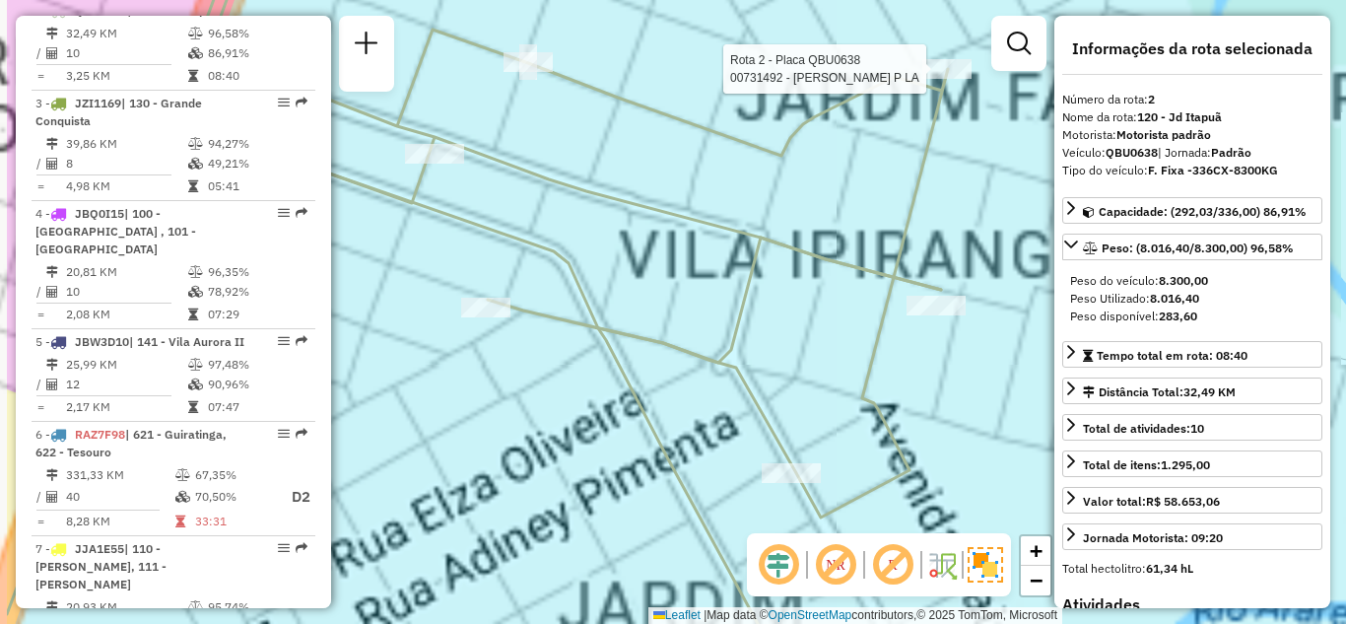
drag, startPoint x: 645, startPoint y: 321, endPoint x: 805, endPoint y: 311, distance: 159.9
click at [789, 319] on div "Rota 2 - Placa QBU0638 00731492 - SARA DOS SANTOS P LA Janela de atendimento Gr…" at bounding box center [673, 312] width 1346 height 624
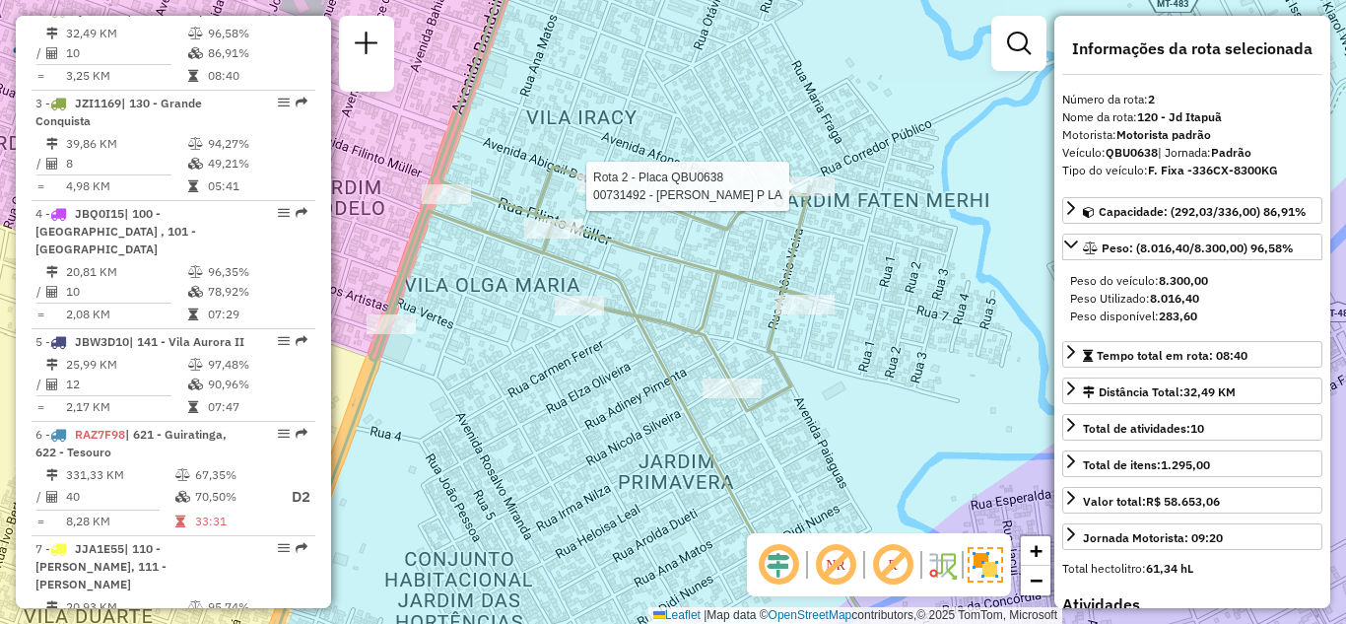
drag, startPoint x: 655, startPoint y: 294, endPoint x: 587, endPoint y: 293, distance: 68.0
click at [589, 293] on icon at bounding box center [622, 311] width 504 height 749
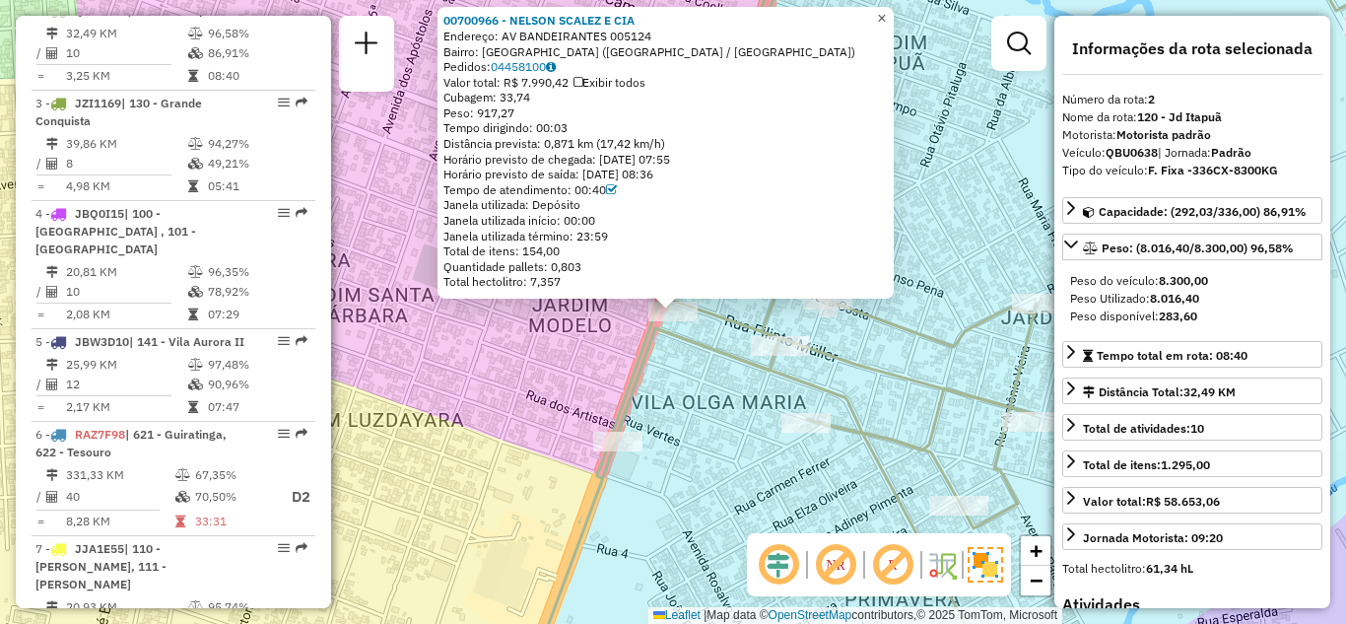
click at [894, 23] on link "×" at bounding box center [882, 19] width 24 height 24
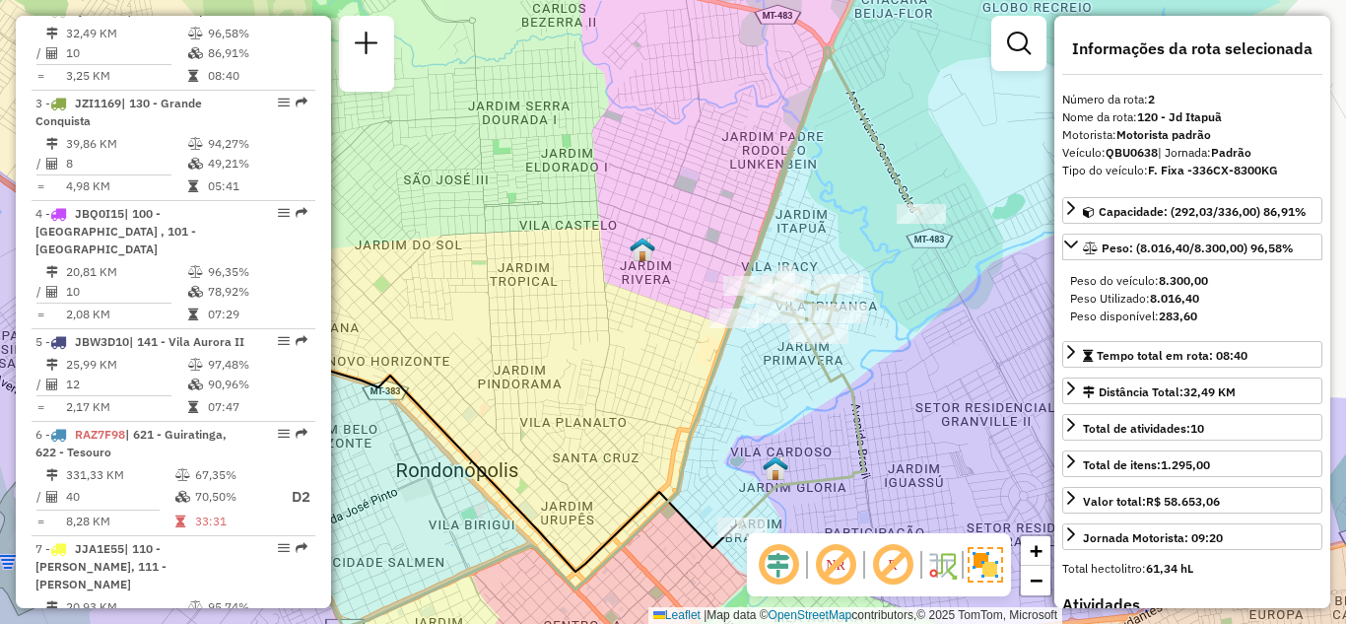
drag, startPoint x: 934, startPoint y: 356, endPoint x: 808, endPoint y: 364, distance: 126.4
click at [814, 364] on icon at bounding box center [824, 287] width 193 height 480
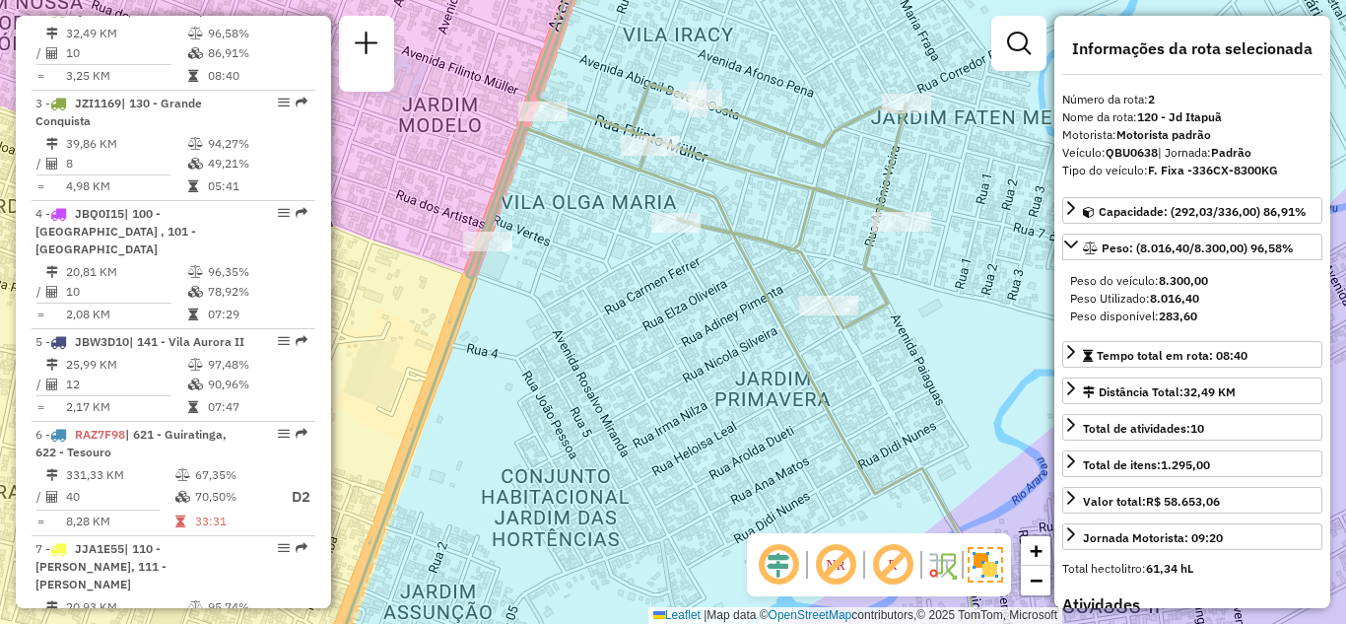
drag, startPoint x: 771, startPoint y: 385, endPoint x: 688, endPoint y: 546, distance: 181.1
click at [688, 546] on div "Janela de atendimento Grade de atendimento Capacidade Transportadoras Veículos …" at bounding box center [673, 312] width 1346 height 624
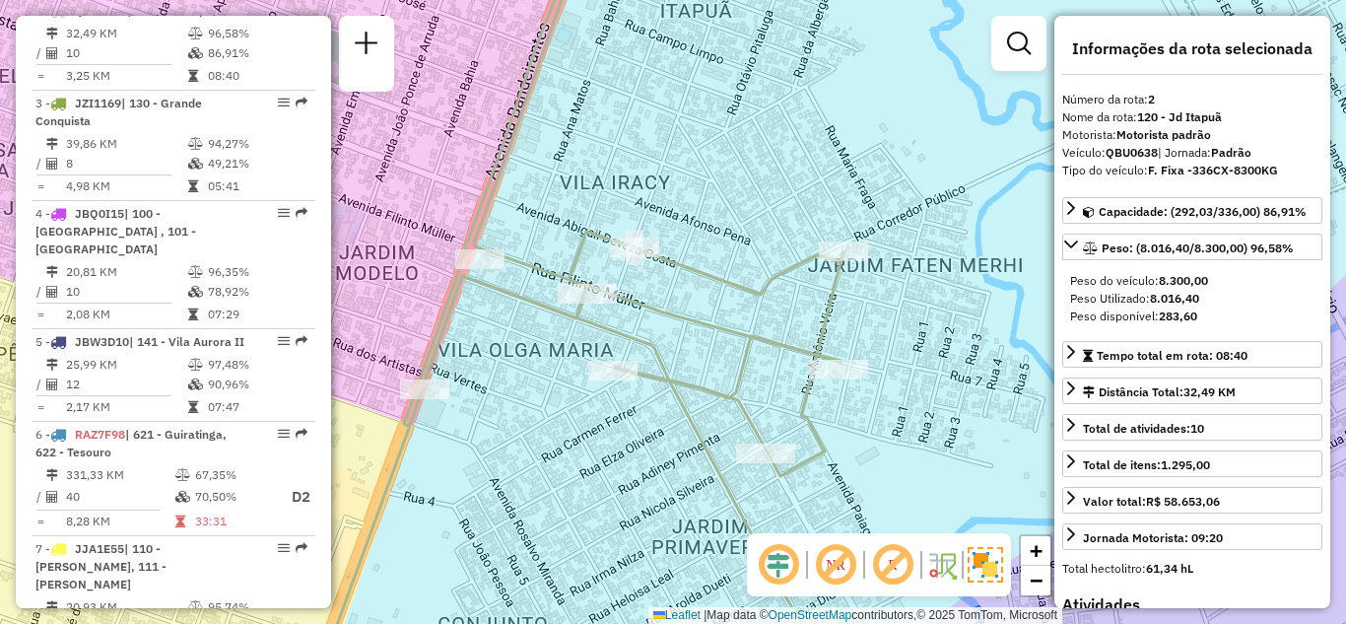
drag, startPoint x: 704, startPoint y: 469, endPoint x: 716, endPoint y: 433, distance: 38.3
click at [704, 471] on icon at bounding box center [788, 320] width 769 height 749
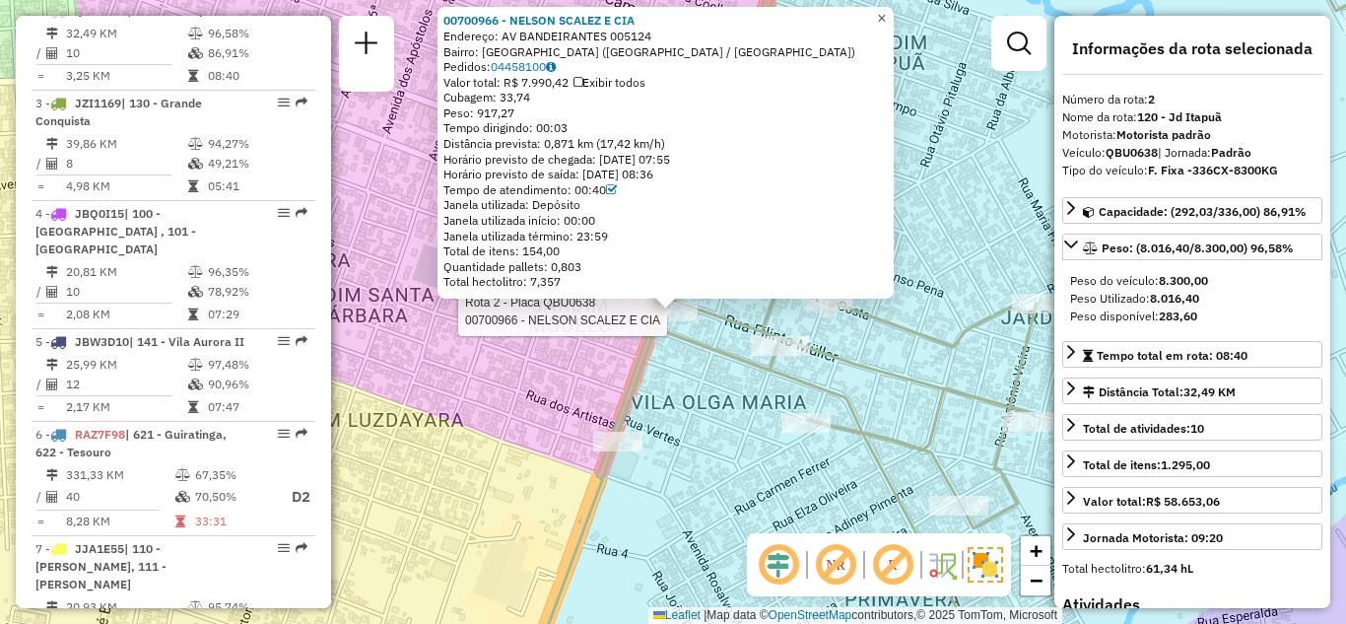
drag, startPoint x: 899, startPoint y: 13, endPoint x: 827, endPoint y: 26, distance: 73.1
click at [886, 13] on span "×" at bounding box center [881, 18] width 9 height 17
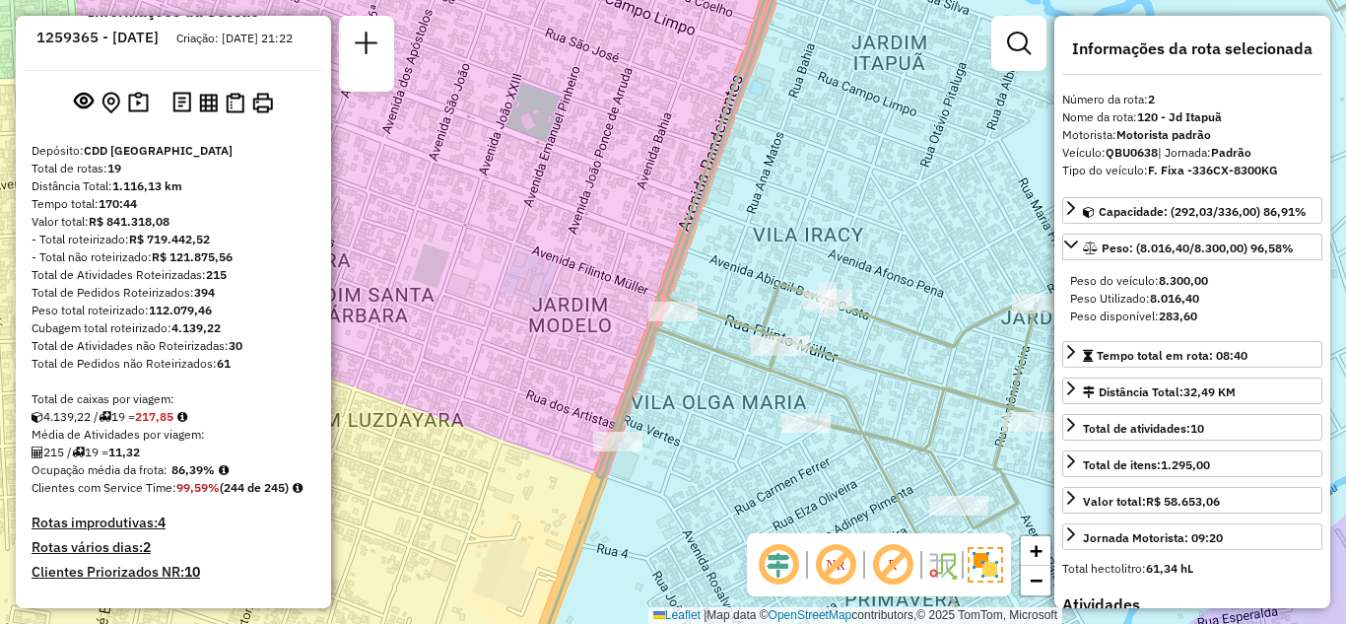
scroll to position [0, 0]
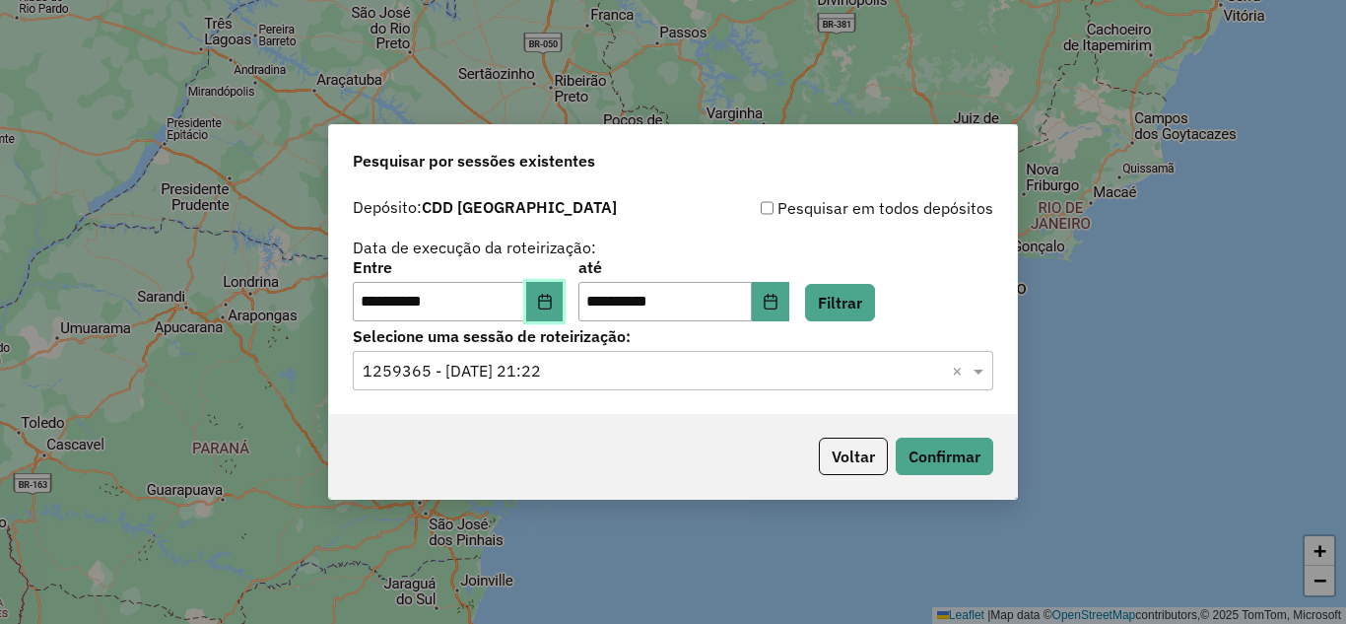
click at [564, 294] on button "Choose Date" at bounding box center [544, 301] width 37 height 39
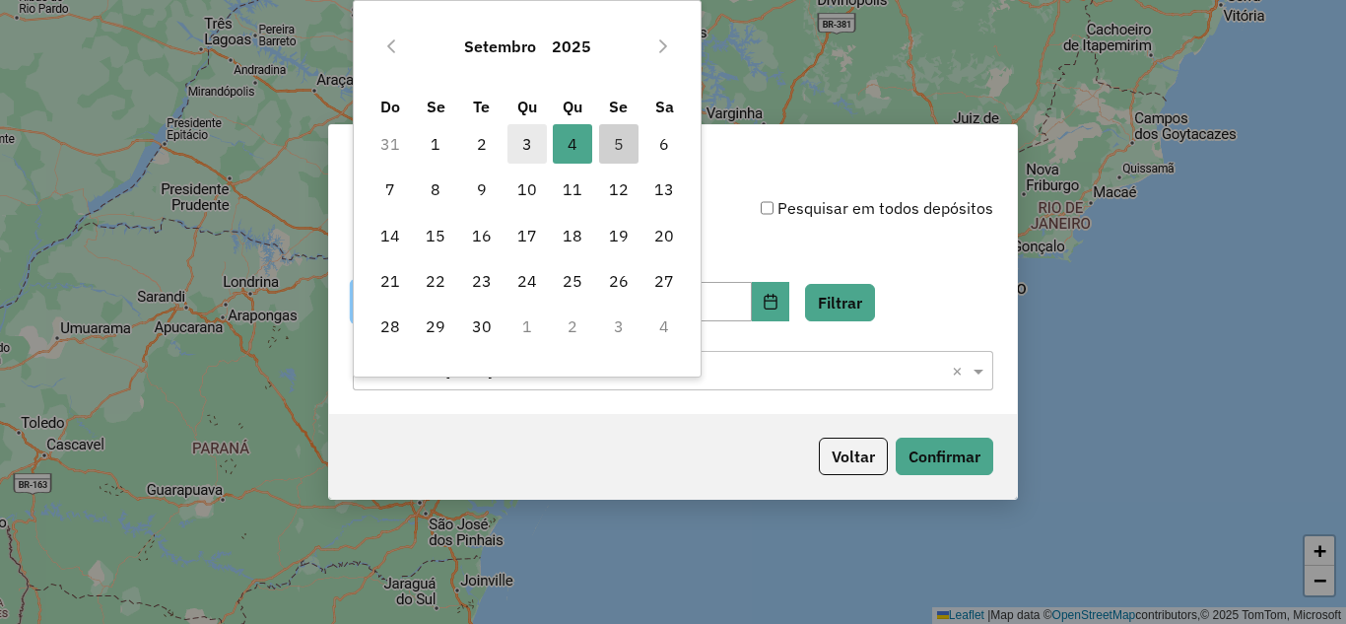
click at [534, 134] on span "3" at bounding box center [526, 143] width 39 height 39
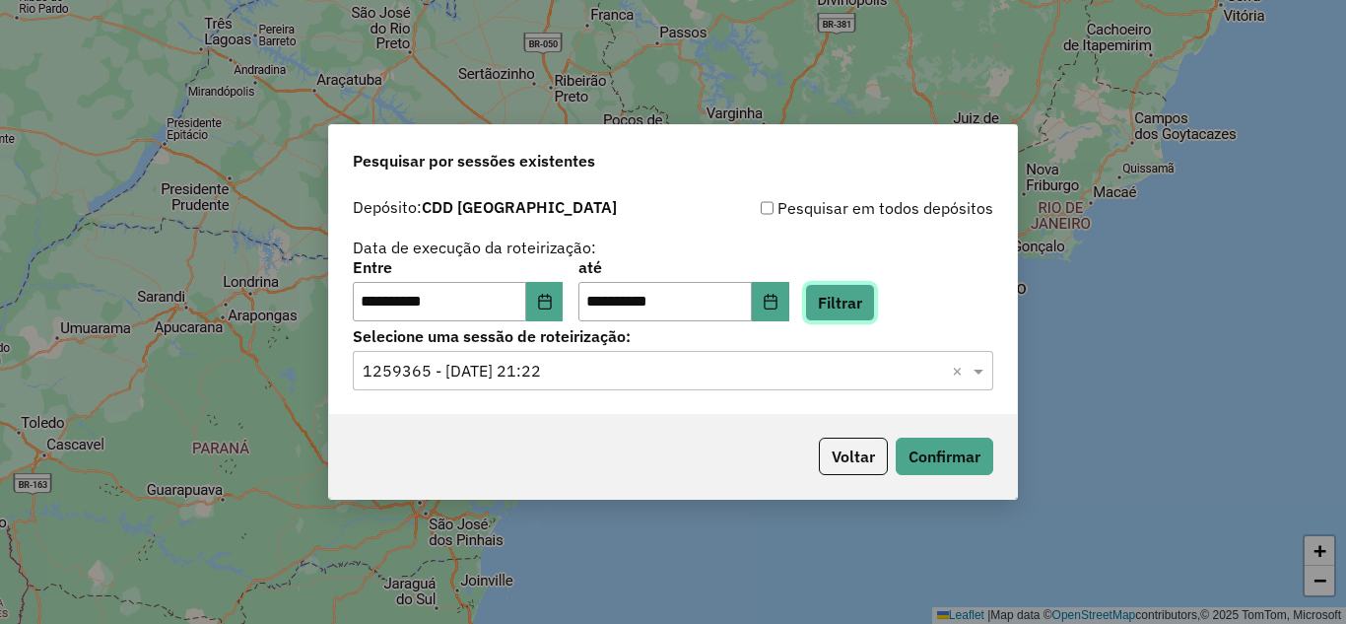
click at [854, 291] on button "Filtrar" at bounding box center [840, 302] width 70 height 37
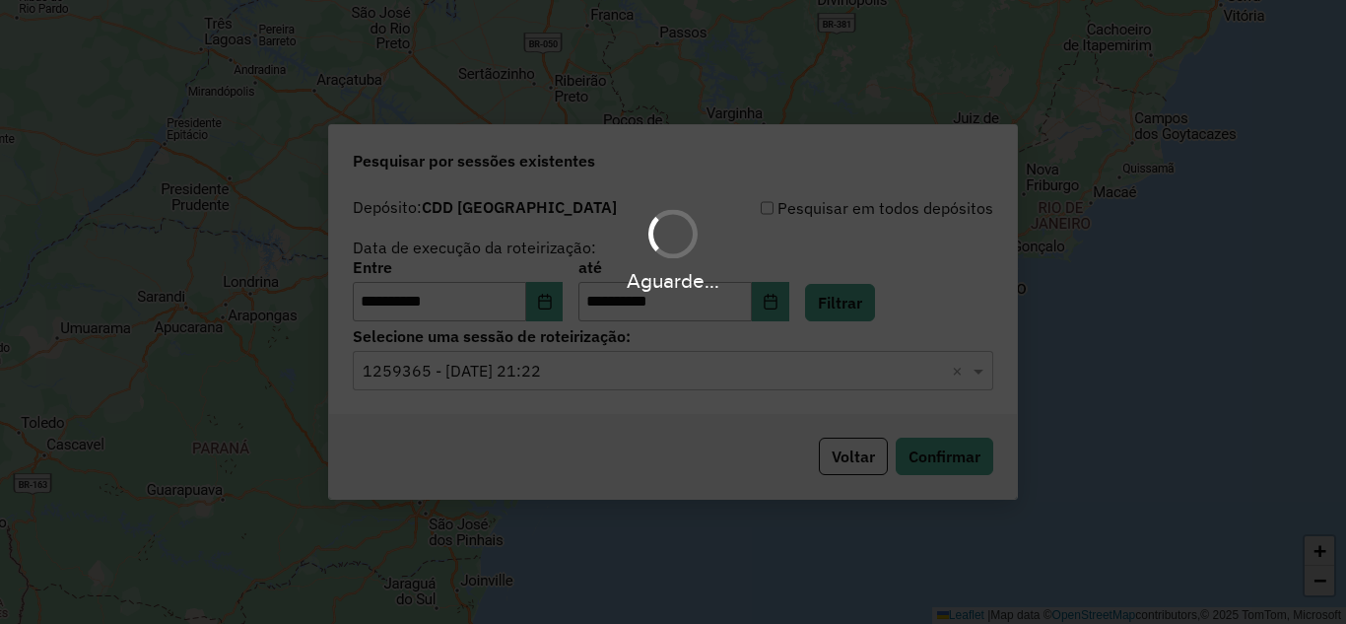
click at [549, 375] on div "Aguarde..." at bounding box center [673, 312] width 1346 height 624
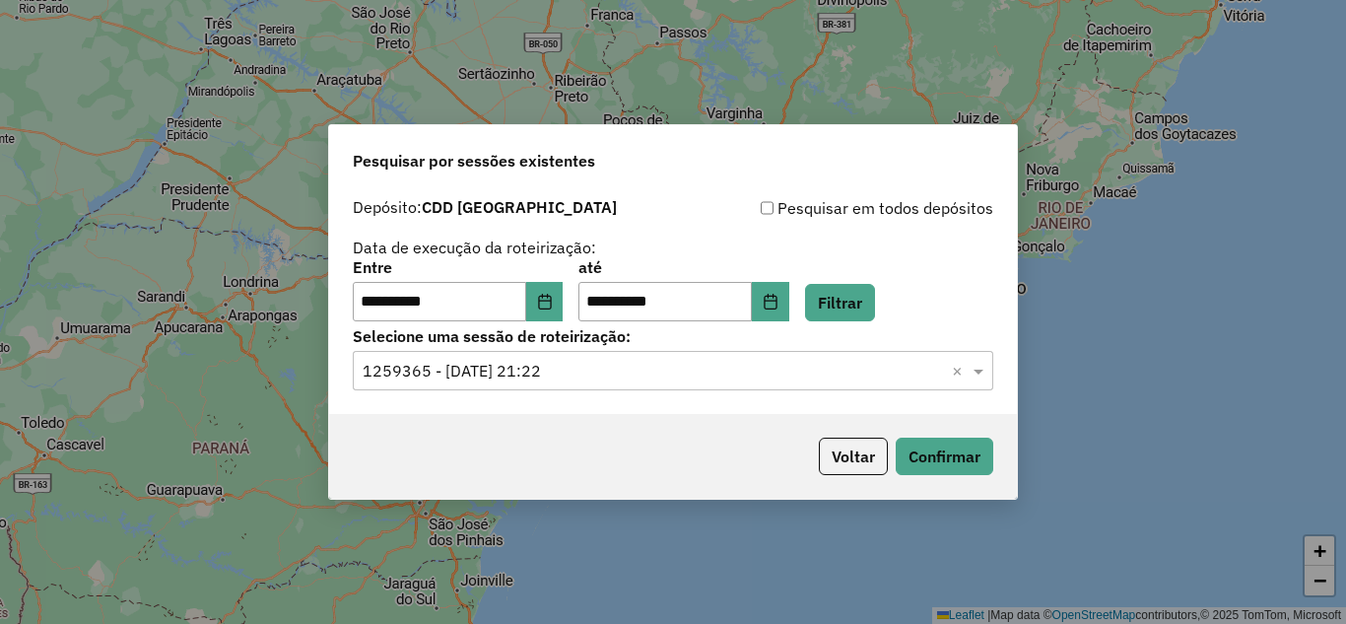
click at [549, 375] on input "text" at bounding box center [653, 372] width 581 height 24
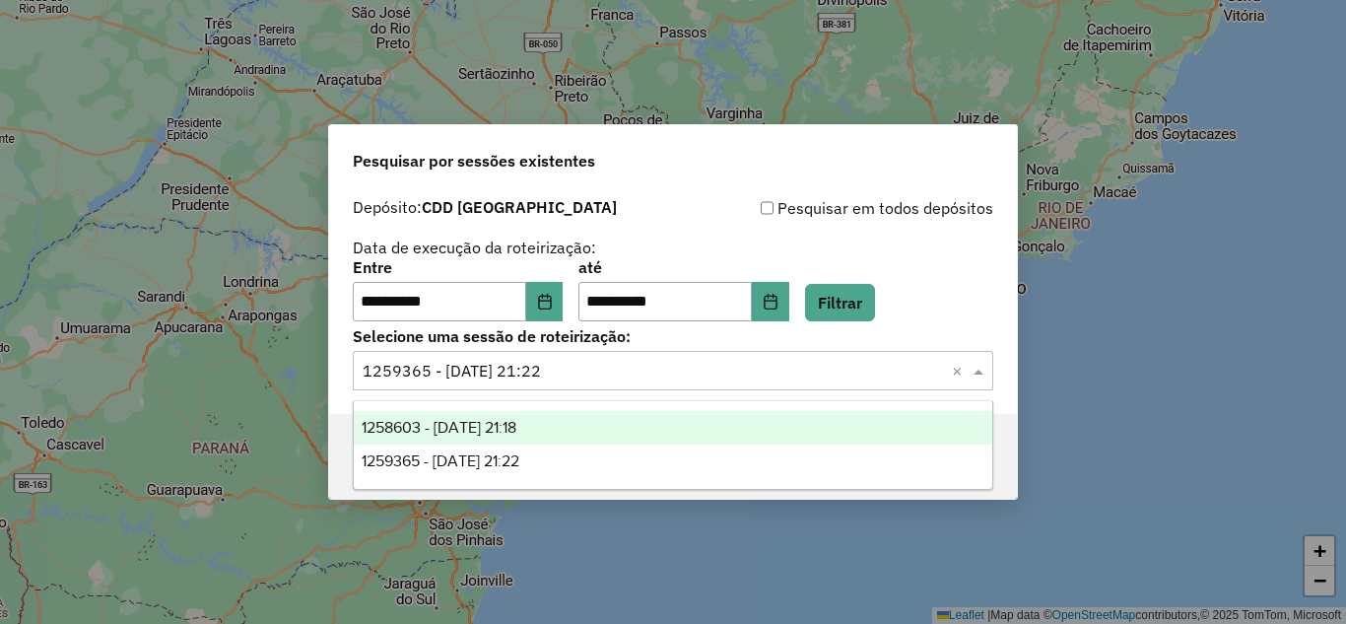
click at [511, 420] on span "1258603 - 03/09/2025 21:18" at bounding box center [439, 427] width 155 height 17
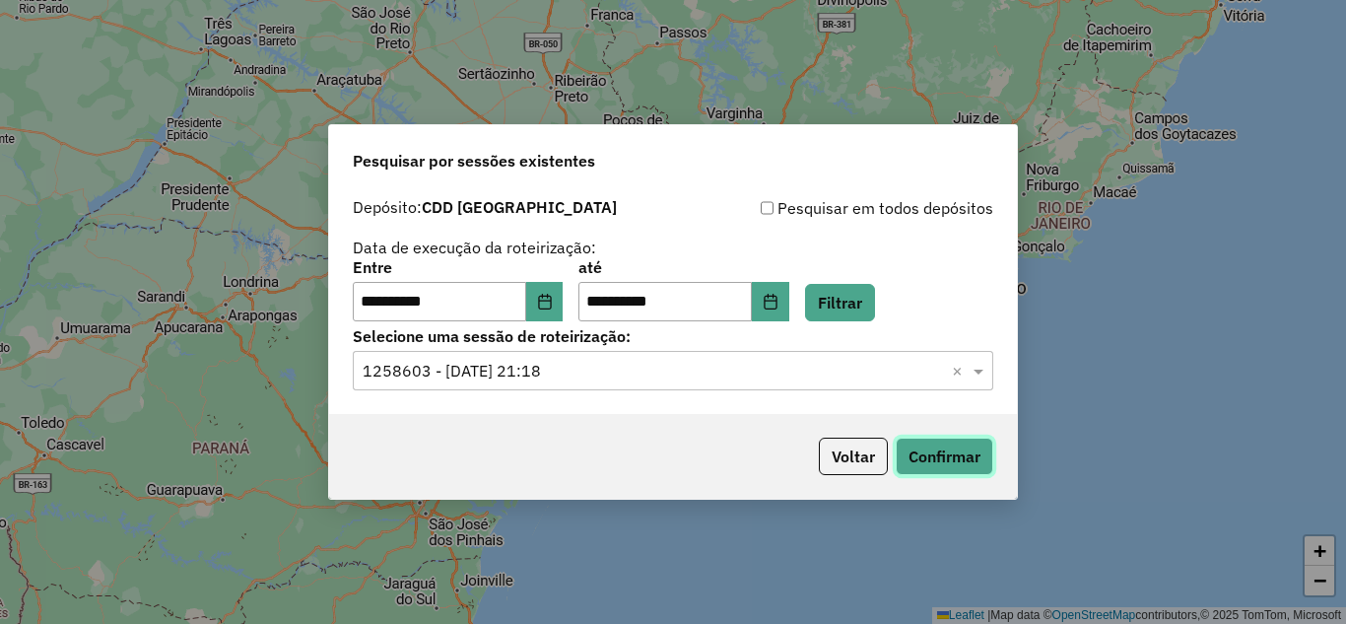
click at [943, 467] on button "Confirmar" at bounding box center [945, 455] width 98 height 37
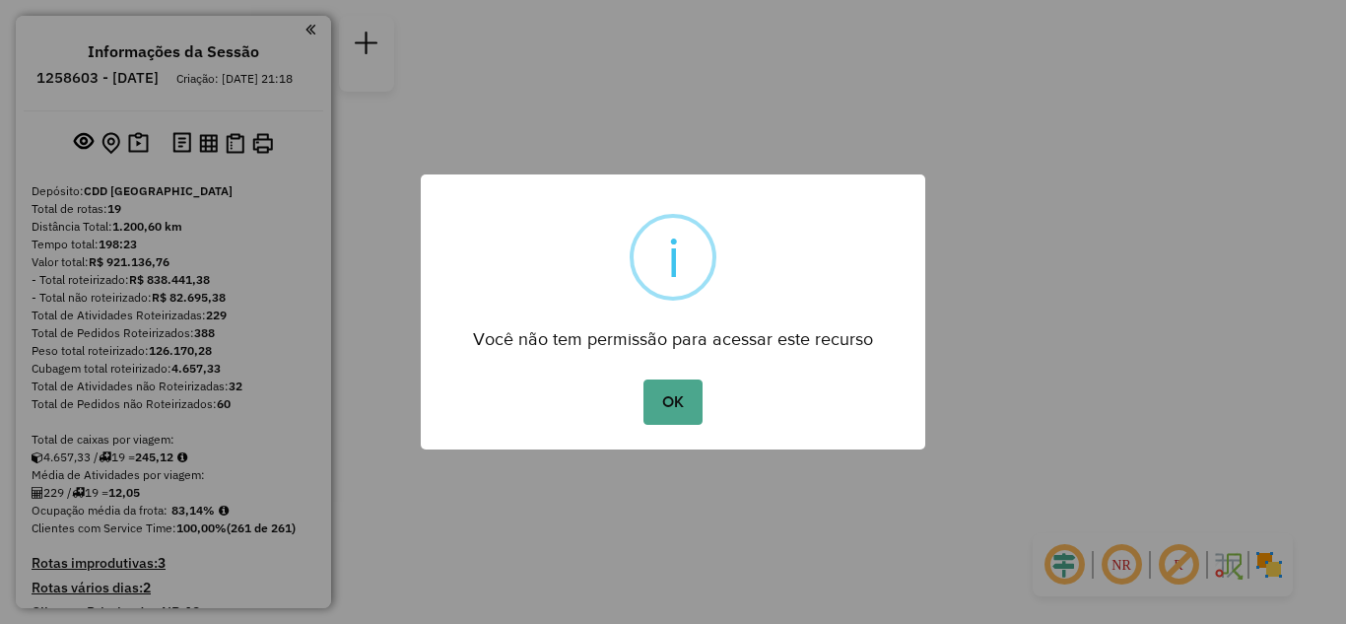
click at [678, 409] on button "OK" at bounding box center [672, 401] width 58 height 45
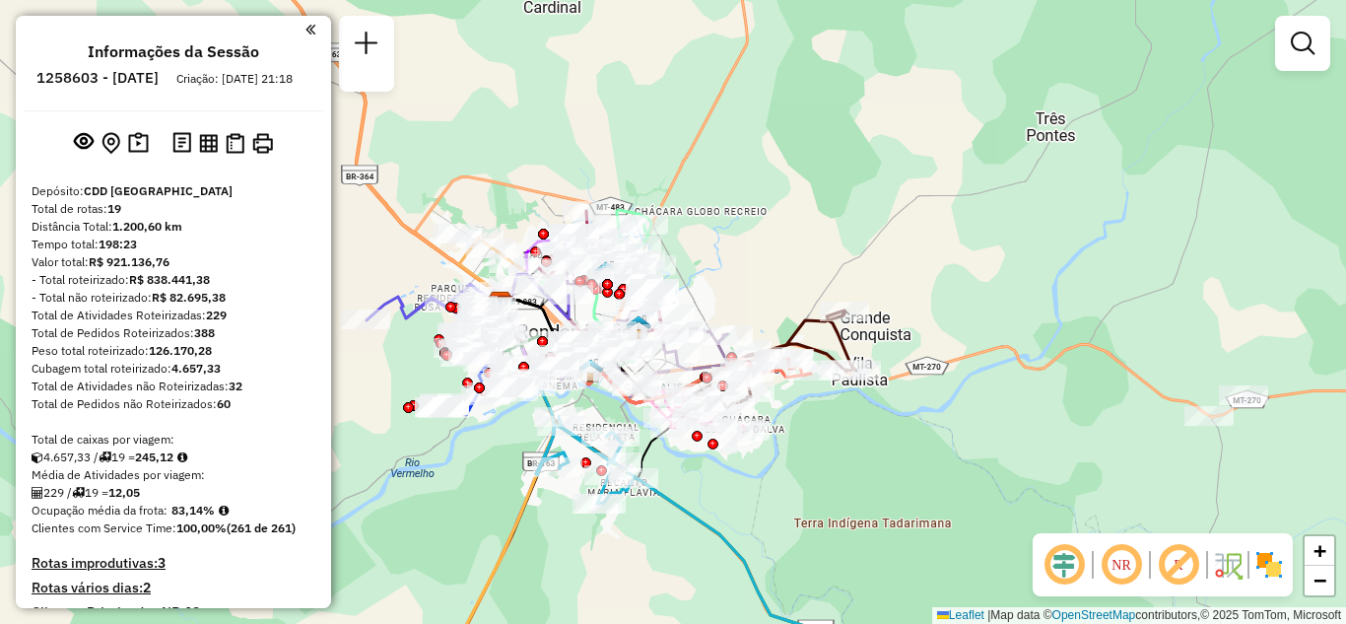
scroll to position [2519, 0]
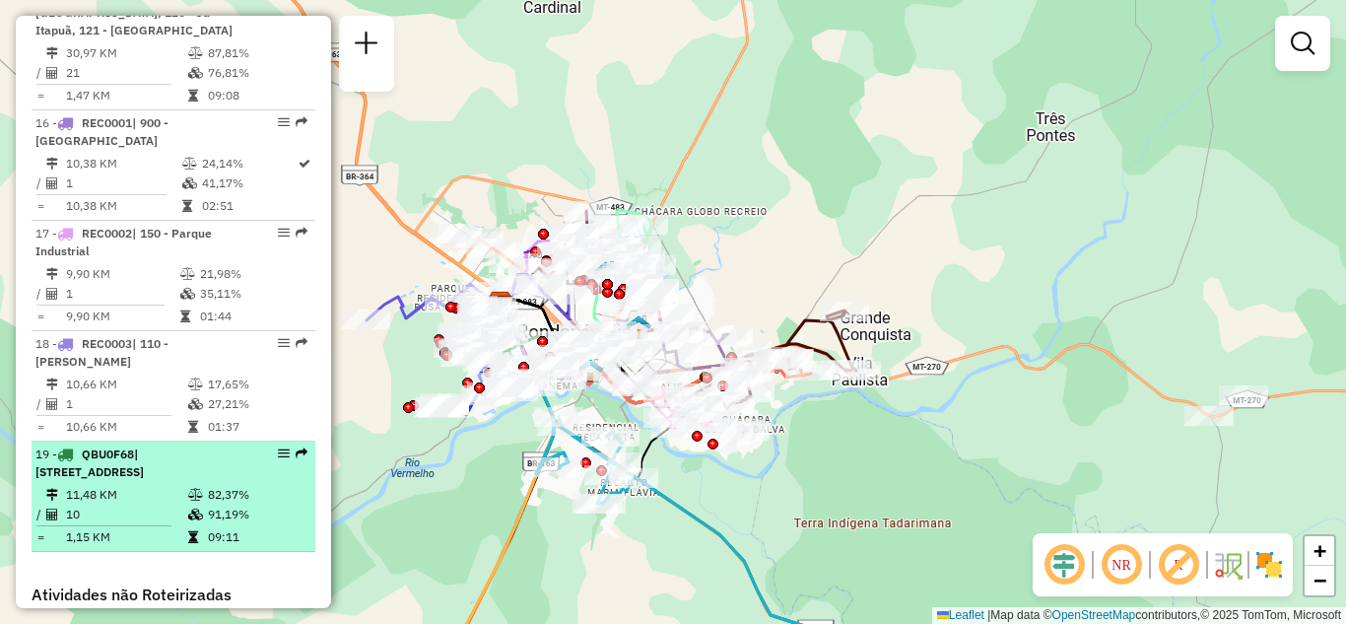
click at [282, 447] on em at bounding box center [284, 453] width 12 height 12
select select "**********"
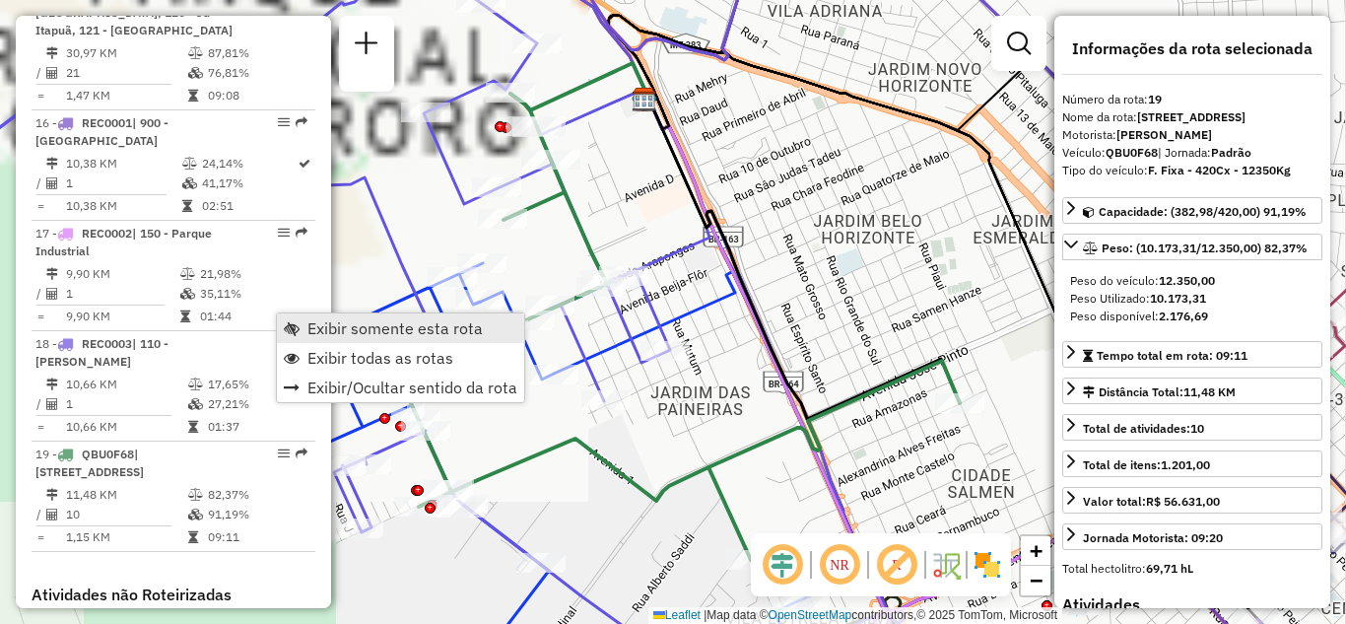
click at [309, 330] on span "Exibir somente esta rota" at bounding box center [394, 328] width 175 height 16
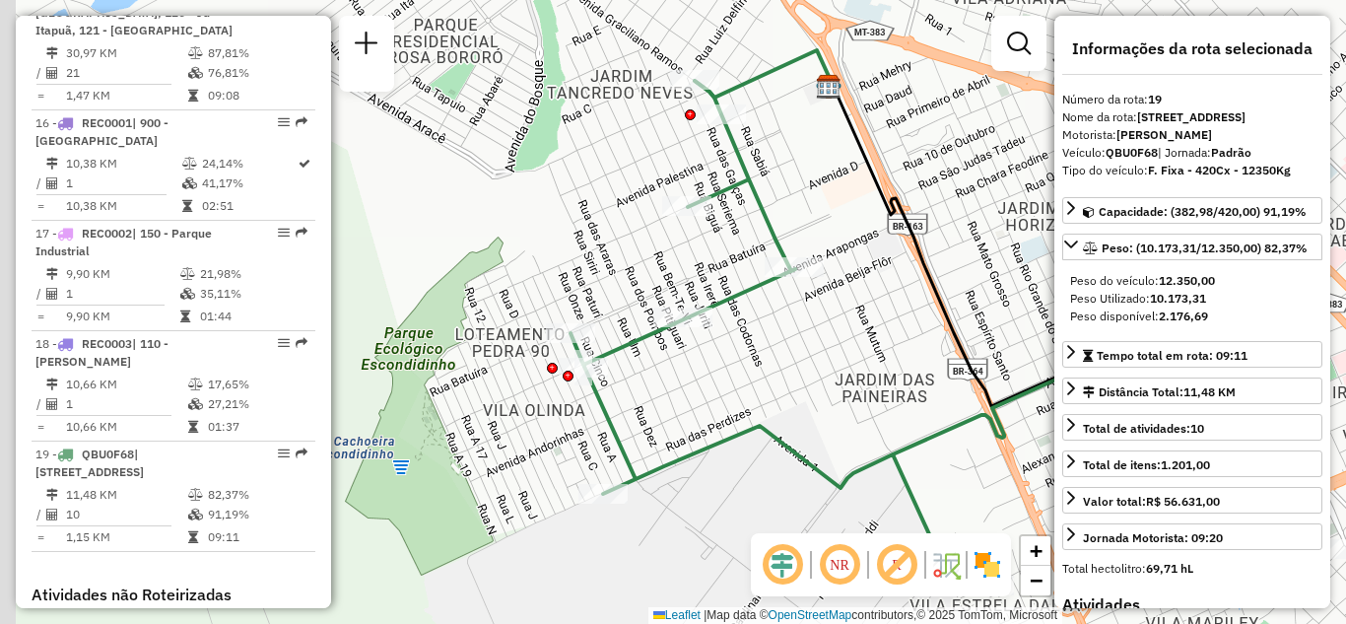
drag, startPoint x: 769, startPoint y: 345, endPoint x: 834, endPoint y: 336, distance: 64.7
click at [834, 336] on div "Janela de atendimento Grade de atendimento Capacidade Transportadoras Veículos …" at bounding box center [673, 312] width 1346 height 624
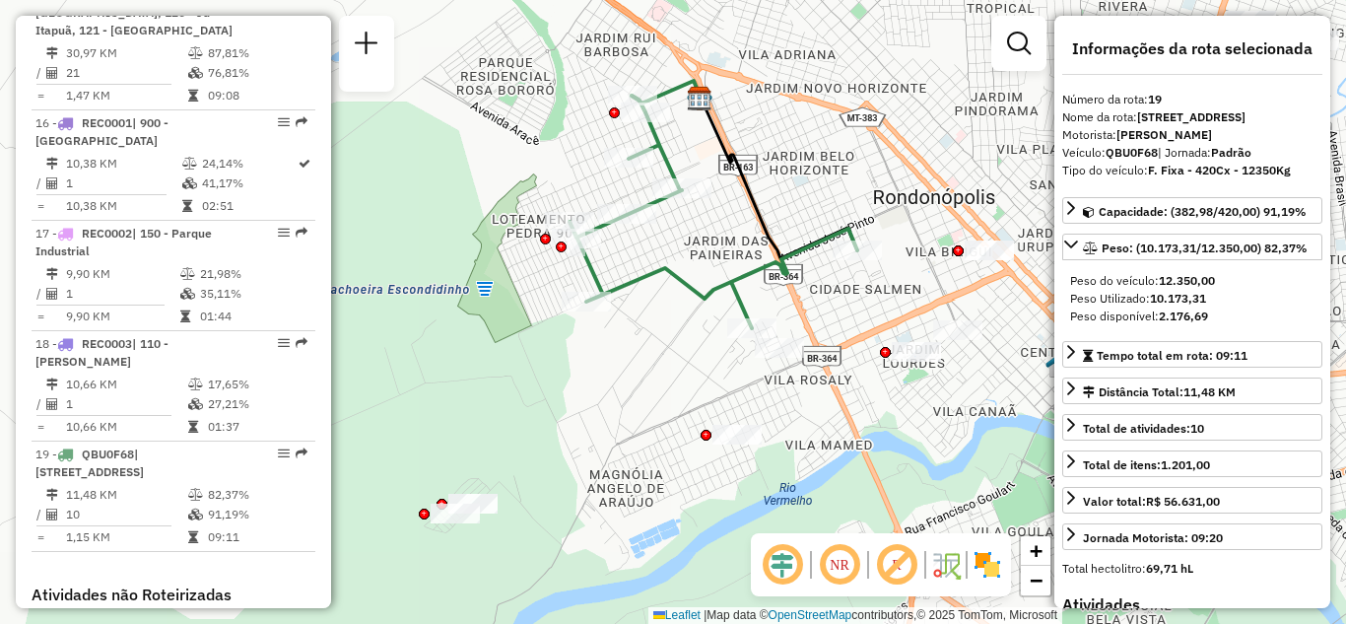
drag, startPoint x: 755, startPoint y: 352, endPoint x: 702, endPoint y: 240, distance: 123.0
click at [702, 240] on div "Janela de atendimento Grade de atendimento Capacidade Transportadoras Veículos …" at bounding box center [673, 312] width 1346 height 624
click at [834, 568] on em at bounding box center [839, 564] width 47 height 47
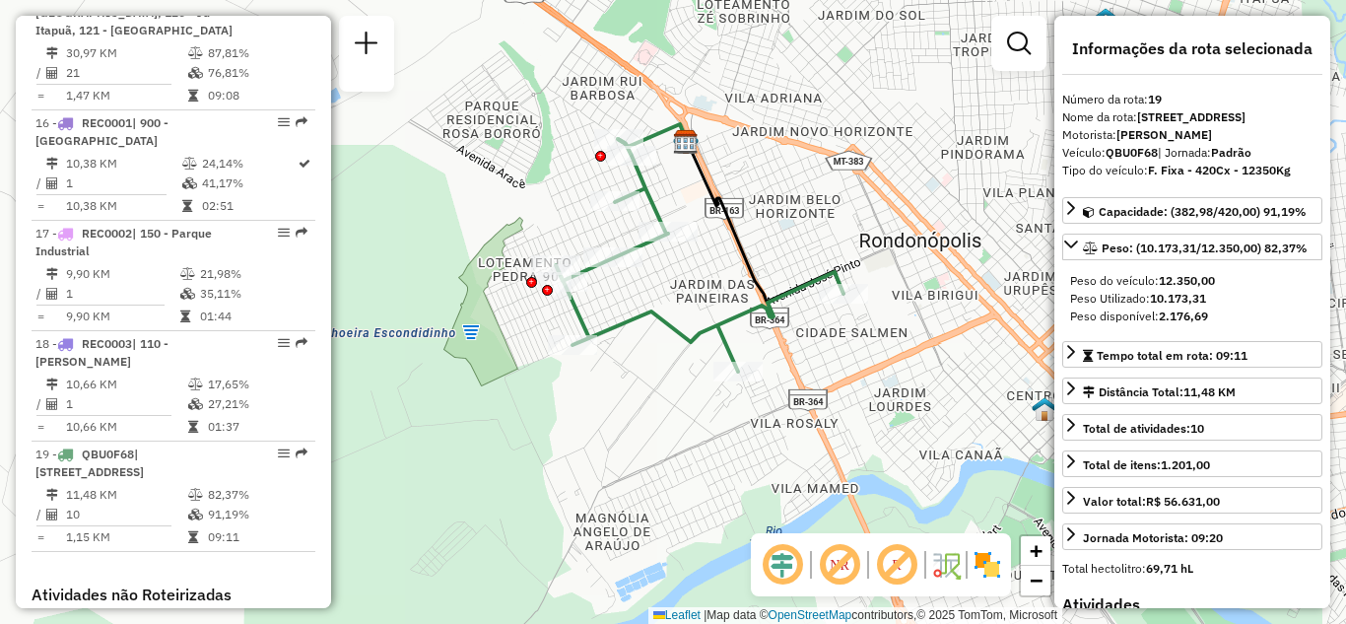
drag, startPoint x: 829, startPoint y: 384, endPoint x: 794, endPoint y: 415, distance: 46.1
click at [815, 428] on div "Janela de atendimento Grade de atendimento Capacidade Transportadoras Veículos …" at bounding box center [673, 312] width 1346 height 624
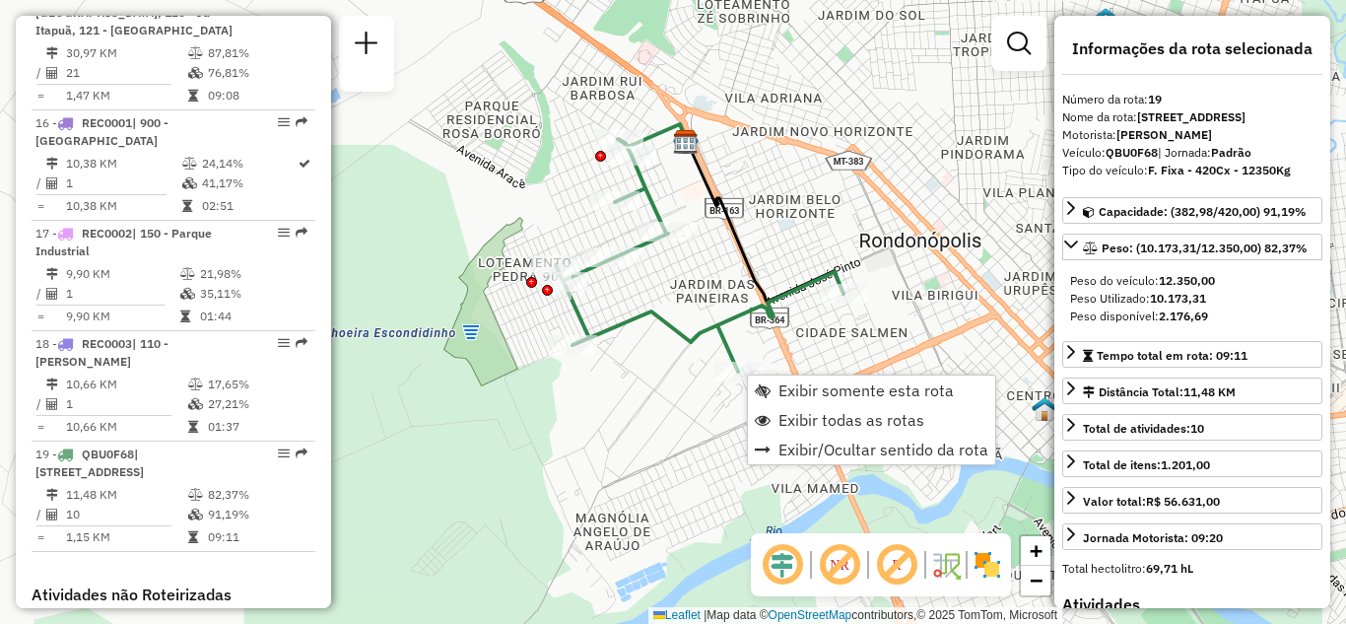
scroll to position [2683, 0]
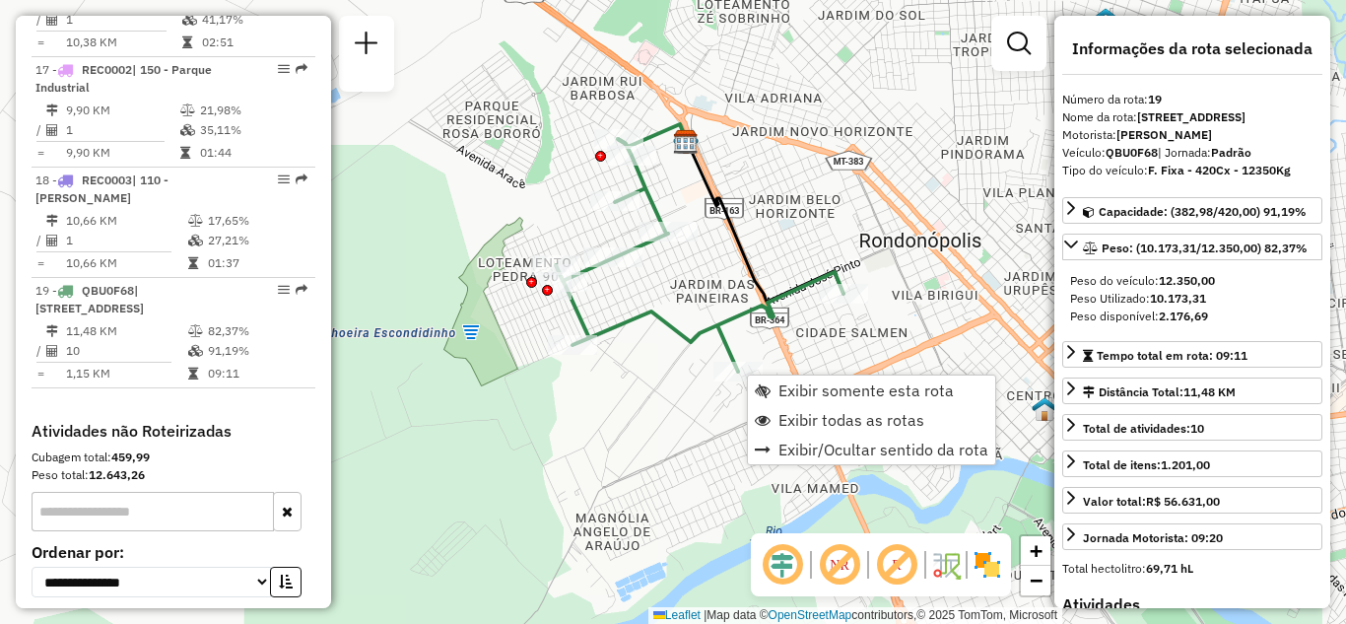
click at [791, 341] on div "Janela de atendimento Grade de atendimento Capacidade Transportadoras Veículos …" at bounding box center [673, 312] width 1346 height 624
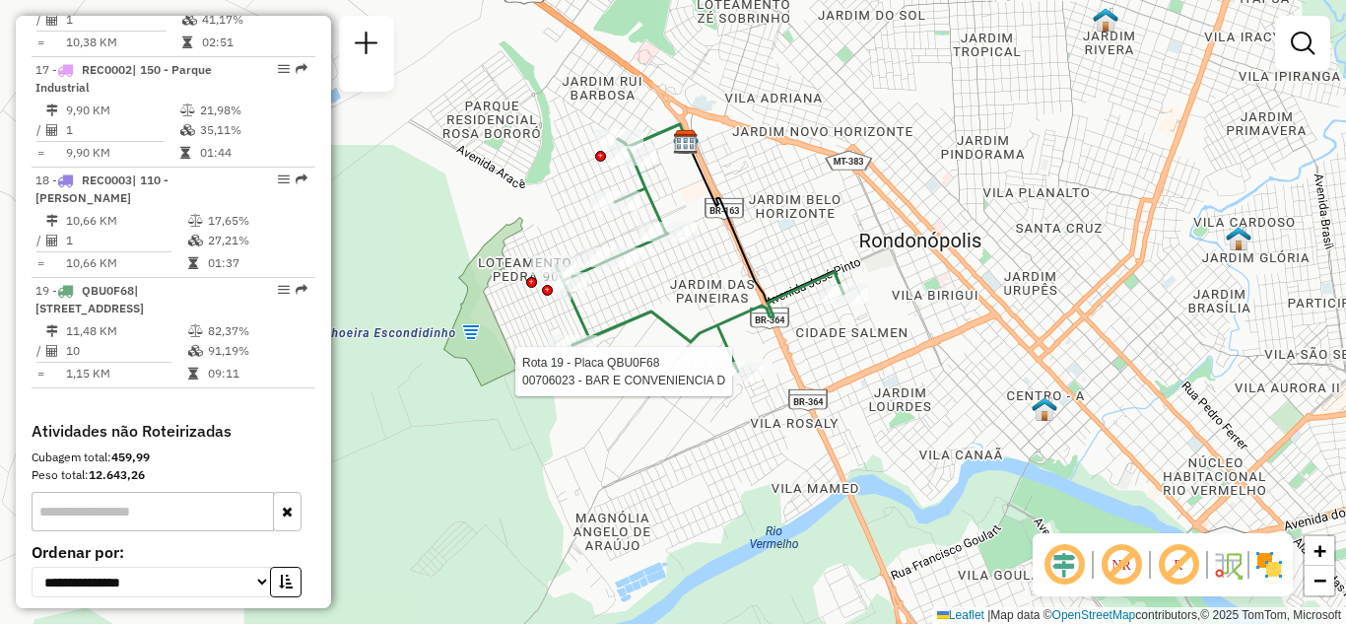
select select "**********"
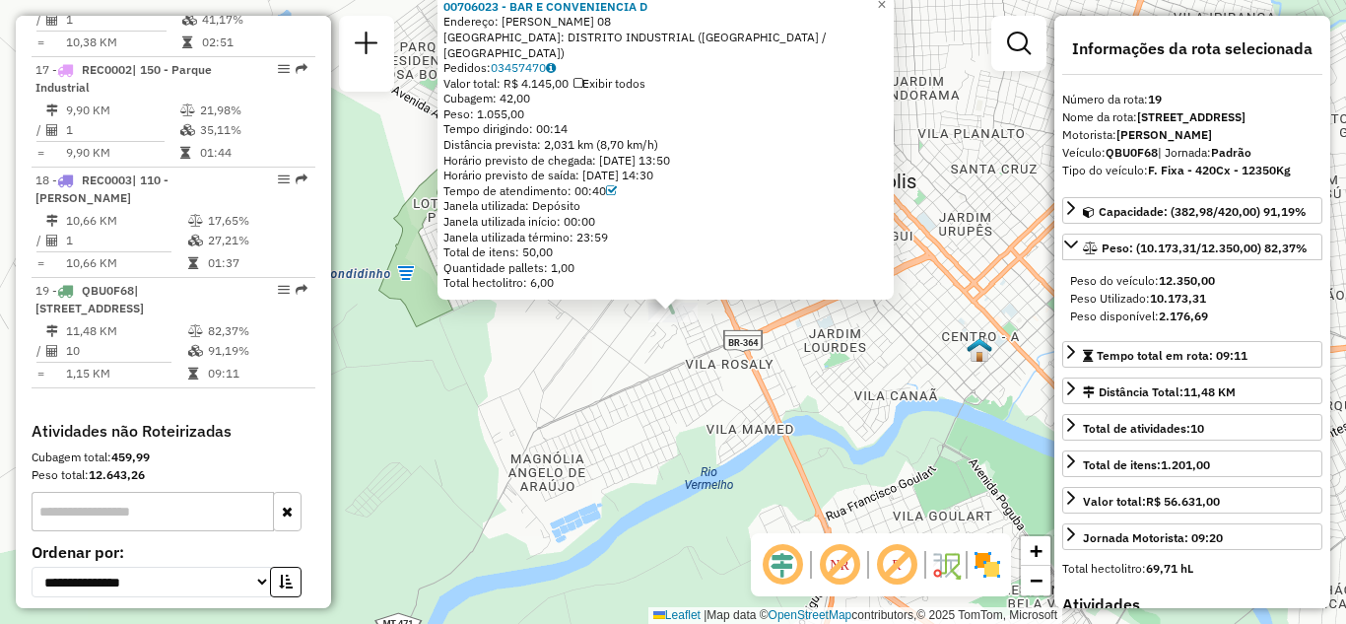
drag, startPoint x: 656, startPoint y: 147, endPoint x: 595, endPoint y: 147, distance: 61.1
click at [595, 147] on div "Distância prevista: 2,031 km (8,70 km/h)" at bounding box center [665, 145] width 444 height 16
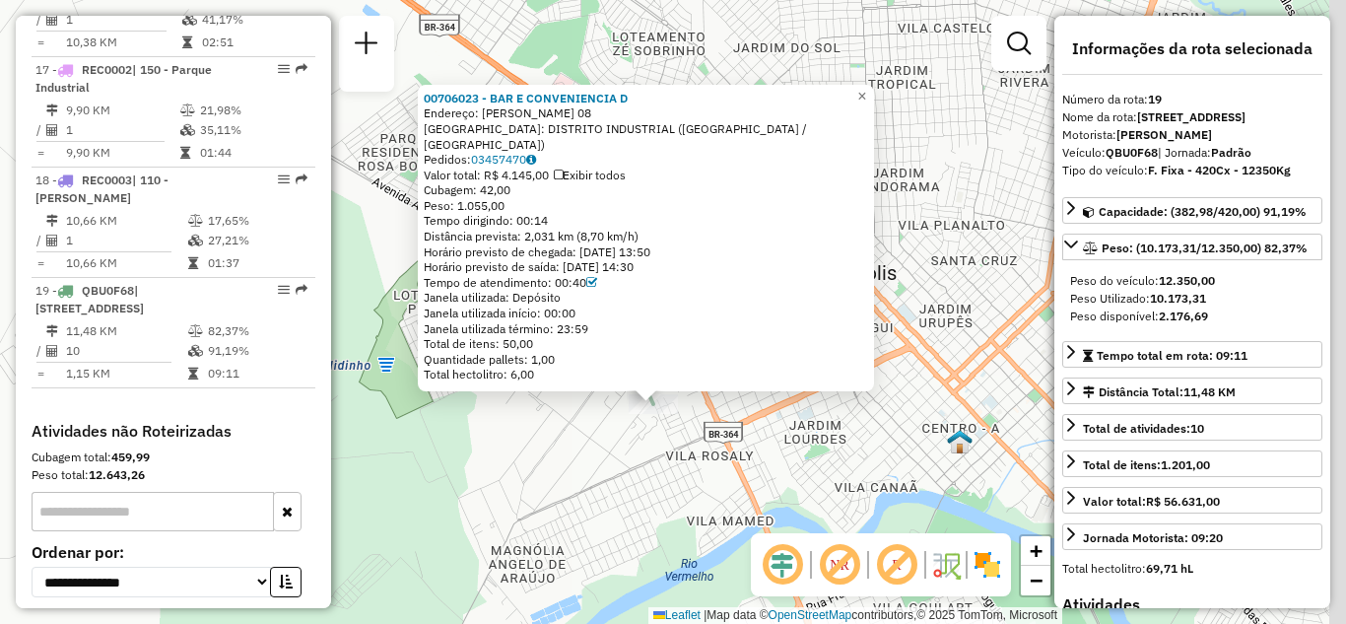
drag, startPoint x: 831, startPoint y: 427, endPoint x: 811, endPoint y: 506, distance: 82.2
click at [811, 519] on div "00706023 - BAR E CONVENIENCIA D Endereço: MARIA DE OLIVEIRA 08 Bairro: DISTRITO…" at bounding box center [673, 312] width 1346 height 624
click at [866, 105] on span "×" at bounding box center [861, 97] width 9 height 17
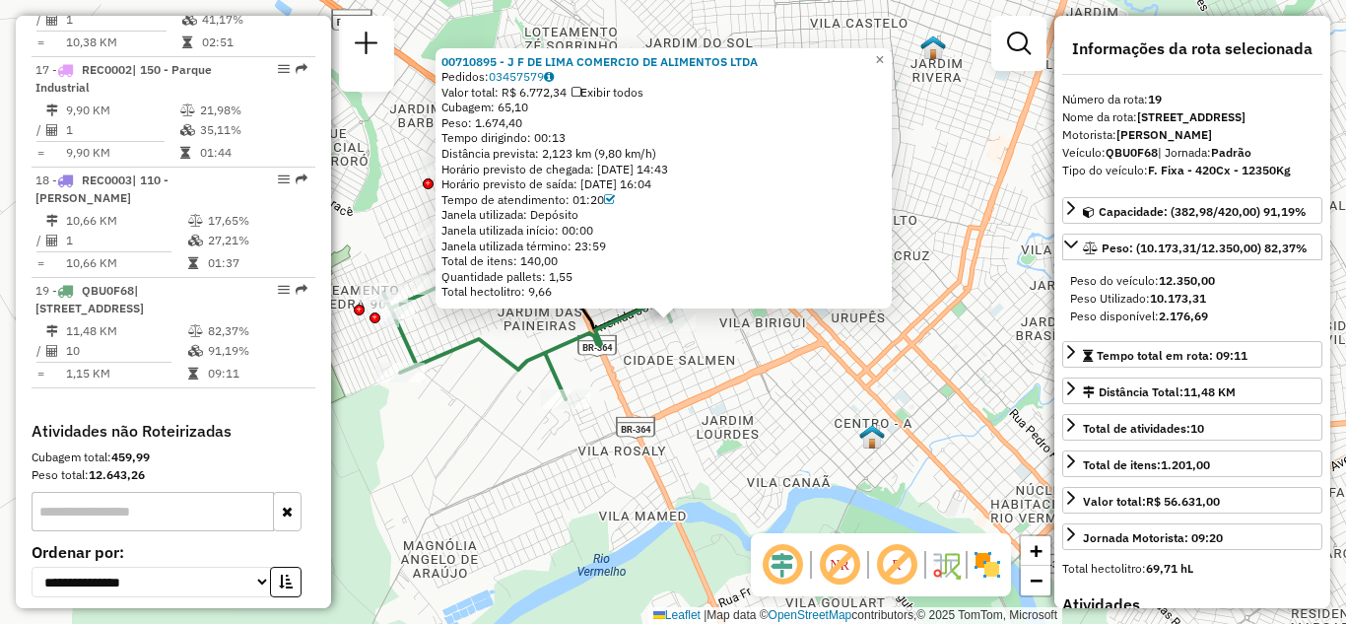
drag, startPoint x: 945, startPoint y: 190, endPoint x: 929, endPoint y: 236, distance: 48.9
click at [929, 236] on div "00710895 - J F DE LIMA COMERCIO DE ALIMENTOS LTDA Pedidos: 03457579 Valor total…" at bounding box center [673, 312] width 1346 height 624
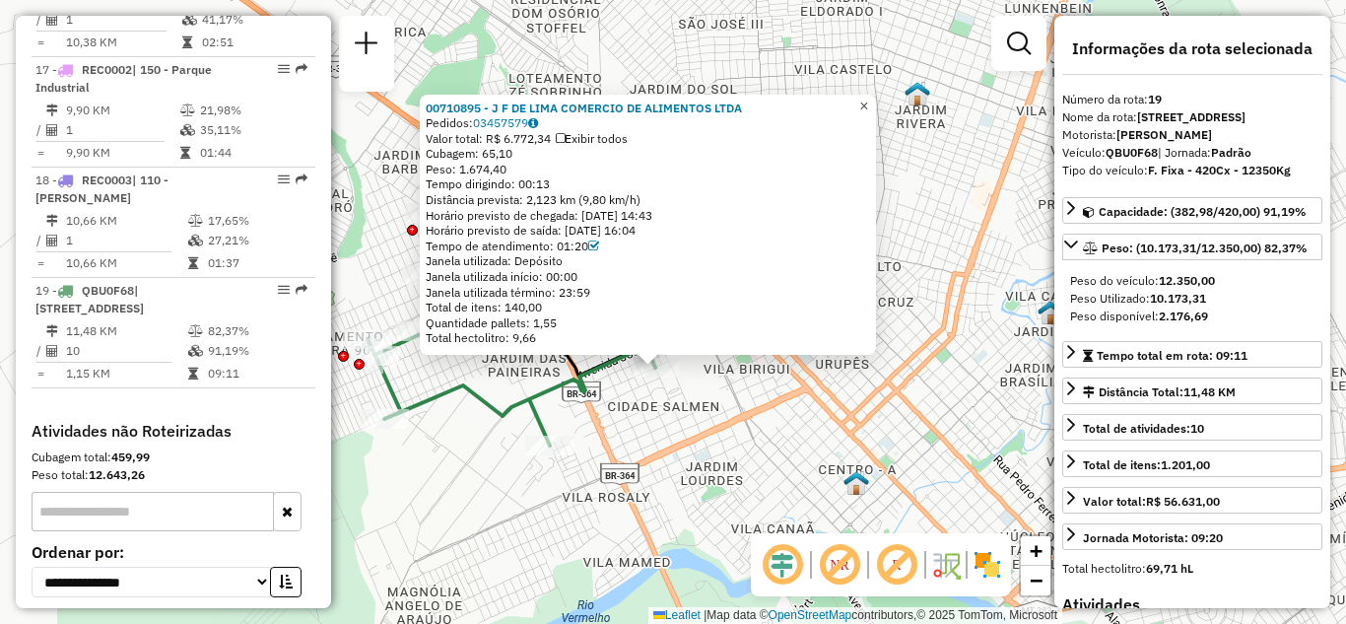
click at [876, 100] on link "×" at bounding box center [864, 107] width 24 height 24
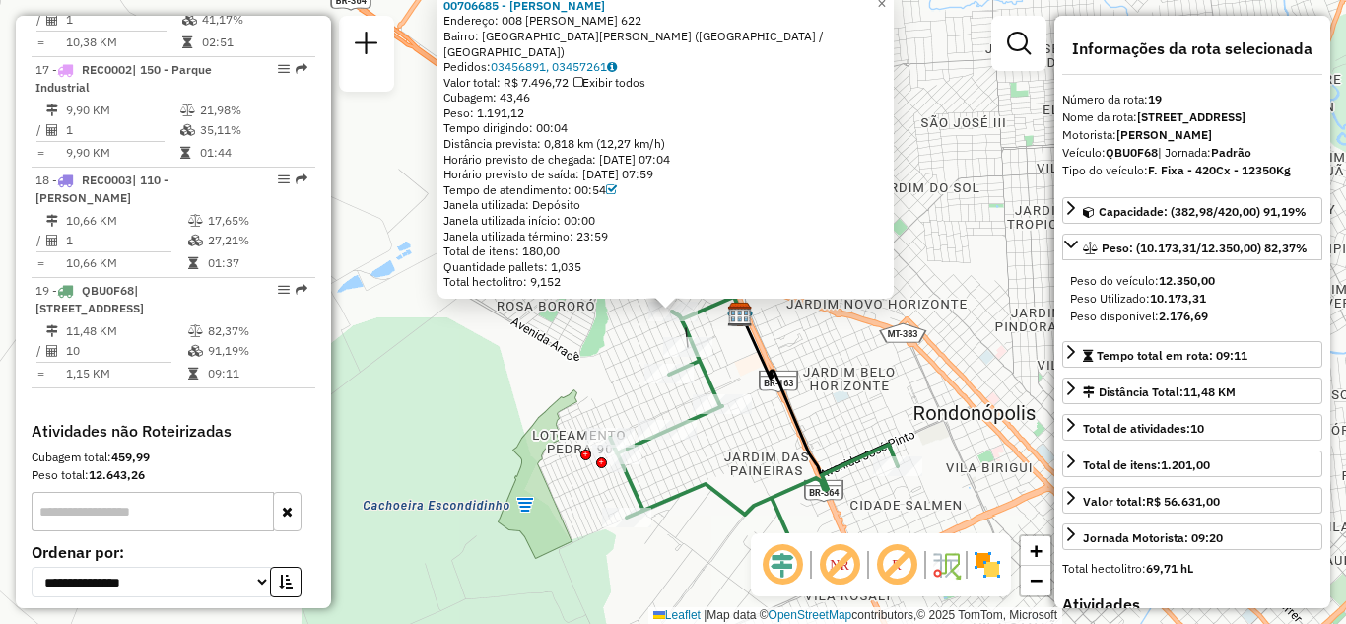
drag, startPoint x: 987, startPoint y: 277, endPoint x: 982, endPoint y: 299, distance: 22.2
click at [983, 299] on div "00706685 - MARIA SANTOS DE SOUZ Endereço: 008 GRACILIANO RAMOS 622 Bairro: JARD…" at bounding box center [673, 312] width 1346 height 624
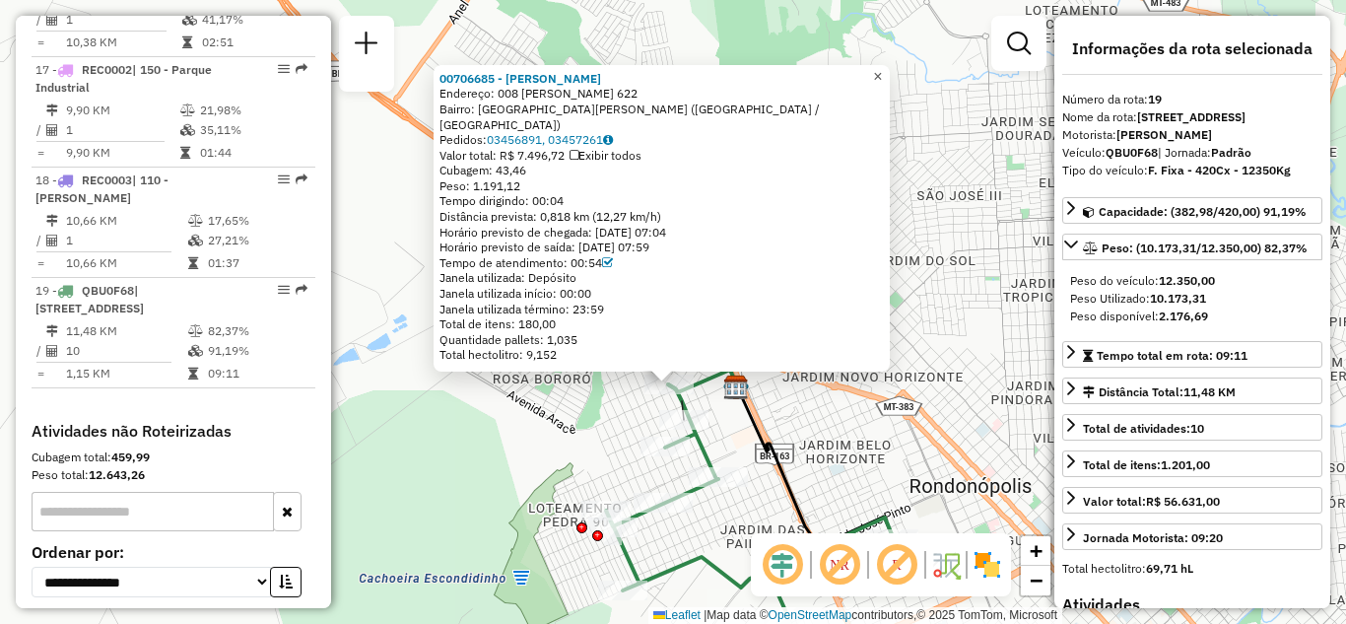
click at [882, 81] on span "×" at bounding box center [877, 76] width 9 height 17
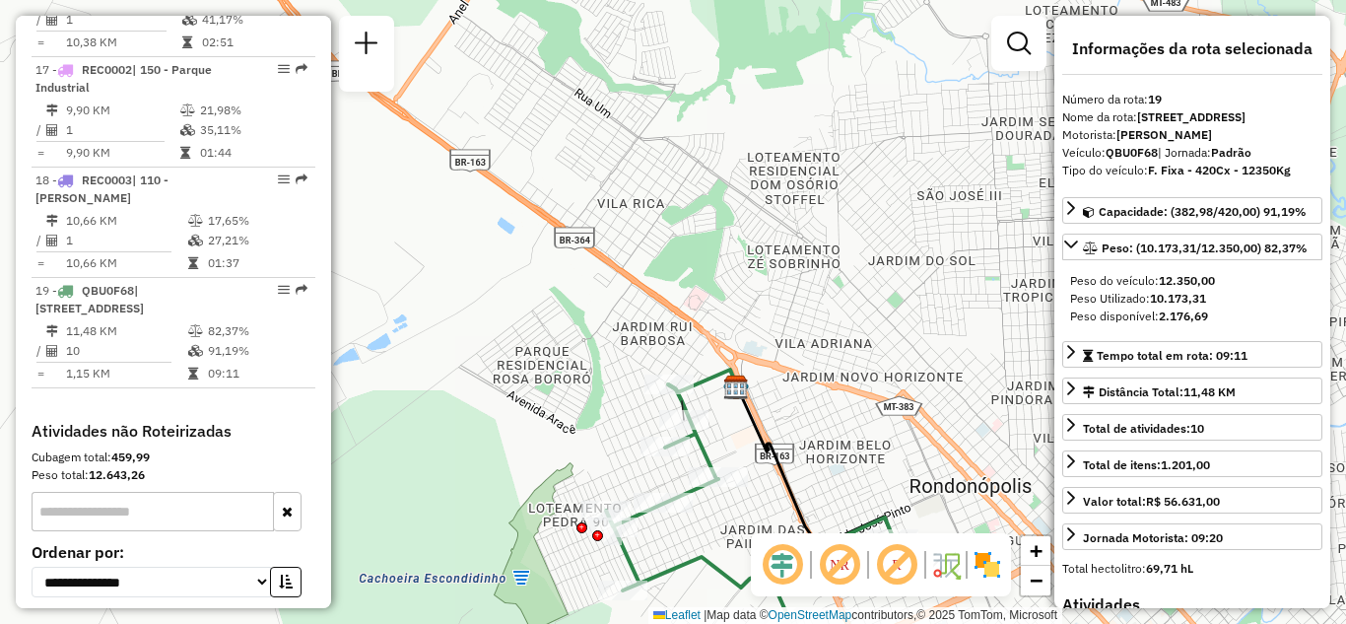
drag, startPoint x: 984, startPoint y: 560, endPoint x: 968, endPoint y: 538, distance: 26.8
click at [984, 559] on img at bounding box center [987, 565] width 32 height 32
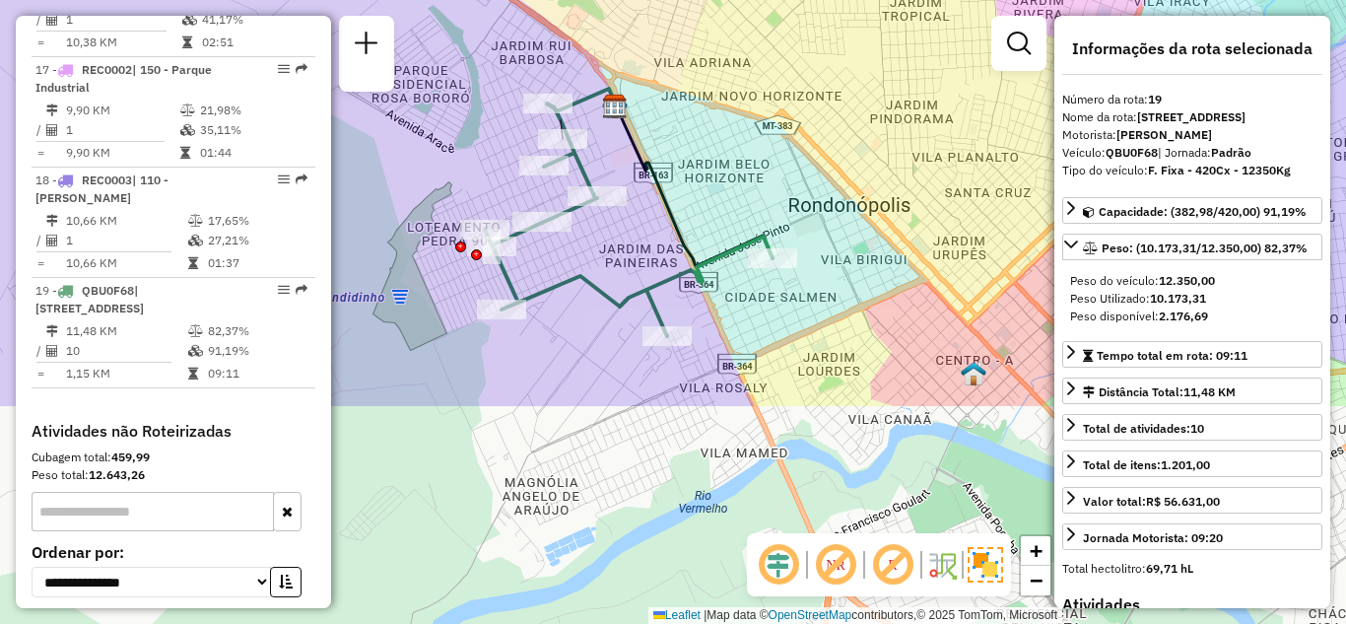
drag, startPoint x: 876, startPoint y: 379, endPoint x: 747, endPoint y: 71, distance: 334.3
click at [747, 71] on div "Janela de atendimento Grade de atendimento Capacidade Transportadoras Veículos …" at bounding box center [673, 312] width 1346 height 624
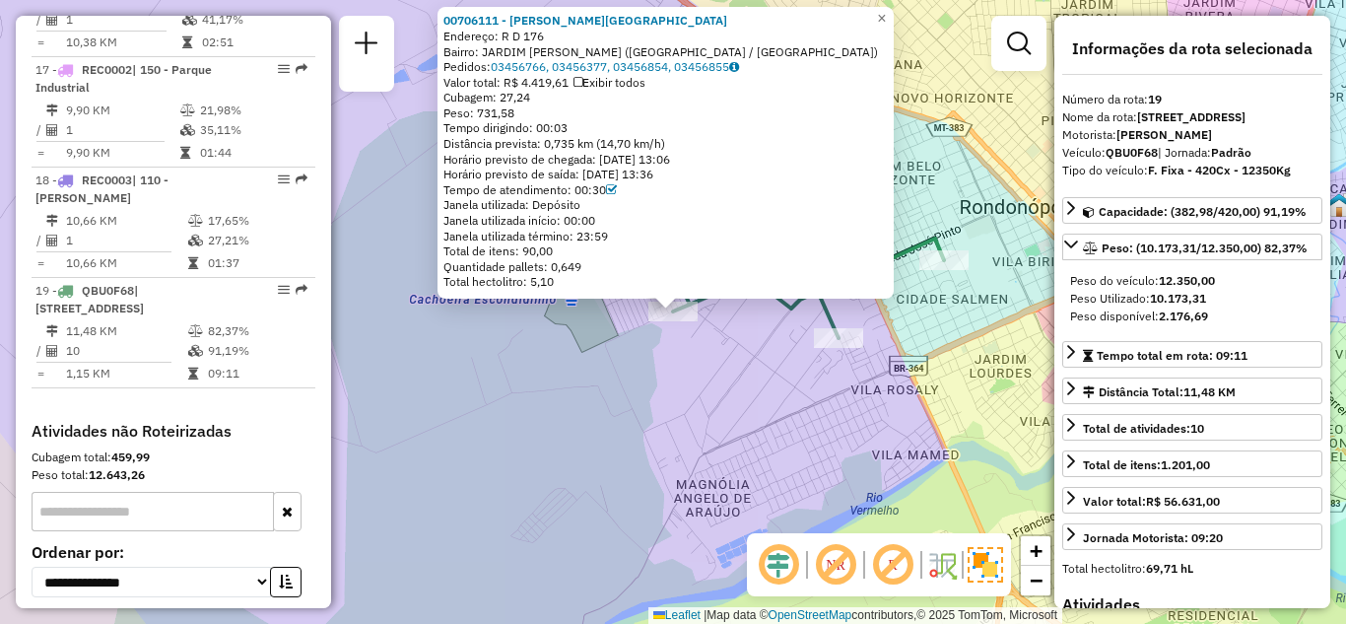
drag, startPoint x: 970, startPoint y: 358, endPoint x: 935, endPoint y: 453, distance: 101.9
click at [938, 453] on div "Rota 19 - Placa QBU0F68 00710895 - J F DE LIMA COMERCIO DE ALIMENTOS LTDA 00706…" at bounding box center [673, 312] width 1346 height 624
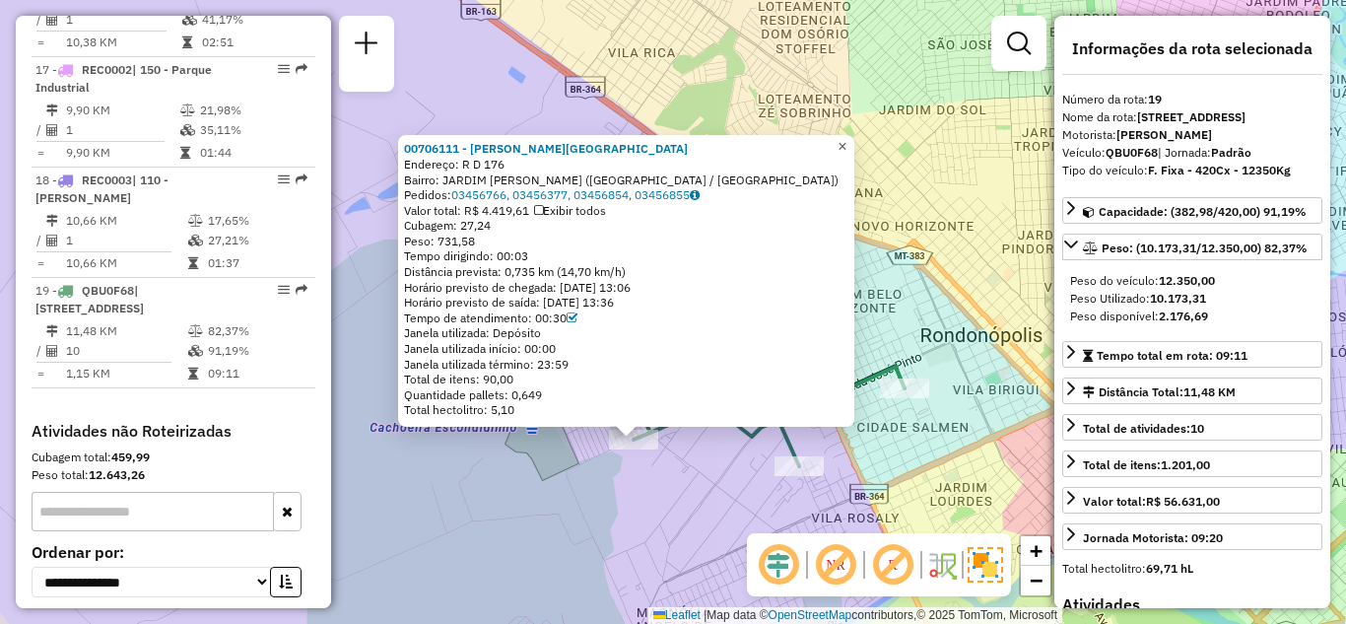
click at [846, 140] on span "×" at bounding box center [841, 146] width 9 height 17
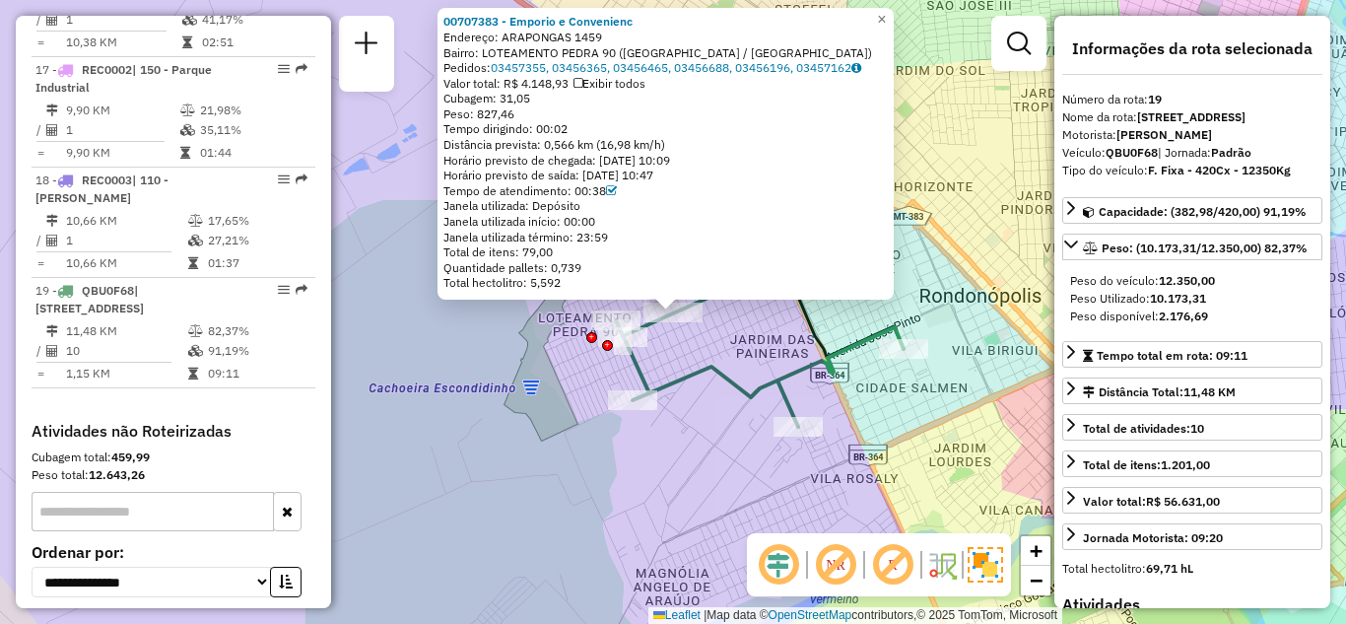
drag, startPoint x: 847, startPoint y: 215, endPoint x: 827, endPoint y: 367, distance: 153.1
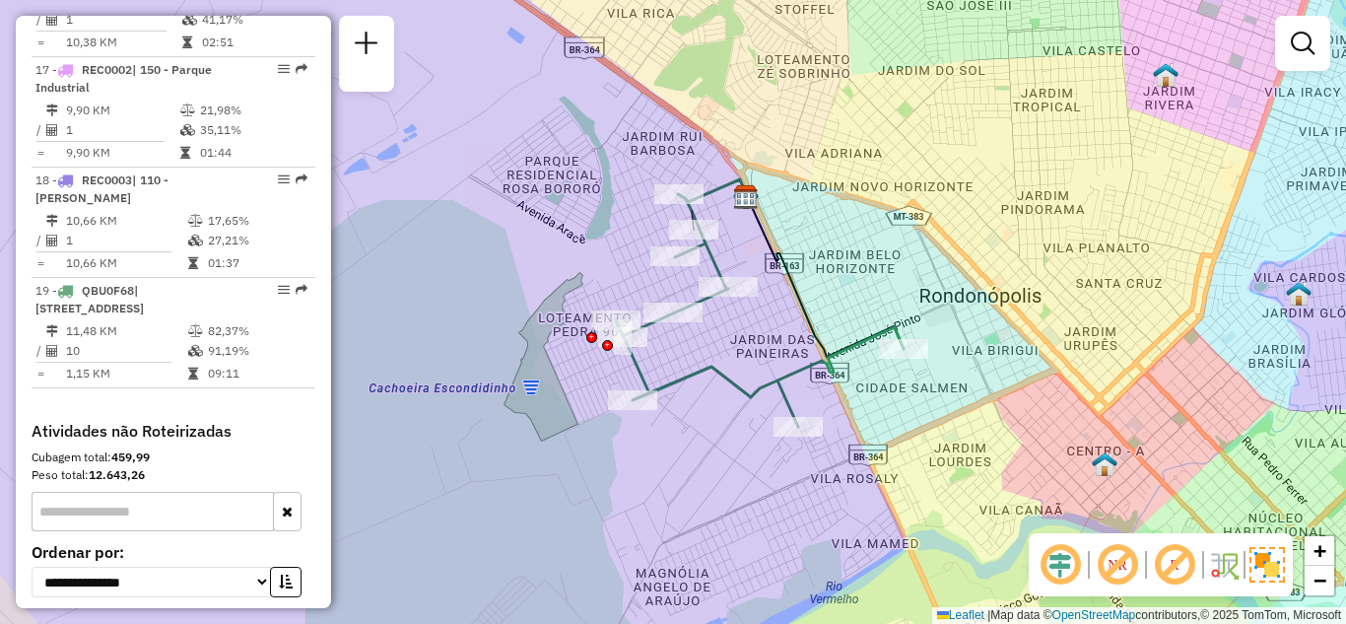
drag, startPoint x: 941, startPoint y: 229, endPoint x: 923, endPoint y: 241, distance: 21.9
click at [931, 237] on div "Janela de atendimento Grade de atendimento Capacidade Transportadoras Veículos …" at bounding box center [673, 312] width 1346 height 624
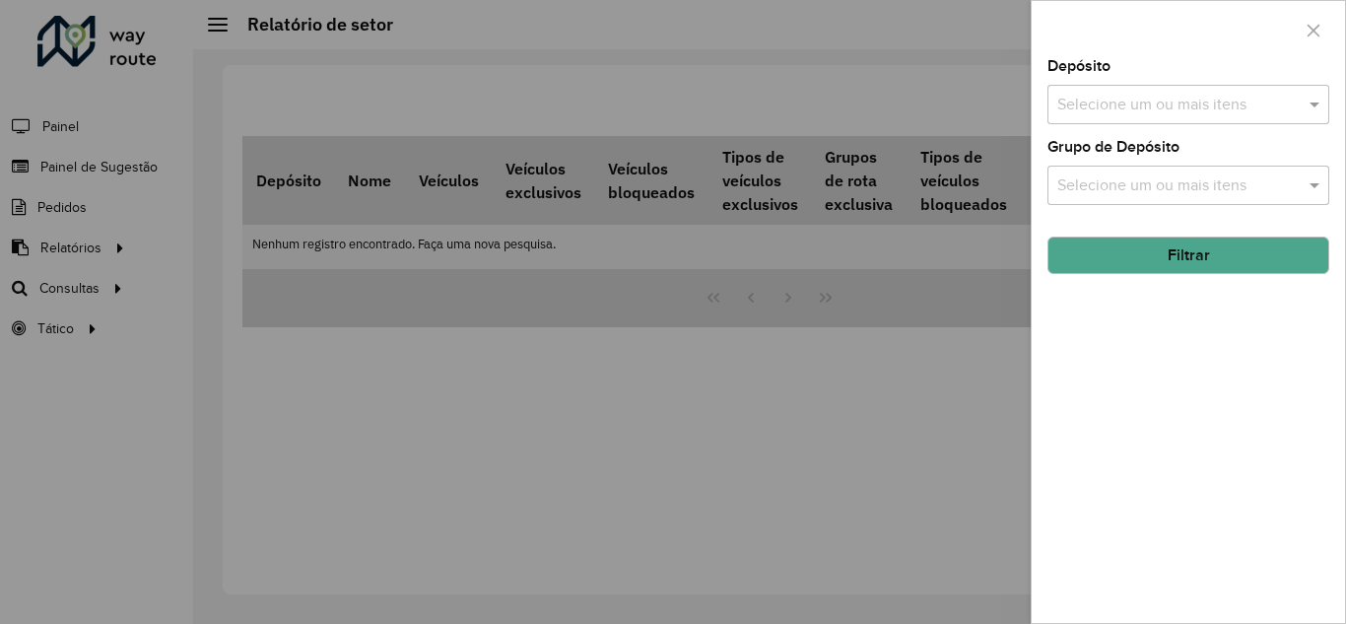
click at [91, 243] on div at bounding box center [673, 312] width 1346 height 624
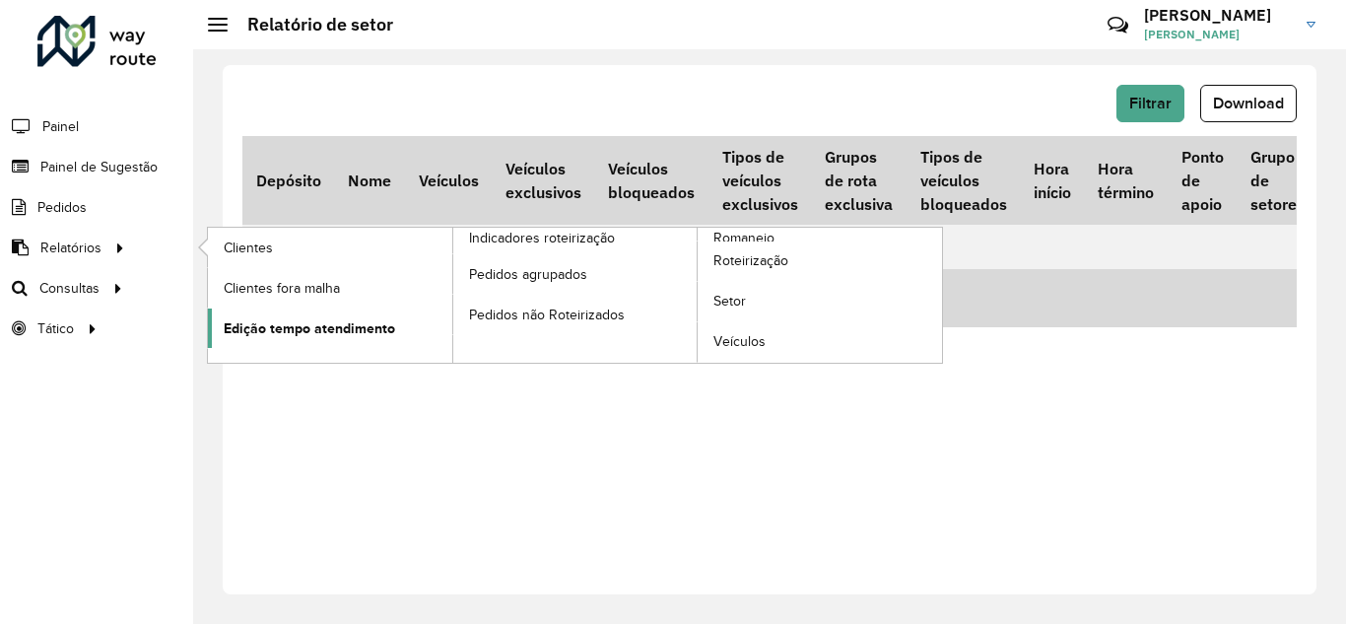
click at [326, 331] on span "Edição tempo atendimento" at bounding box center [309, 328] width 171 height 21
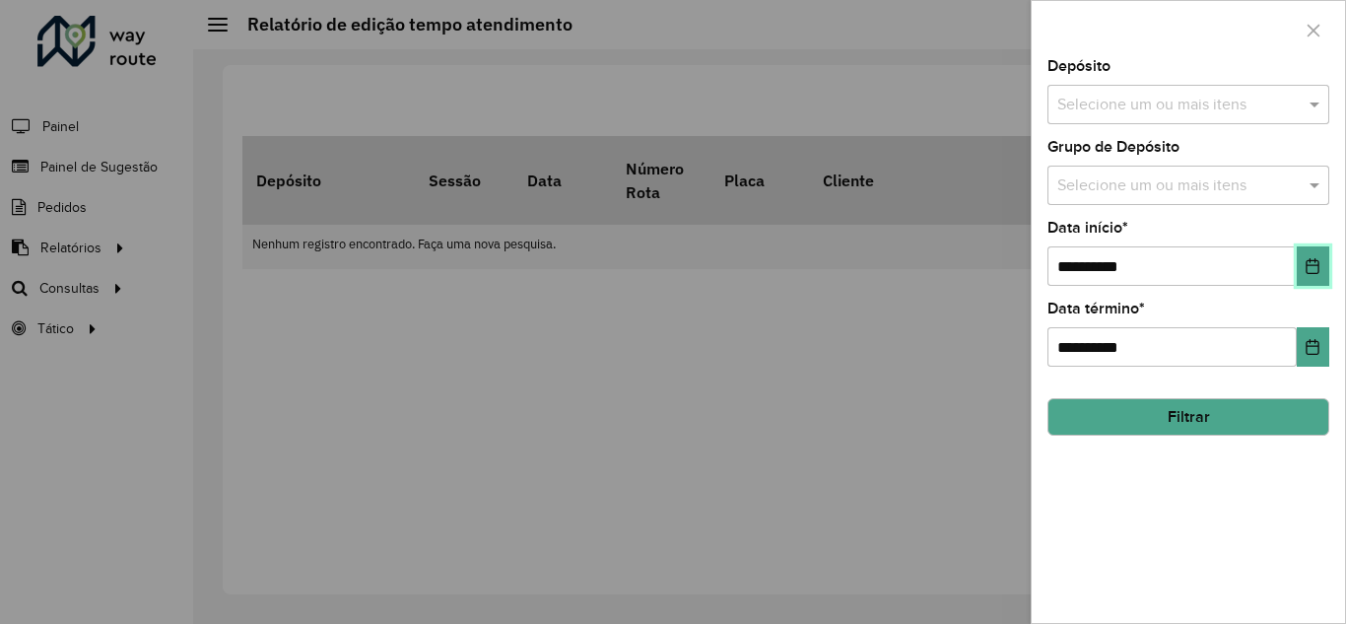
click at [1318, 268] on icon "Choose Date" at bounding box center [1312, 266] width 13 height 16
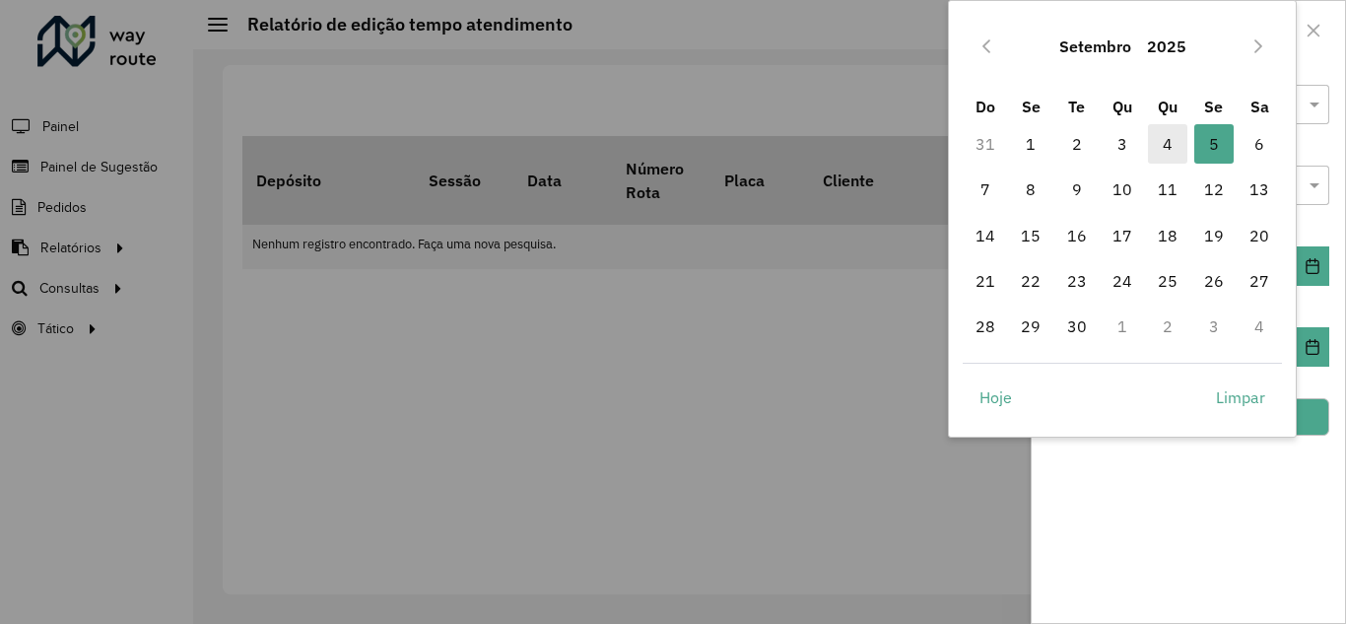
click at [1164, 143] on span "4" at bounding box center [1167, 143] width 39 height 39
type input "**********"
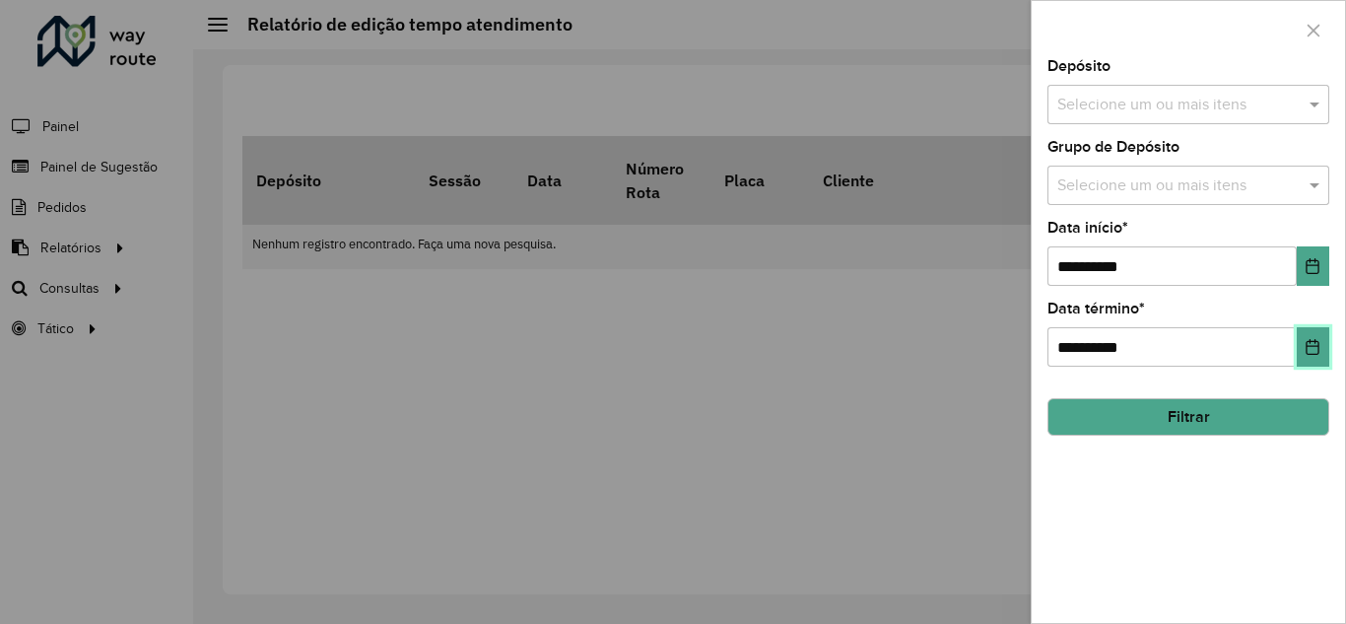
click at [1312, 346] on icon "Choose Date" at bounding box center [1312, 347] width 13 height 16
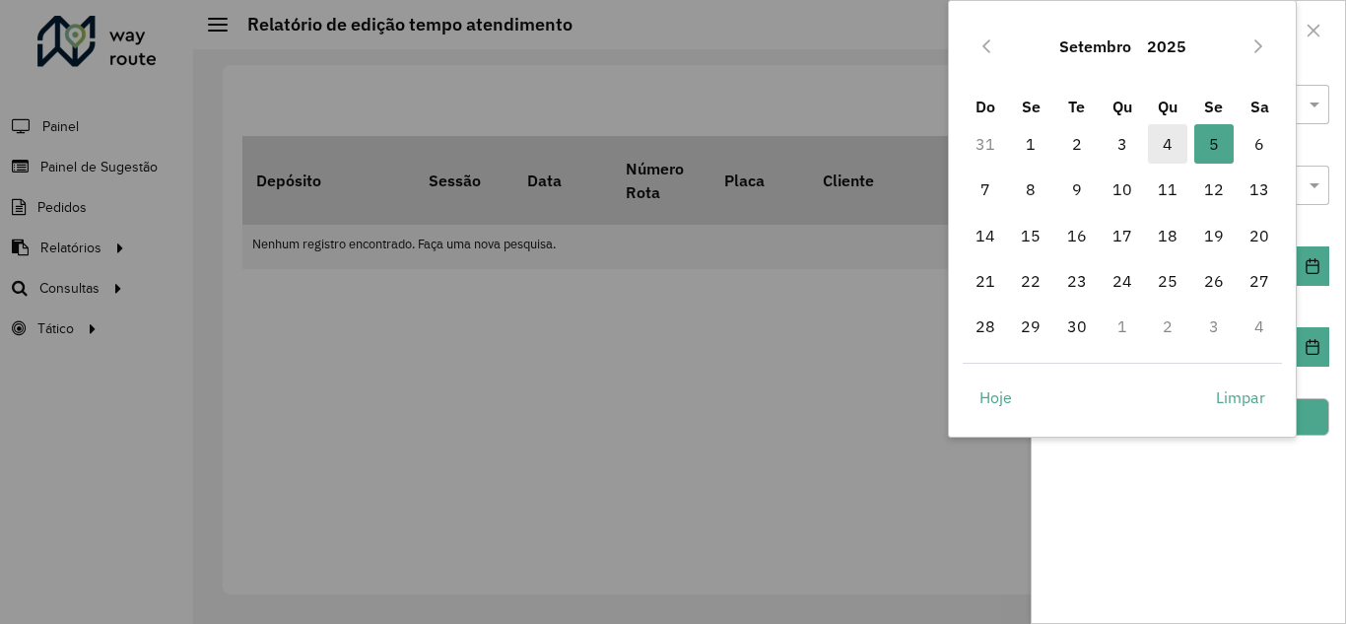
click at [1169, 142] on span "4" at bounding box center [1167, 143] width 39 height 39
type input "**********"
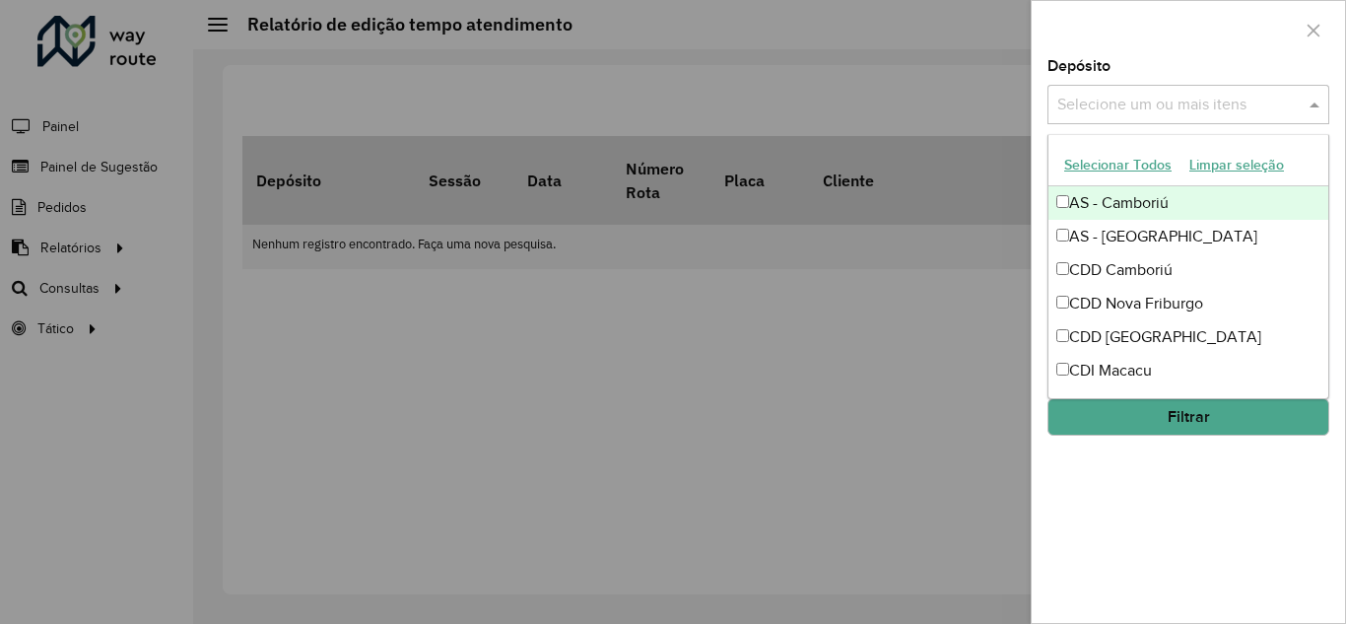
click at [1315, 98] on span at bounding box center [1316, 105] width 25 height 24
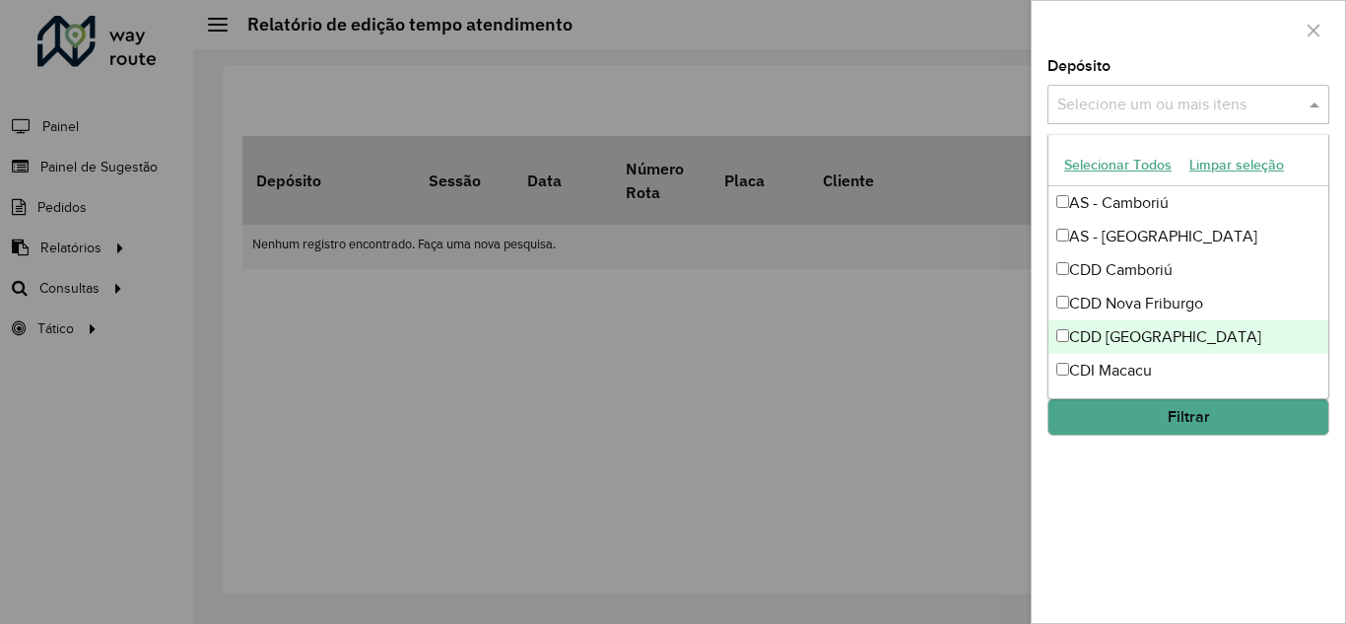
click at [1142, 337] on div "CDD [GEOGRAPHIC_DATA]" at bounding box center [1188, 336] width 280 height 33
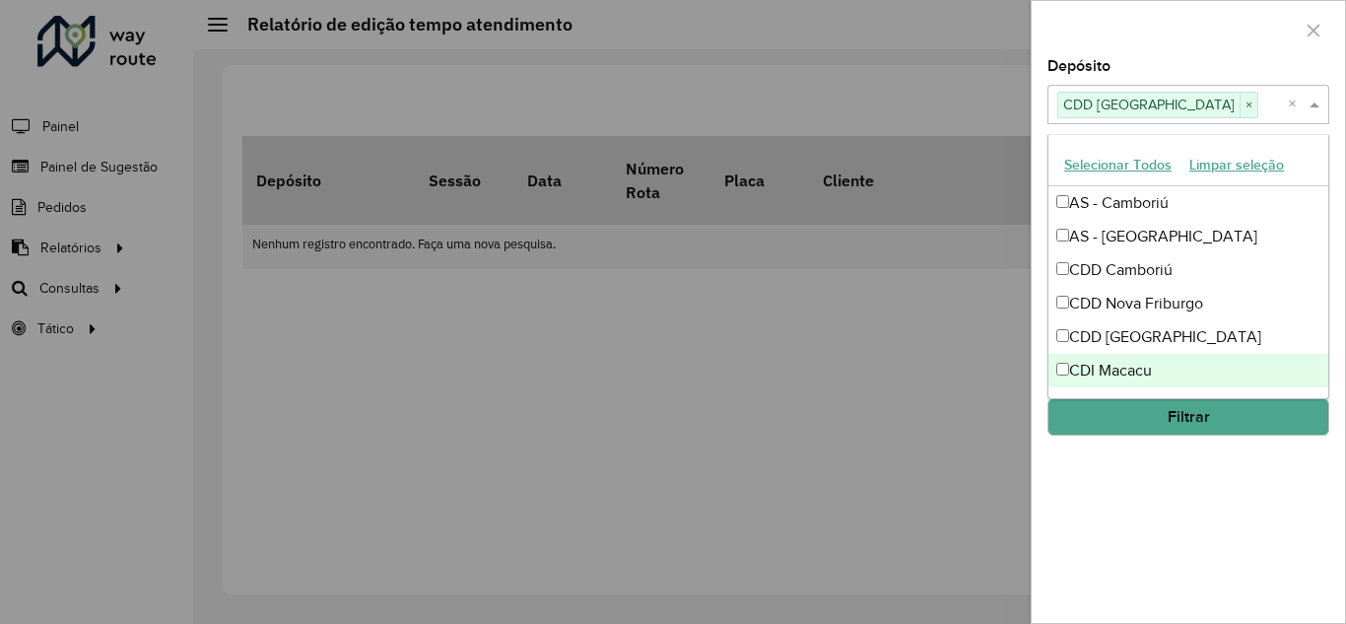
click at [1170, 416] on button "Filtrar" at bounding box center [1188, 416] width 282 height 37
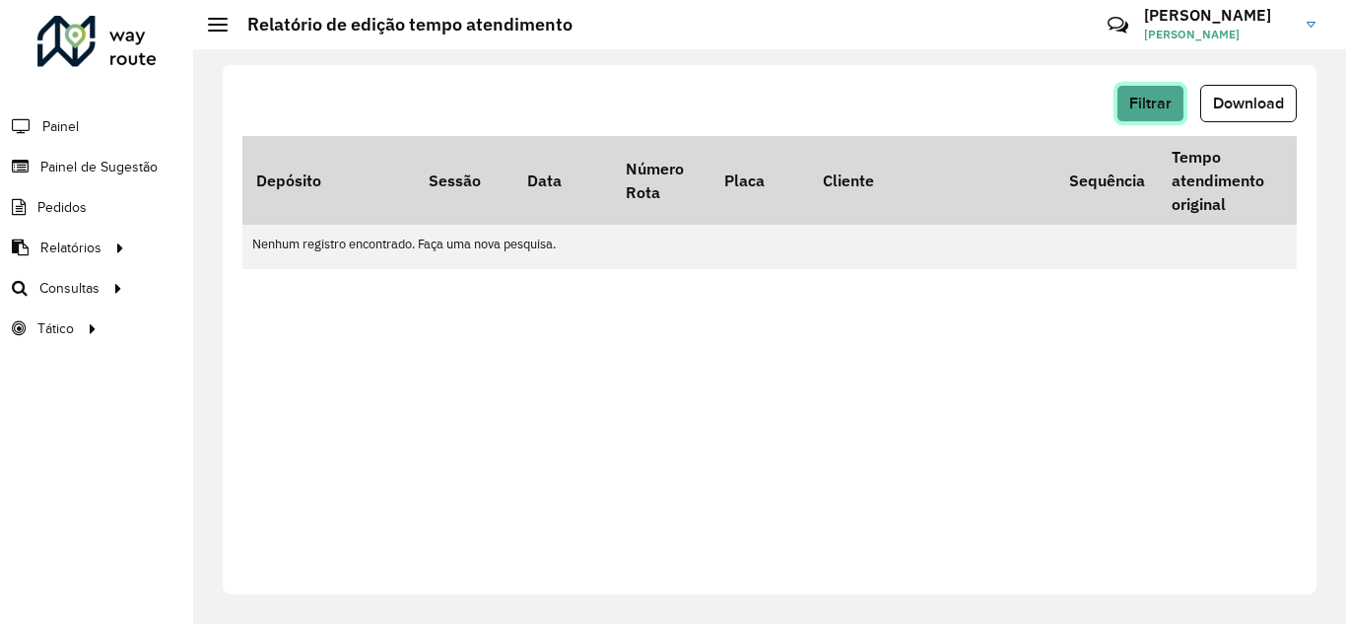
click at [1137, 99] on span "Filtrar" at bounding box center [1150, 103] width 42 height 17
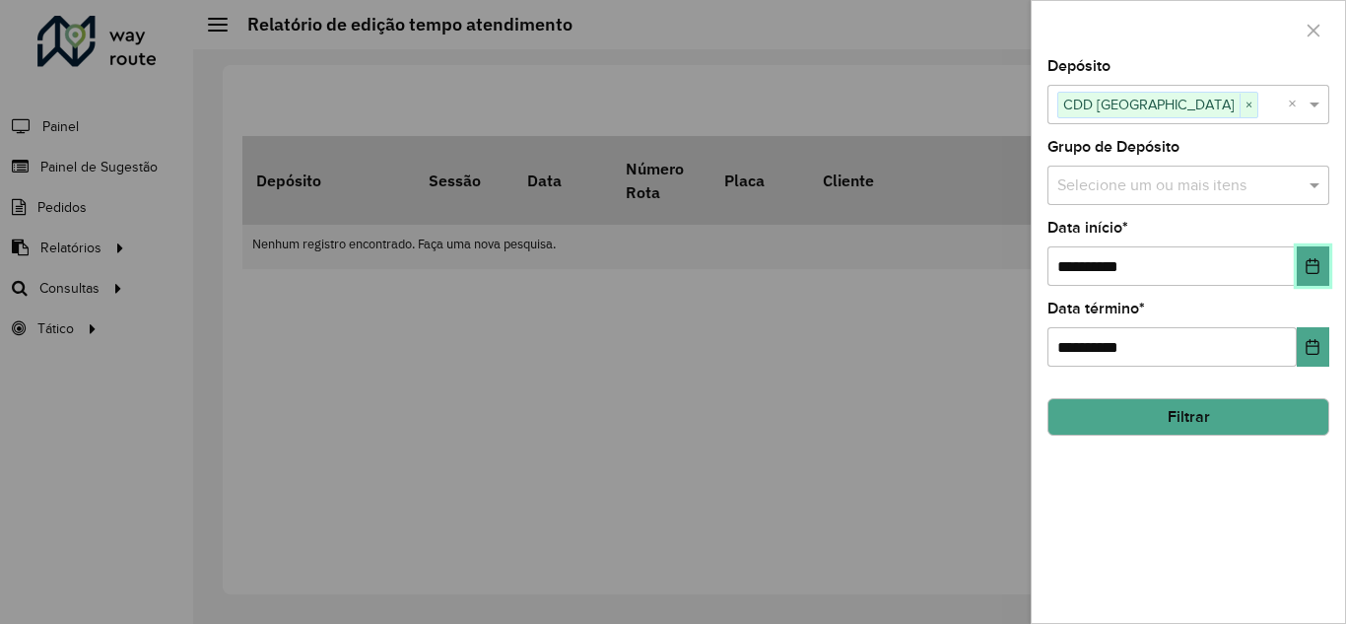
click at [1314, 265] on icon "Choose Date" at bounding box center [1312, 266] width 13 height 16
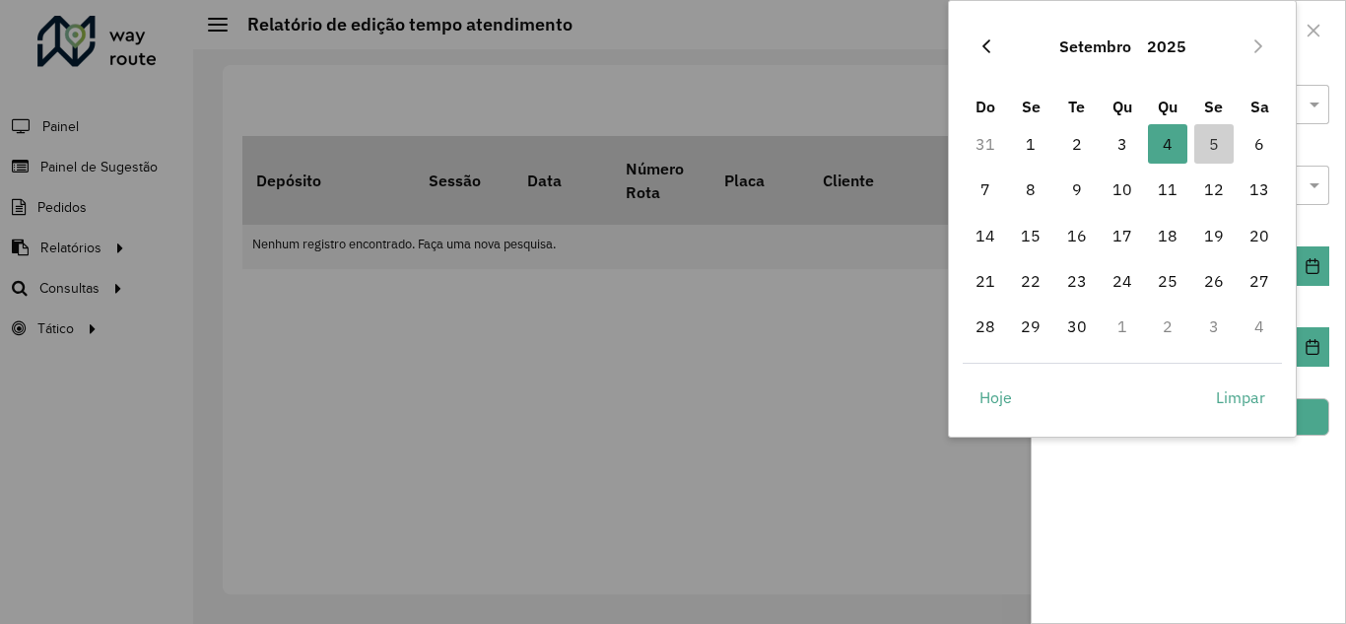
click at [972, 44] on button "Previous Month" at bounding box center [986, 47] width 32 height 32
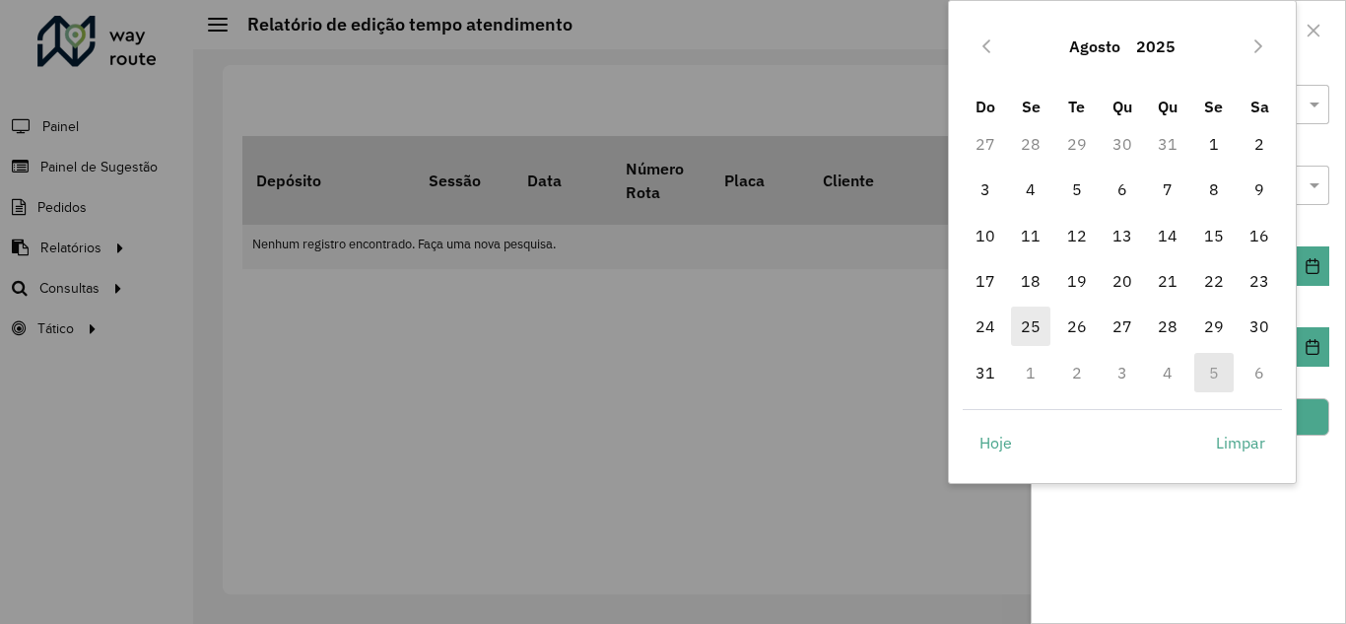
click at [1018, 322] on span "25" at bounding box center [1030, 325] width 39 height 39
type input "**********"
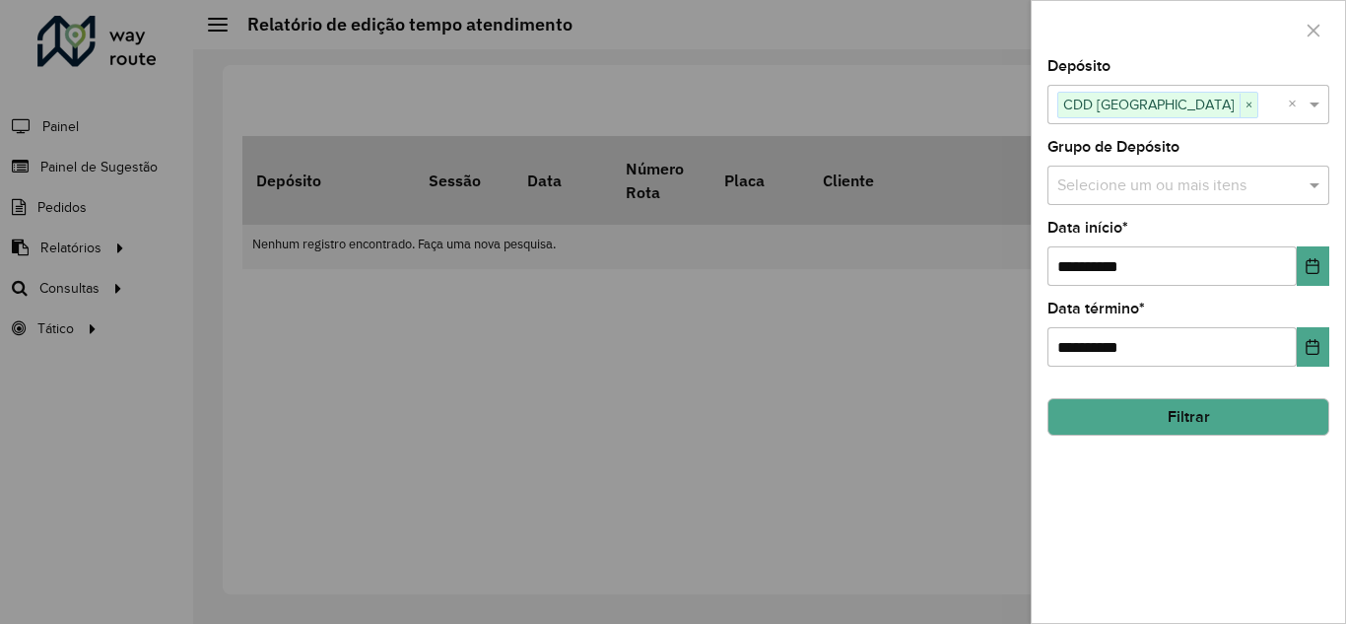
click at [1251, 408] on button "Filtrar" at bounding box center [1188, 416] width 282 height 37
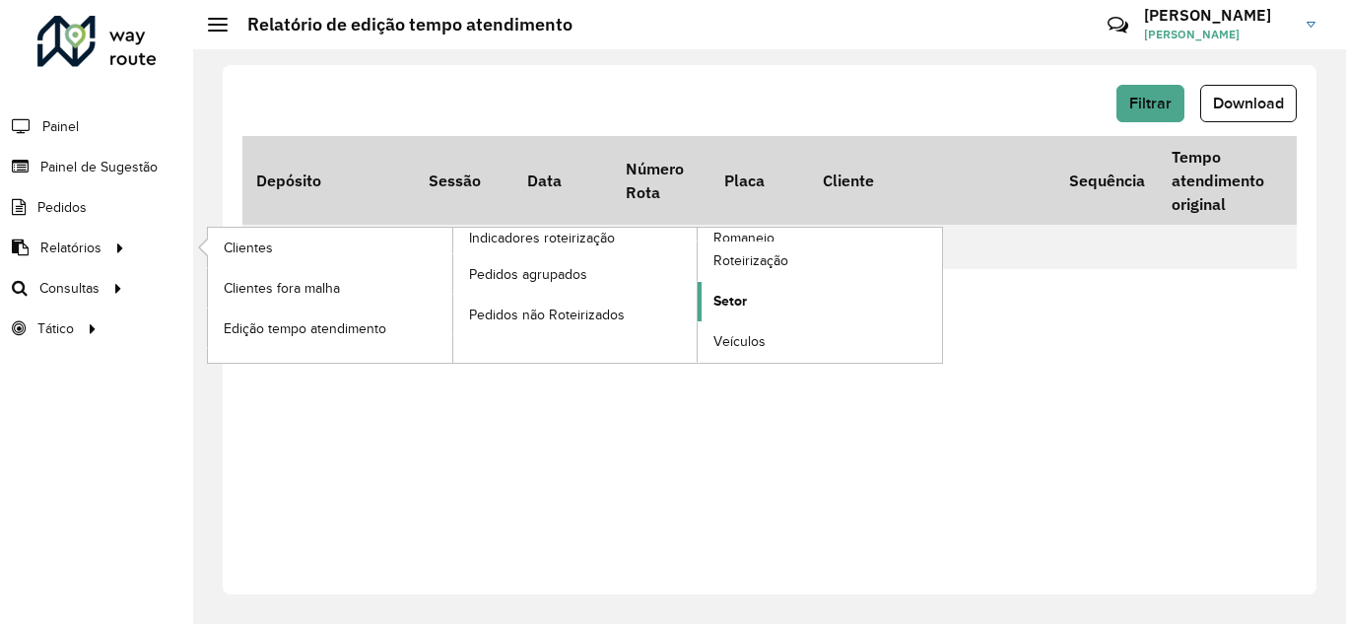
click at [722, 305] on span "Setor" at bounding box center [729, 301] width 33 height 21
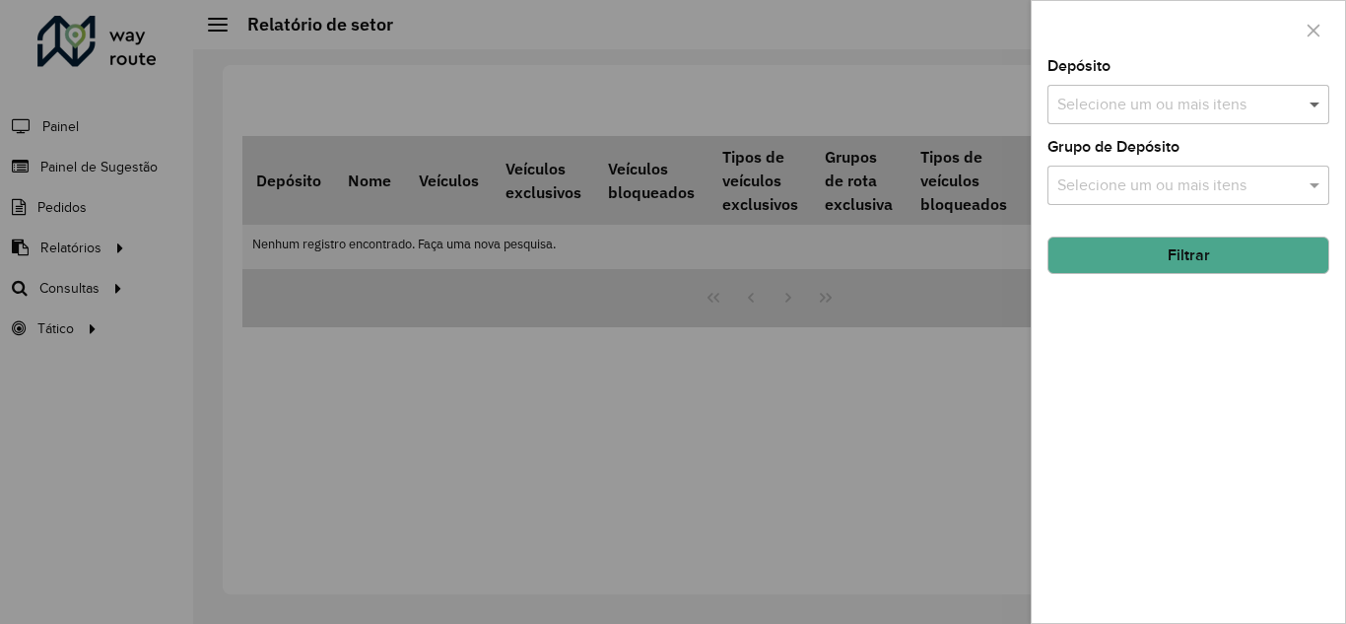
click at [1313, 110] on span at bounding box center [1316, 105] width 25 height 24
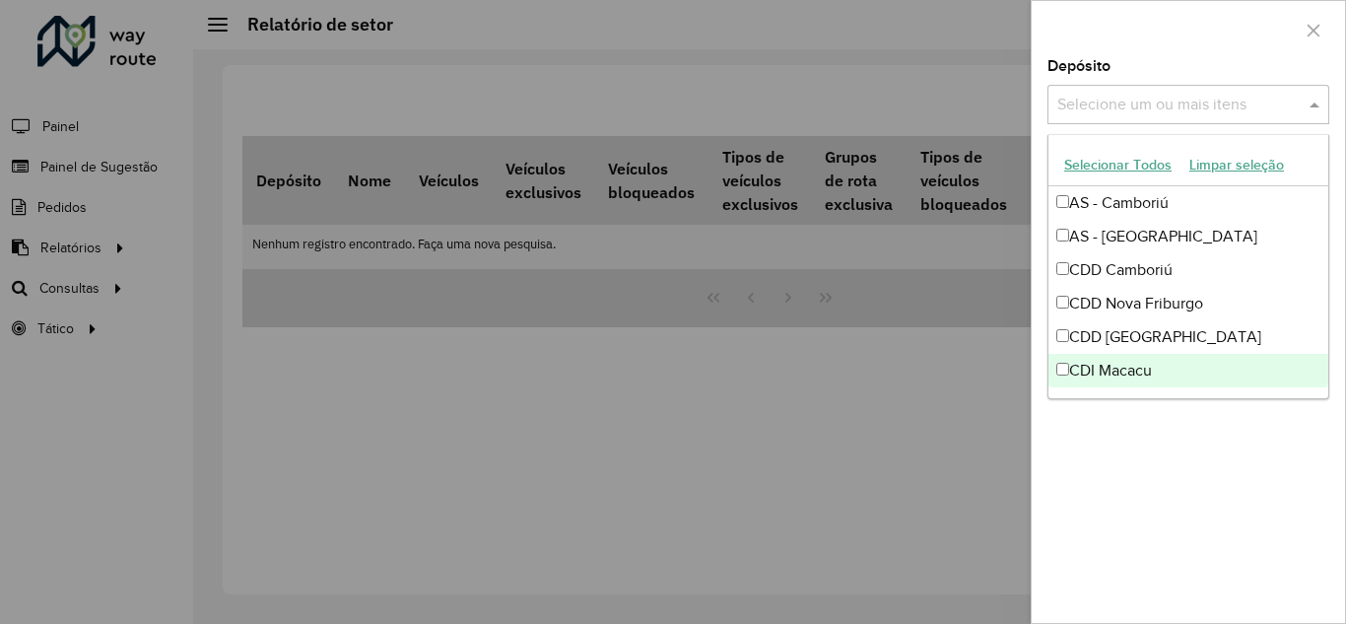
click at [1113, 365] on div "CDI Macacu" at bounding box center [1188, 370] width 280 height 33
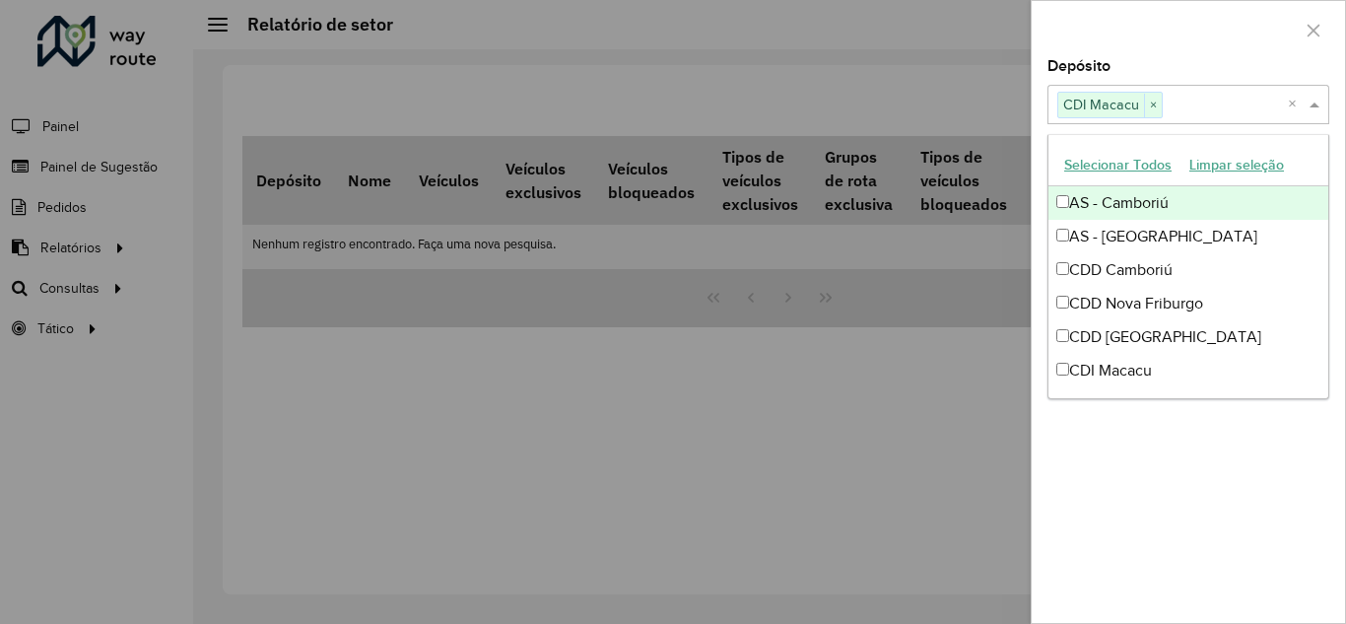
click at [1194, 98] on input "text" at bounding box center [1225, 106] width 125 height 24
click at [1317, 100] on span at bounding box center [1316, 105] width 25 height 24
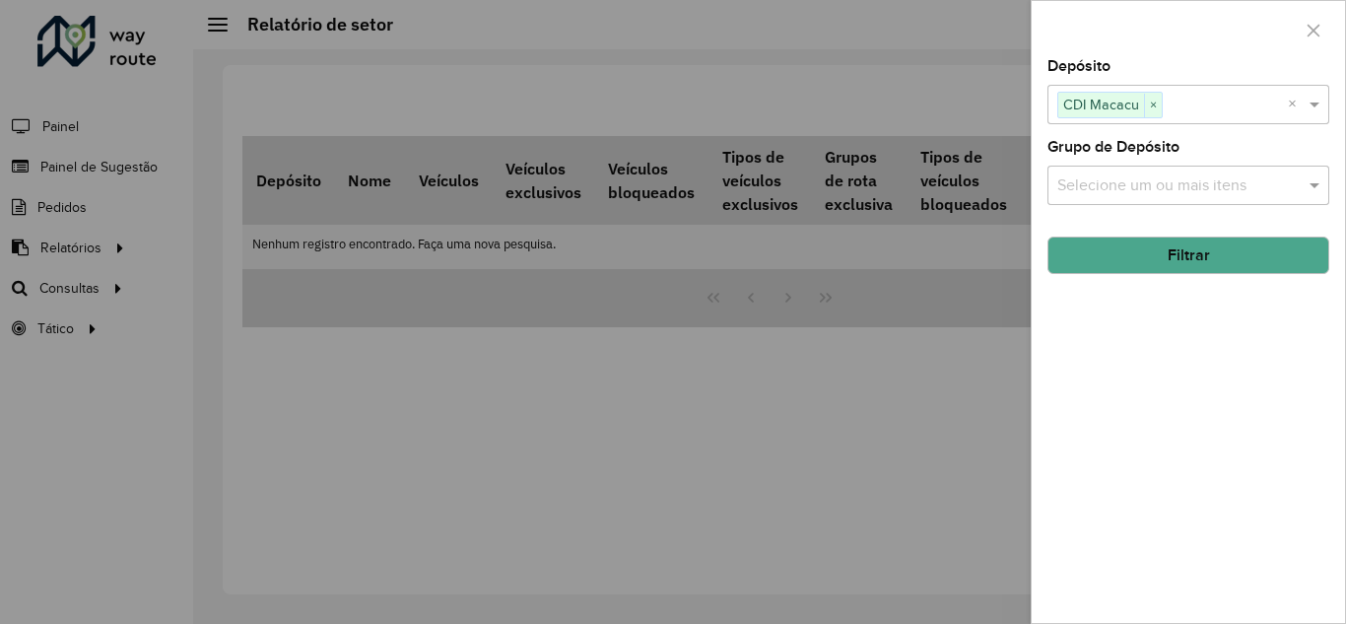
click at [1193, 259] on button "Filtrar" at bounding box center [1188, 254] width 282 height 37
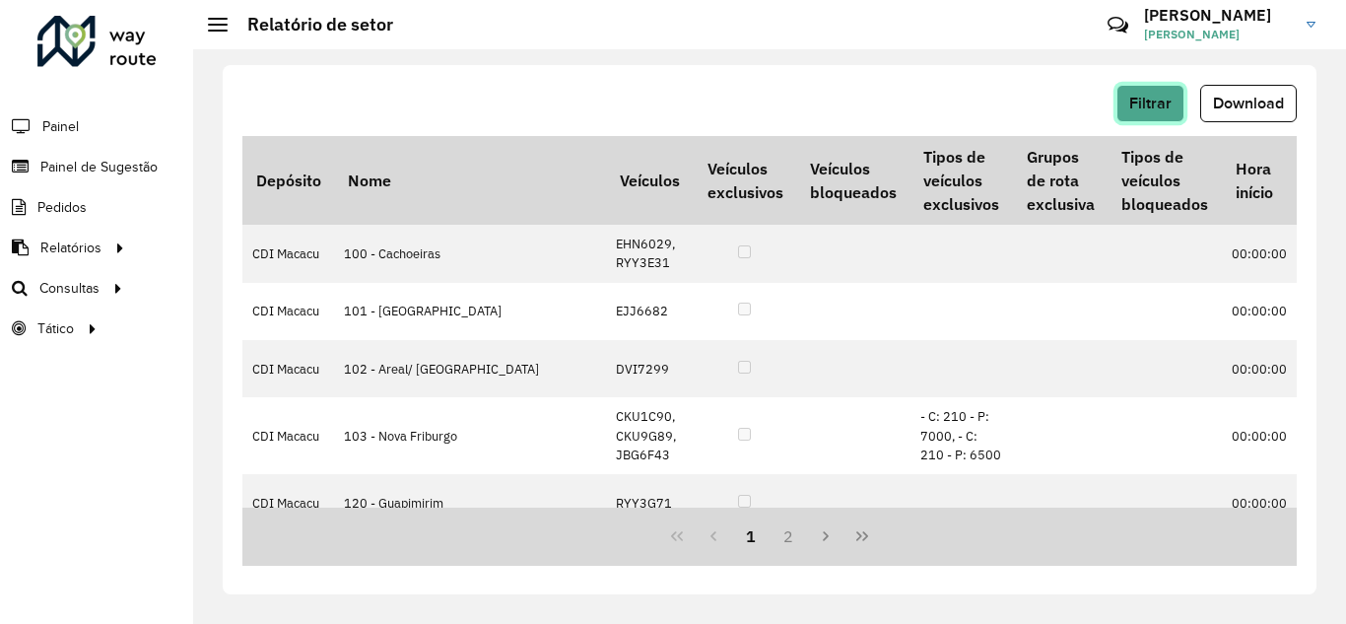
click at [1143, 102] on span "Filtrar" at bounding box center [1150, 103] width 42 height 17
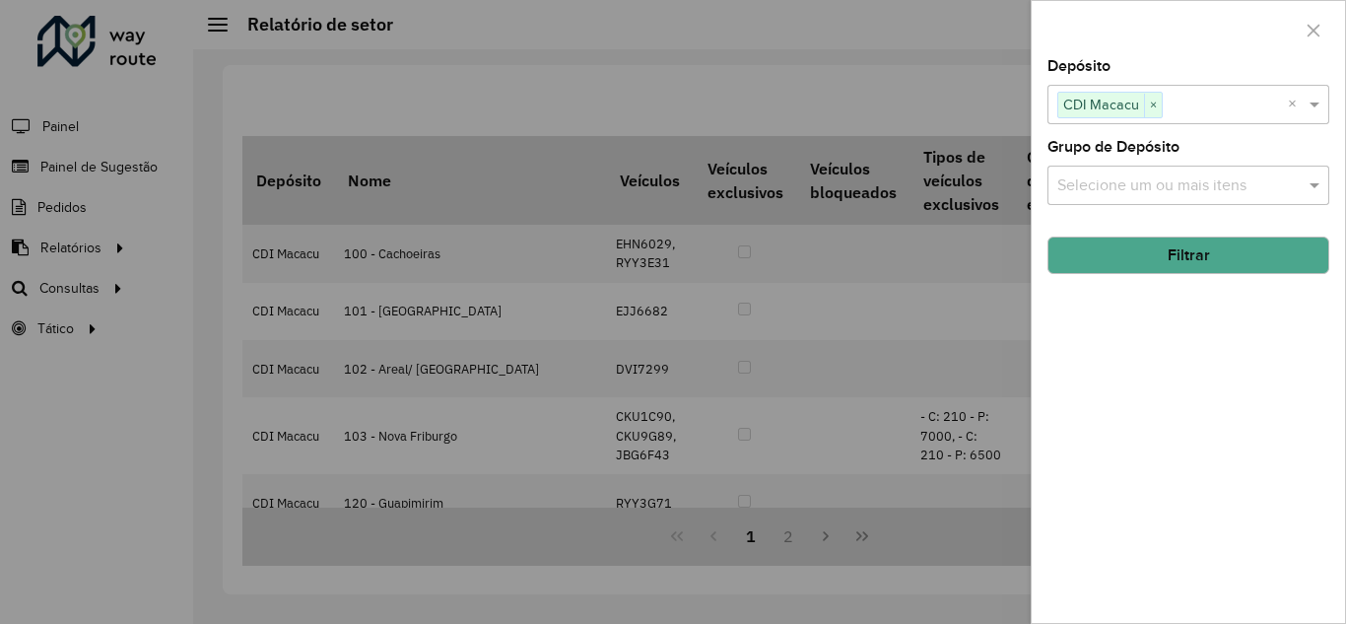
click at [815, 94] on div at bounding box center [673, 312] width 1346 height 624
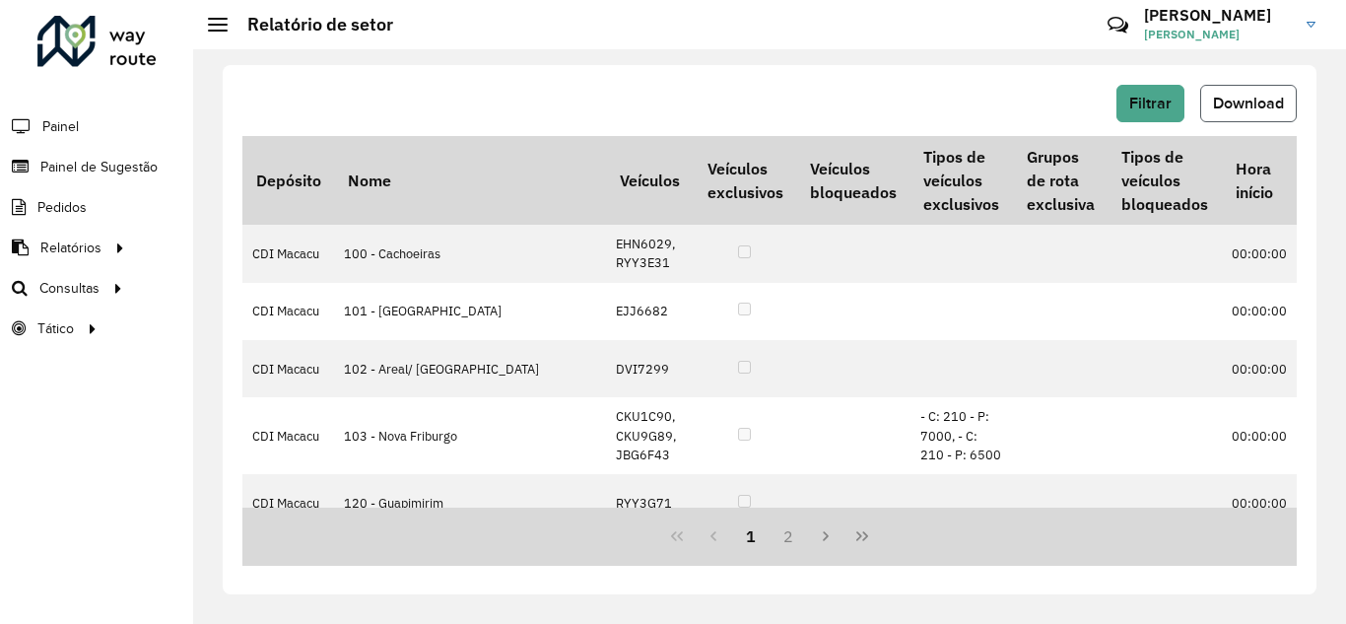
click at [1228, 109] on span "Download" at bounding box center [1248, 103] width 71 height 17
click at [249, 287] on span "Roteirização" at bounding box center [264, 288] width 80 height 21
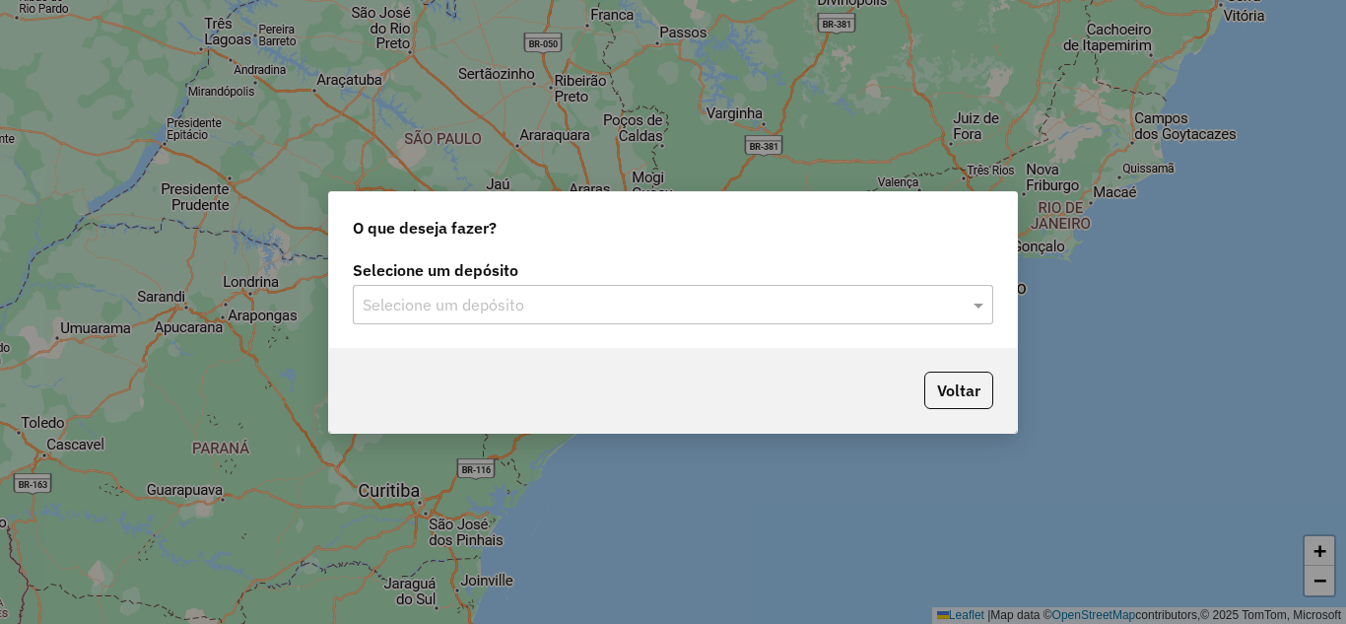
click at [443, 302] on input "text" at bounding box center [653, 306] width 581 height 24
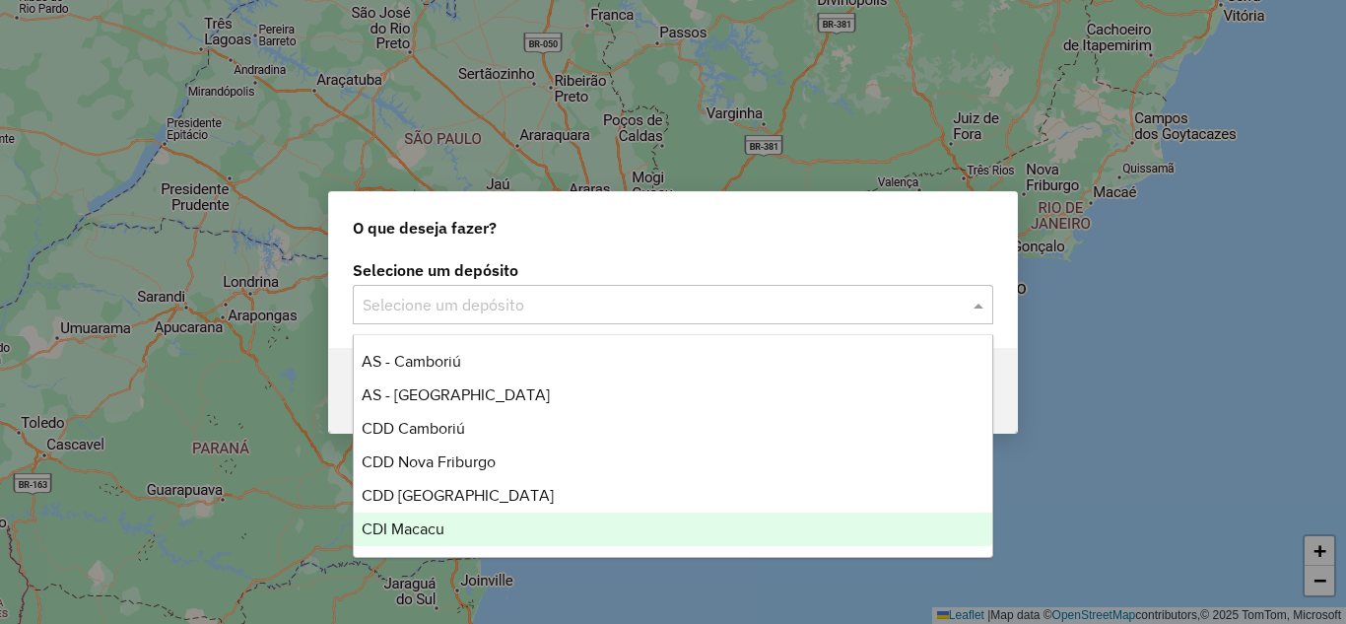
click at [418, 521] on span "CDI Macacu" at bounding box center [403, 528] width 83 height 17
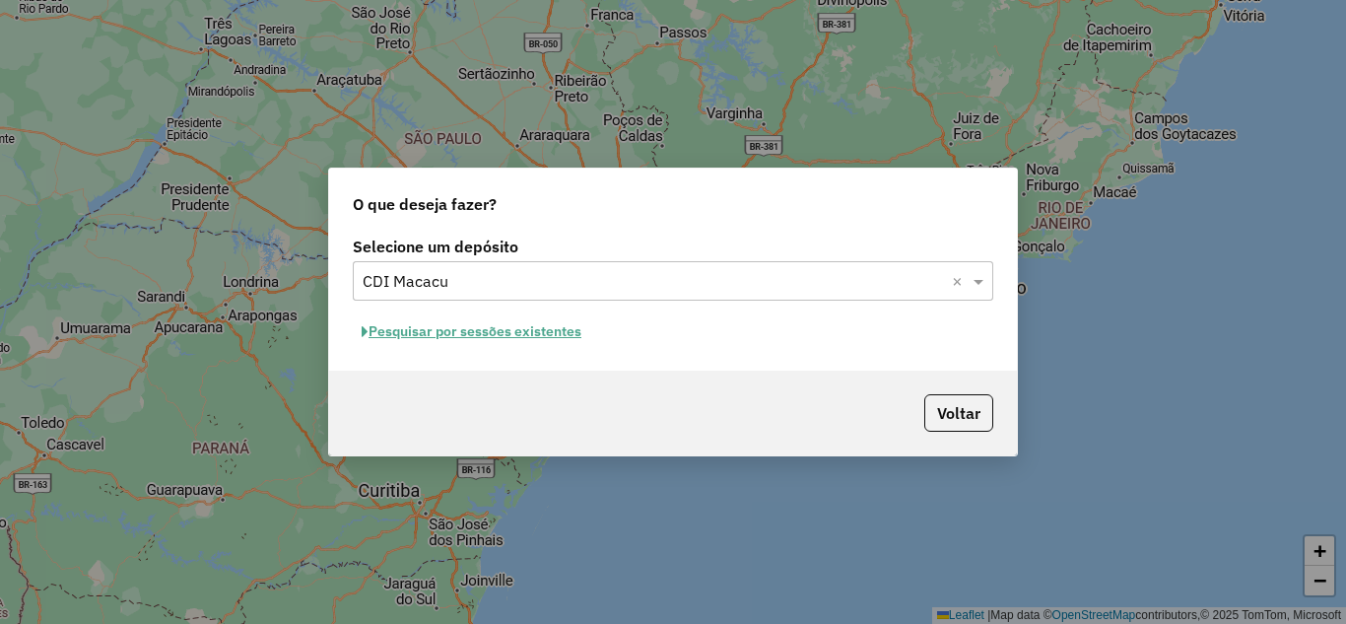
click at [514, 335] on button "Pesquisar por sessões existentes" at bounding box center [471, 331] width 237 height 31
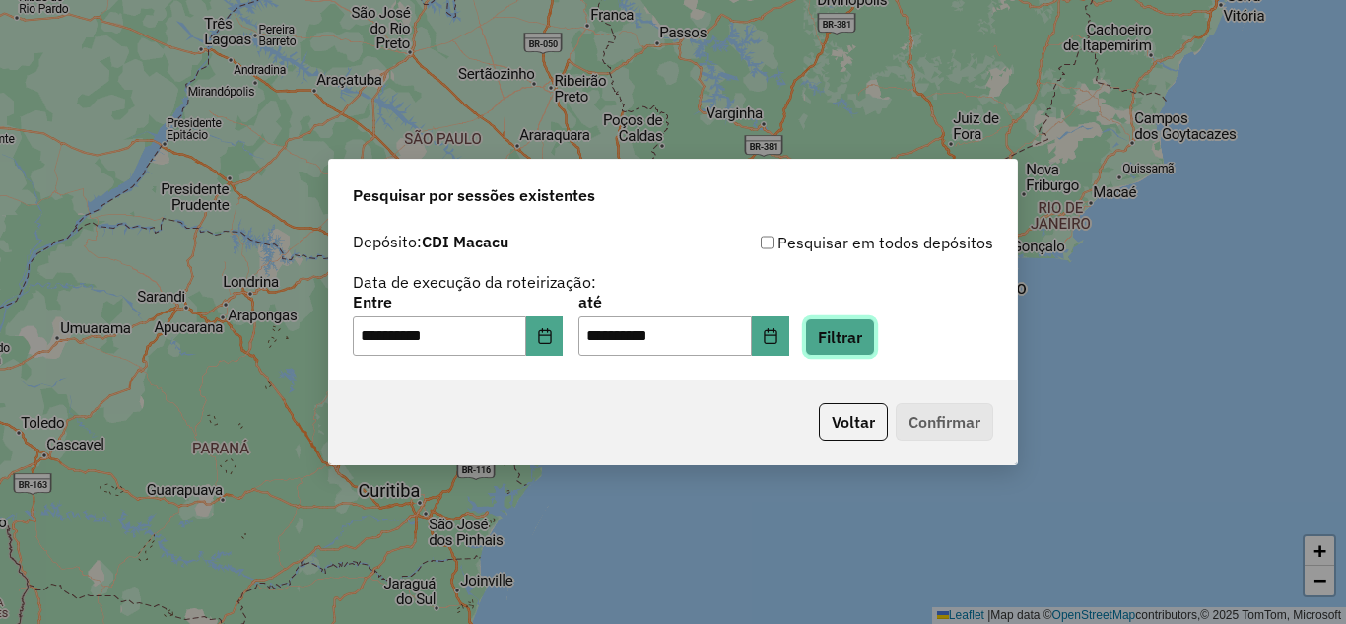
click at [852, 339] on button "Filtrar" at bounding box center [840, 336] width 70 height 37
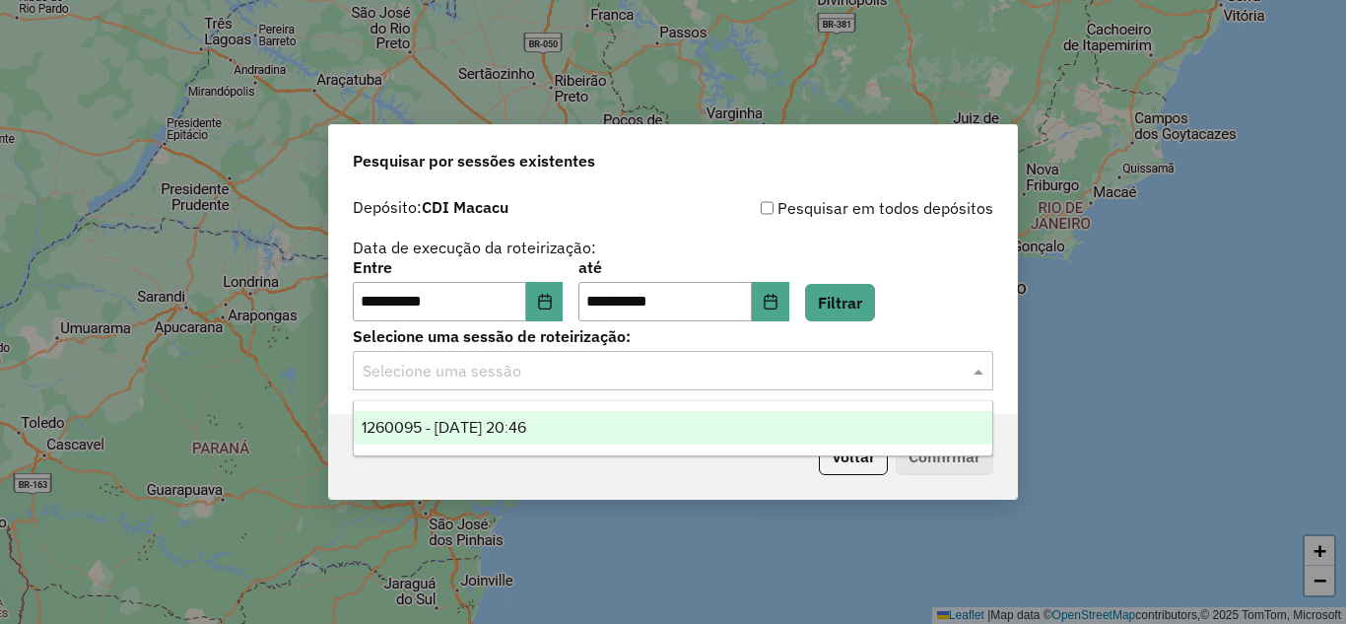
click at [858, 378] on input "text" at bounding box center [653, 372] width 581 height 24
click at [475, 419] on span "1260095 - 05/09/2025 20:46" at bounding box center [444, 427] width 165 height 17
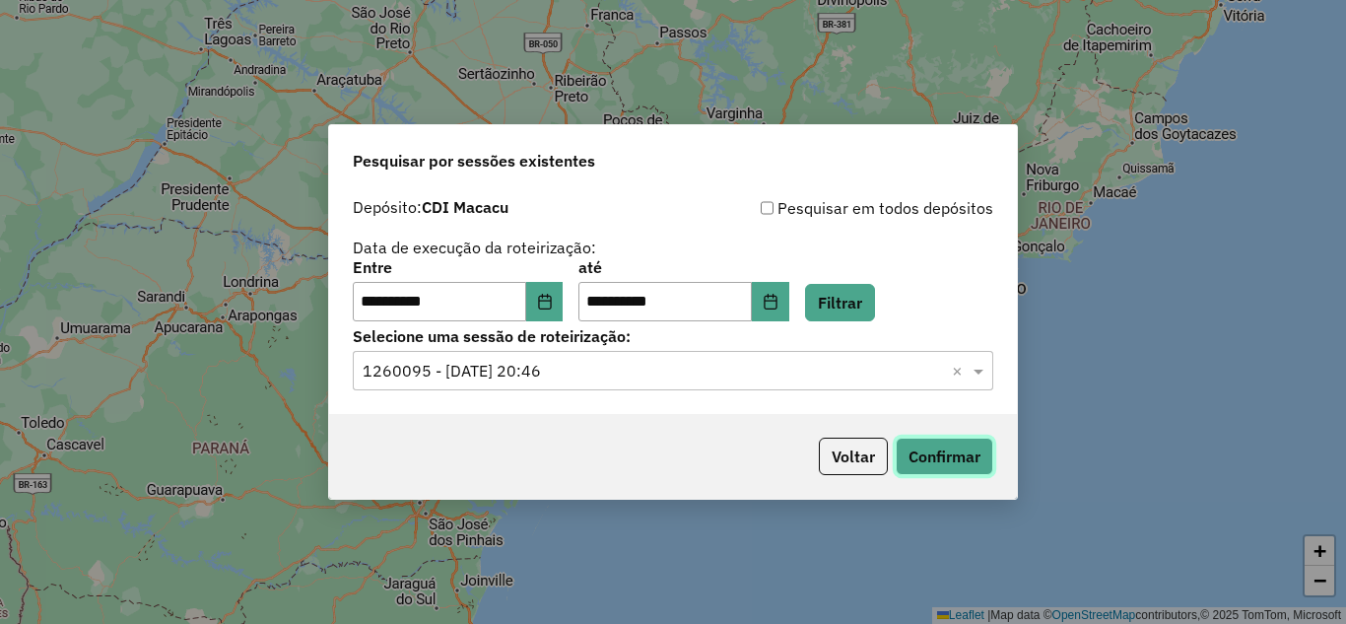
click at [944, 450] on button "Confirmar" at bounding box center [945, 455] width 98 height 37
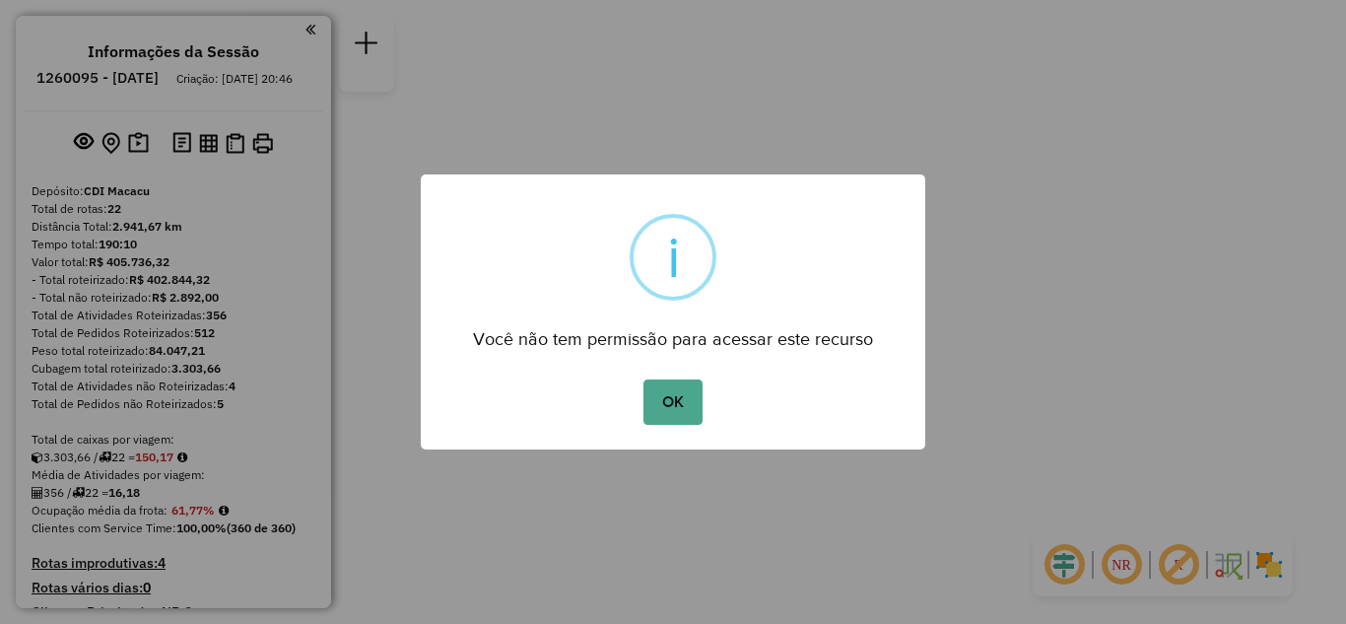
click at [627, 396] on div "OK No Cancel" at bounding box center [673, 401] width 504 height 55
click at [660, 398] on button "OK" at bounding box center [672, 401] width 58 height 45
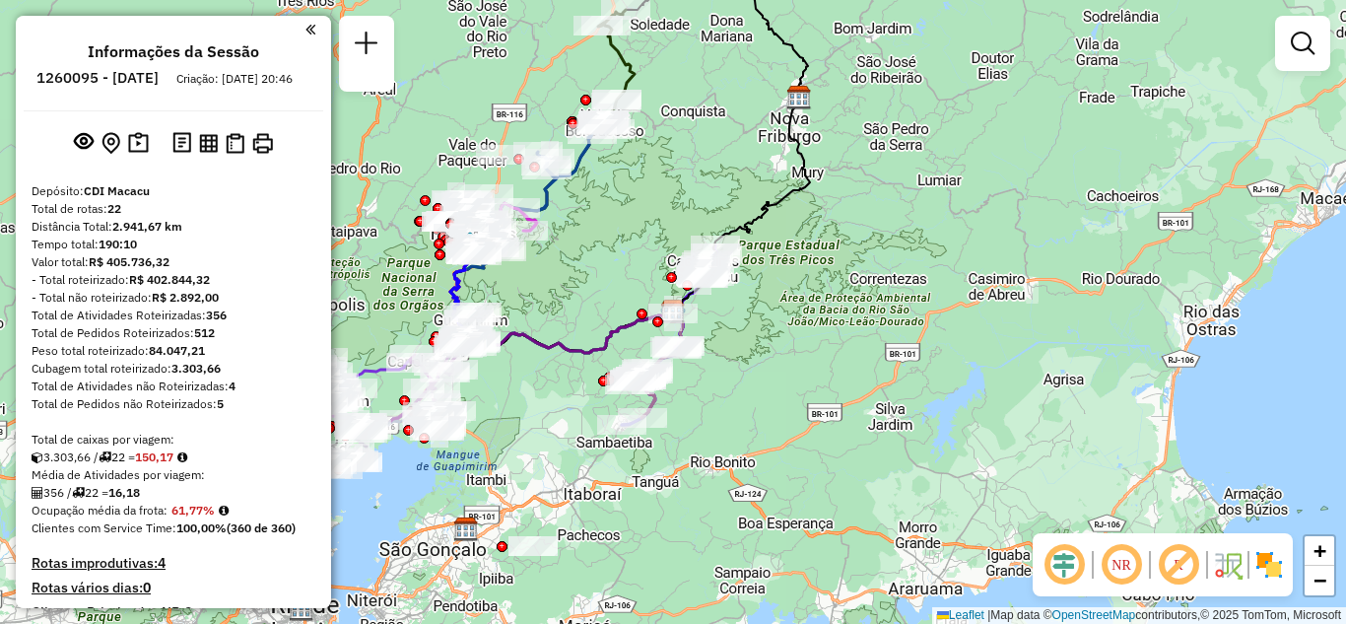
drag, startPoint x: 756, startPoint y: 362, endPoint x: 936, endPoint y: 326, distance: 183.8
click at [934, 334] on div "Rota 7 - Placa RTD5A90 91052737 - [PERSON_NAME] Rota 8 - Placa EHN6029 91032198…" at bounding box center [673, 312] width 1346 height 624
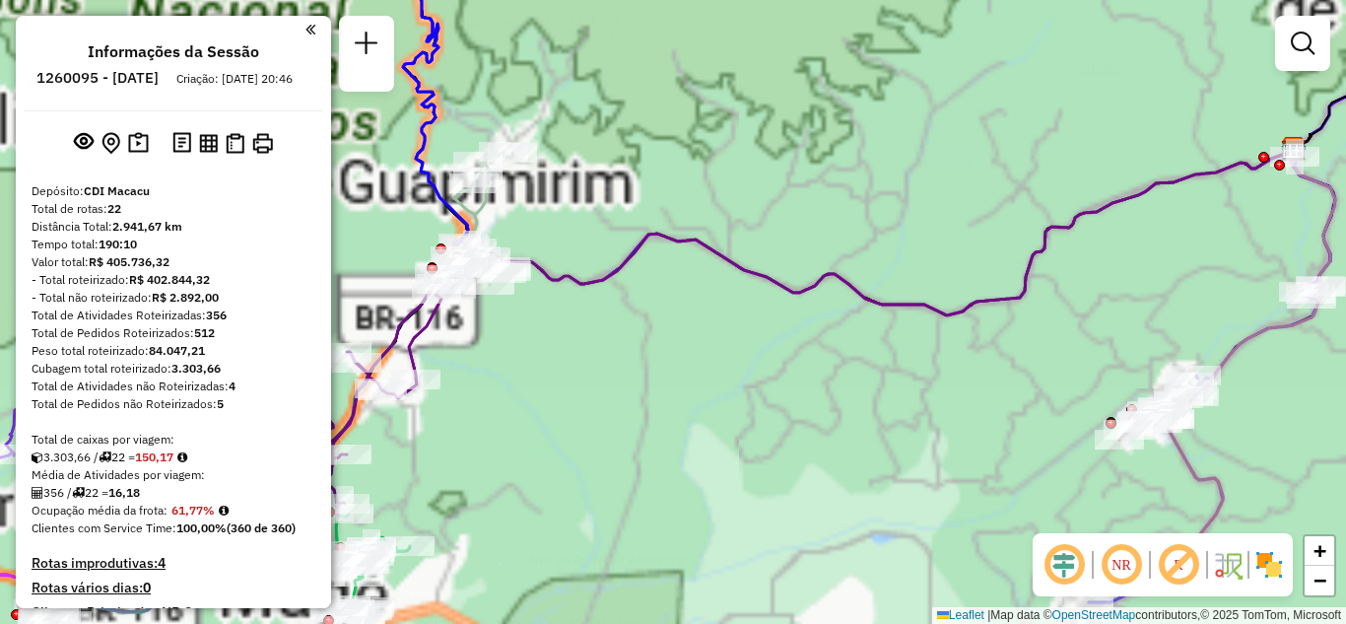
drag, startPoint x: 646, startPoint y: 356, endPoint x: 959, endPoint y: 436, distance: 322.6
click at [959, 436] on div "Janela de atendimento Grade de atendimento Capacidade Transportadoras Veículos …" at bounding box center [673, 312] width 1346 height 624
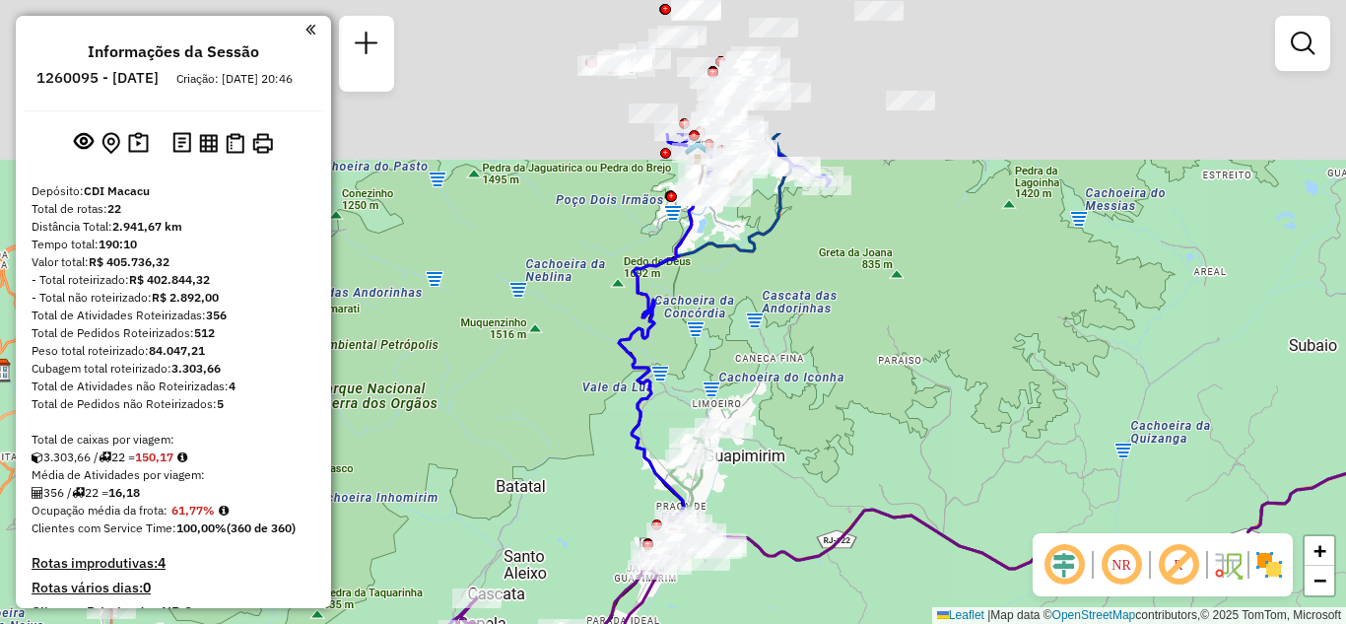
drag, startPoint x: 797, startPoint y: 581, endPoint x: 768, endPoint y: 629, distance: 55.3
click at [768, 623] on html "Aguarde... Pop-up bloqueado! Seu navegador bloqueou automáticamente a abertura …" at bounding box center [673, 312] width 1346 height 624
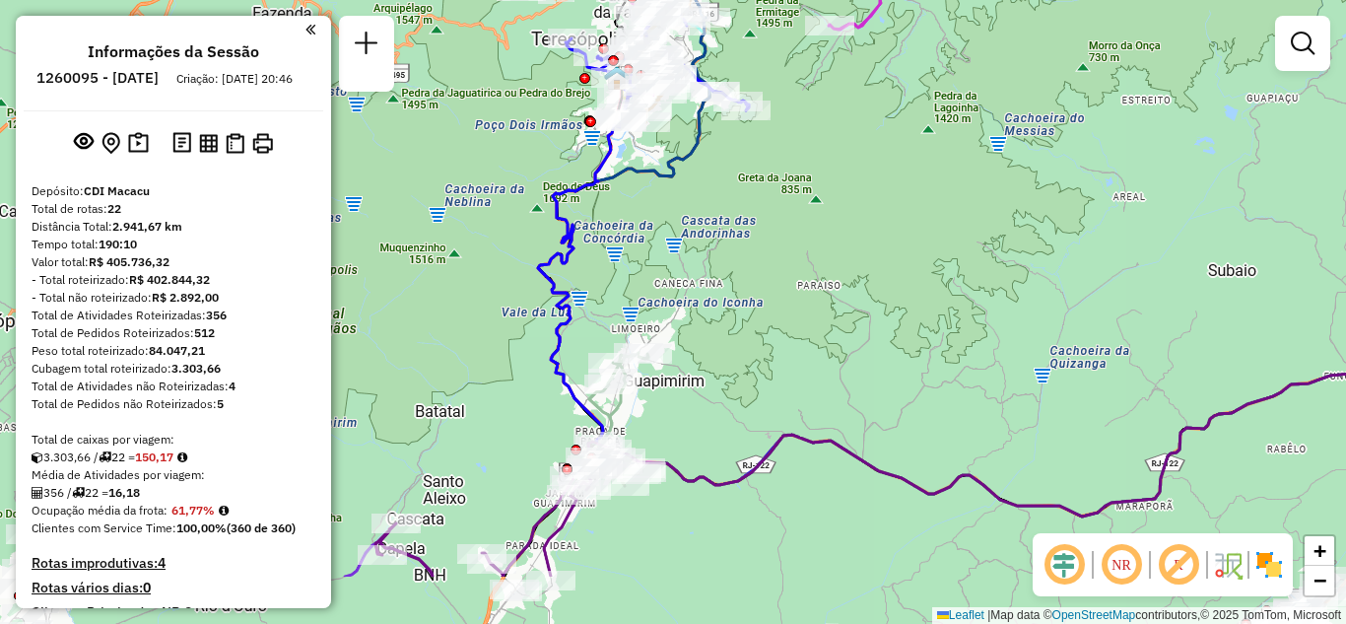
drag, startPoint x: 771, startPoint y: 250, endPoint x: 760, endPoint y: 234, distance: 19.7
click at [760, 234] on div "Janela de atendimento Grade de atendimento Capacidade Transportadoras Veículos …" at bounding box center [673, 312] width 1346 height 624
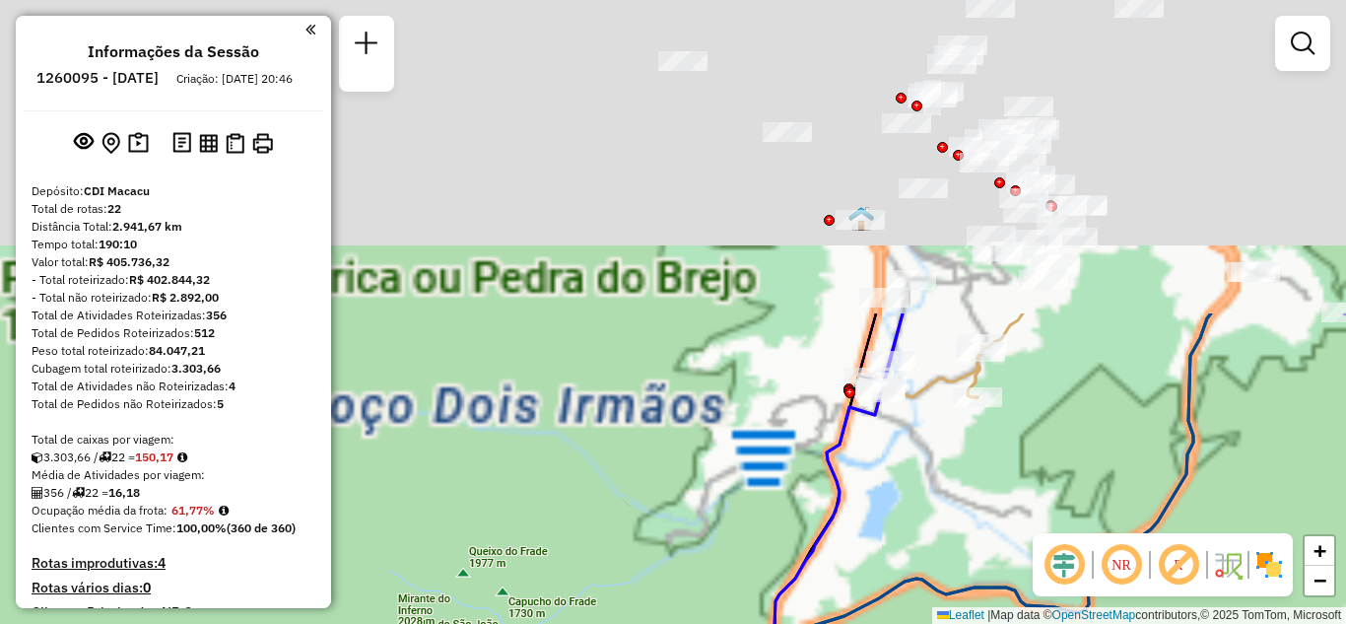
drag, startPoint x: 569, startPoint y: 294, endPoint x: 1025, endPoint y: 571, distance: 533.3
click at [1025, 571] on div "Janela de atendimento Grade de atendimento Capacidade Transportadoras Veículos …" at bounding box center [673, 312] width 1346 height 624
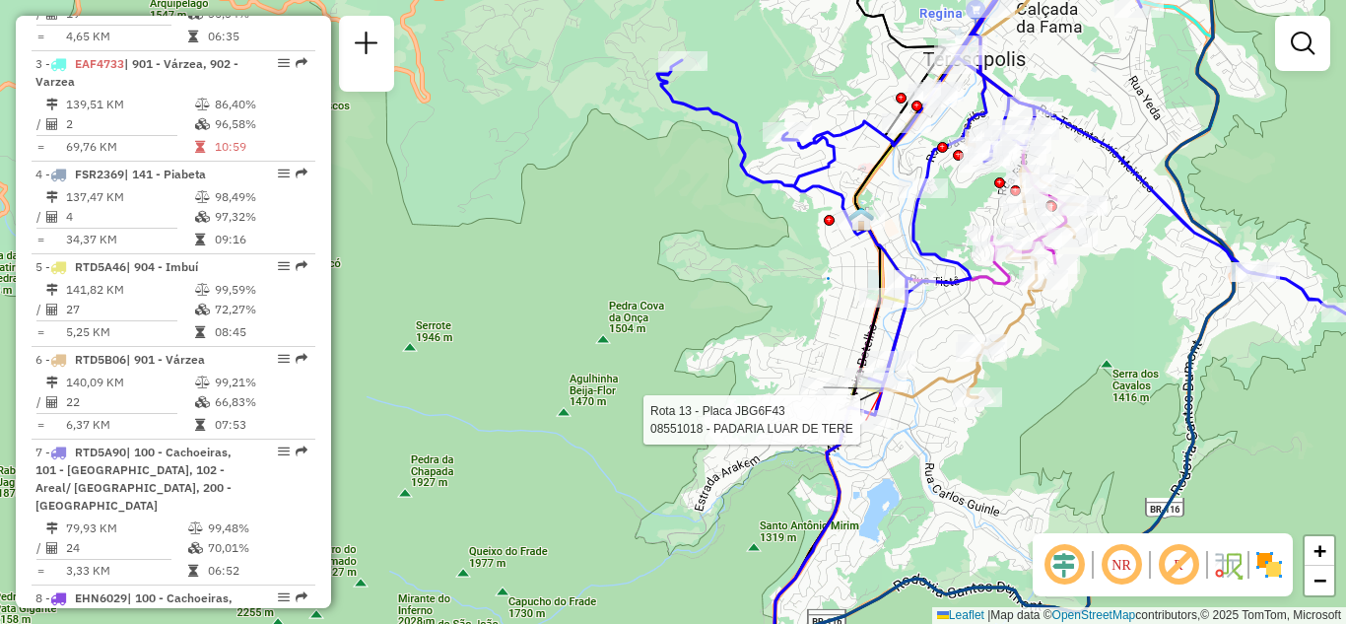
select select "**********"
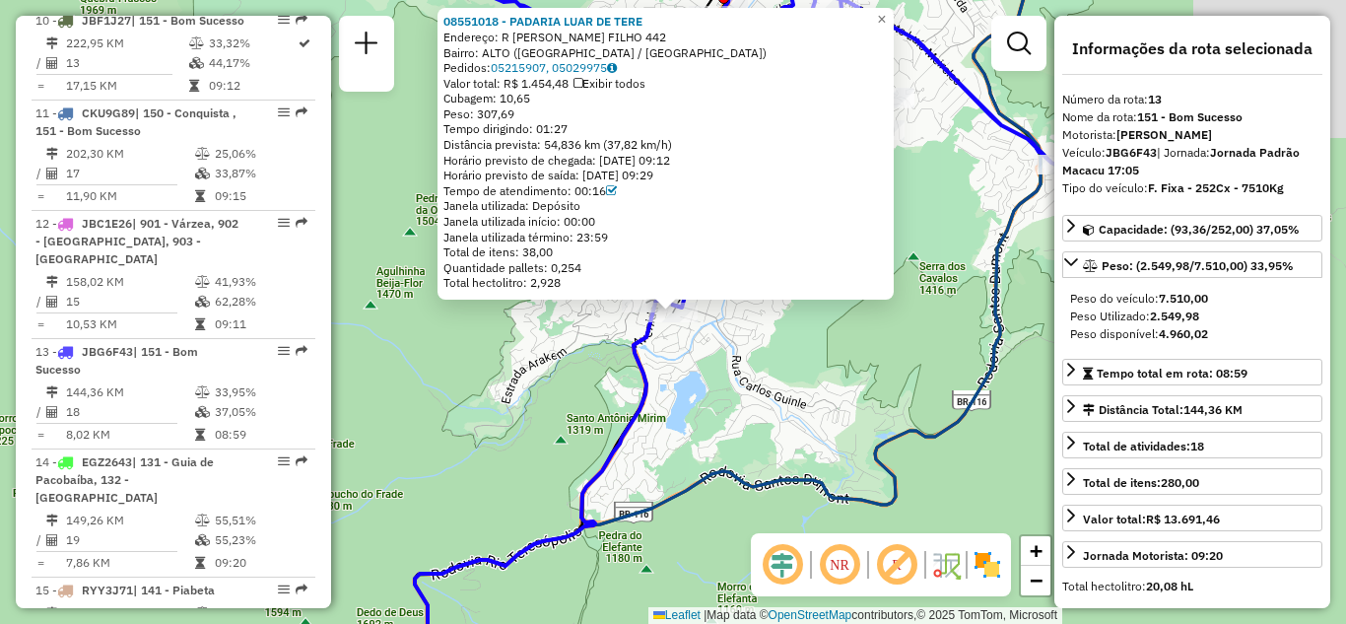
scroll to position [2043, 0]
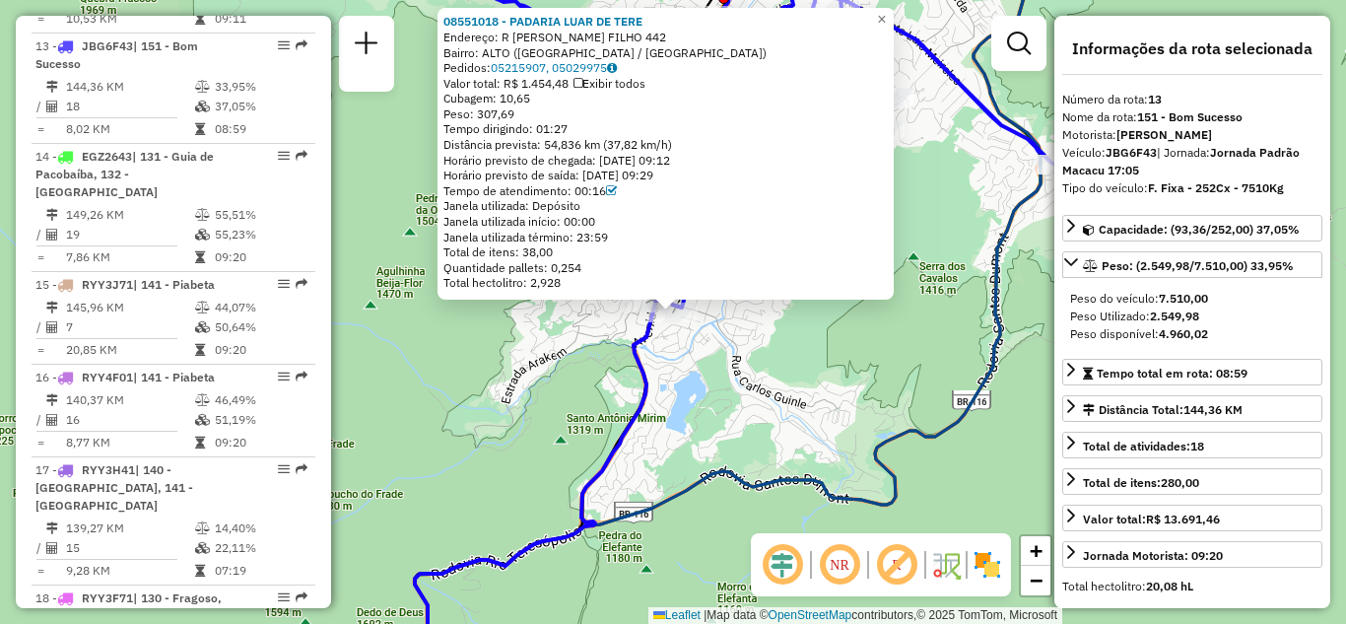
drag, startPoint x: 457, startPoint y: 126, endPoint x: 573, endPoint y: 125, distance: 116.3
click at [573, 125] on div "Tempo dirigindo: 01:27" at bounding box center [665, 129] width 444 height 16
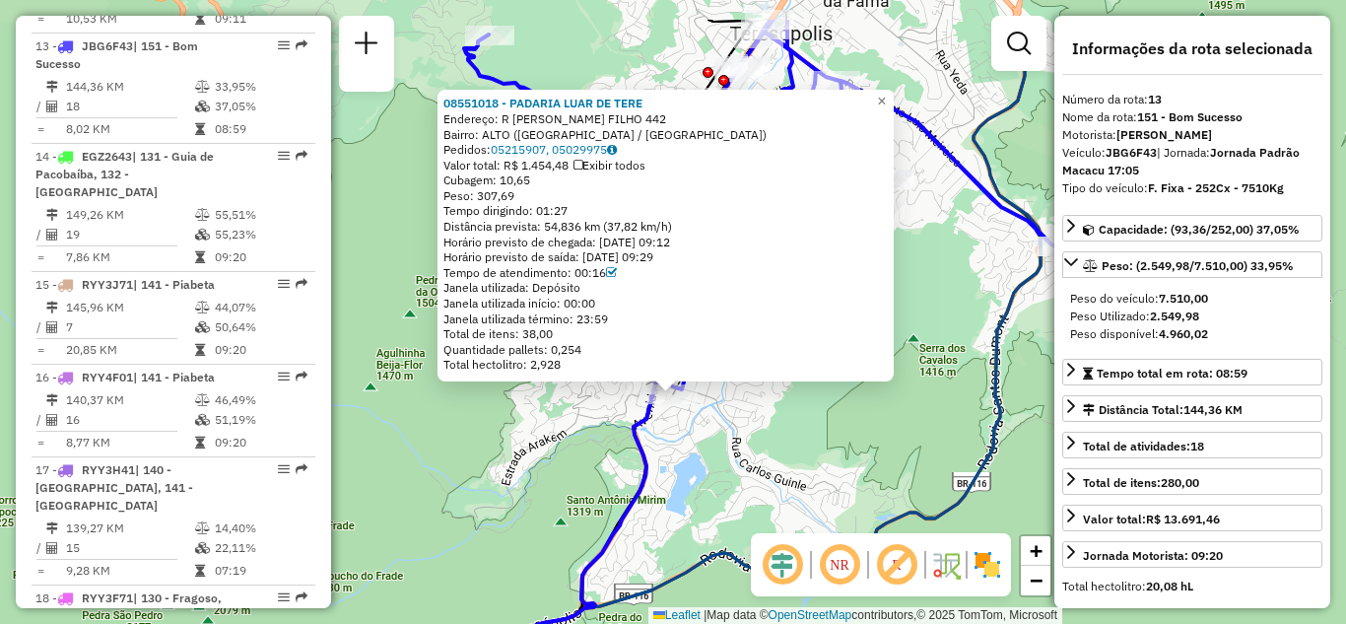
drag, startPoint x: 941, startPoint y: 164, endPoint x: 882, endPoint y: 215, distance: 78.2
click at [939, 245] on div "08551018 - PADARIA LUAR DE TERE Endereço: R [PERSON_NAME] FILHO 442 Bairro: ALT…" at bounding box center [673, 312] width 1346 height 624
click at [884, 93] on span "×" at bounding box center [879, 101] width 9 height 17
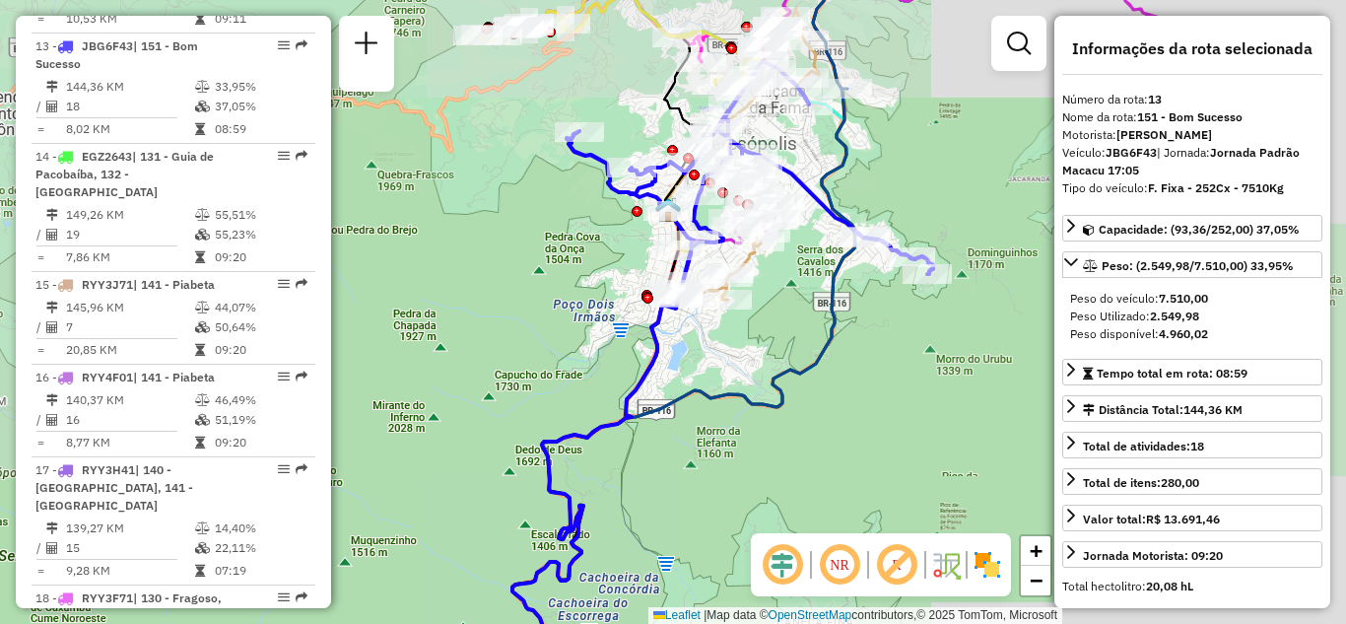
drag, startPoint x: 927, startPoint y: 273, endPoint x: 808, endPoint y: 280, distance: 119.4
click at [808, 297] on icon at bounding box center [689, 471] width 354 height 479
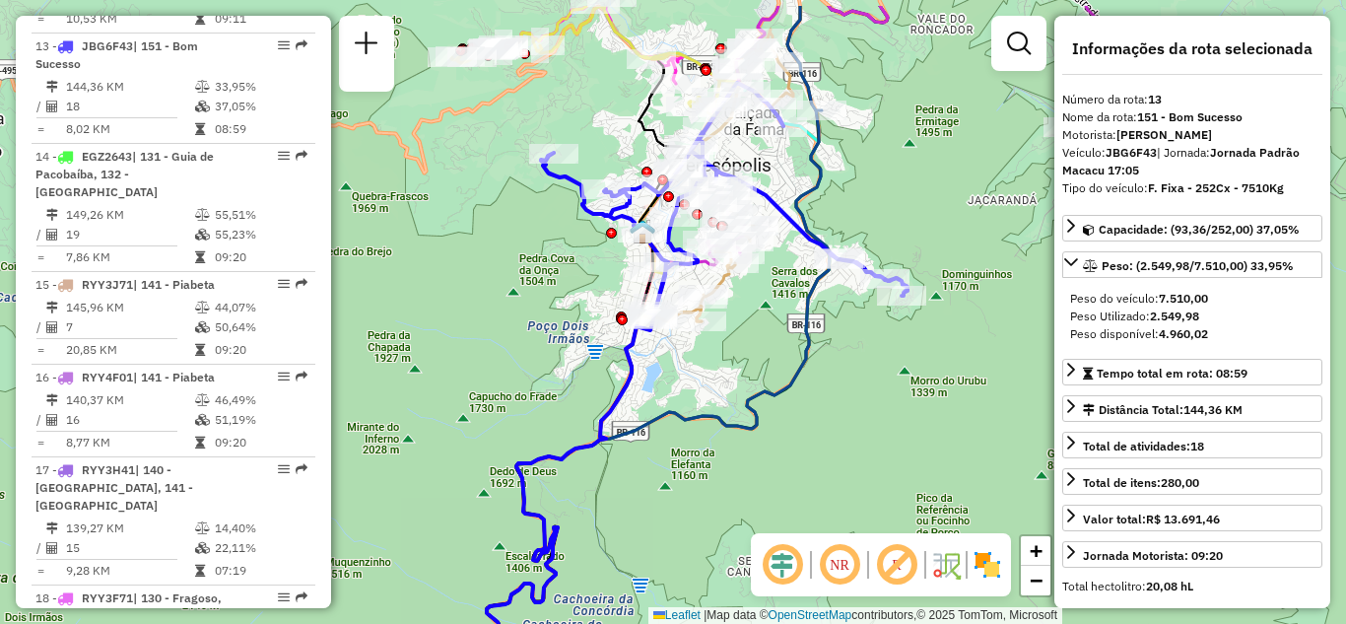
drag, startPoint x: 808, startPoint y: 312, endPoint x: 804, endPoint y: 410, distance: 97.6
click at [804, 410] on div "Janela de atendimento Grade de atendimento Capacidade Transportadoras Veículos …" at bounding box center [673, 312] width 1346 height 624
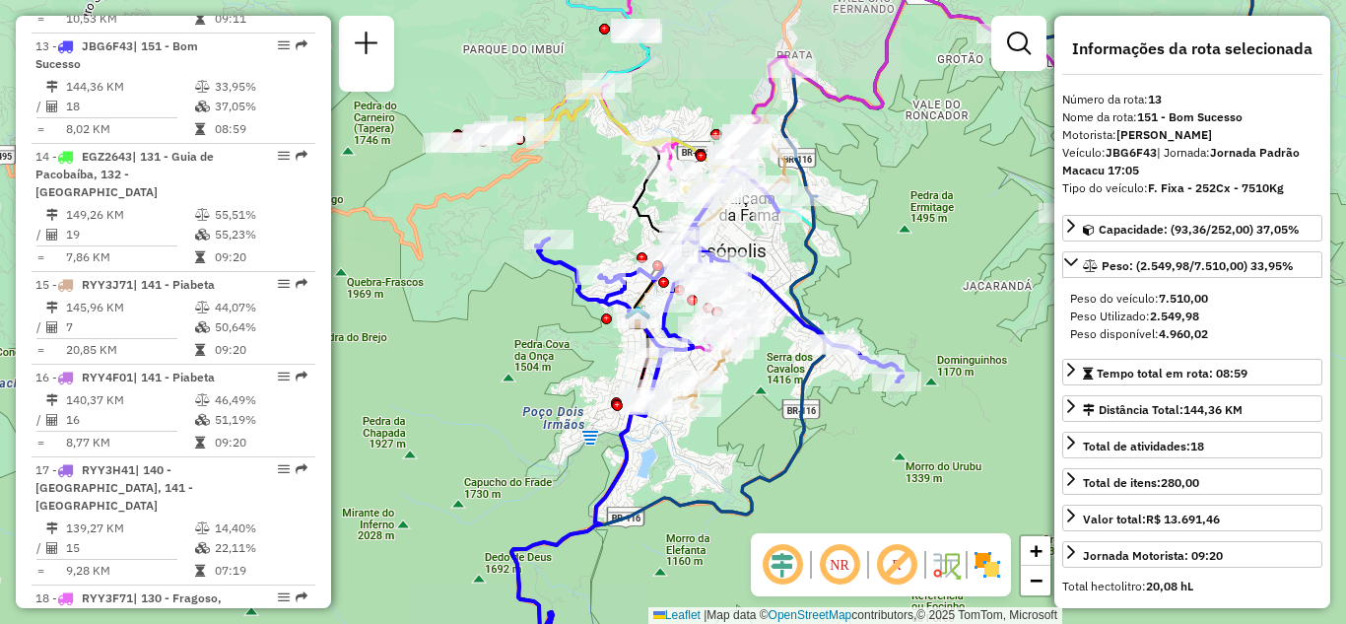
drag, startPoint x: 879, startPoint y: 194, endPoint x: 877, endPoint y: 260, distance: 66.0
click at [877, 259] on div "Janela de atendimento Grade de atendimento Capacidade Transportadoras Veículos …" at bounding box center [673, 312] width 1346 height 624
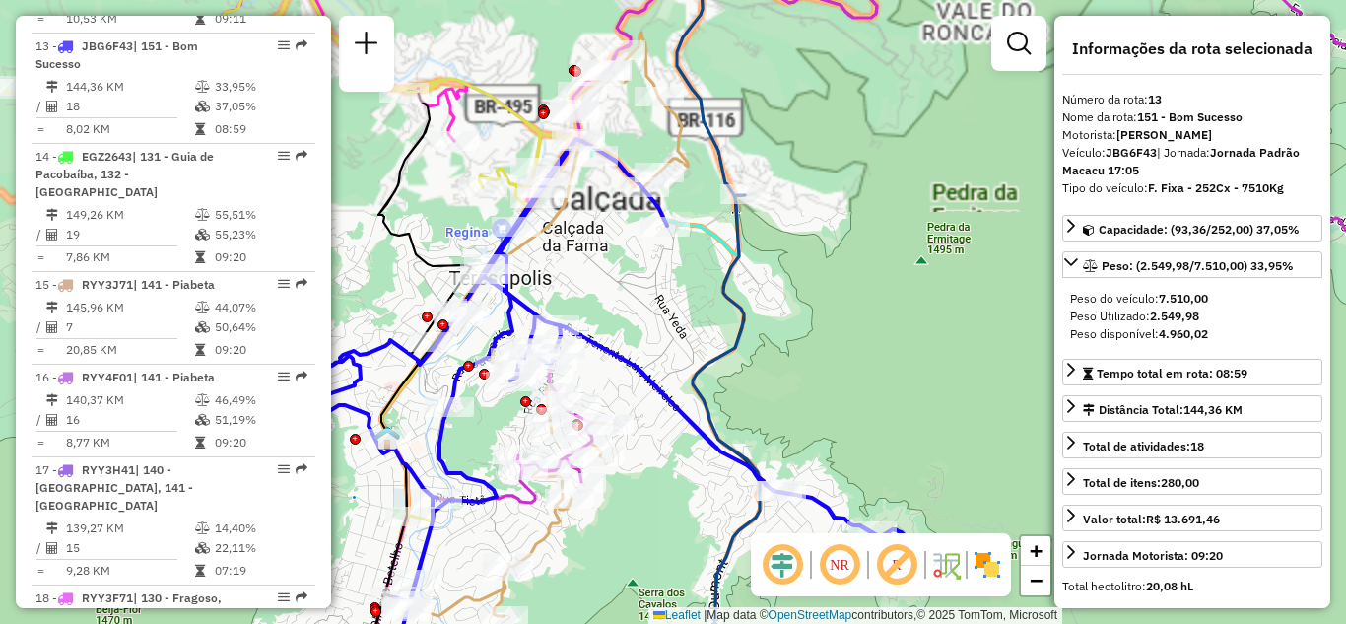
drag, startPoint x: 891, startPoint y: 229, endPoint x: 869, endPoint y: 268, distance: 45.0
click at [869, 268] on div "Janela de atendimento Grade de atendimento Capacidade Transportadoras Veículos …" at bounding box center [673, 312] width 1346 height 624
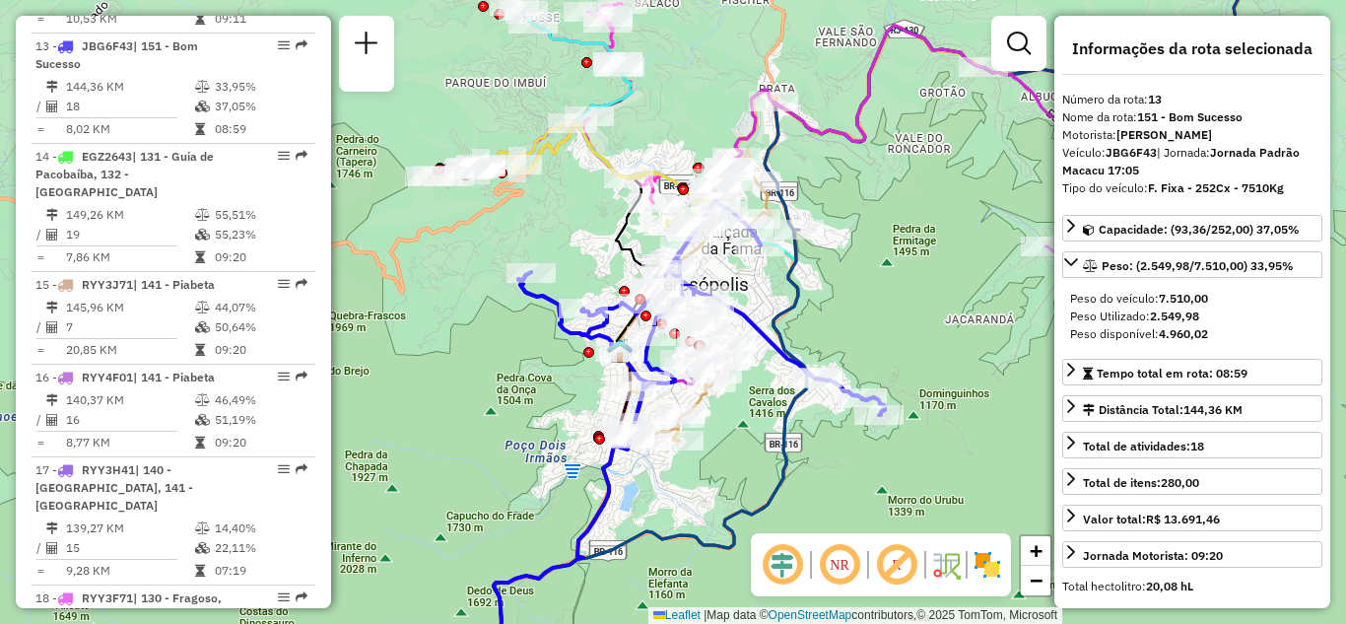
drag, startPoint x: 841, startPoint y: 285, endPoint x: 830, endPoint y: 316, distance: 33.7
click at [830, 316] on div "Janela de atendimento Grade de atendimento Capacidade Transportadoras Veículos …" at bounding box center [673, 312] width 1346 height 624
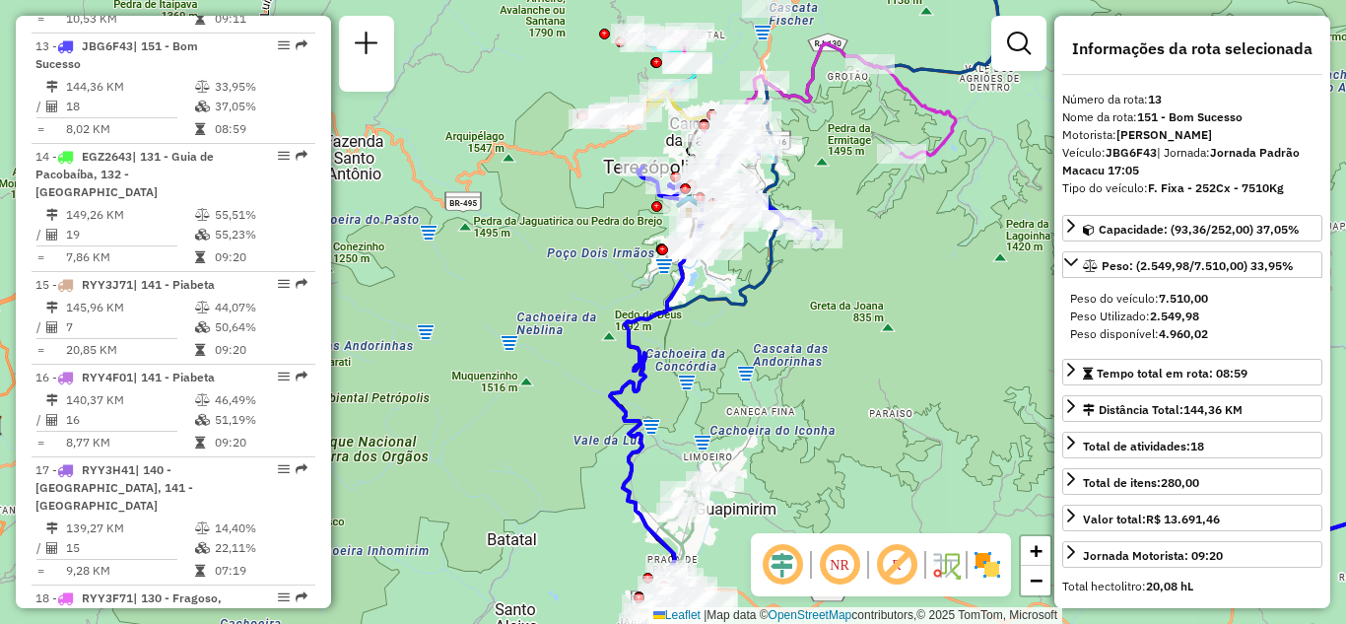
drag, startPoint x: 775, startPoint y: 423, endPoint x: 764, endPoint y: 384, distance: 40.2
click at [764, 384] on div "Janela de atendimento Grade de atendimento Capacidade Transportadoras Veículos …" at bounding box center [673, 312] width 1346 height 624
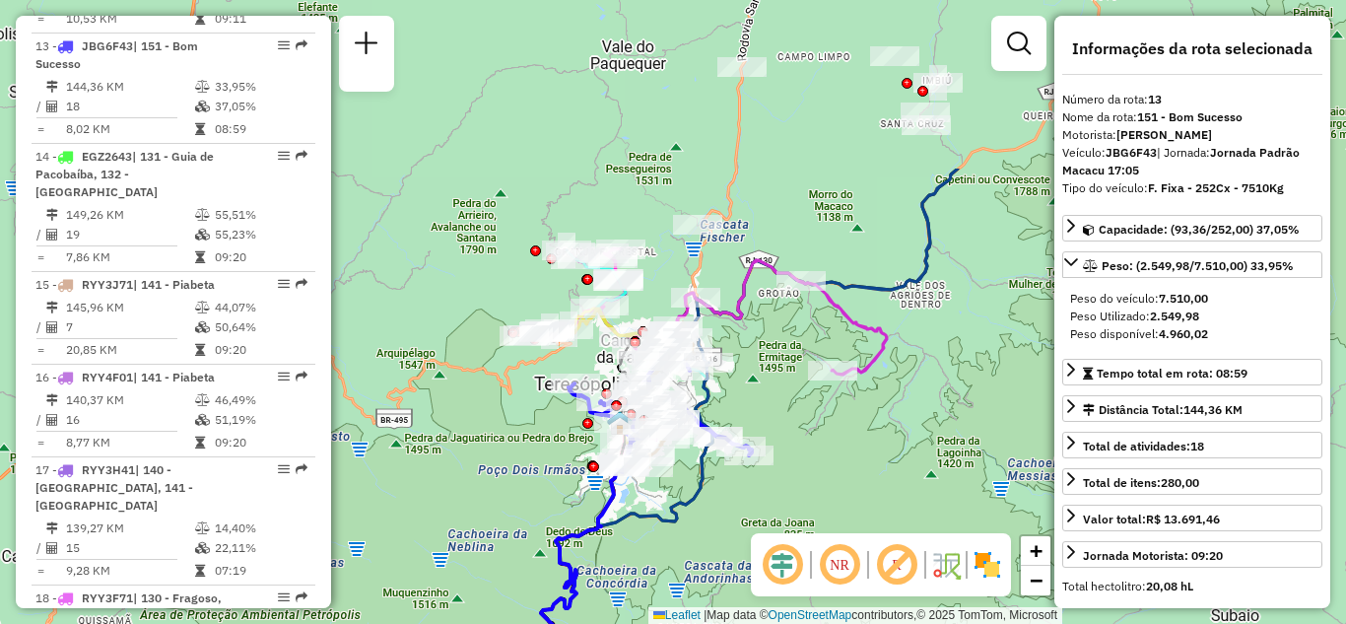
drag, startPoint x: 827, startPoint y: 288, endPoint x: 778, endPoint y: 403, distance: 125.0
click at [762, 486] on div "Janela de atendimento Grade de atendimento Capacidade Transportadoras Veículos …" at bounding box center [673, 312] width 1346 height 624
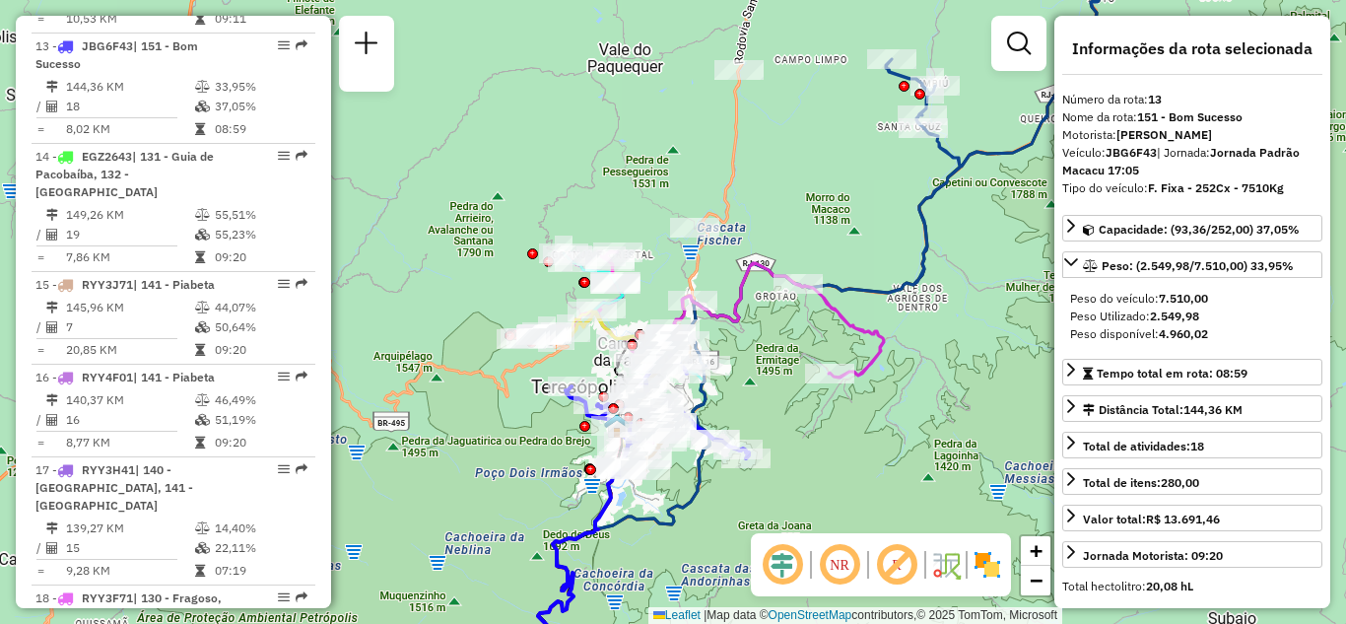
drag, startPoint x: 888, startPoint y: 247, endPoint x: 740, endPoint y: 342, distance: 175.5
click at [742, 347] on div "Janela de atendimento Grade de atendimento Capacidade Transportadoras Veículos …" at bounding box center [673, 312] width 1346 height 624
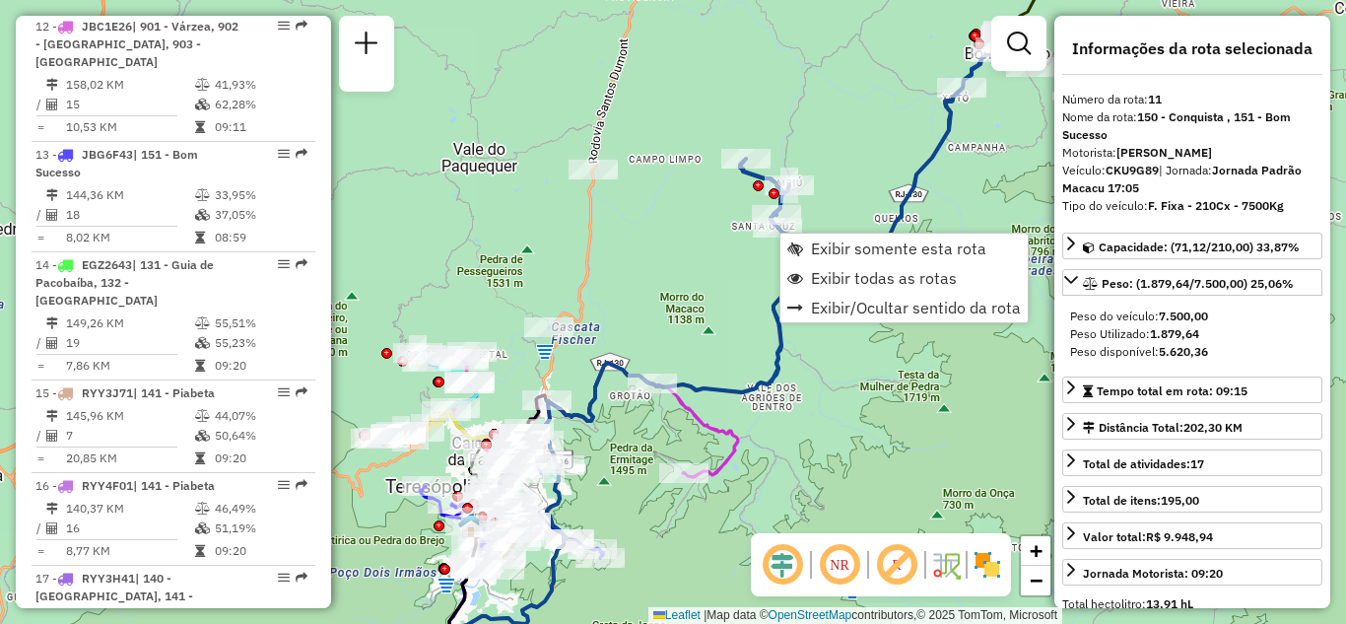
scroll to position [1823, 0]
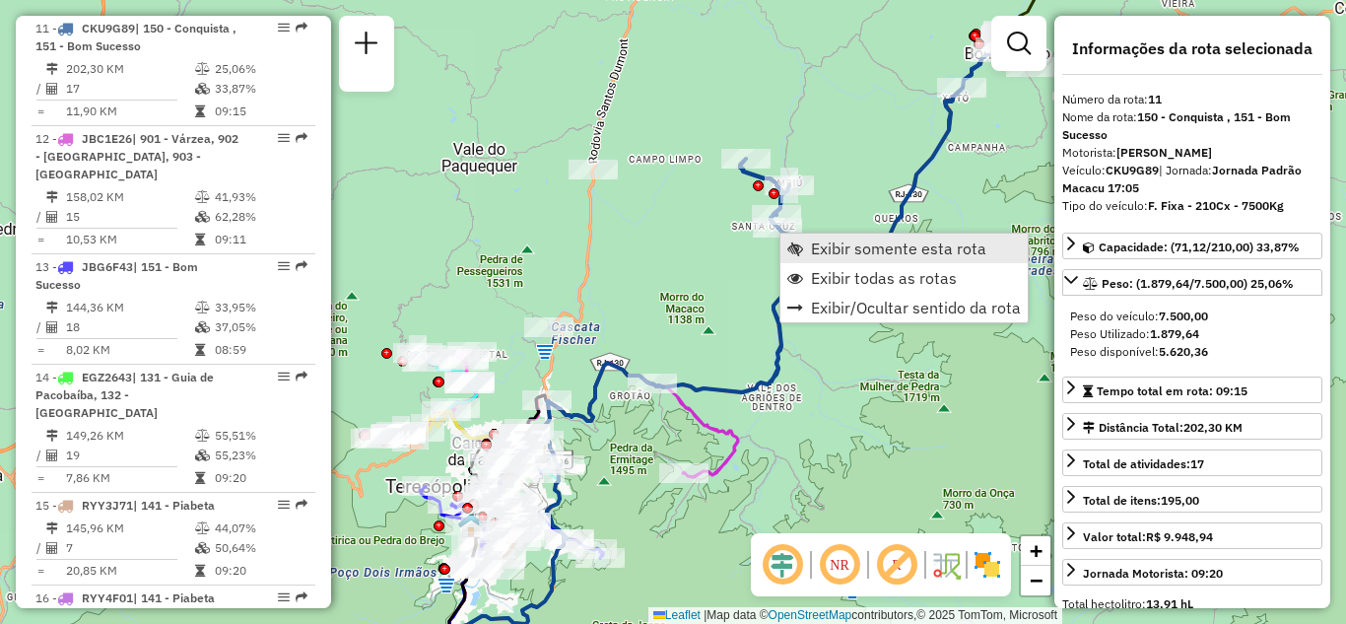
click at [842, 243] on span "Exibir somente esta rota" at bounding box center [898, 248] width 175 height 16
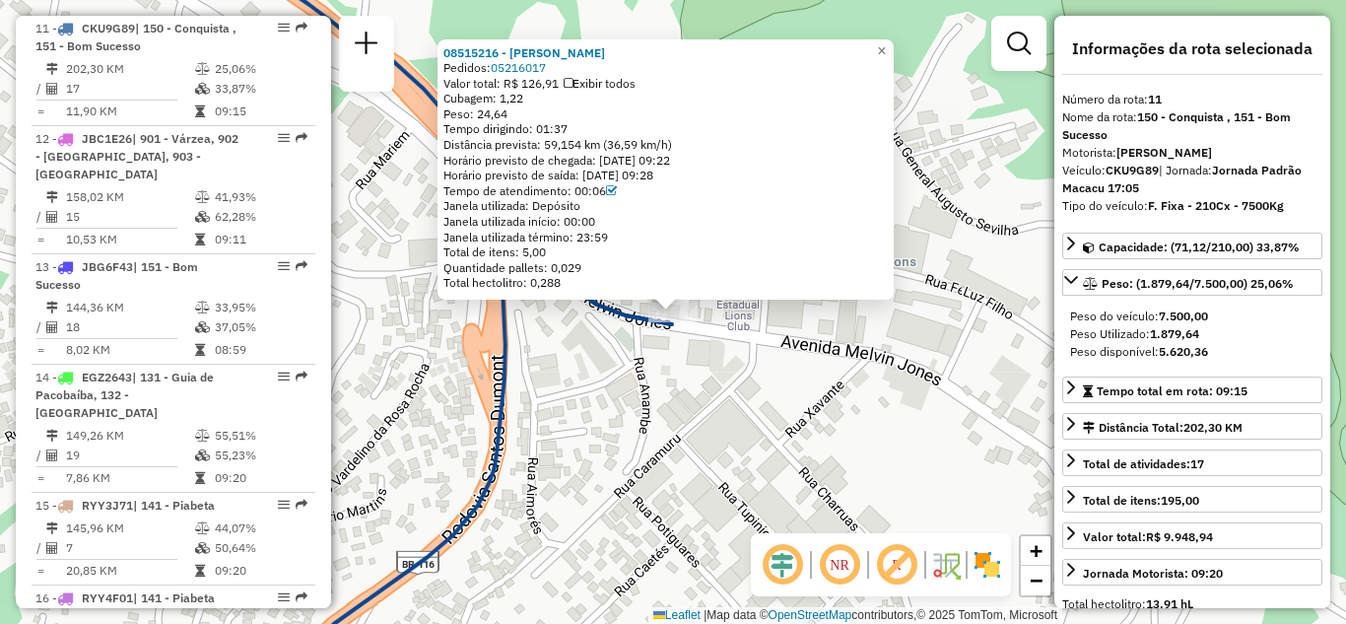
drag, startPoint x: 674, startPoint y: 142, endPoint x: 560, endPoint y: 145, distance: 114.3
click at [560, 145] on div "Distância prevista: 59,154 km (36,59 km/h)" at bounding box center [665, 145] width 444 height 16
click at [886, 44] on span "×" at bounding box center [881, 50] width 9 height 17
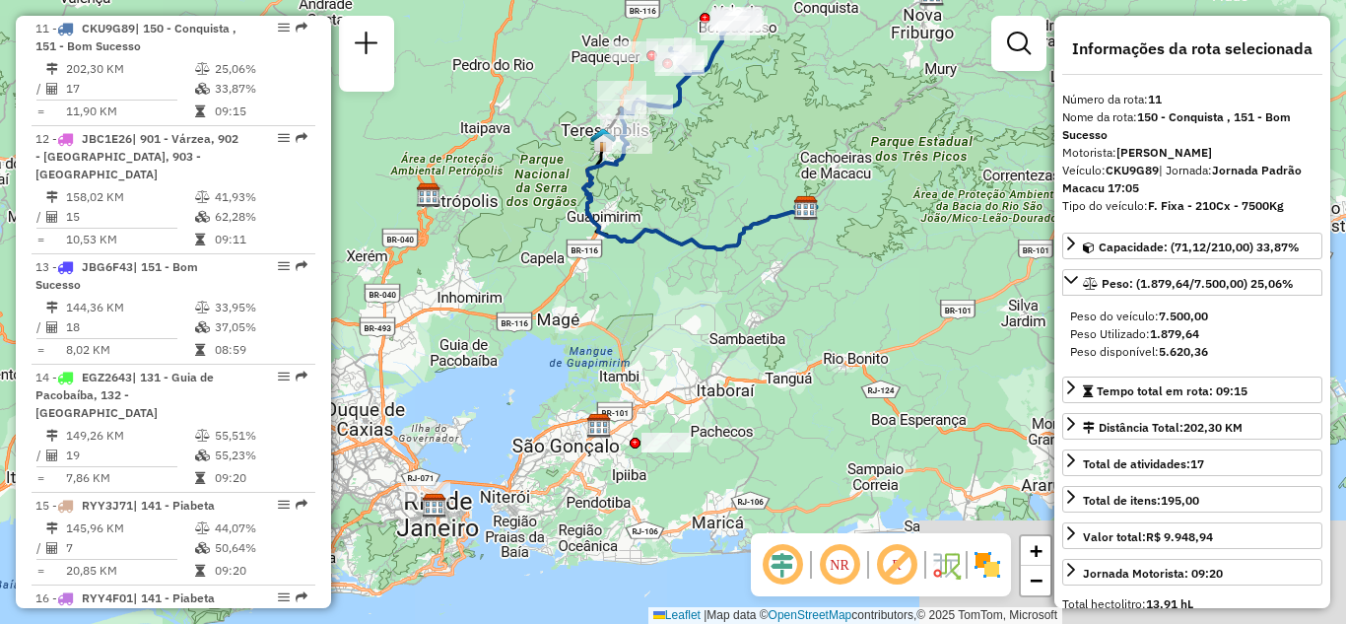
drag, startPoint x: 897, startPoint y: 384, endPoint x: 701, endPoint y: 299, distance: 213.1
click at [701, 299] on div "Janela de atendimento Grade de atendimento Capacidade Transportadoras Veículos …" at bounding box center [673, 312] width 1346 height 624
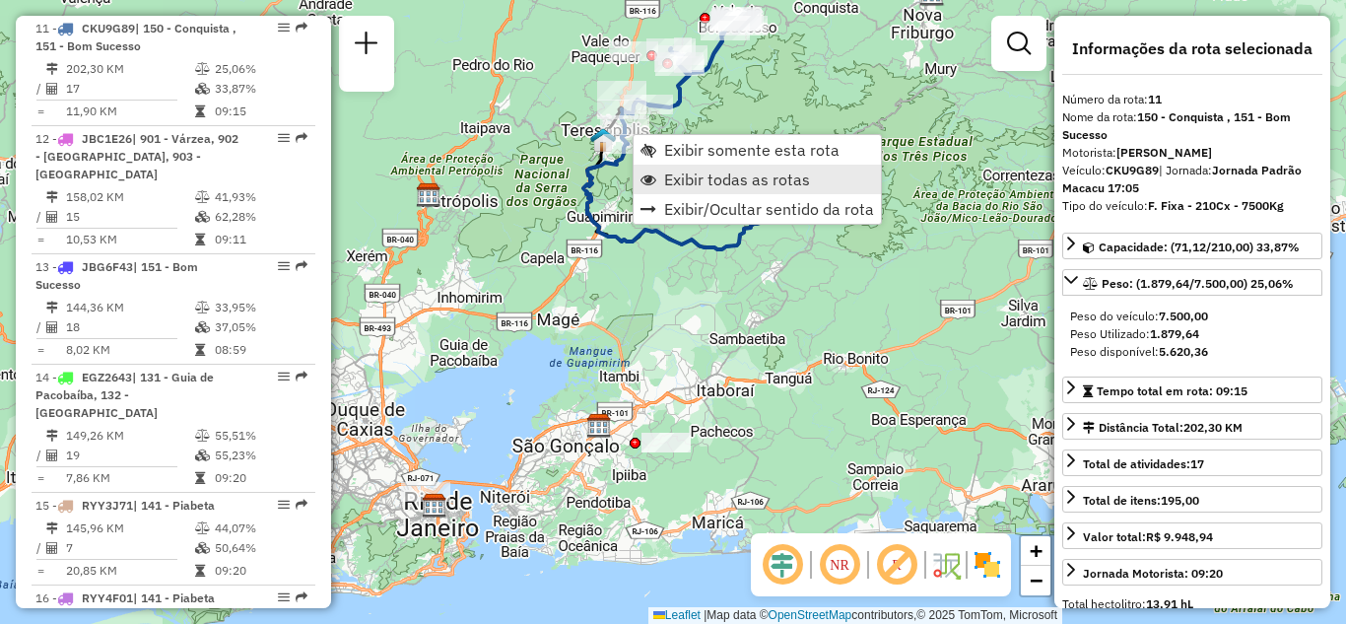
click at [683, 171] on span "Exibir todas as rotas" at bounding box center [737, 179] width 146 height 16
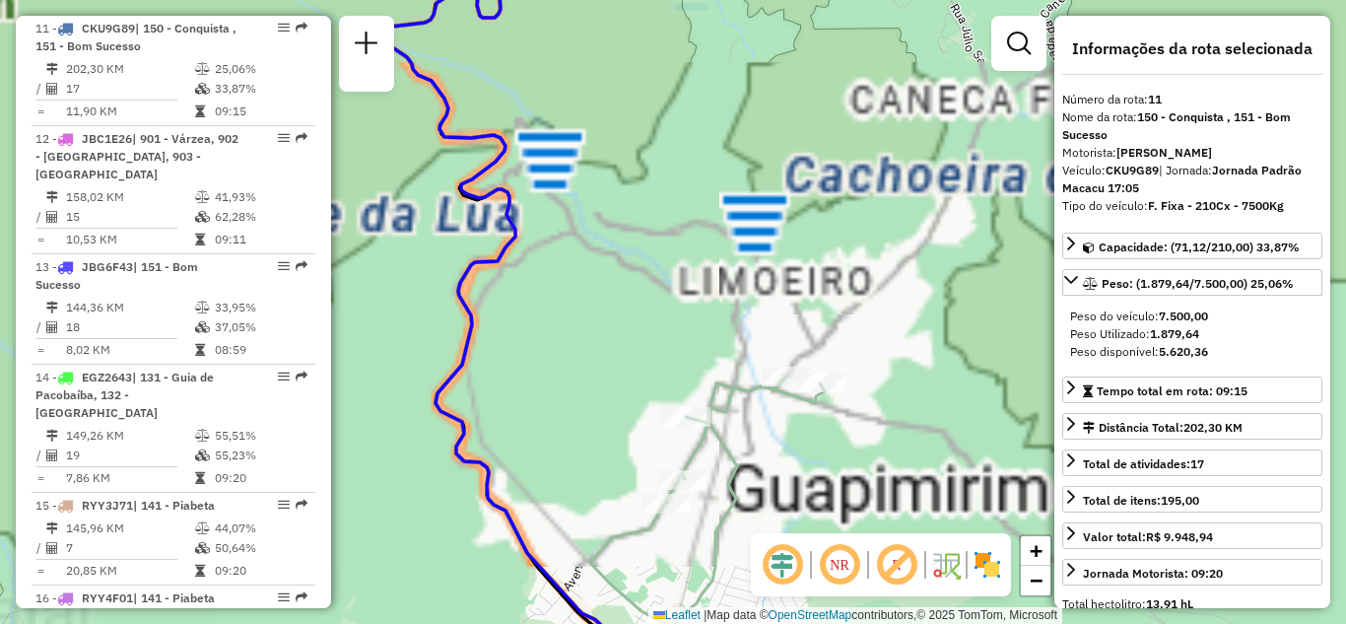
drag, startPoint x: 614, startPoint y: 188, endPoint x: 618, endPoint y: 215, distance: 26.9
click at [618, 199] on div "Janela de atendimento Grade de atendimento Capacidade Transportadoras Veículos …" at bounding box center [673, 312] width 1346 height 624
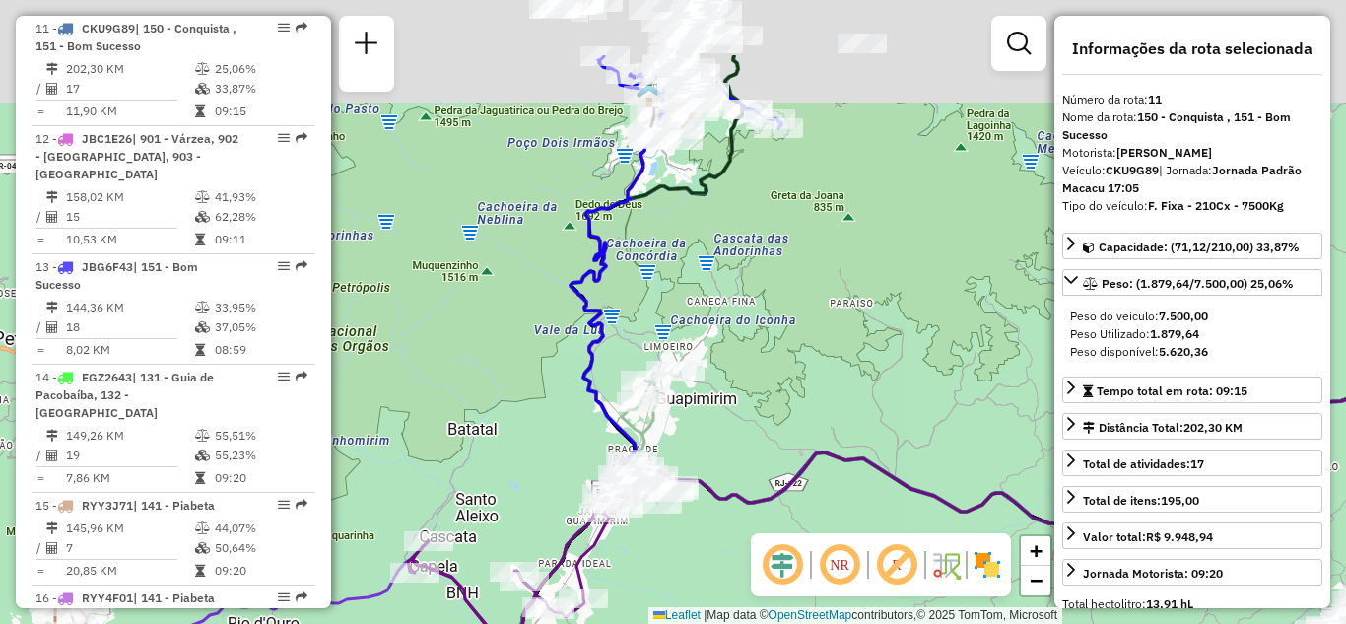
drag, startPoint x: 730, startPoint y: 173, endPoint x: 663, endPoint y: 325, distance: 165.9
click at [663, 324] on div "Janela de atendimento Grade de atendimento Capacidade Transportadoras Veículos …" at bounding box center [673, 312] width 1346 height 624
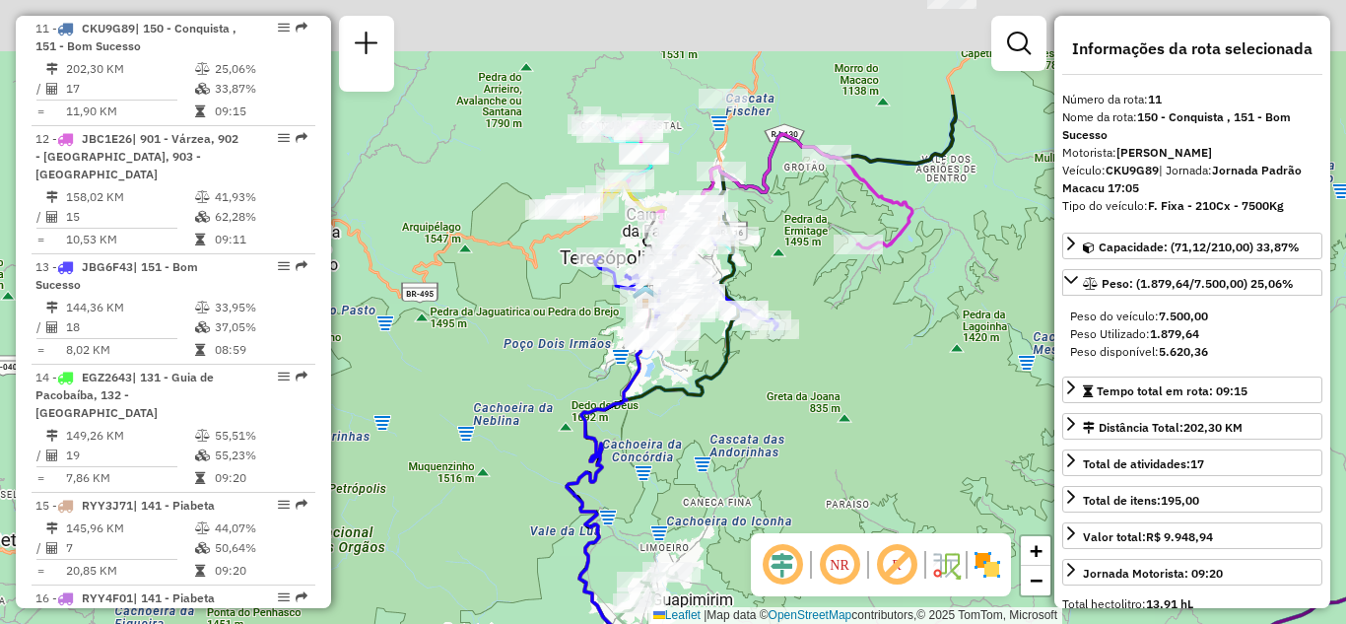
drag, startPoint x: 740, startPoint y: 332, endPoint x: 737, endPoint y: 410, distance: 77.9
click at [737, 410] on div "Janela de atendimento Grade de atendimento Capacidade Transportadoras Veículos …" at bounding box center [673, 312] width 1346 height 624
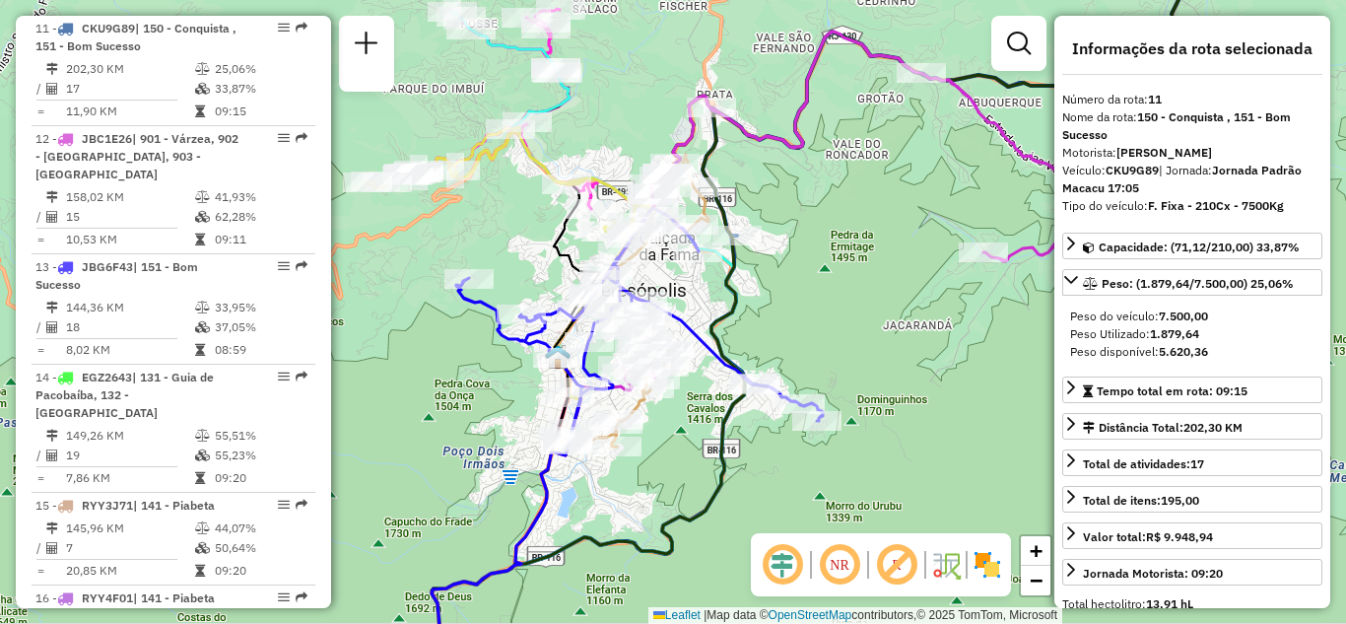
drag, startPoint x: 766, startPoint y: 347, endPoint x: 838, endPoint y: 281, distance: 98.4
click at [830, 289] on div "Janela de atendimento Grade de atendimento Capacidade Transportadoras Veículos …" at bounding box center [673, 312] width 1346 height 624
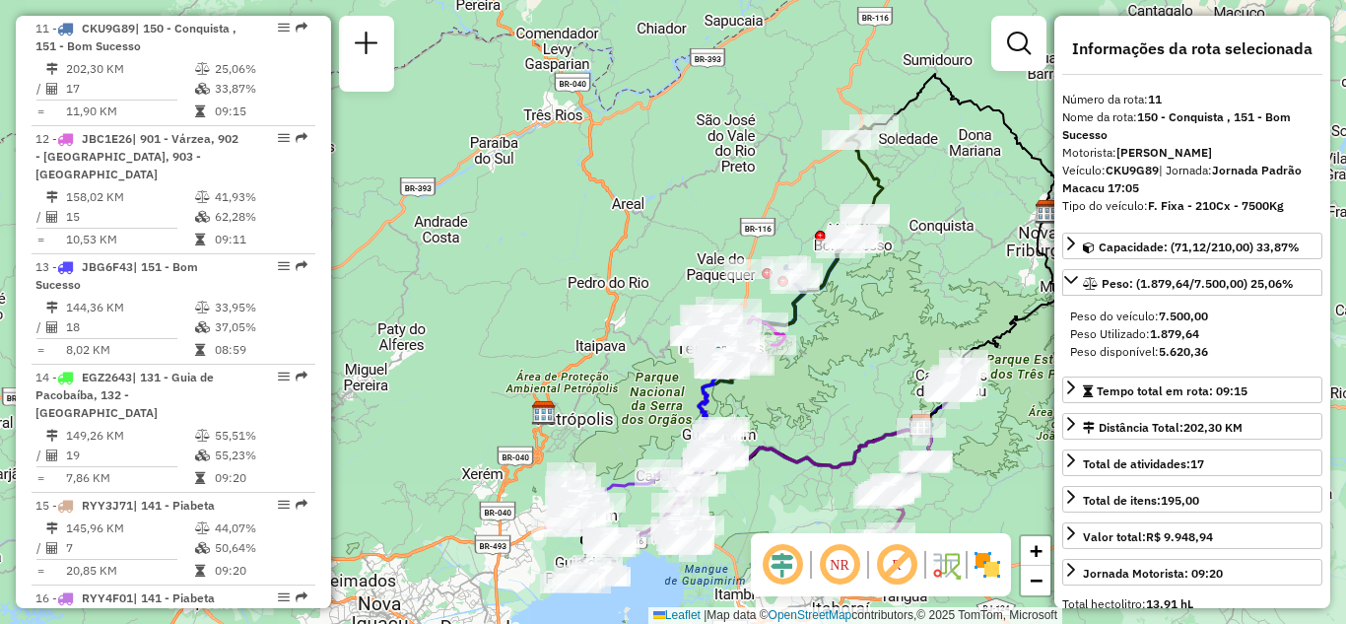
drag, startPoint x: 842, startPoint y: 434, endPoint x: 742, endPoint y: 493, distance: 116.1
click at [742, 523] on div "Janela de atendimento Grade de atendimento Capacidade Transportadoras Veículos …" at bounding box center [673, 312] width 1346 height 624
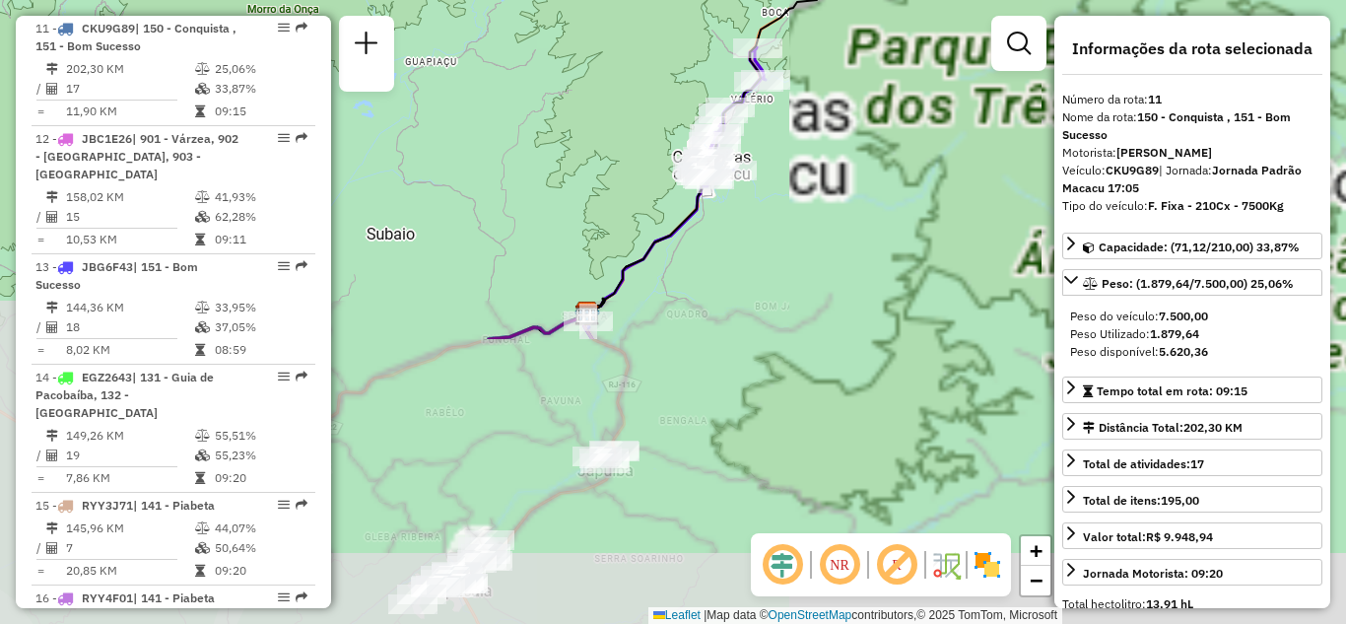
drag, startPoint x: 894, startPoint y: 482, endPoint x: 797, endPoint y: 137, distance: 358.1
click at [797, 137] on div "Janela de atendimento Grade de atendimento Capacidade Transportadoras Veículos …" at bounding box center [673, 312] width 1346 height 624
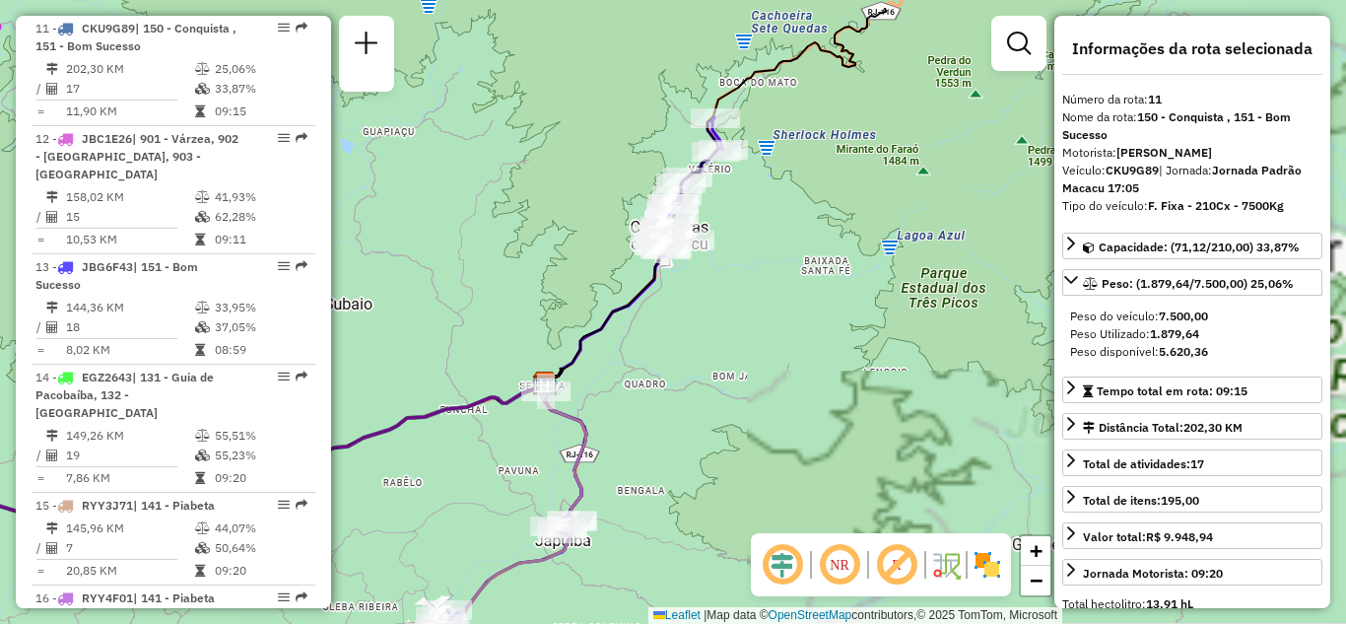
drag, startPoint x: 685, startPoint y: 309, endPoint x: 679, endPoint y: 325, distance: 16.8
click at [679, 325] on div "Janela de atendimento Grade de atendimento Capacidade Transportadoras Veículos …" at bounding box center [673, 312] width 1346 height 624
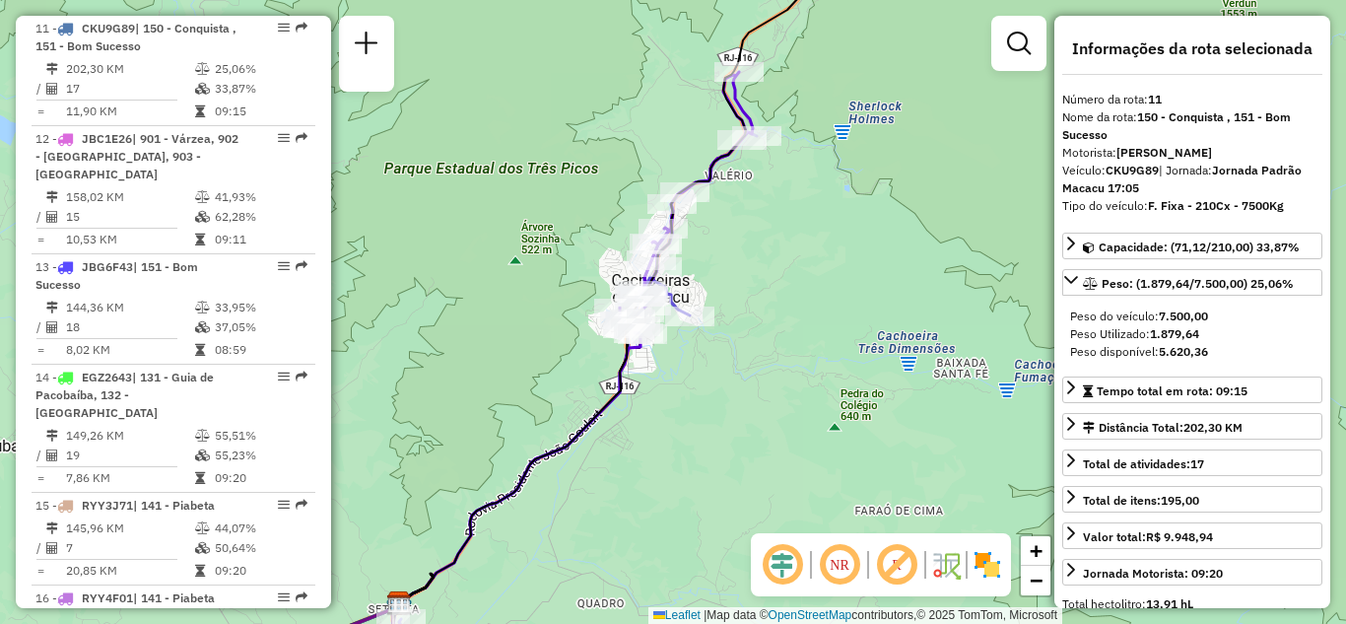
drag, startPoint x: 646, startPoint y: 456, endPoint x: 705, endPoint y: 234, distance: 230.4
click at [706, 233] on div "Janela de atendimento Grade de atendimento Capacidade Transportadoras Veículos …" at bounding box center [673, 312] width 1346 height 624
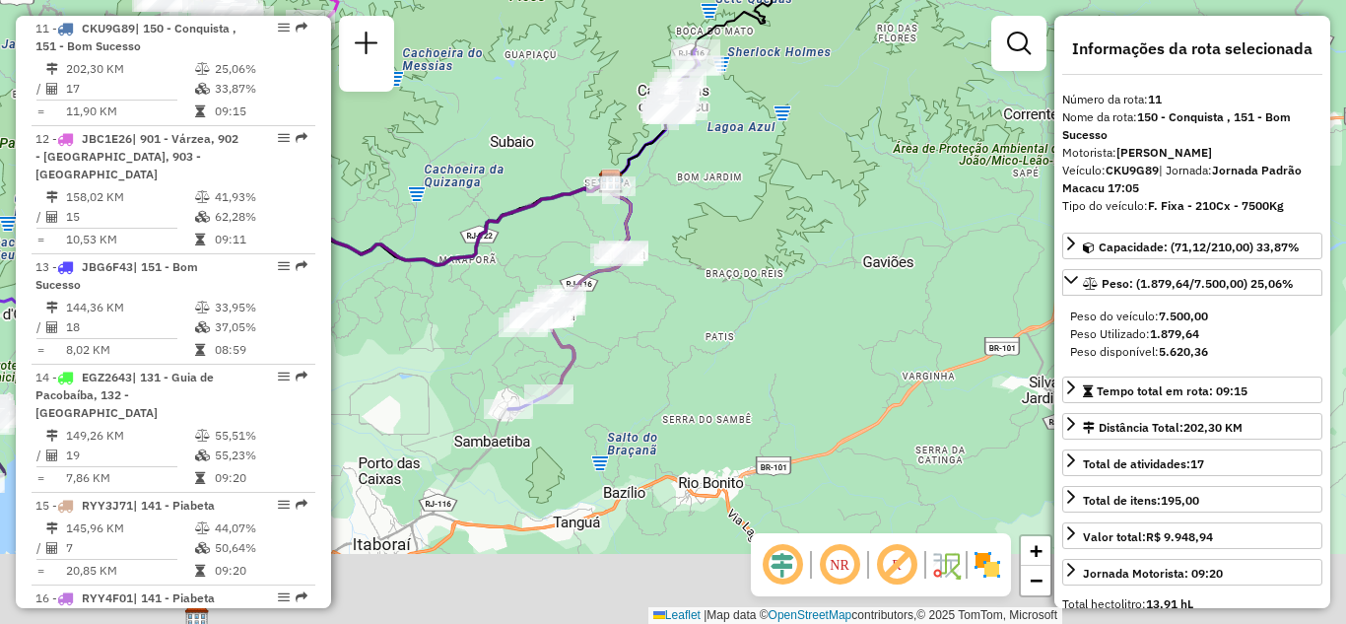
click at [667, 234] on div "Janela de atendimento Grade de atendimento Capacidade Transportadoras Veículos …" at bounding box center [673, 312] width 1346 height 624
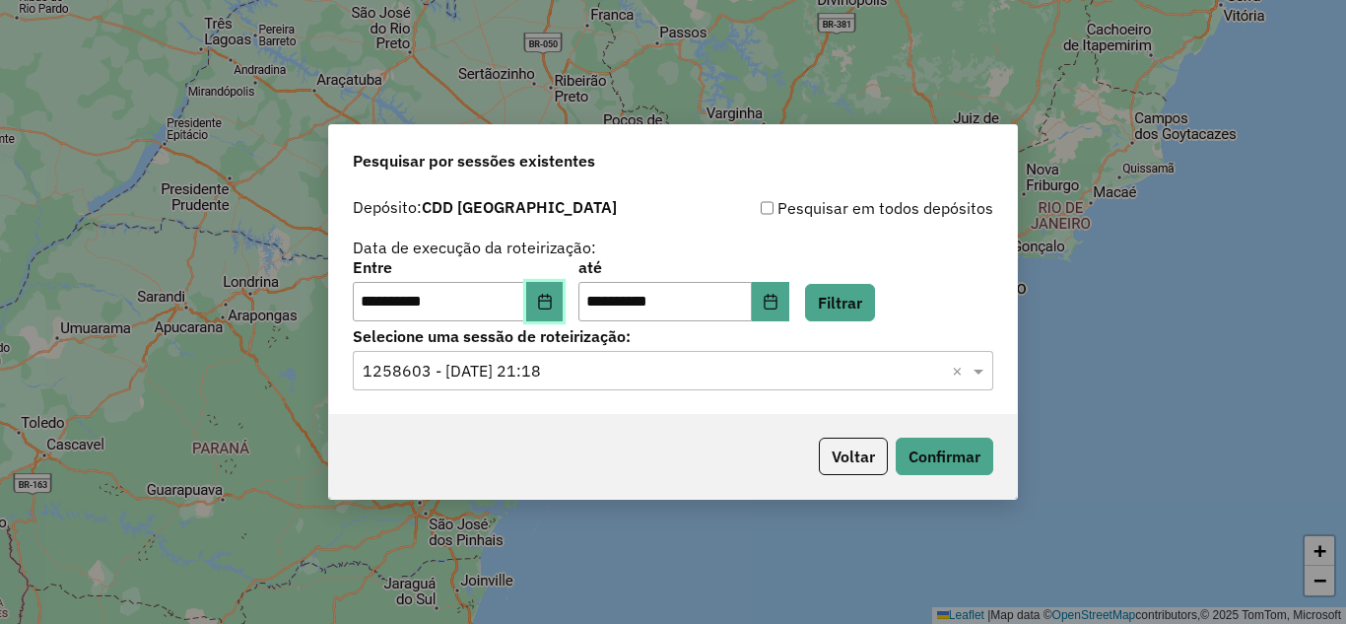
click at [553, 305] on icon "Choose Date" at bounding box center [545, 302] width 16 height 16
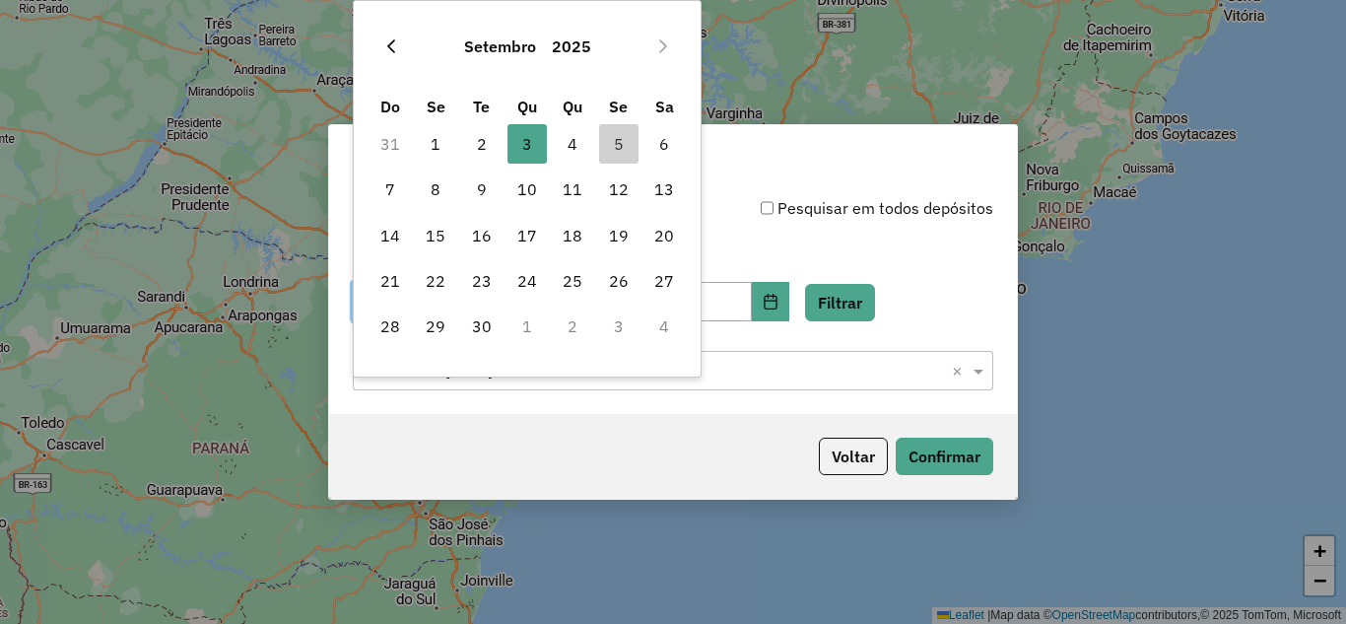
click at [395, 41] on icon "Previous Month" at bounding box center [391, 46] width 16 height 16
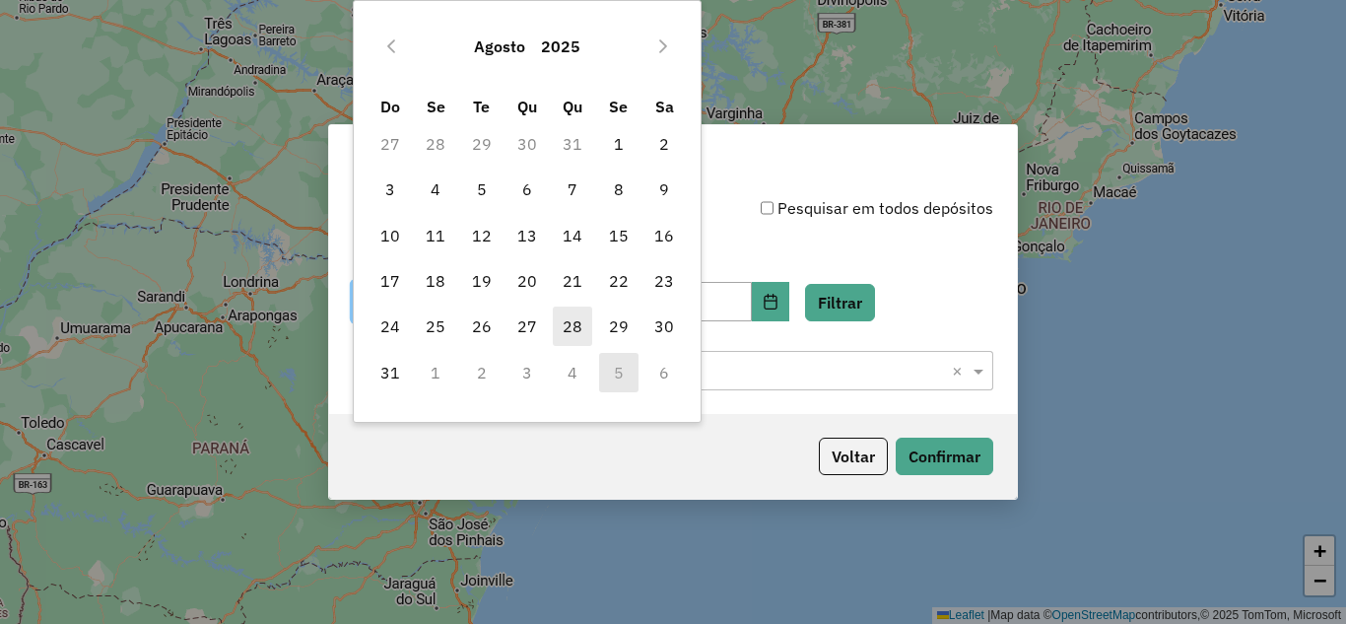
click at [571, 328] on span "28" at bounding box center [572, 325] width 39 height 39
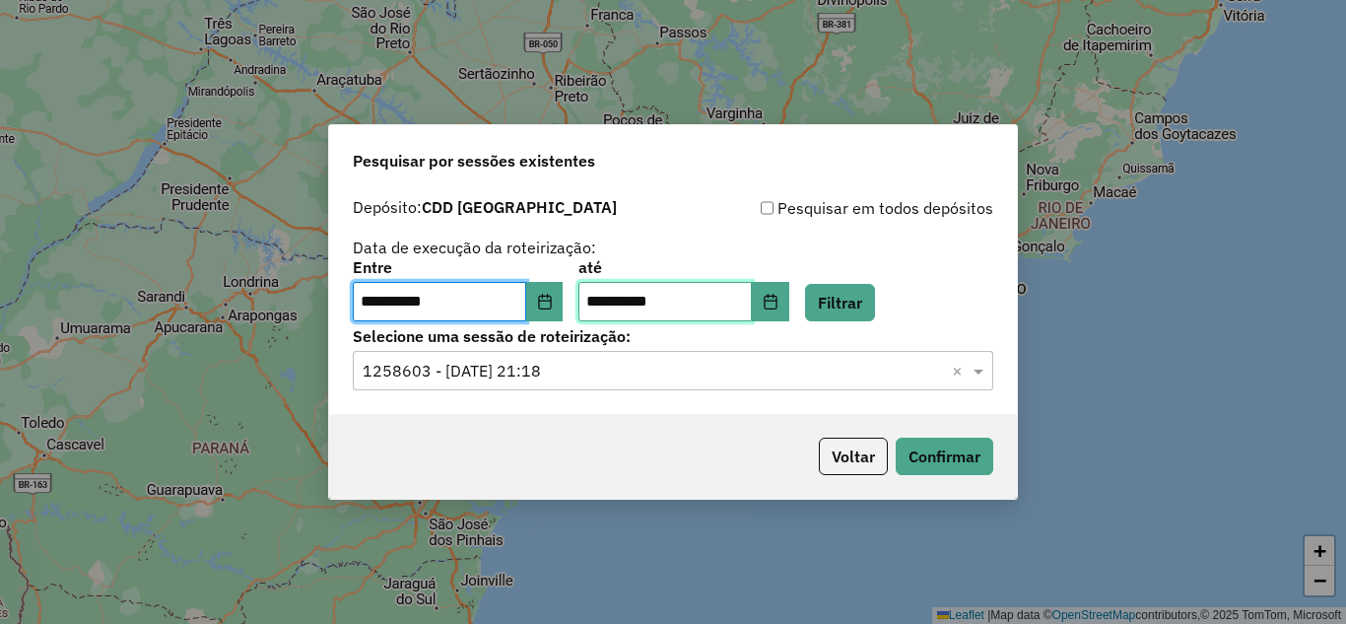
click at [752, 310] on input "**********" at bounding box center [664, 301] width 173 height 39
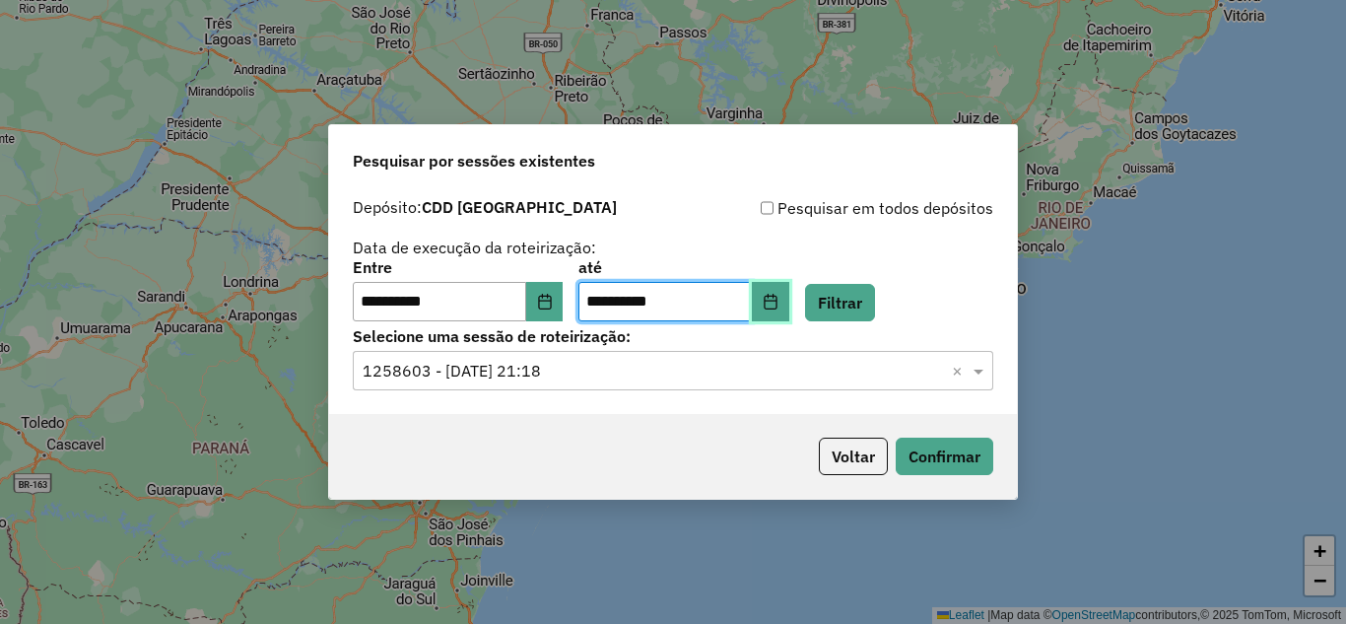
click at [776, 297] on icon "Choose Date" at bounding box center [770, 302] width 13 height 16
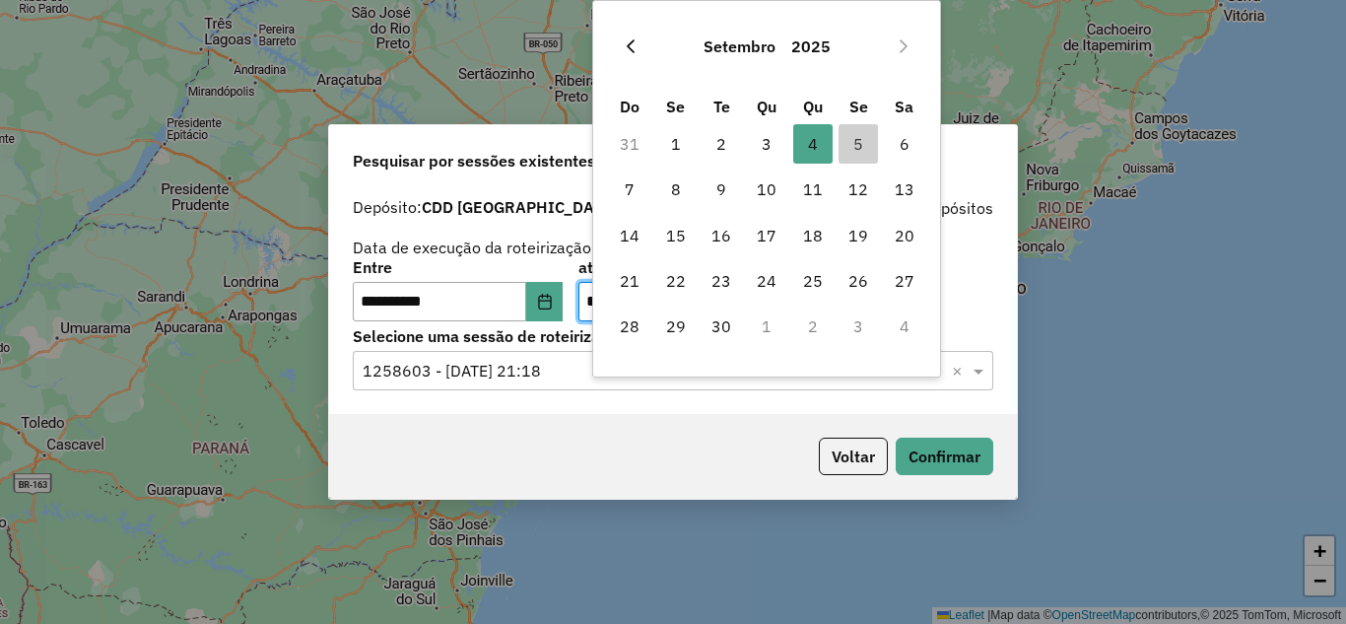
click at [627, 53] on icon "Previous Month" at bounding box center [631, 46] width 16 height 16
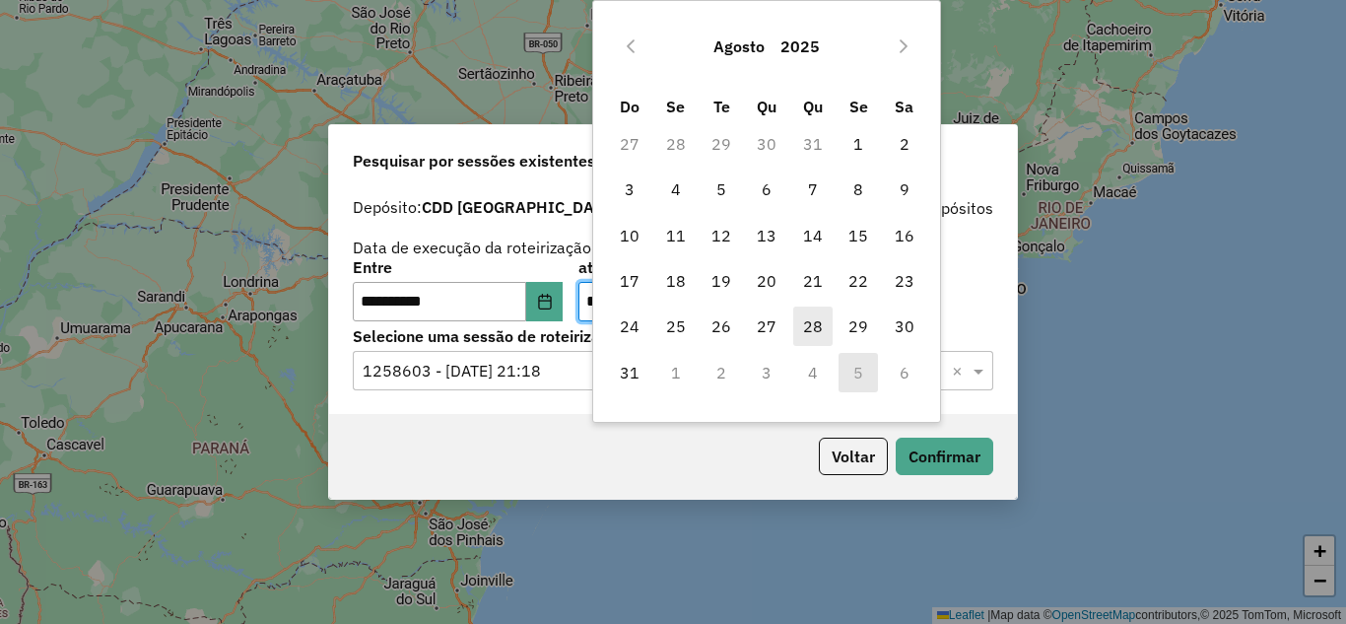
click at [809, 330] on span "28" at bounding box center [812, 325] width 39 height 39
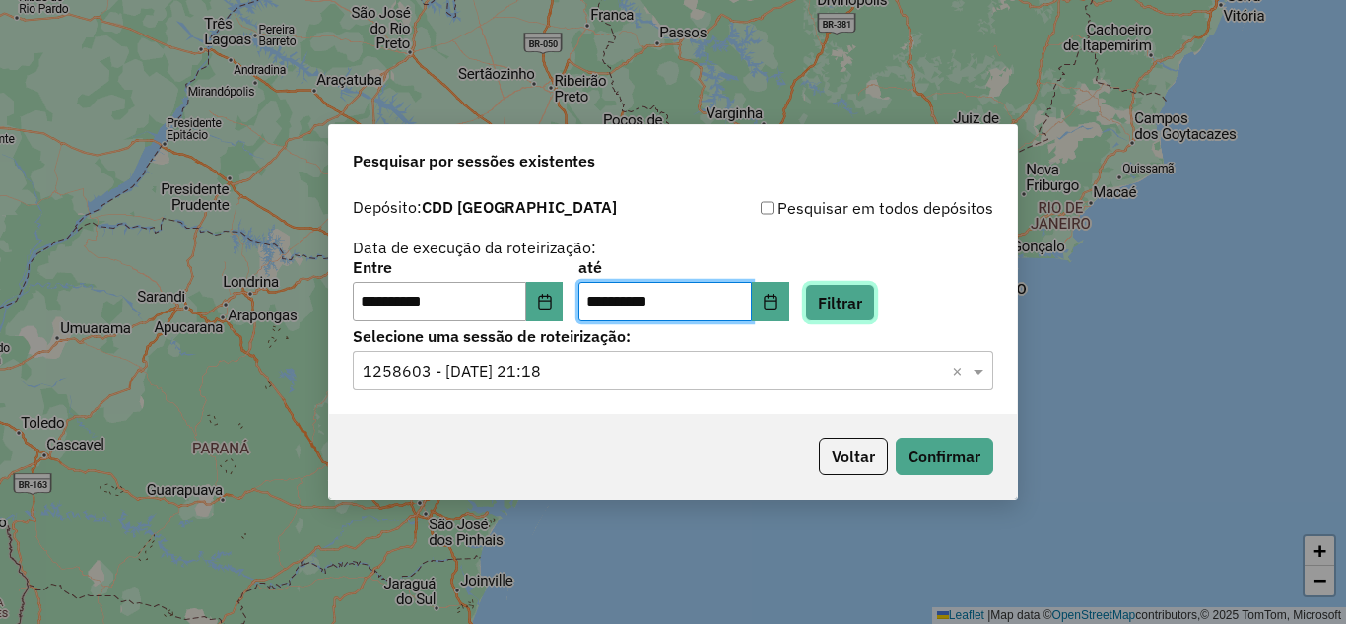
click at [875, 292] on button "Filtrar" at bounding box center [840, 302] width 70 height 37
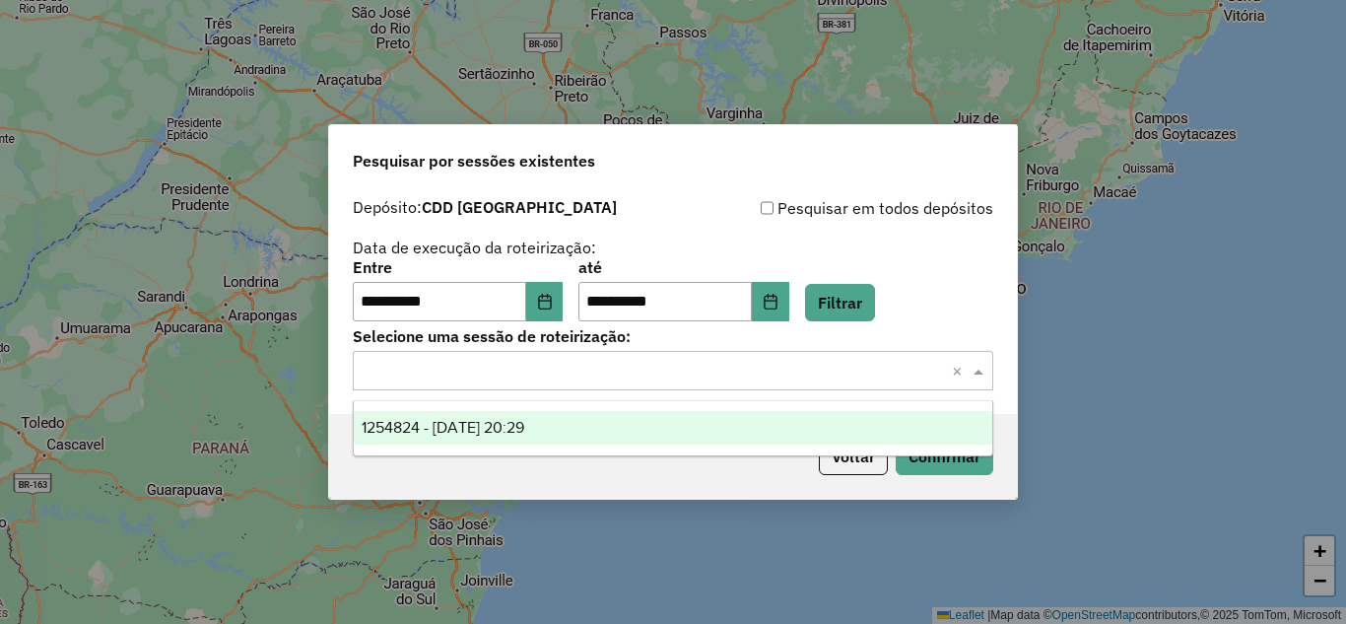
click at [531, 367] on input "text" at bounding box center [653, 372] width 581 height 24
click at [473, 421] on span "1254824 - 28/08/2025 20:29" at bounding box center [443, 427] width 163 height 17
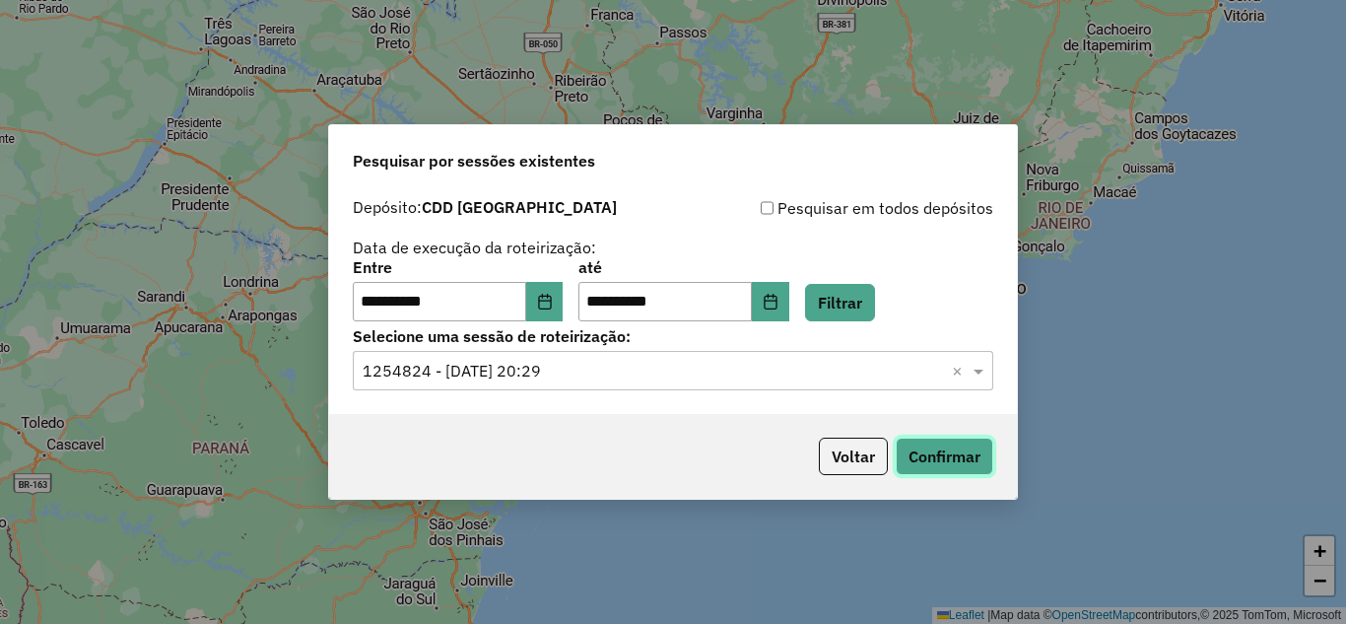
click at [916, 467] on button "Confirmar" at bounding box center [945, 455] width 98 height 37
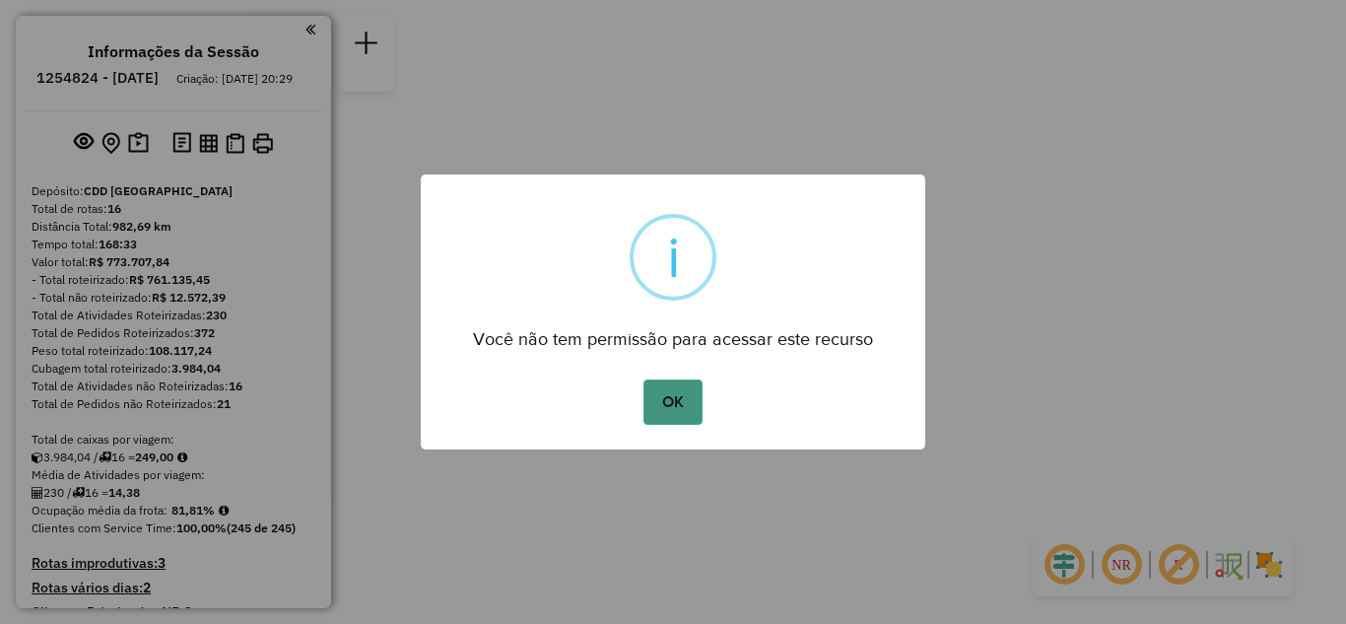
click at [691, 401] on button "OK" at bounding box center [672, 401] width 58 height 45
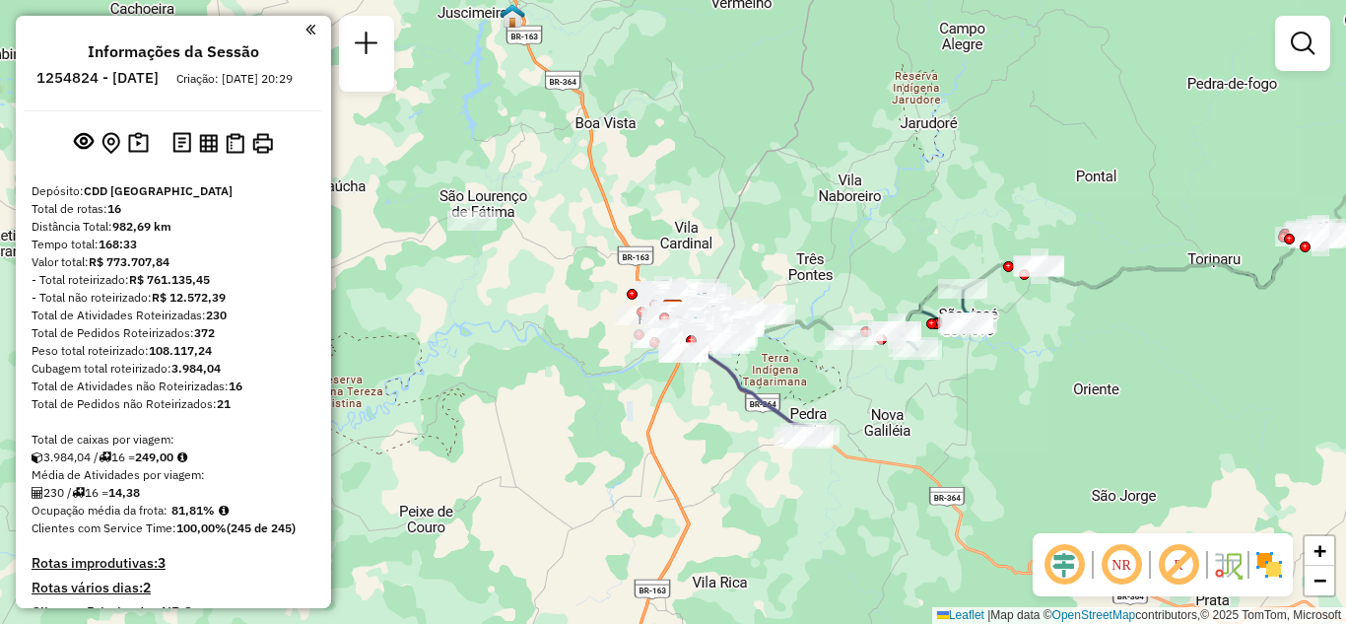
click at [683, 154] on div "Janela de atendimento Grade de atendimento Capacidade Transportadoras Veículos …" at bounding box center [673, 312] width 1346 height 624
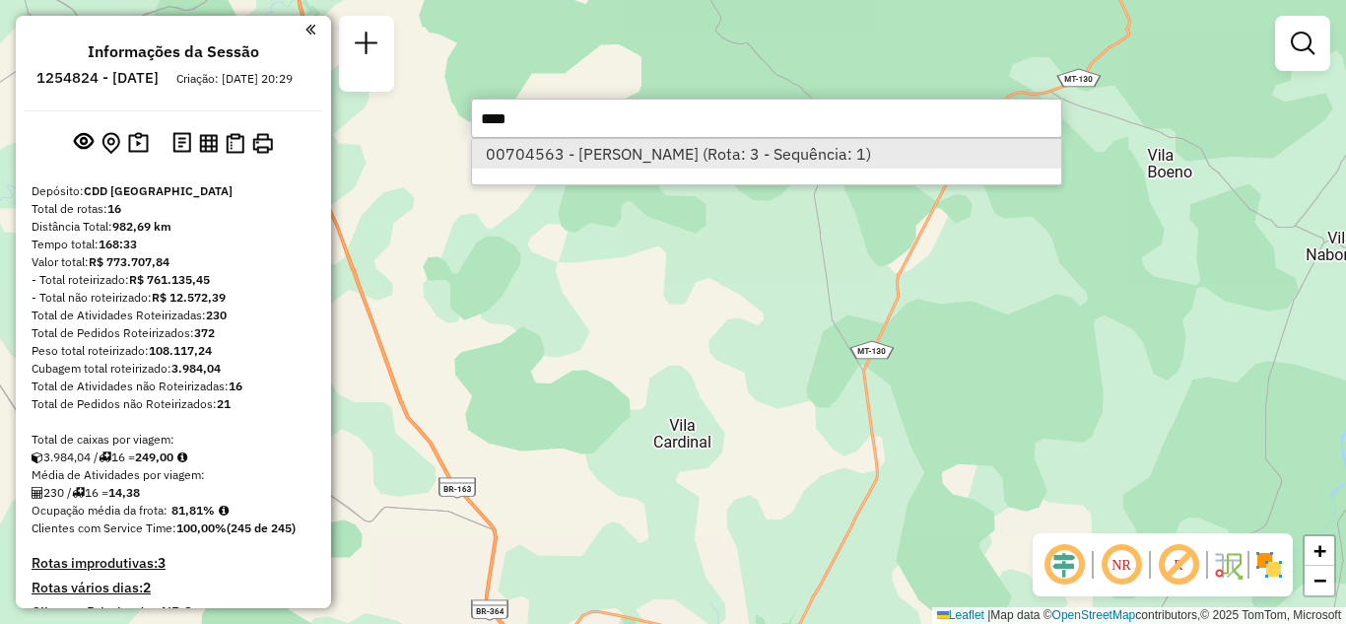
type input "****"
click at [644, 165] on li "00704563 - [PERSON_NAME] (Rota: 3 - Sequência: 1)" at bounding box center [766, 154] width 589 height 30
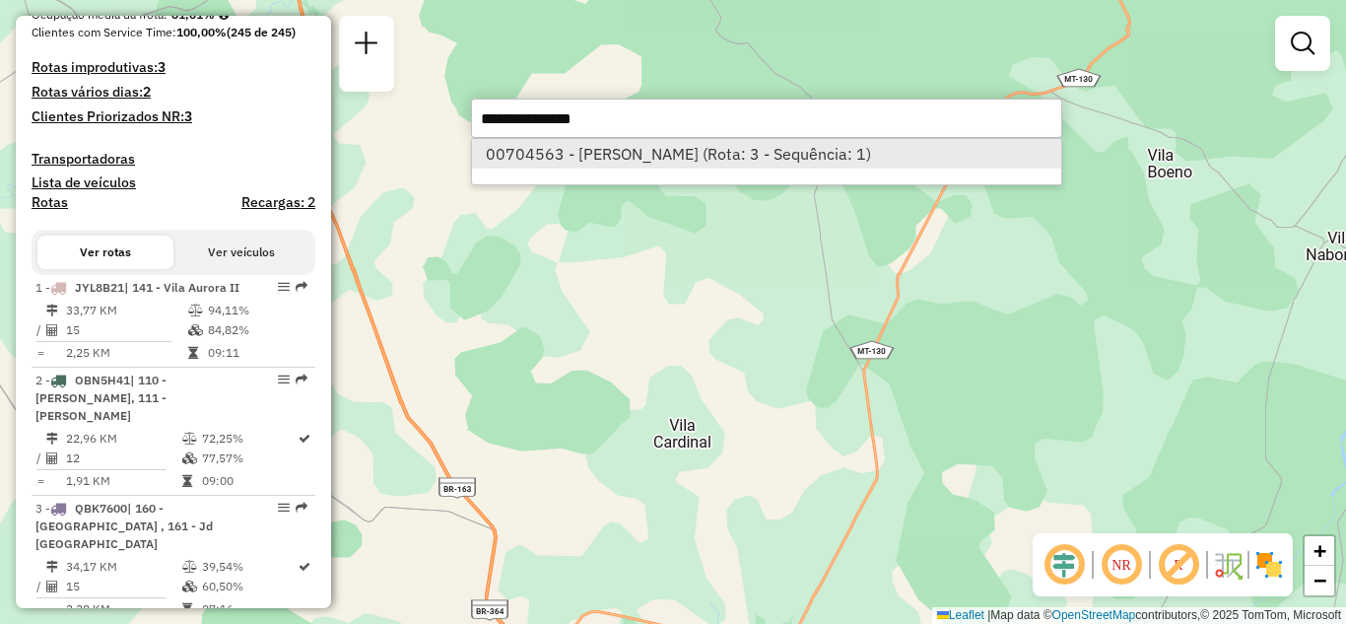
select select "**********"
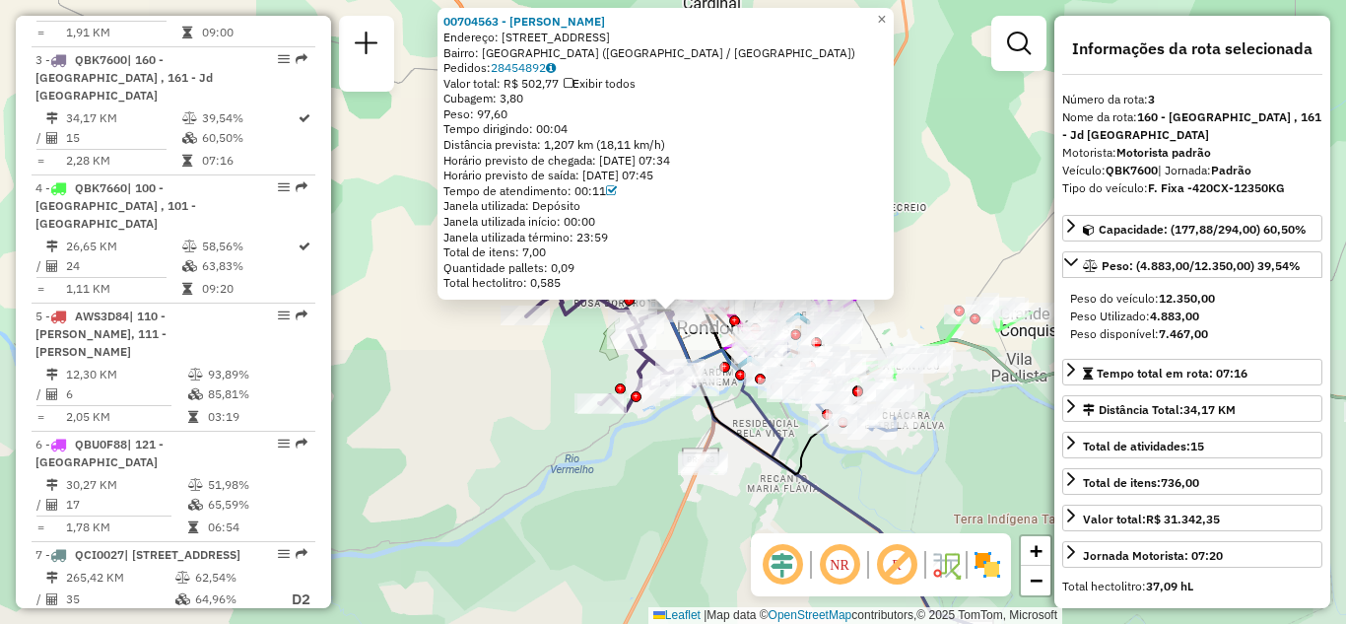
scroll to position [993, 0]
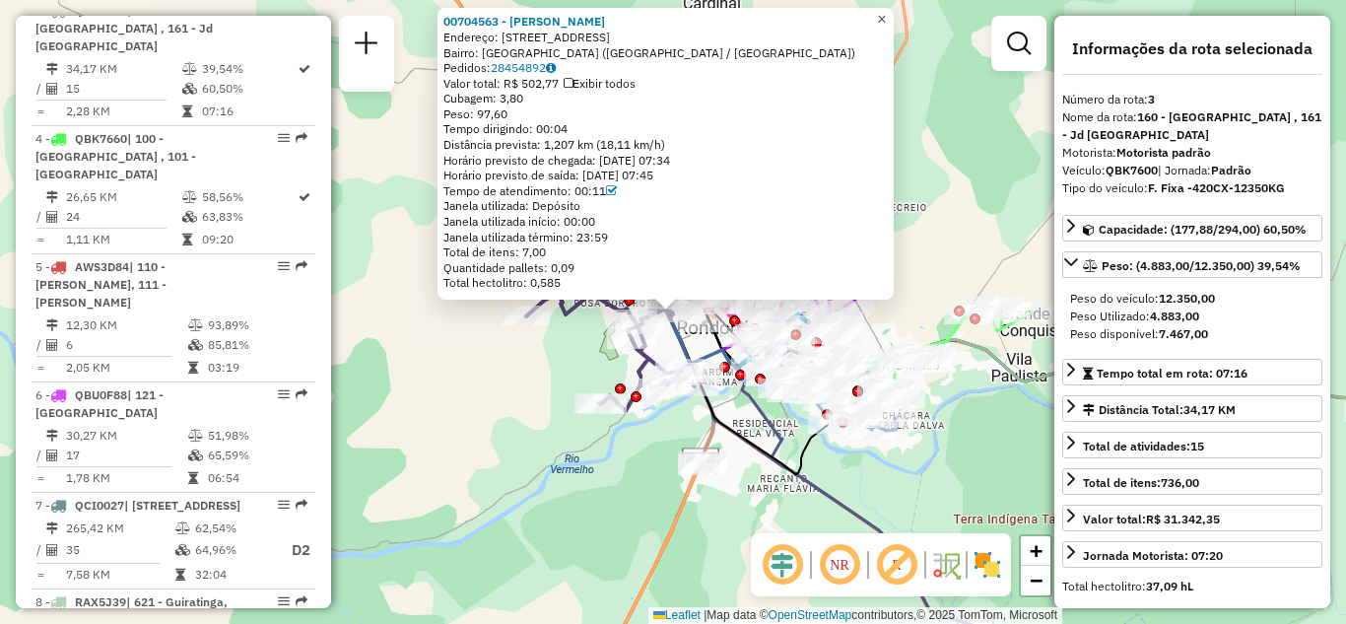
click at [886, 11] on span "×" at bounding box center [881, 19] width 9 height 17
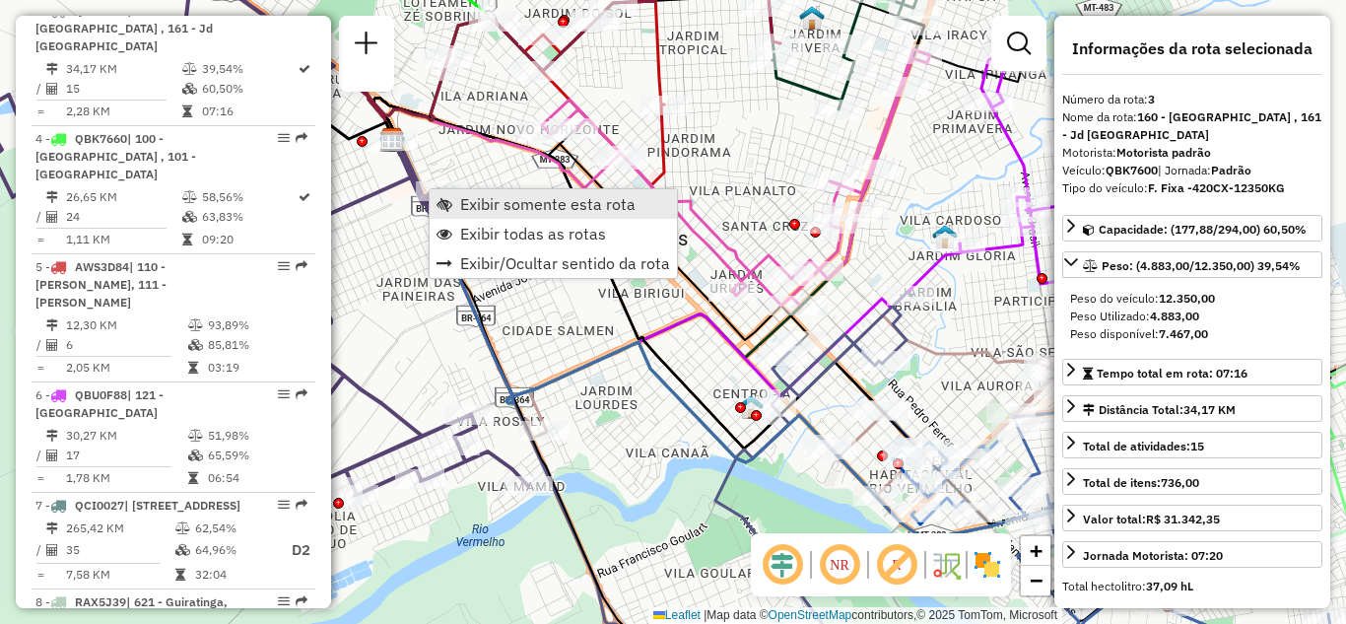
click at [494, 198] on span "Exibir somente esta rota" at bounding box center [547, 204] width 175 height 16
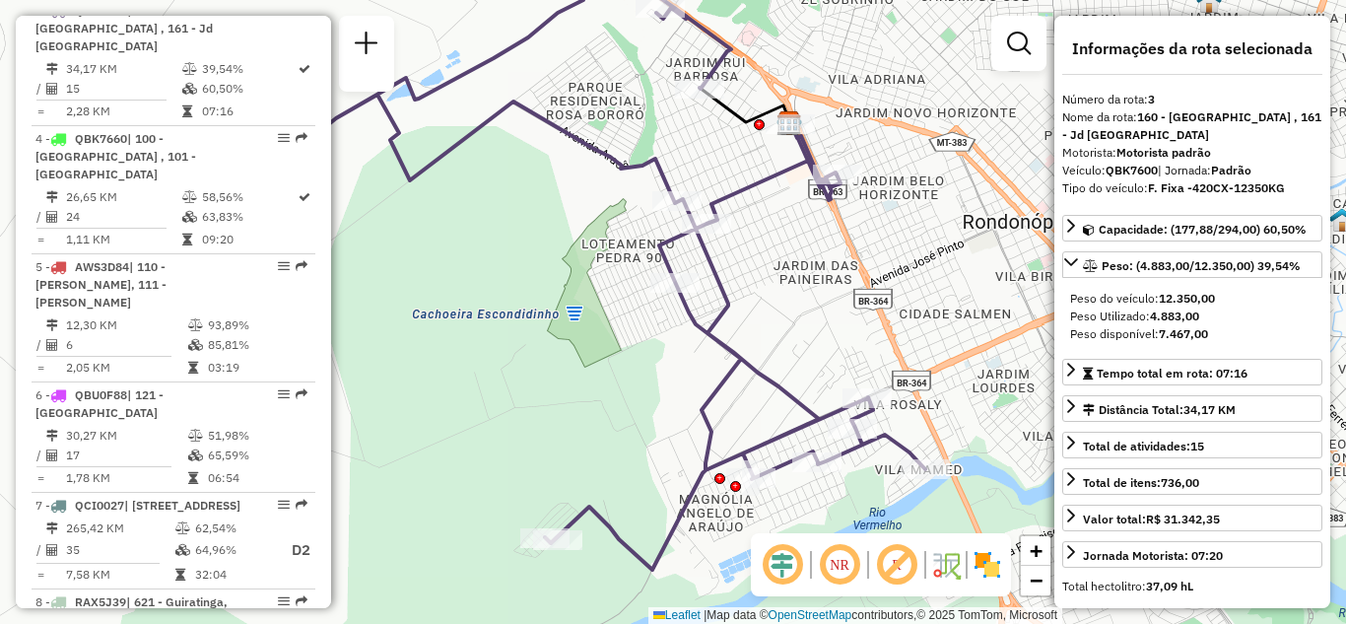
drag, startPoint x: 890, startPoint y: 382, endPoint x: 750, endPoint y: 243, distance: 197.2
click at [773, 286] on div "Janela de atendimento Grade de atendimento Capacidade Transportadoras Veículos …" at bounding box center [673, 312] width 1346 height 624
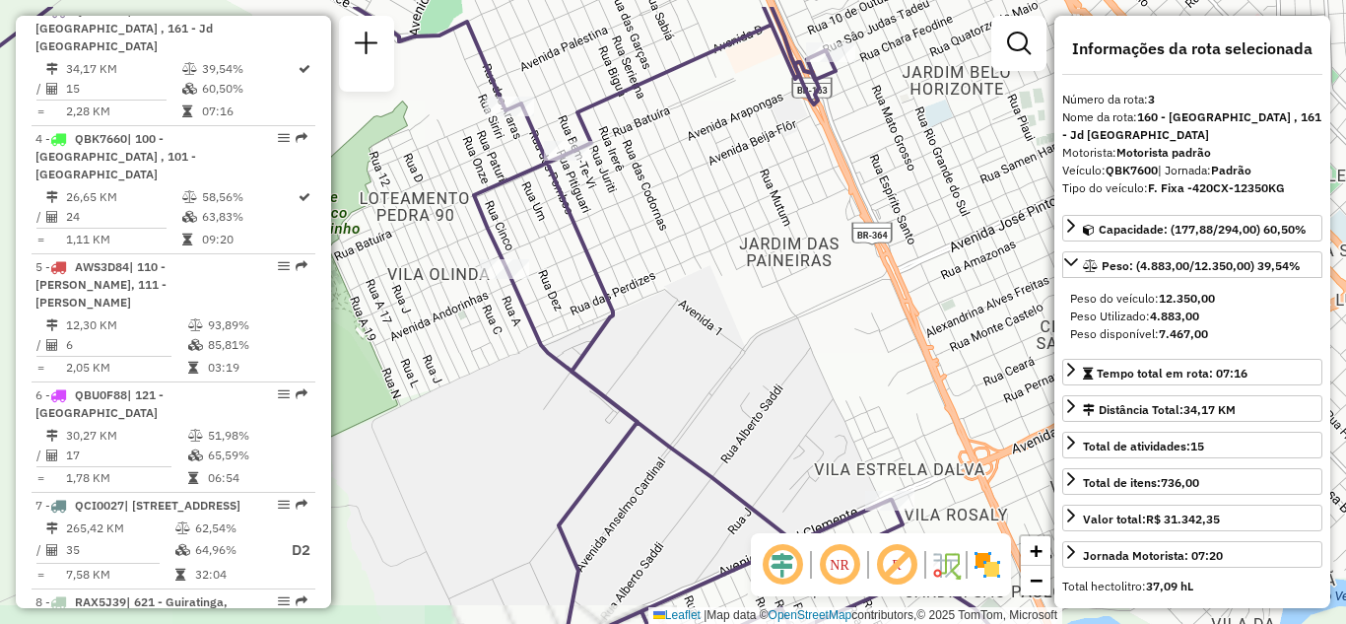
drag, startPoint x: 776, startPoint y: 249, endPoint x: 736, endPoint y: 332, distance: 92.1
click at [721, 346] on div "Janela de atendimento Grade de atendimento Capacidade Transportadoras Veículos …" at bounding box center [673, 312] width 1346 height 624
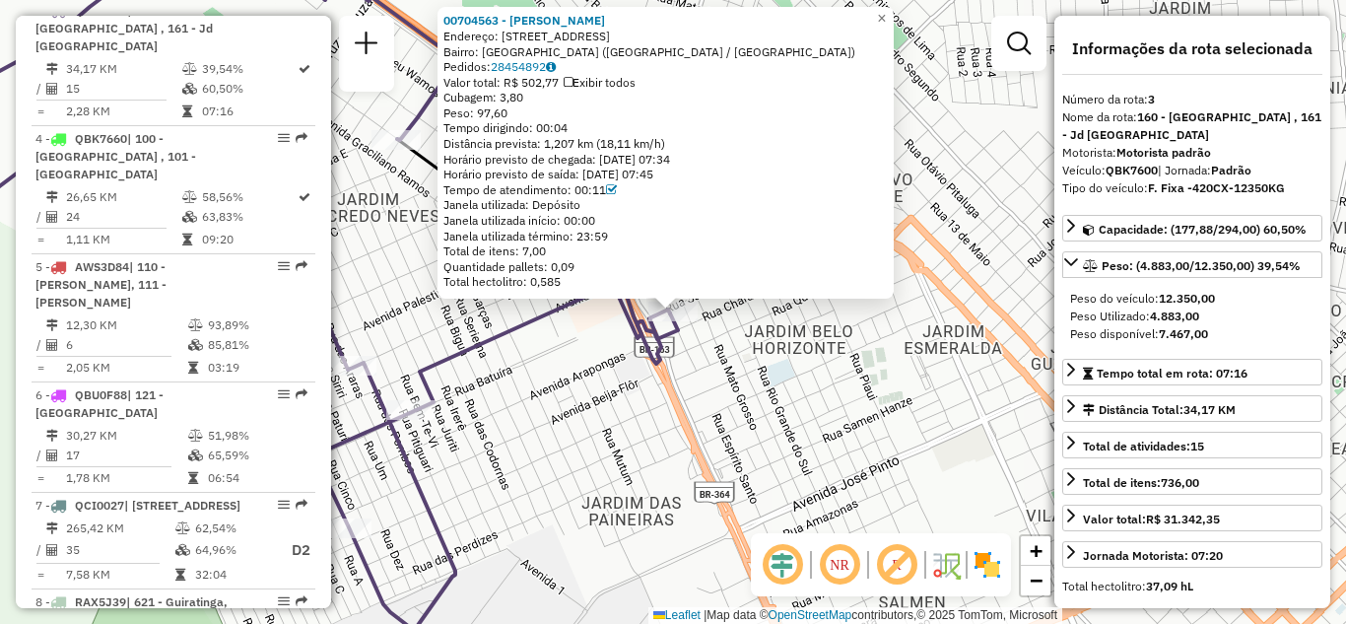
click at [692, 381] on div "00704563 - [PERSON_NAME]: [STREET_ADDRESS] [GEOGRAPHIC_DATA]: 28454892 Valor to…" at bounding box center [673, 312] width 1346 height 624
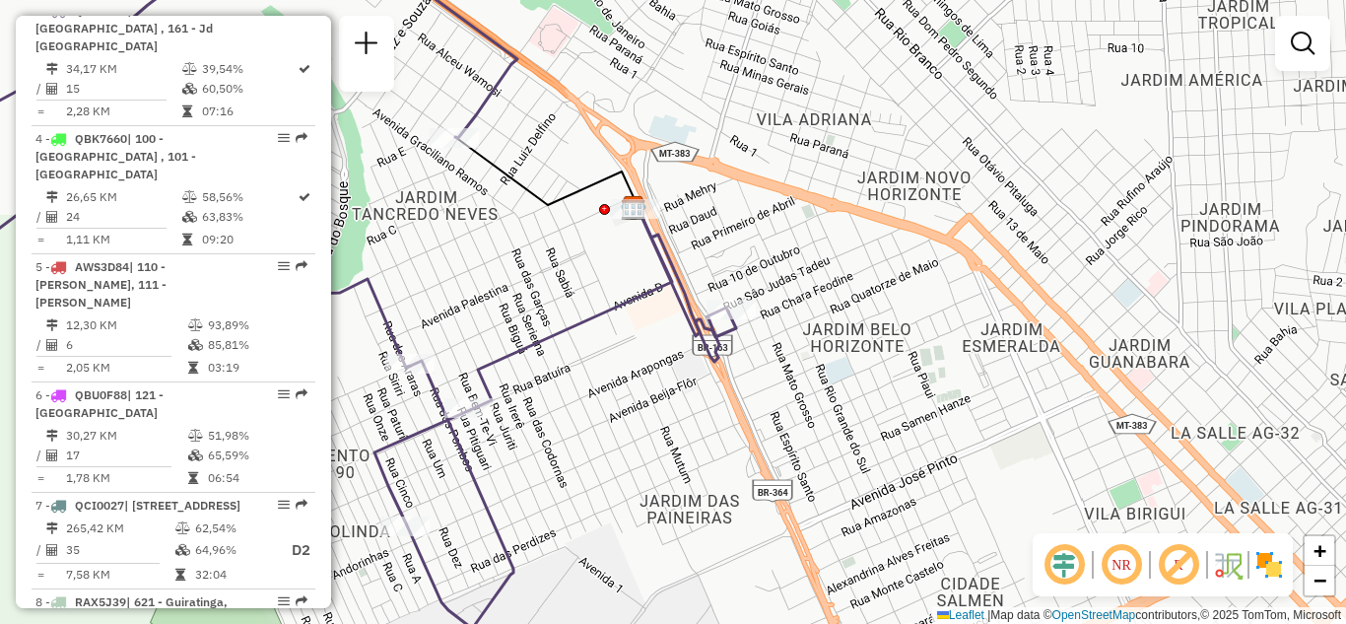
drag, startPoint x: 774, startPoint y: 333, endPoint x: 798, endPoint y: 332, distance: 23.7
click at [798, 332] on div "Janela de atendimento Grade de atendimento Capacidade Transportadoras Veículos …" at bounding box center [673, 312] width 1346 height 624
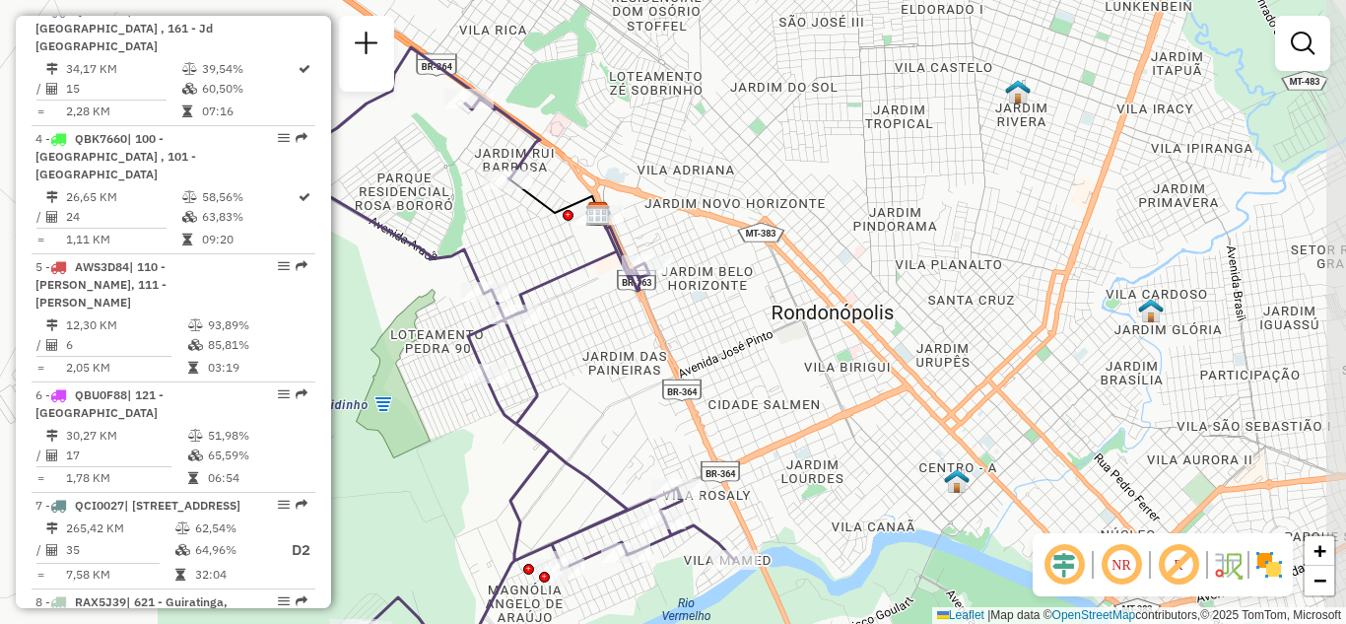
drag, startPoint x: 749, startPoint y: 363, endPoint x: 640, endPoint y: 370, distance: 108.7
click at [640, 370] on div "Janela de atendimento Grade de atendimento Capacidade Transportadoras Veículos …" at bounding box center [673, 312] width 1346 height 624
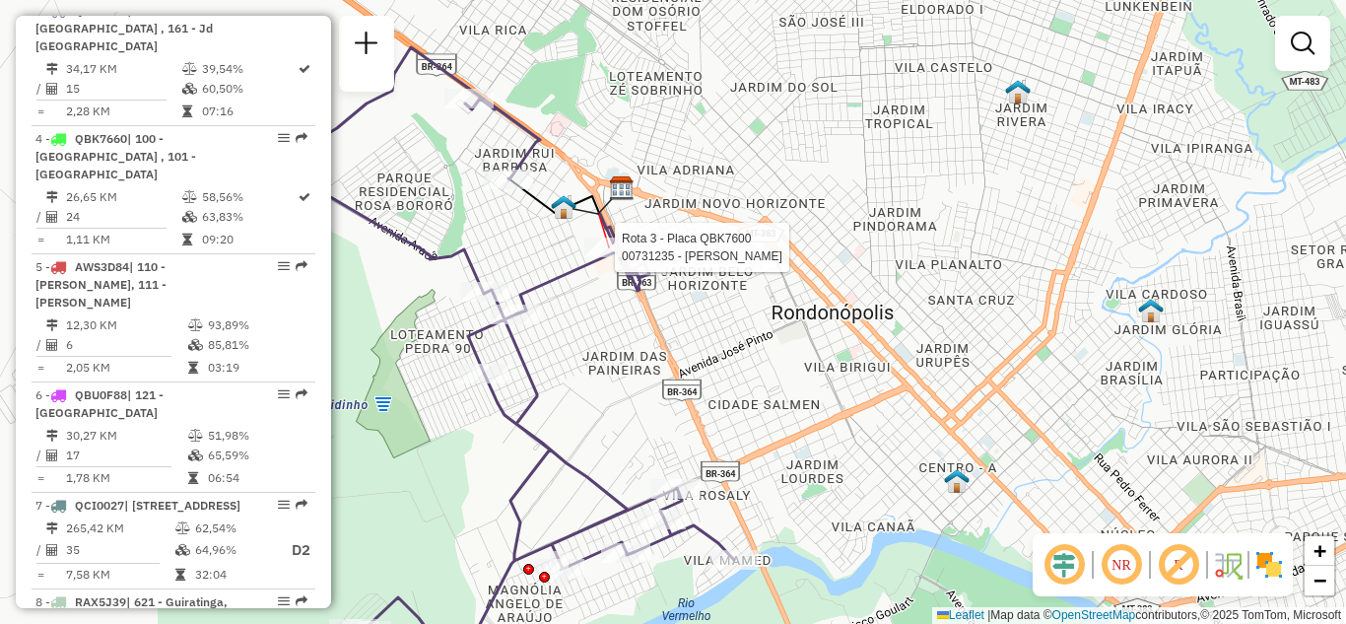
select select "**********"
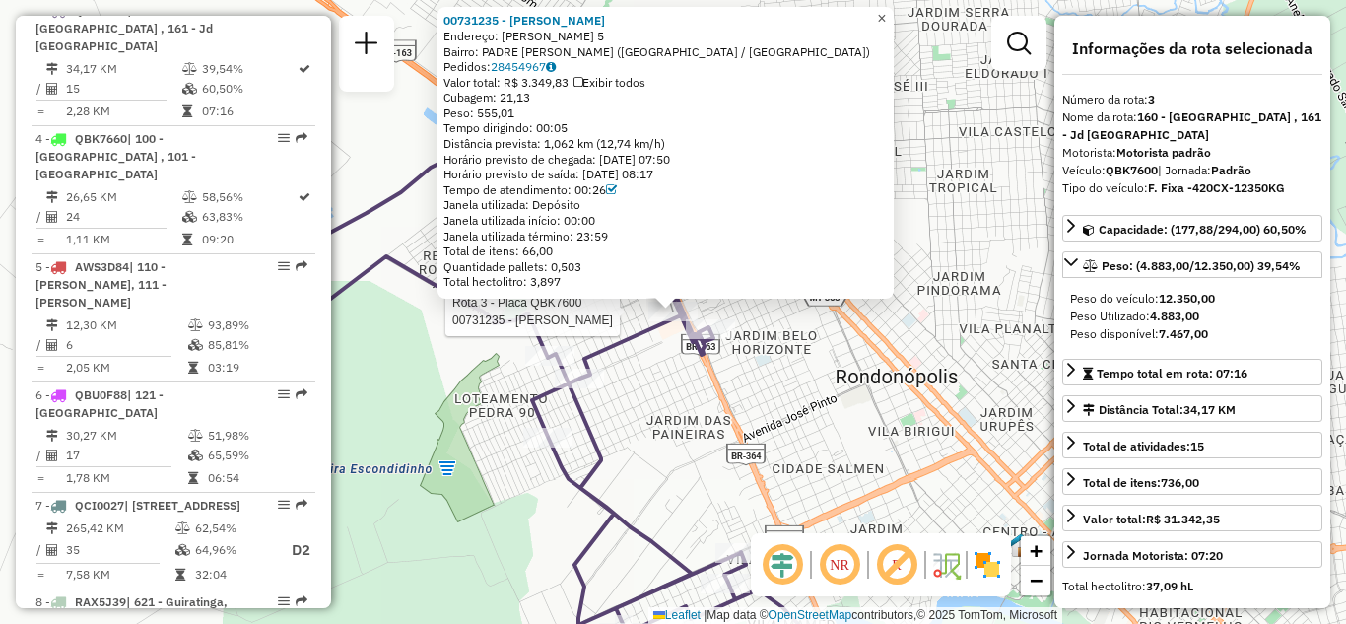
click at [886, 10] on span "×" at bounding box center [881, 18] width 9 height 17
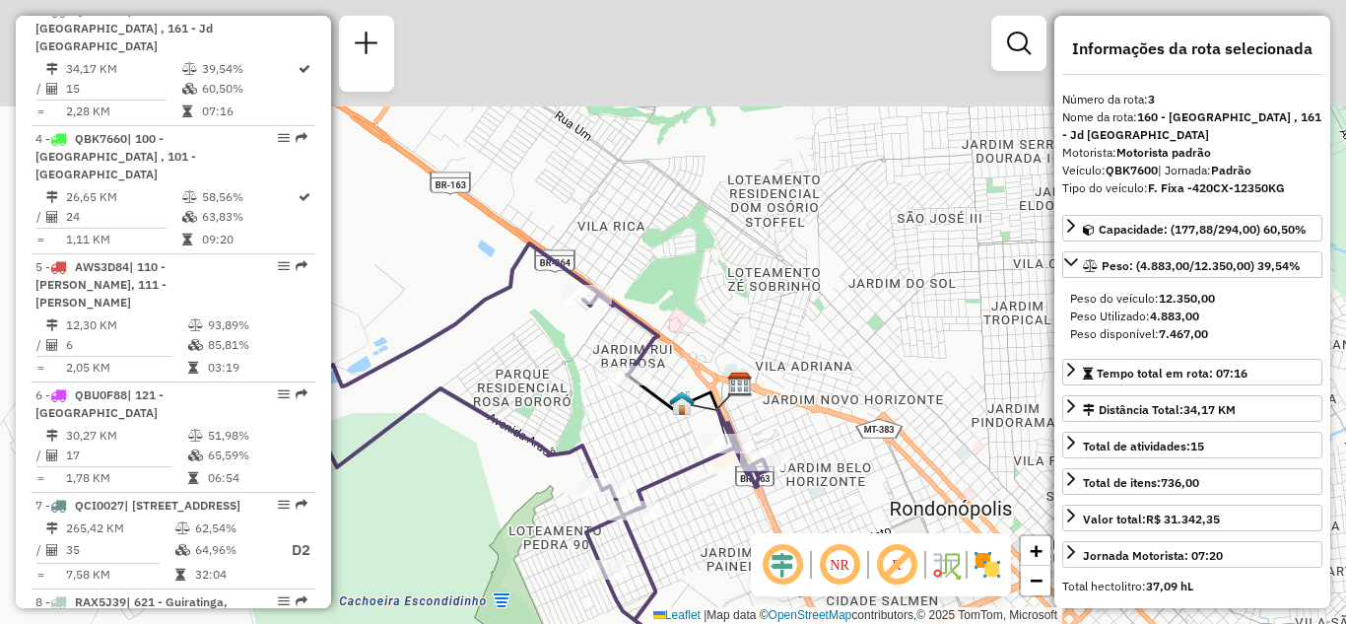
drag, startPoint x: 648, startPoint y: 158, endPoint x: 702, endPoint y: 290, distance: 142.7
click at [702, 290] on div "Janela de atendimento Grade de atendimento Capacidade Transportadoras Veículos …" at bounding box center [673, 312] width 1346 height 624
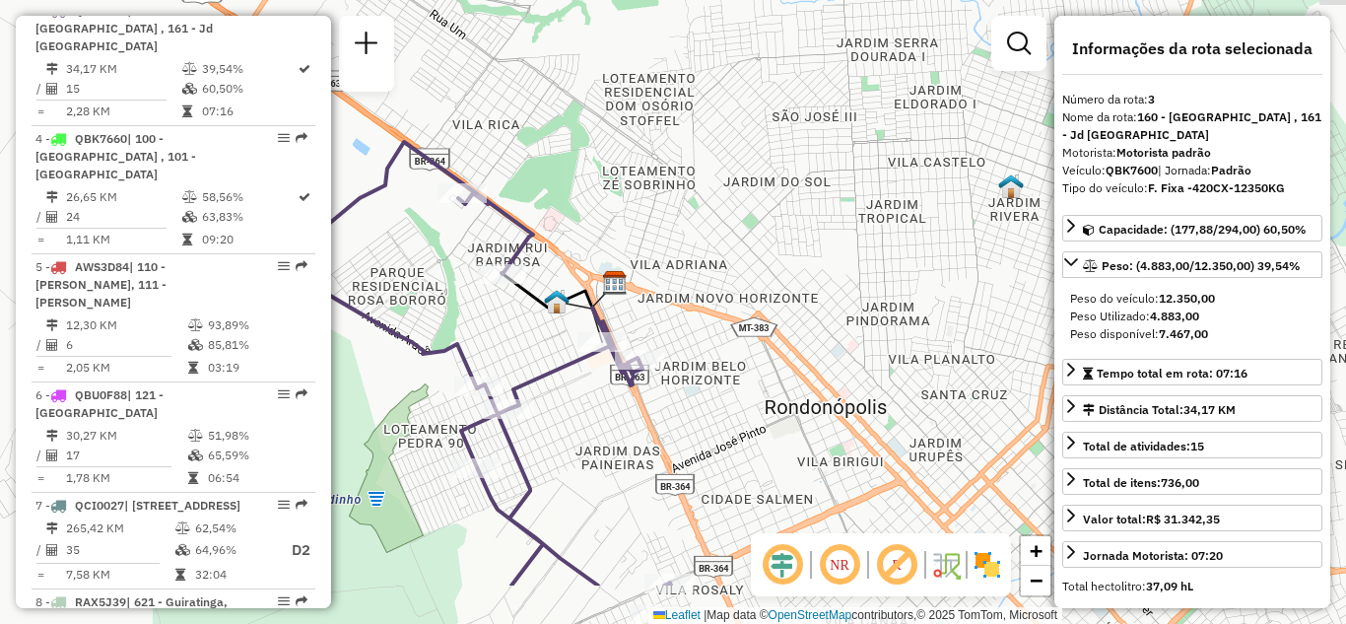
drag, startPoint x: 729, startPoint y: 293, endPoint x: 375, endPoint y: -44, distance: 488.5
click at [375, 0] on html "Aguarde... Pop-up bloqueado! Seu navegador bloqueou automáticamente a abertura …" at bounding box center [673, 312] width 1346 height 624
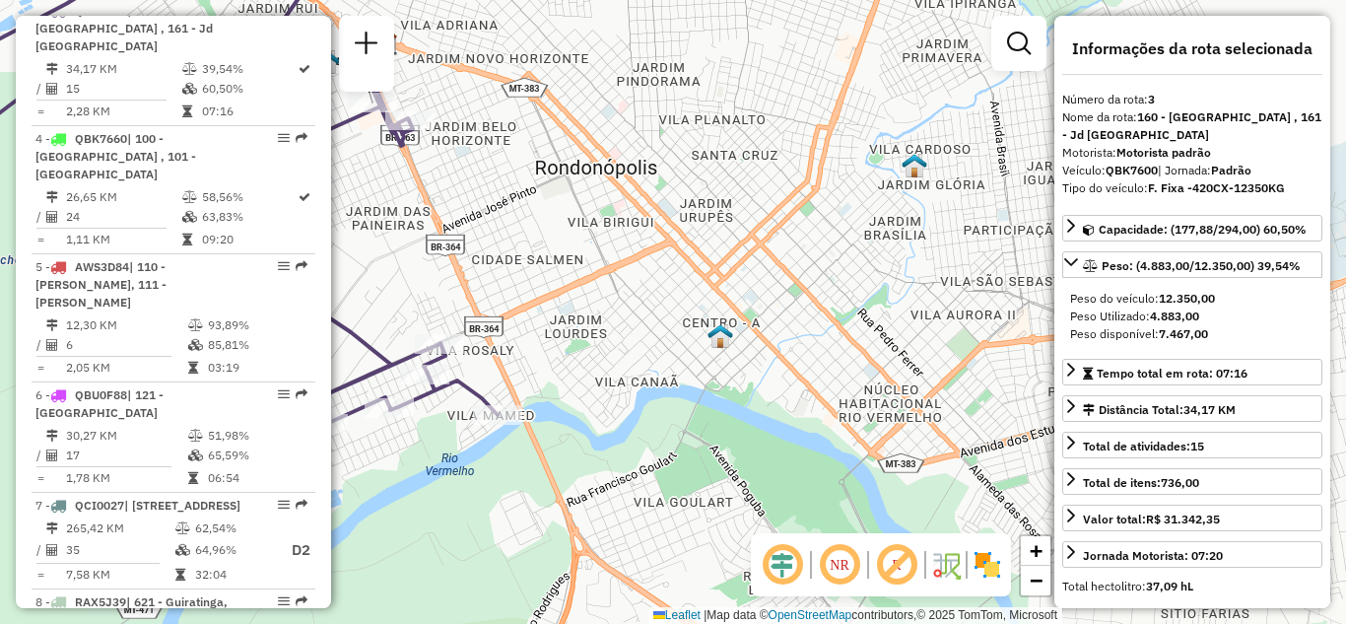
drag, startPoint x: 906, startPoint y: 392, endPoint x: 772, endPoint y: 300, distance: 162.3
click at [791, 306] on div "Janela de atendimento Grade de atendimento Capacidade Transportadoras Veículos …" at bounding box center [673, 312] width 1346 height 624
